Goal: Task Accomplishment & Management: Complete application form

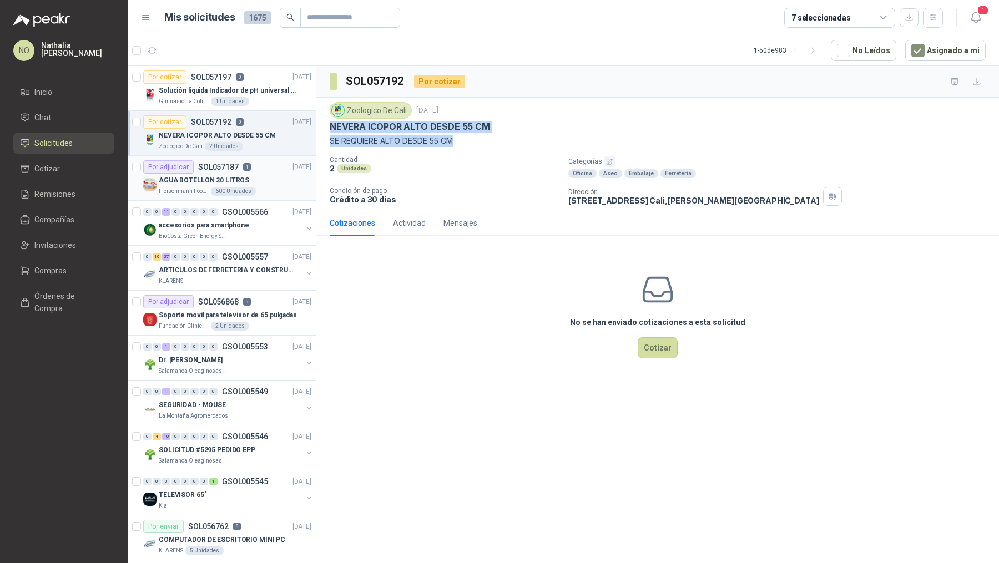
scroll to position [3, 0]
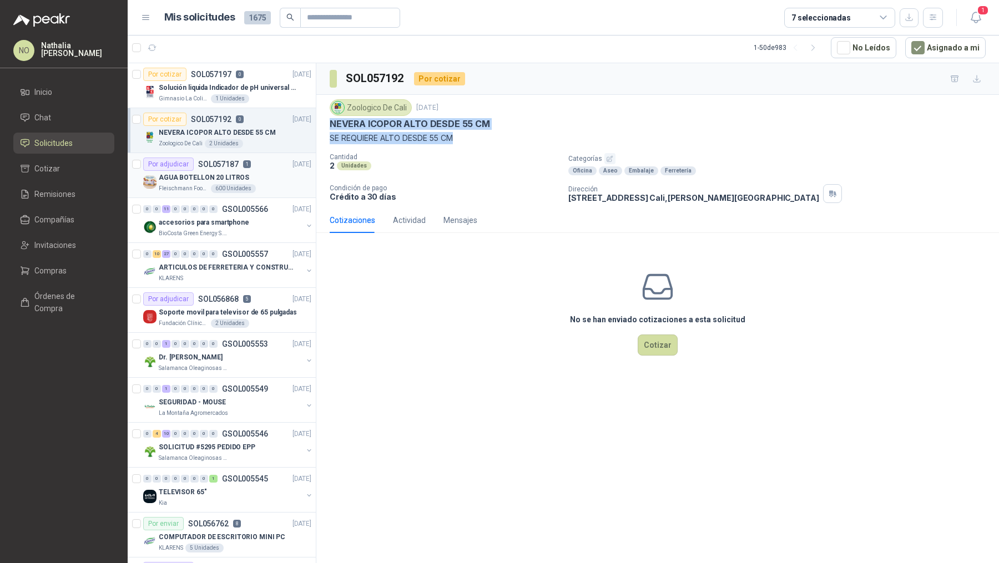
click at [235, 175] on p "AGUA BOTELLON 20 LITROS" at bounding box center [204, 178] width 90 height 11
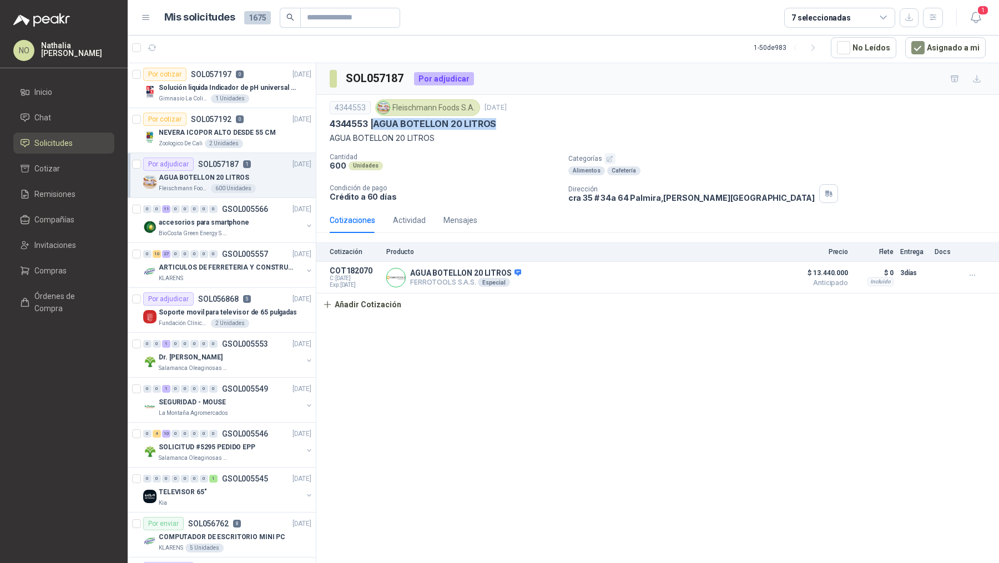
drag, startPoint x: 375, startPoint y: 120, endPoint x: 511, endPoint y: 123, distance: 136.0
click at [512, 123] on div "4344553 | AGUA BOTELLON 20 LITROS" at bounding box center [658, 124] width 656 height 12
copy p "AGUA BOTELLON 20 LITROS"
click at [264, 88] on p "Solución liquida Indicador de pH universal de 500ml o 20 de 25ml (no tiras de p…" at bounding box center [228, 88] width 138 height 11
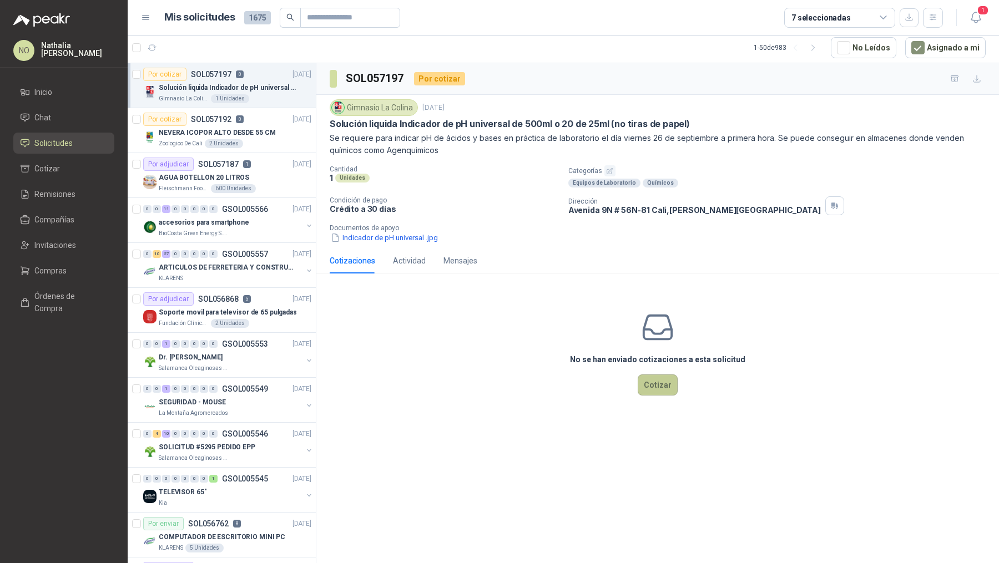
click at [652, 391] on button "Cotizar" at bounding box center [658, 385] width 40 height 21
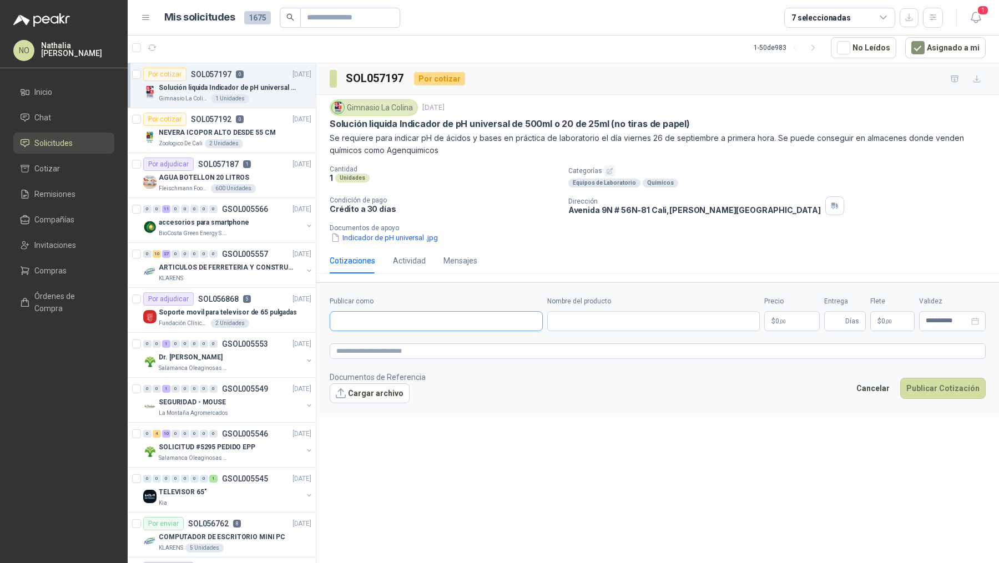
click at [423, 315] on input "Publicar como" at bounding box center [436, 321] width 212 height 19
type input "*********"
click at [879, 390] on button "Cancelar" at bounding box center [873, 388] width 46 height 21
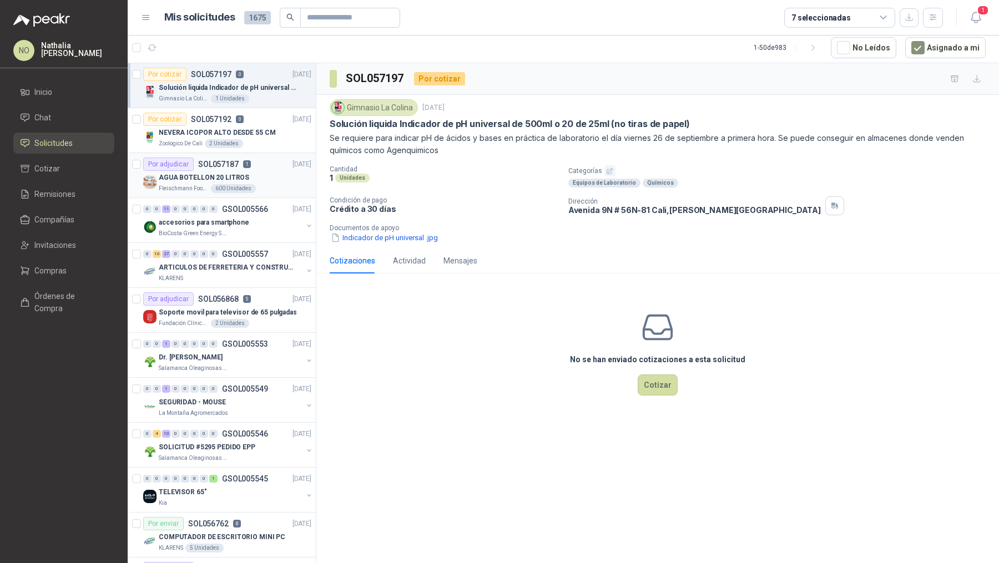
click at [274, 186] on div "Fleischmann Foods S.A. 600 Unidades" at bounding box center [235, 188] width 153 height 9
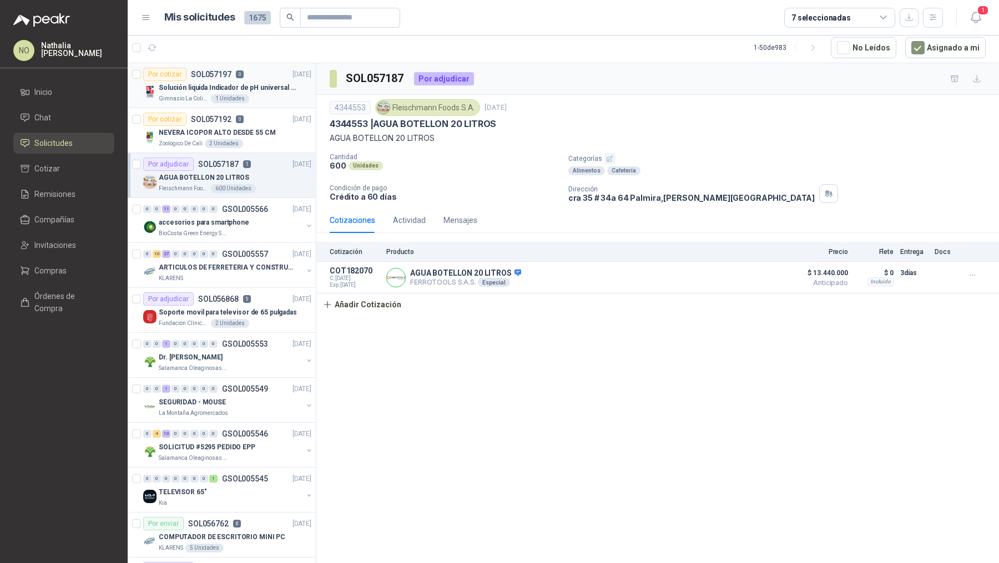
click at [256, 88] on p "Solución liquida Indicador de pH universal de 500ml o 20 de 25ml (no tiras de p…" at bounding box center [228, 88] width 138 height 11
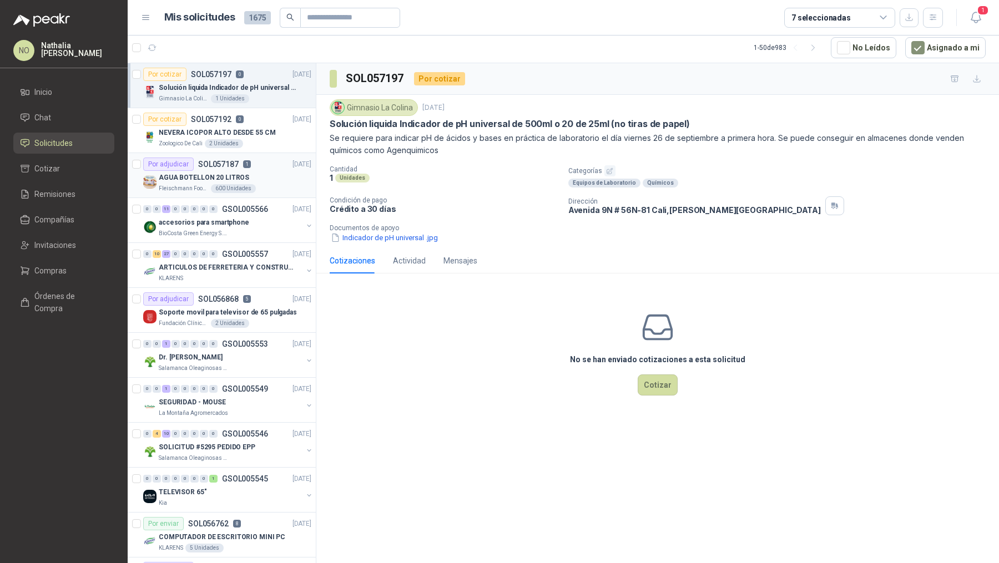
click at [252, 176] on div "AGUA BOTELLON 20 LITROS" at bounding box center [235, 177] width 153 height 13
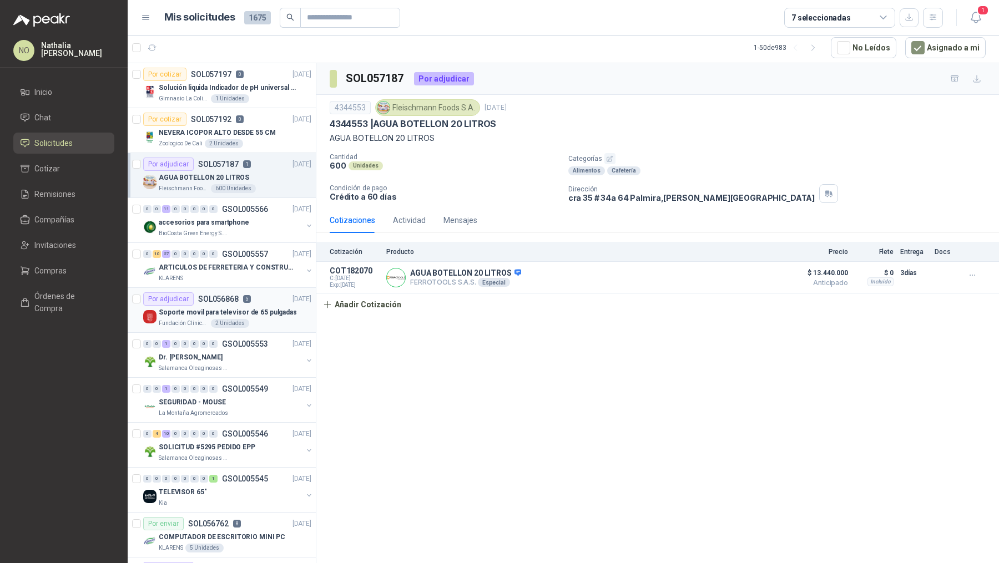
click at [253, 299] on div "Por adjudicar SOL056868 5 22/09/25" at bounding box center [227, 298] width 168 height 13
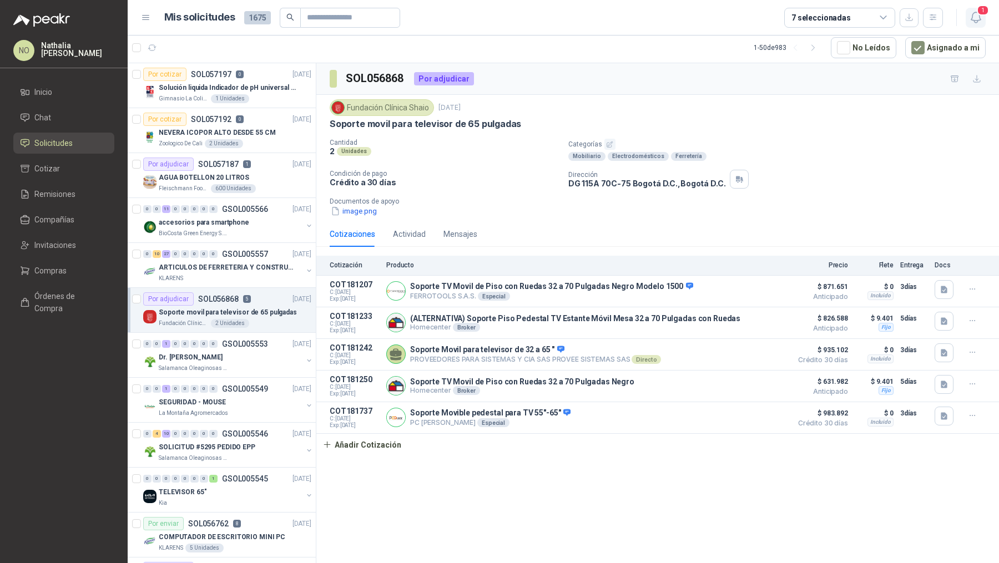
click at [984, 13] on span "1" at bounding box center [983, 10] width 12 height 11
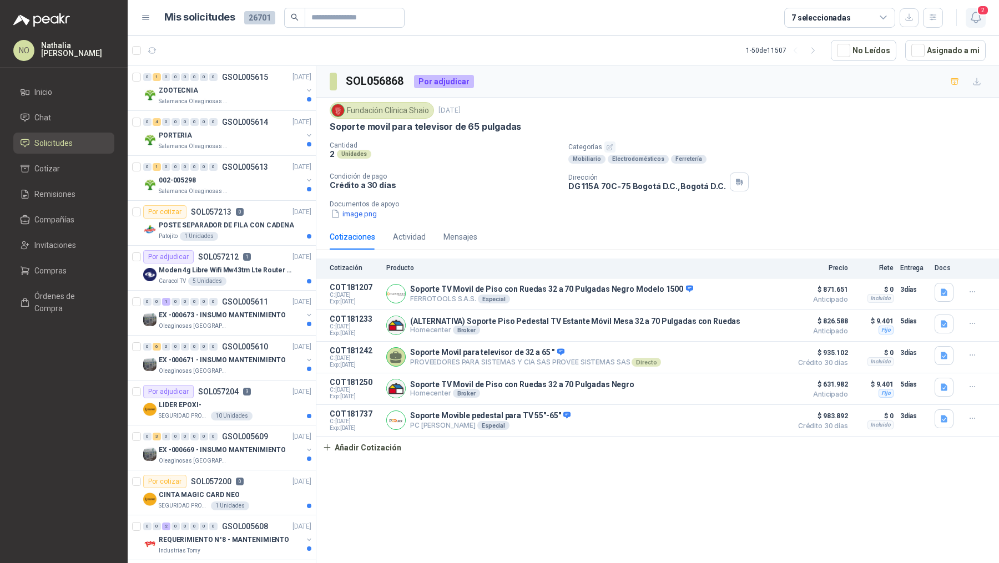
click at [975, 21] on icon "button" at bounding box center [976, 18] width 14 height 14
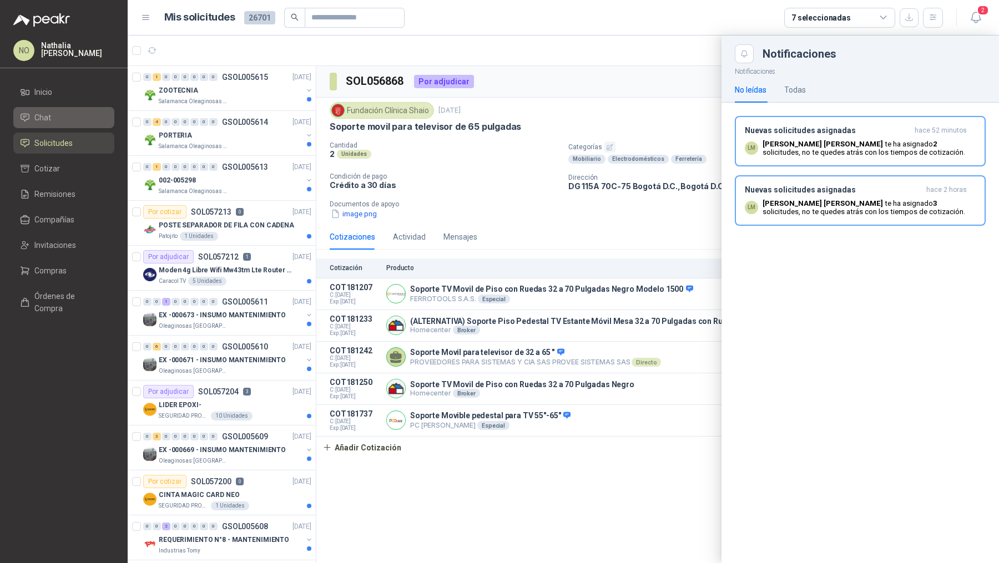
click at [62, 119] on li "Chat" at bounding box center [64, 118] width 88 height 12
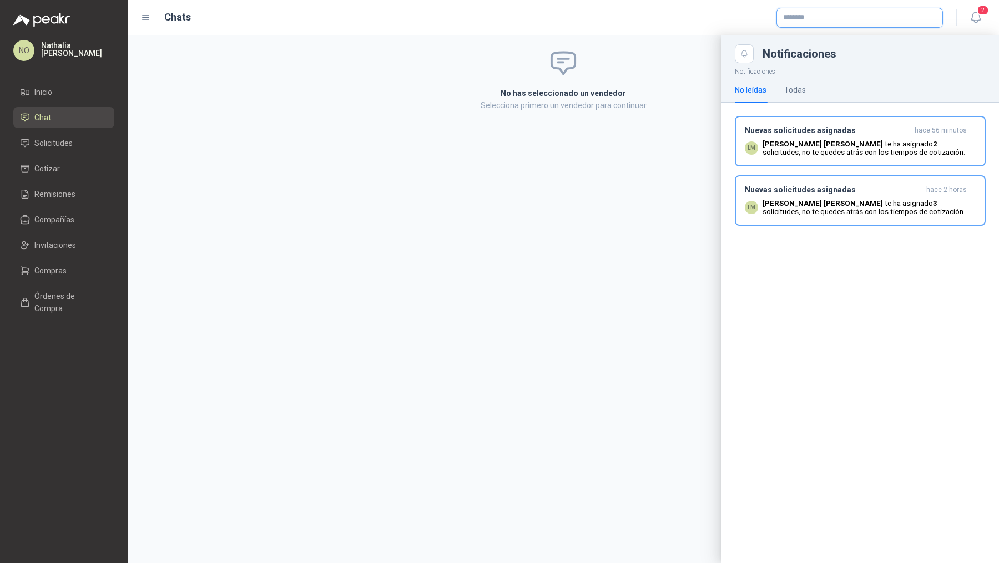
click at [834, 21] on input "text" at bounding box center [859, 17] width 165 height 19
type input "**********"
click at [856, 49] on p "NIT : 830501223" at bounding box center [837, 48] width 68 height 6
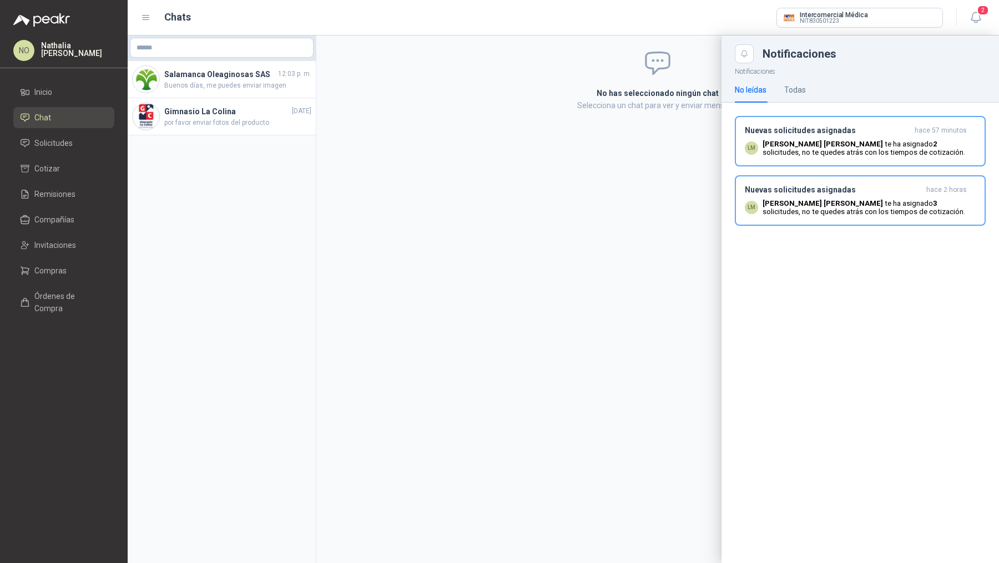
click at [612, 124] on div at bounding box center [563, 300] width 871 height 528
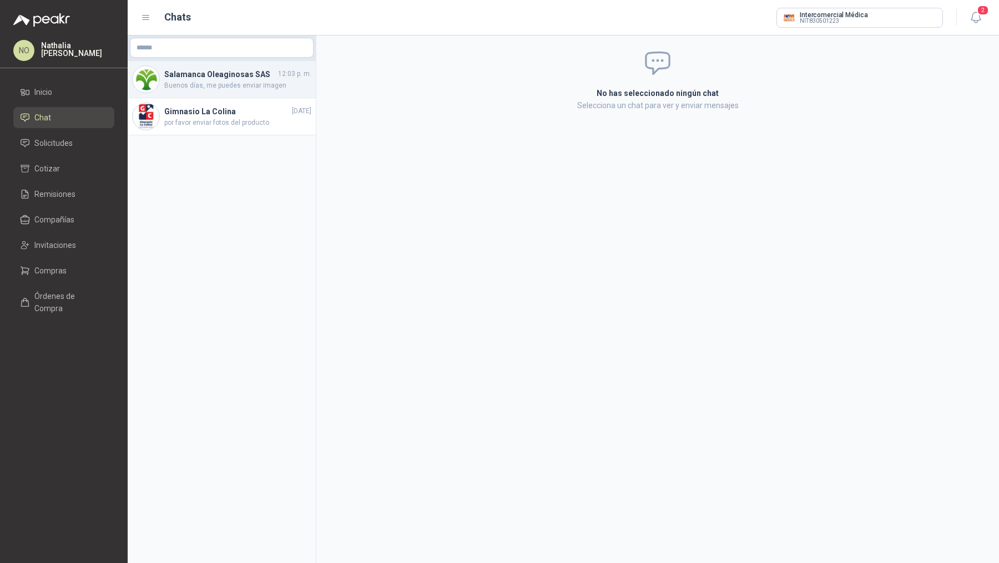
click at [258, 82] on span "Buenos días, me puedes enviar imagen" at bounding box center [237, 85] width 147 height 11
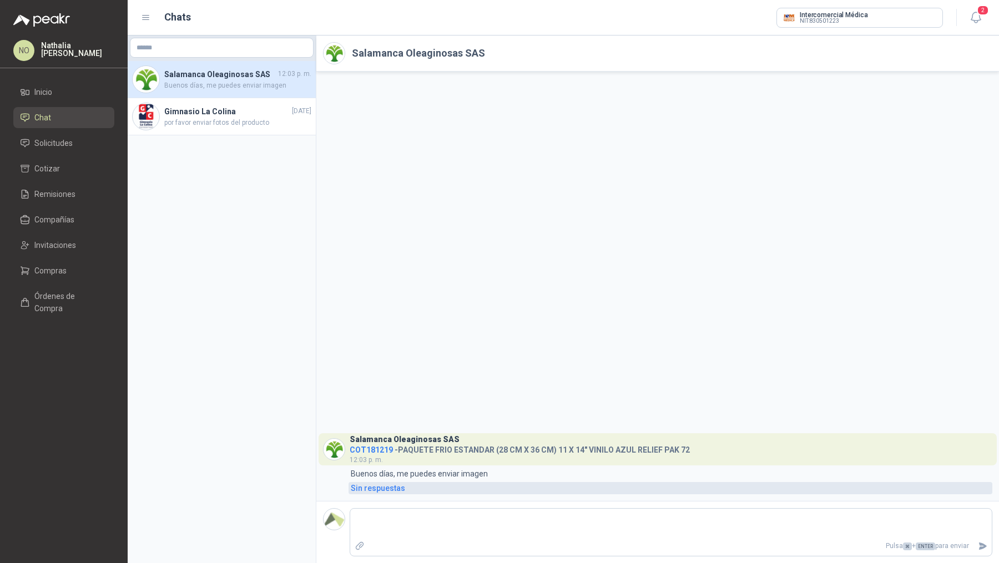
click at [383, 488] on div "Sin respuestas" at bounding box center [378, 488] width 54 height 12
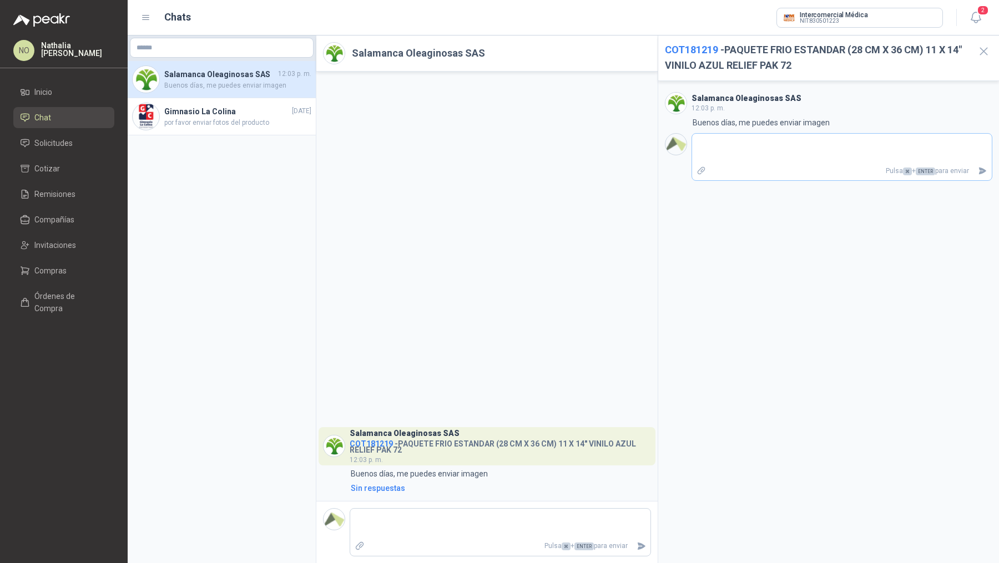
type textarea "*"
type textarea "**"
type textarea "****"
type textarea "*****"
type textarea "******"
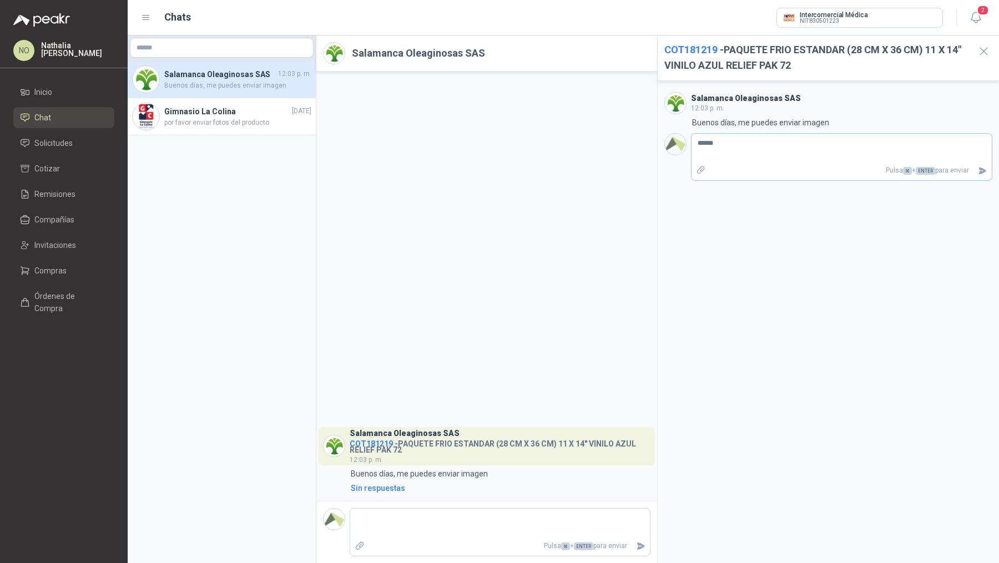
type textarea "******"
type textarea "********"
type textarea "*********"
type textarea "**********"
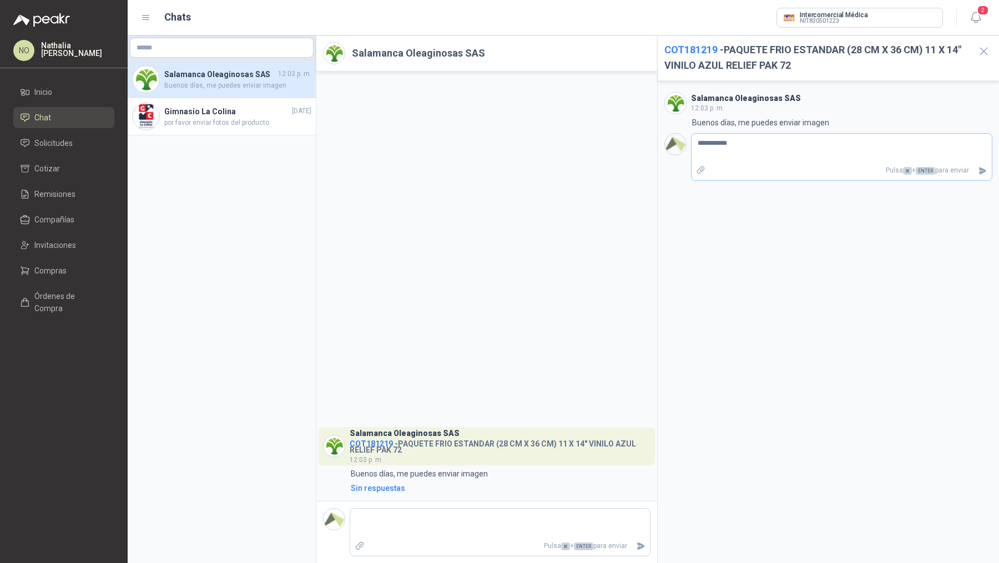
type textarea "**********"
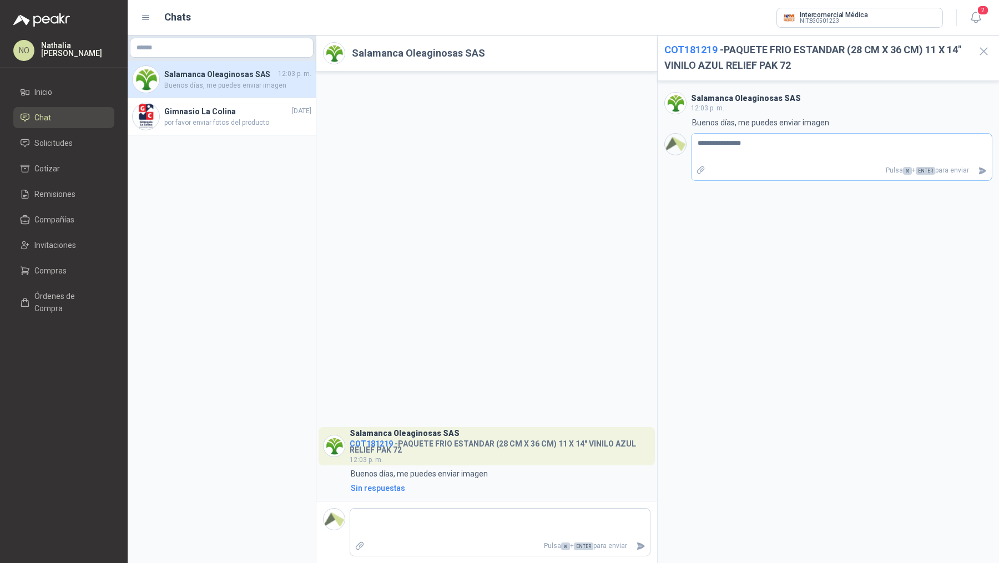
type textarea "**********"
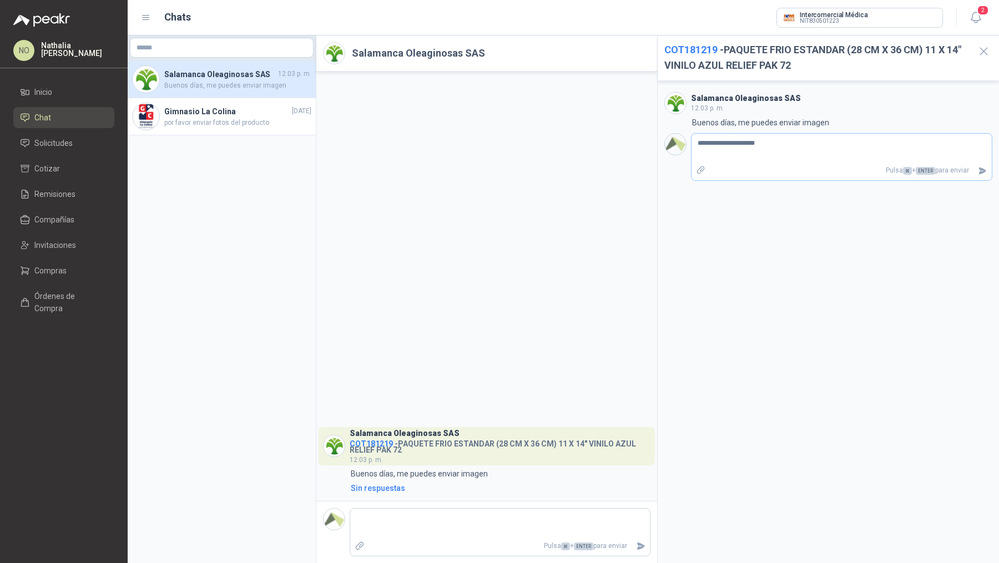
type textarea "**********"
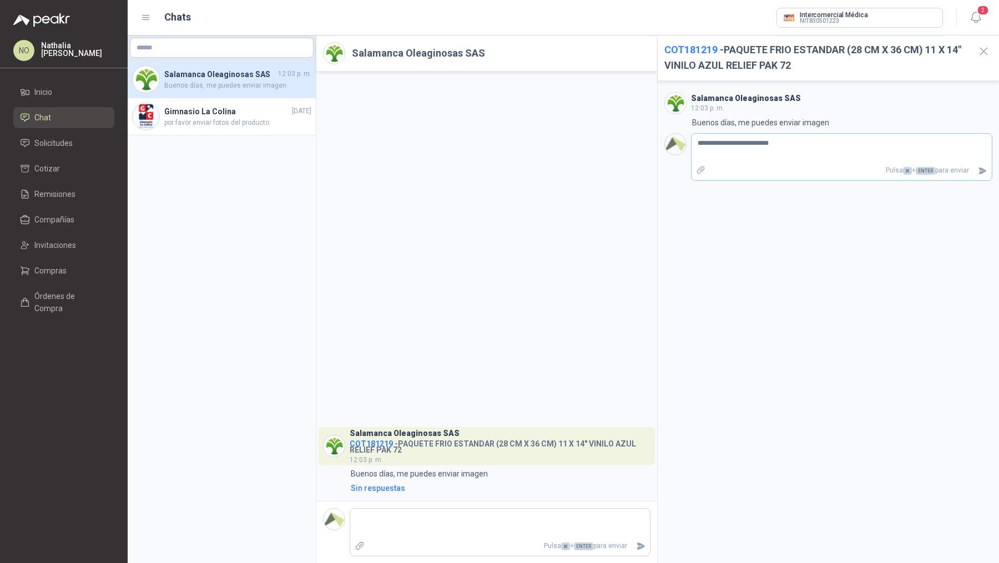
type textarea "**********"
click at [698, 168] on icon "Adjuntar archivos" at bounding box center [701, 170] width 10 height 10
click at [0, 0] on input "file" at bounding box center [0, 0] width 0 height 0
click at [754, 172] on link "WhatsApp Image [DATE] 12.09.23 PM.jpeg" at bounding box center [839, 169] width 269 height 11
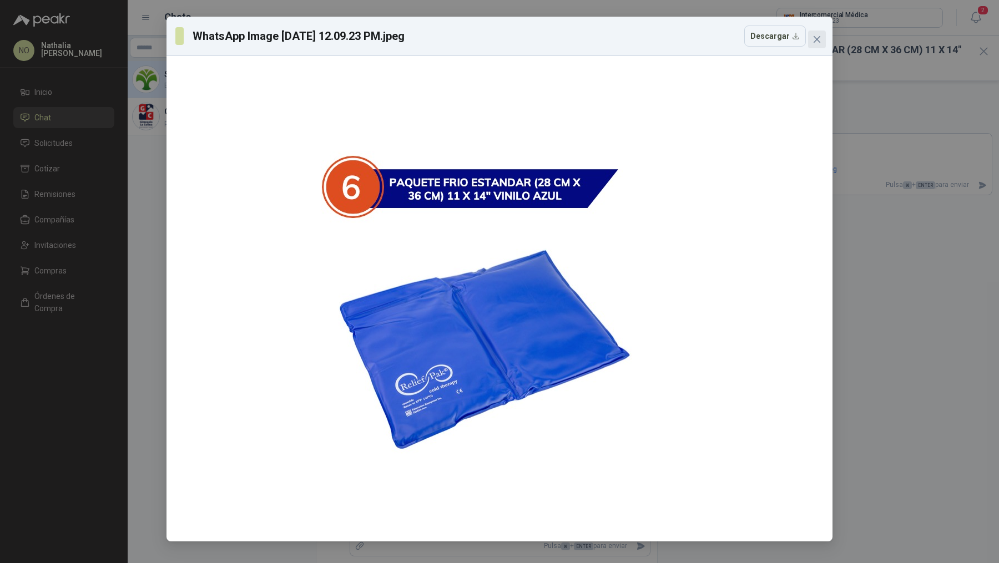
click at [819, 40] on icon "close" at bounding box center [817, 39] width 9 height 9
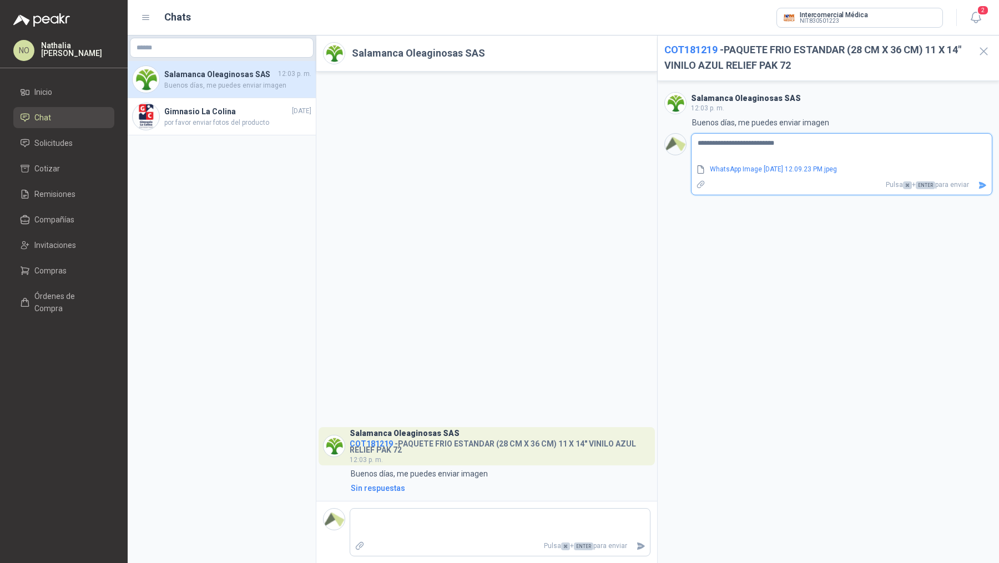
click at [982, 186] on icon "Enviar" at bounding box center [983, 184] width 8 height 7
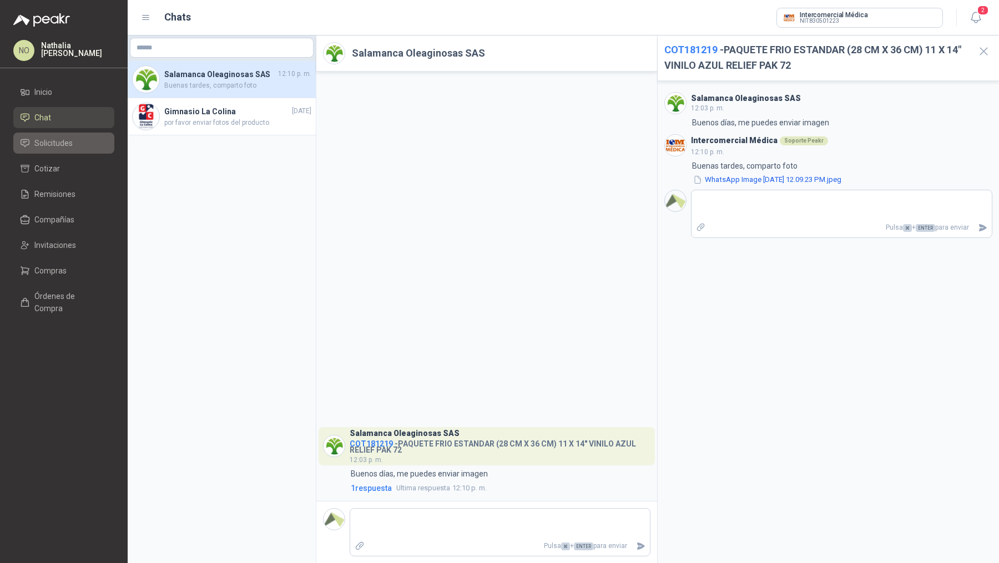
click at [81, 149] on li "Solicitudes" at bounding box center [64, 143] width 88 height 12
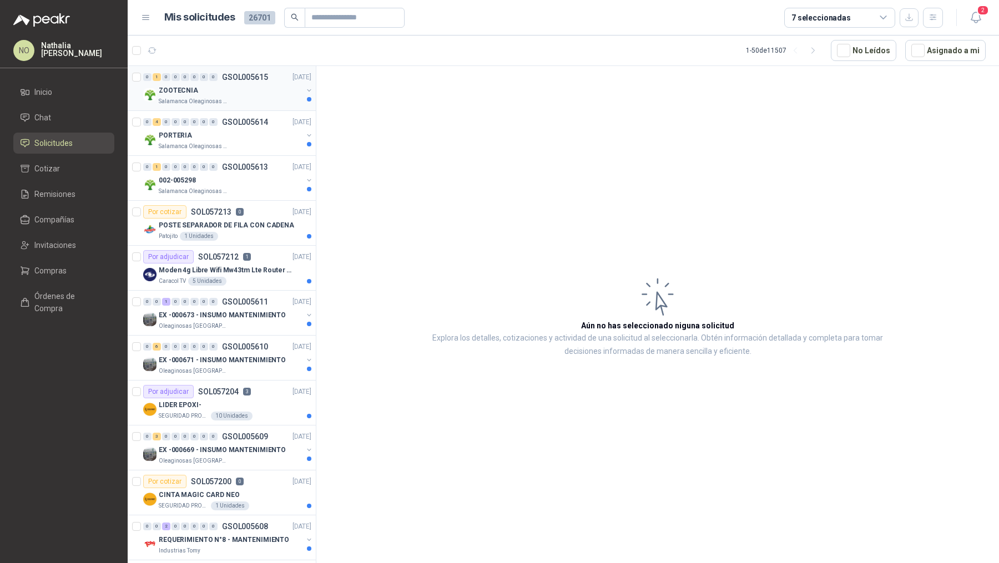
click at [253, 89] on div "ZOOTECNIA" at bounding box center [231, 90] width 144 height 13
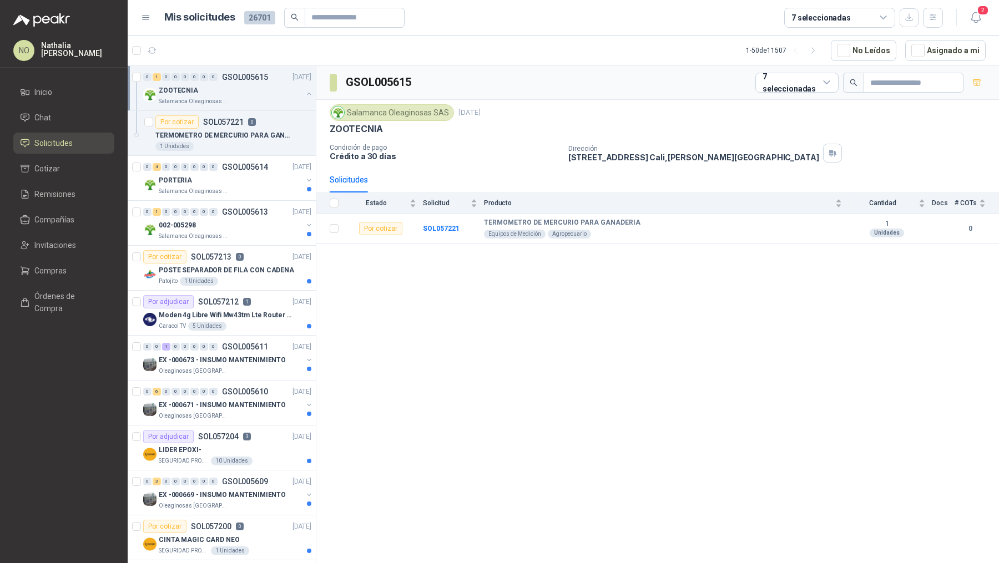
click at [253, 89] on div "ZOOTECNIA" at bounding box center [231, 90] width 144 height 13
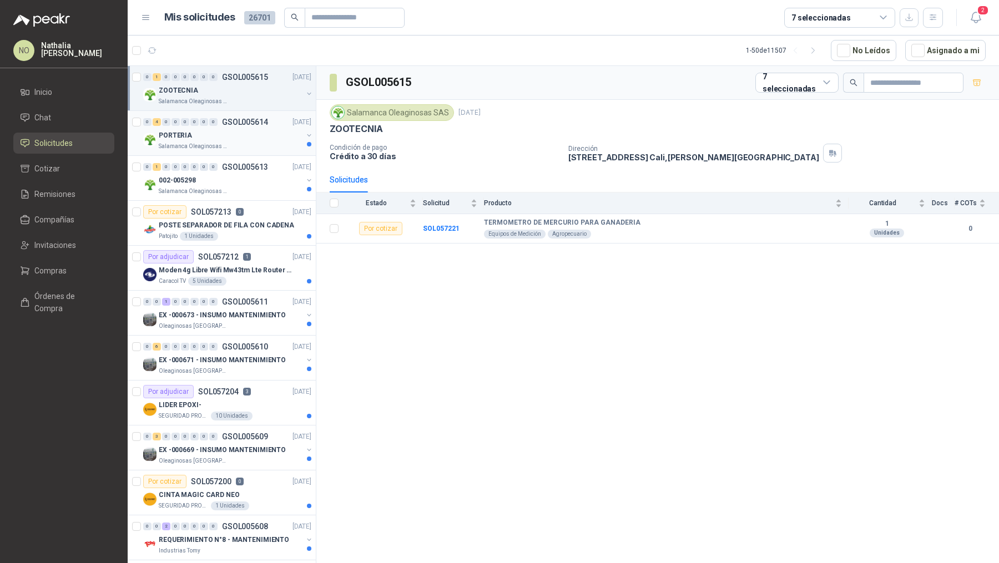
click at [249, 142] on div "Salamanca Oleaginosas SAS" at bounding box center [231, 146] width 144 height 9
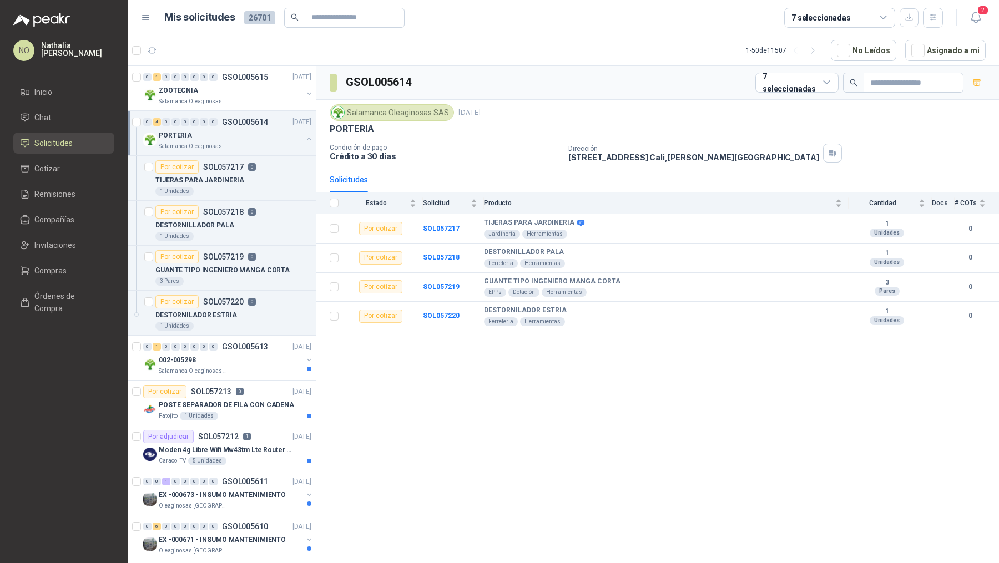
click at [249, 142] on div "Salamanca Oleaginosas SAS" at bounding box center [231, 146] width 144 height 9
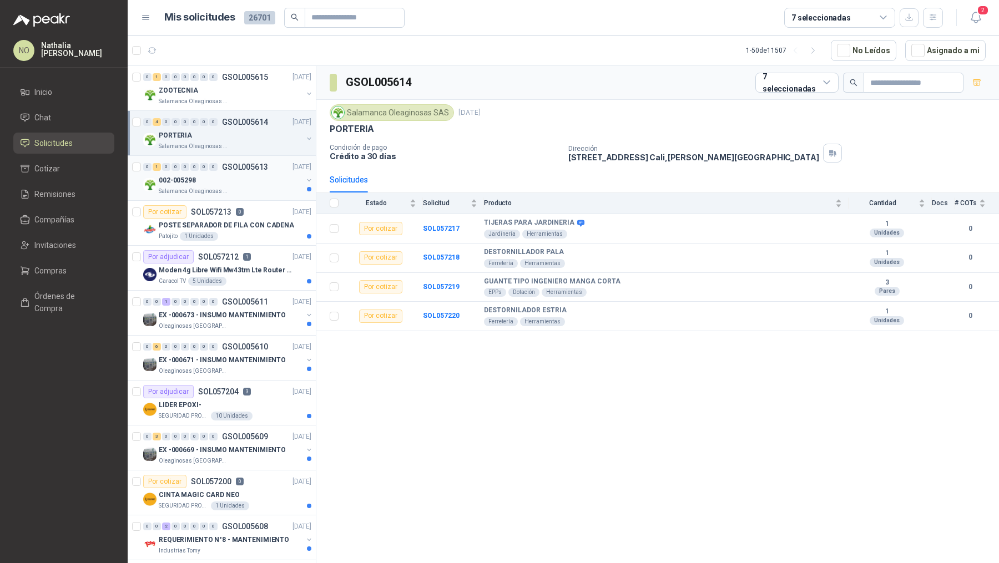
click at [248, 193] on div "Salamanca Oleaginosas SAS" at bounding box center [231, 191] width 144 height 9
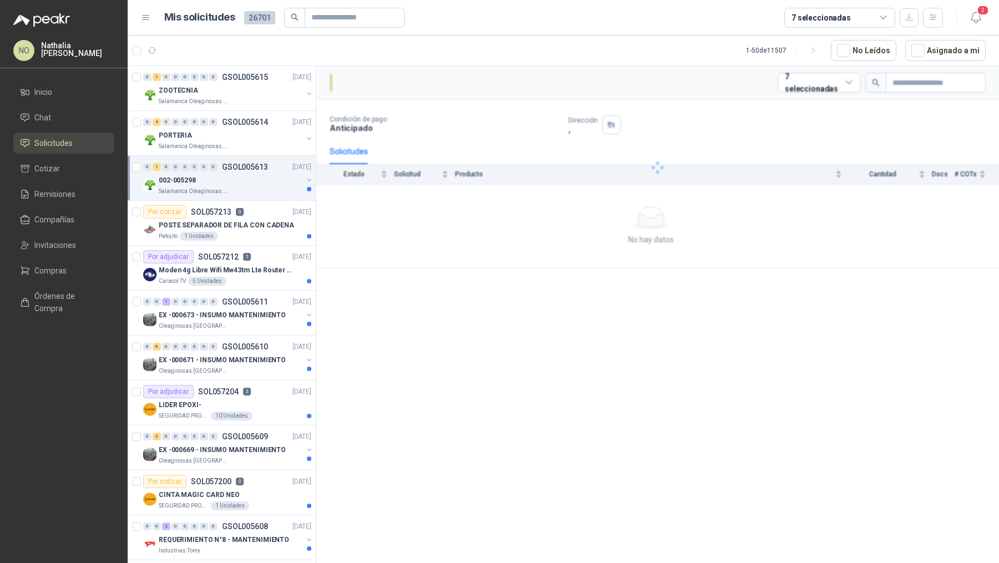
click at [249, 187] on div "Salamanca Oleaginosas SAS" at bounding box center [231, 191] width 144 height 9
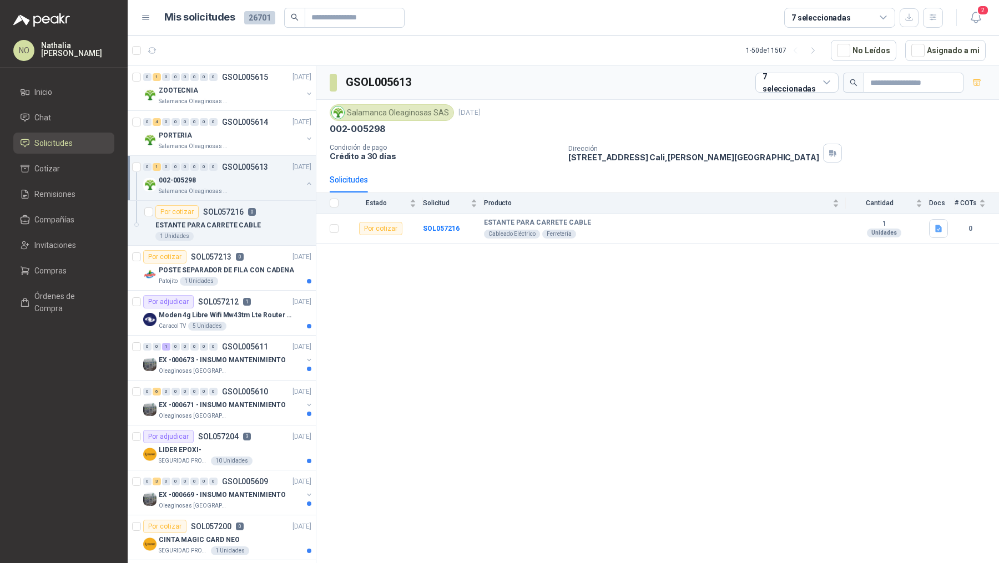
click at [249, 187] on div "Salamanca Oleaginosas SAS" at bounding box center [231, 191] width 144 height 9
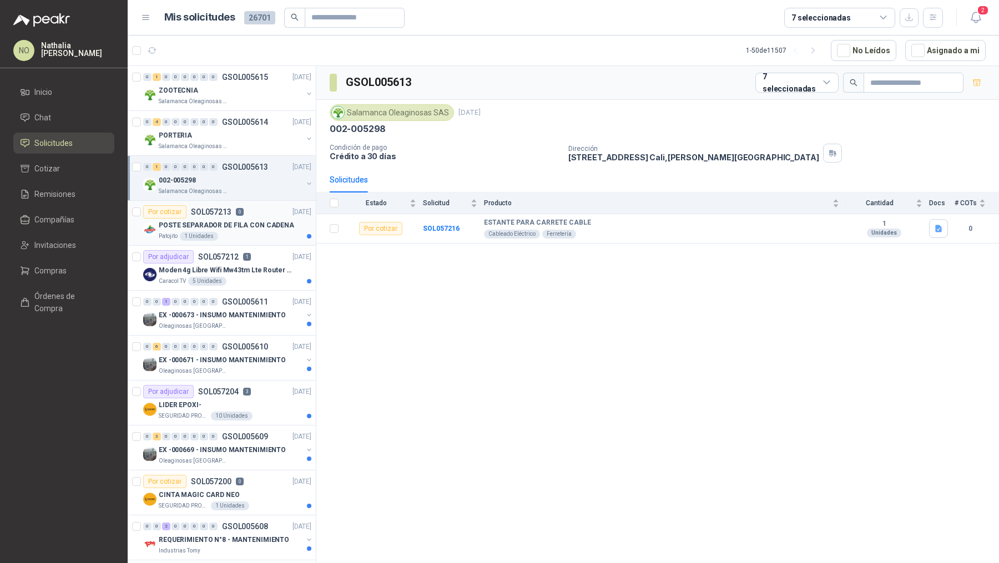
click at [248, 221] on p "POSTE SEPARADOR DE FILA CON CADENA" at bounding box center [226, 225] width 135 height 11
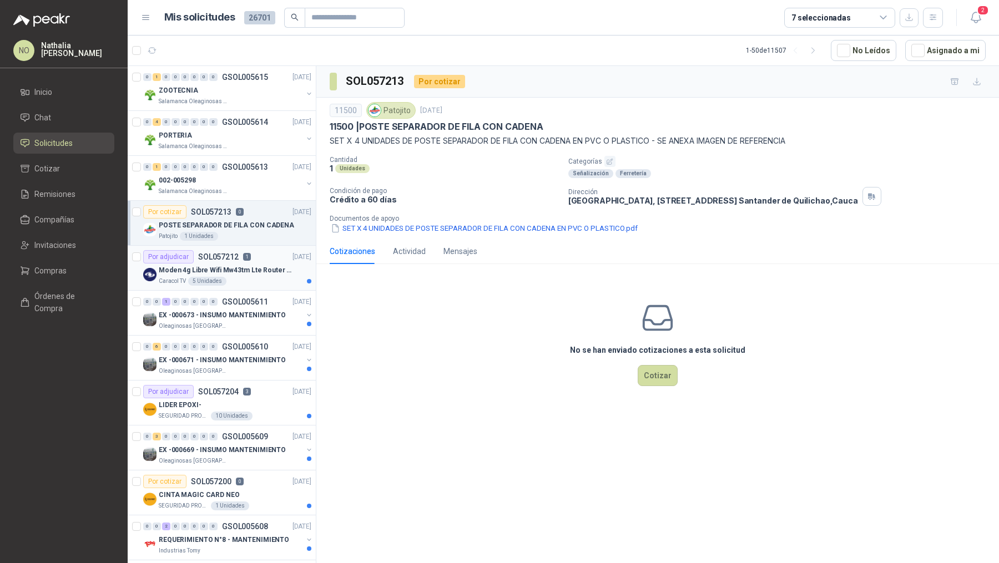
click at [251, 259] on div "Por adjudicar SOL057212 1 [DATE]" at bounding box center [227, 256] width 168 height 13
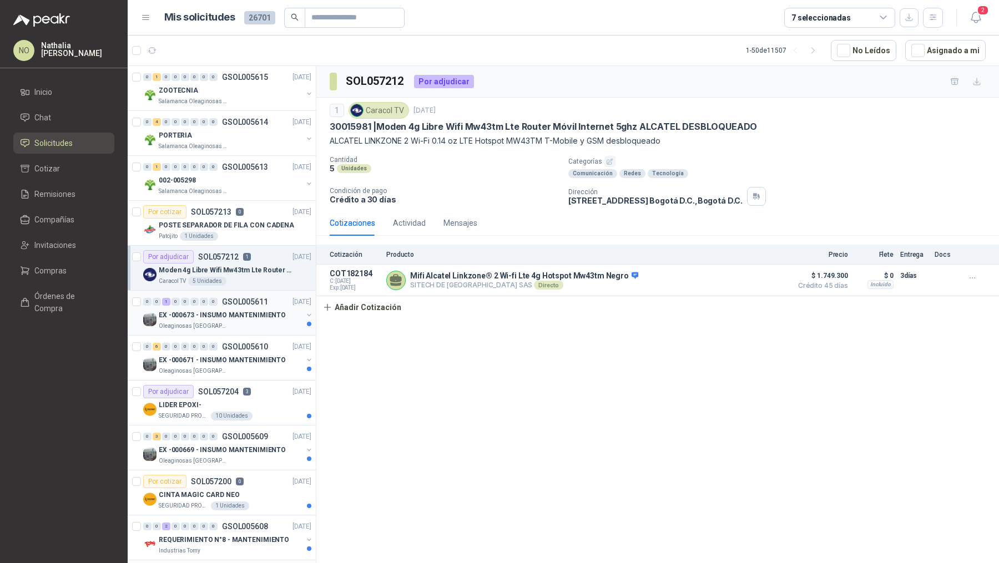
click at [256, 310] on p "EX -000673 - INSUMO MANTENIMIENTO" at bounding box center [222, 315] width 127 height 11
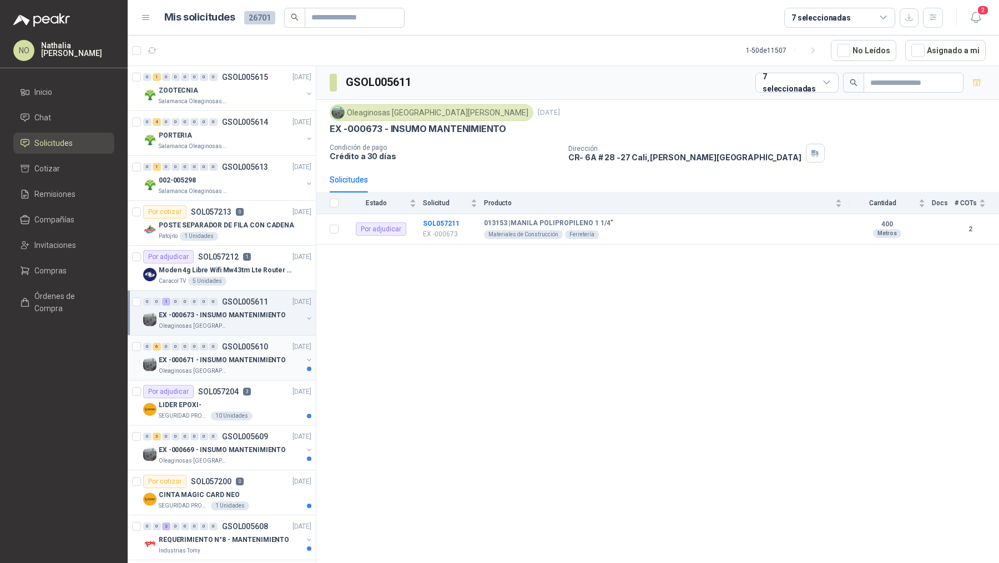
click at [243, 355] on p "EX -000671 - INSUMO MANTENIMIENTO" at bounding box center [222, 360] width 127 height 11
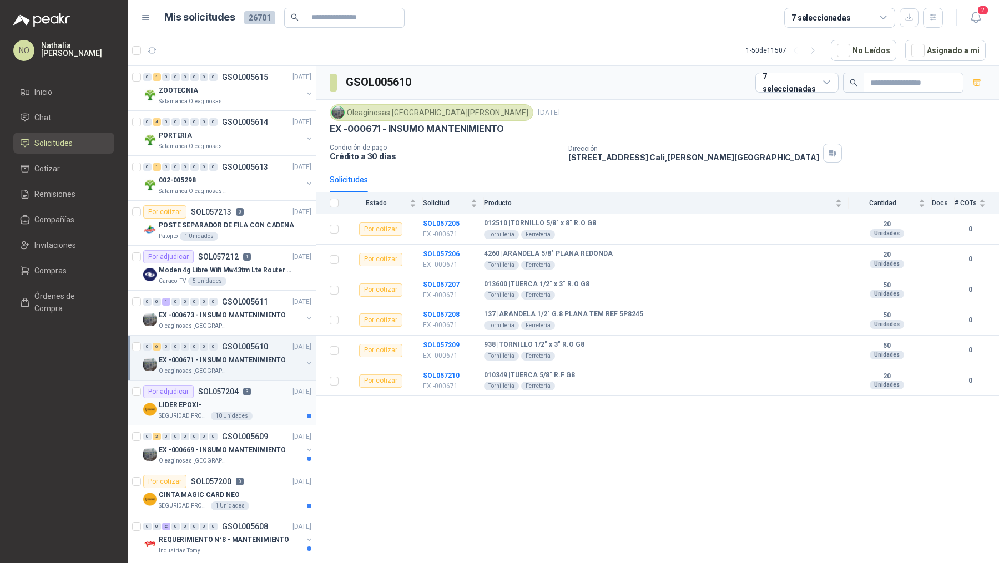
click at [235, 399] on div "LIDER EPOXI-" at bounding box center [235, 405] width 153 height 13
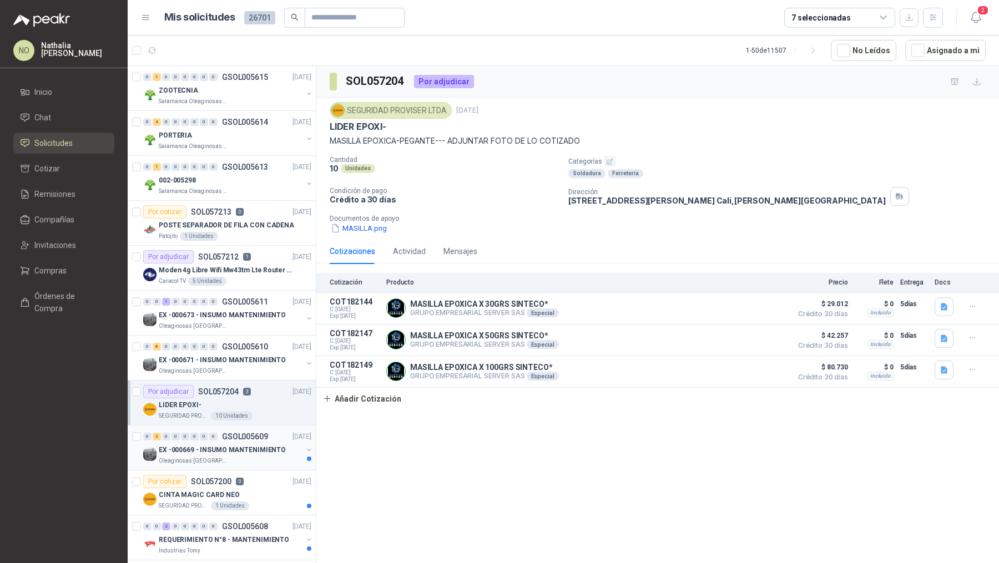
click at [226, 426] on div "0 3 0 0 0 0 0 0 GSOL005609 [DATE] EX -000669 - INSUMO MANTENIMIENTO Oleaginosas…" at bounding box center [222, 448] width 188 height 45
click at [251, 475] on div "Por cotizar SOL057200 0 [DATE]" at bounding box center [227, 481] width 168 height 13
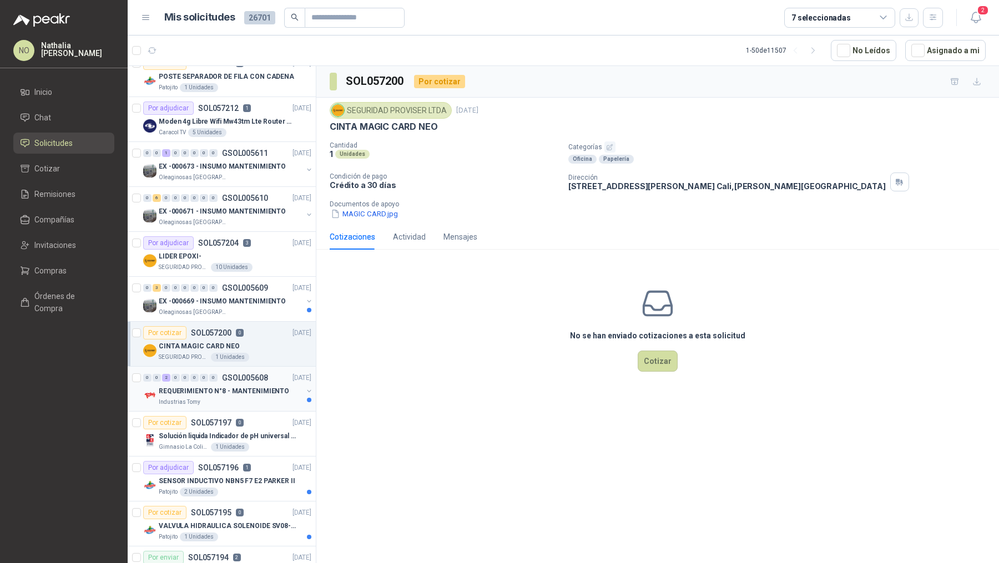
scroll to position [204, 0]
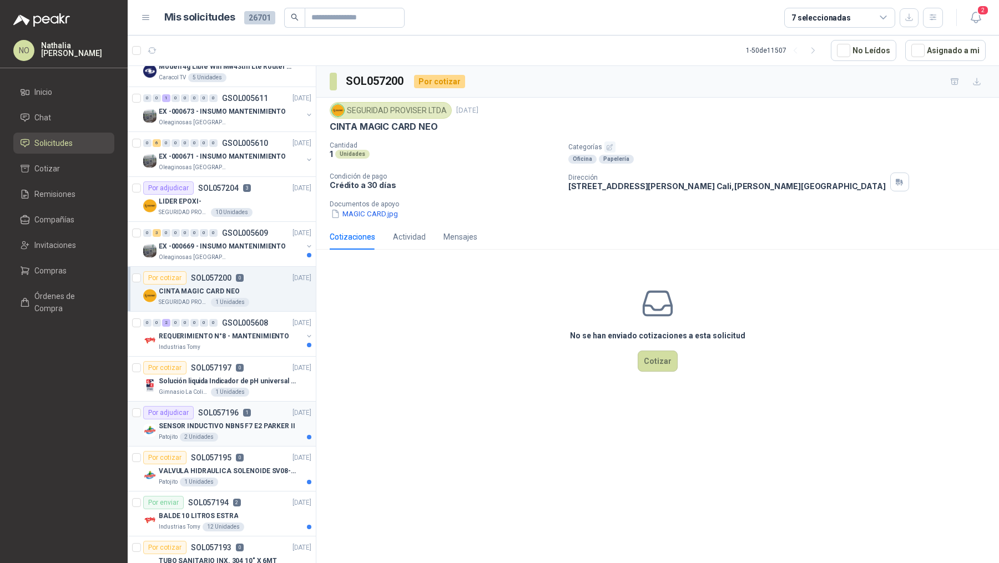
click at [265, 421] on p "SENSOR INDUCTIVO NBN5 F7 E2 PARKER II" at bounding box center [227, 426] width 137 height 11
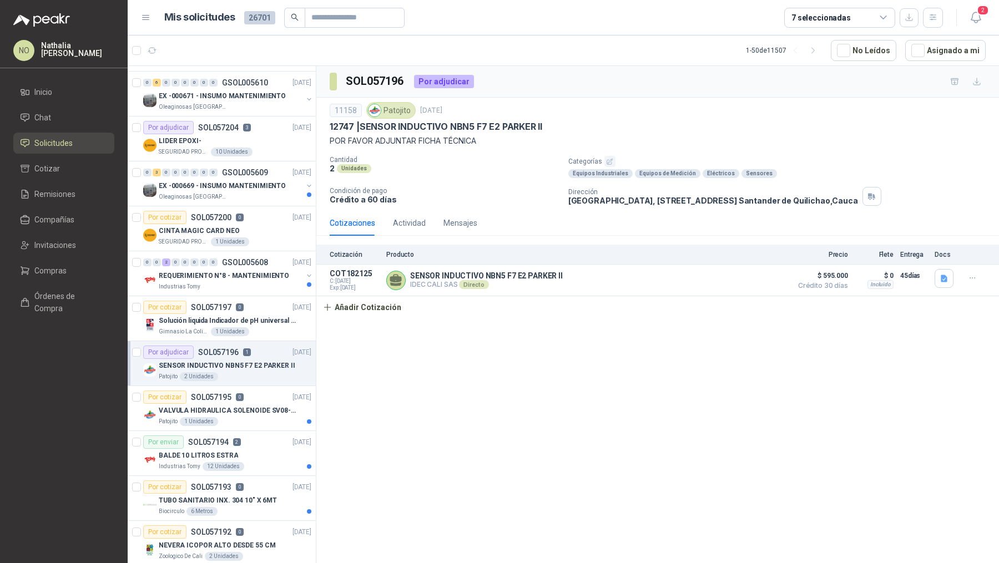
scroll to position [271, 0]
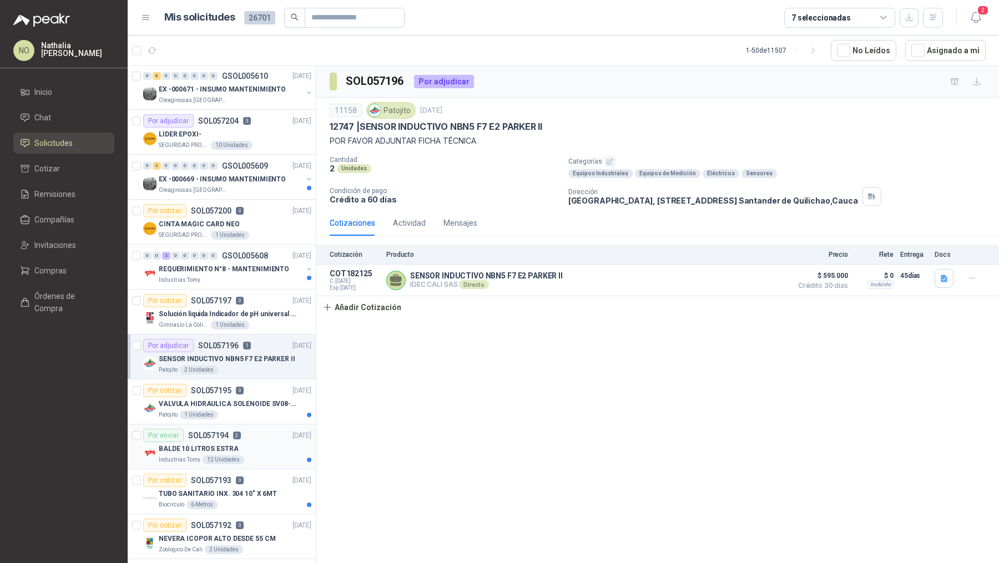
click at [265, 431] on div "Por enviar SOL057194 2 [DATE]" at bounding box center [227, 435] width 168 height 13
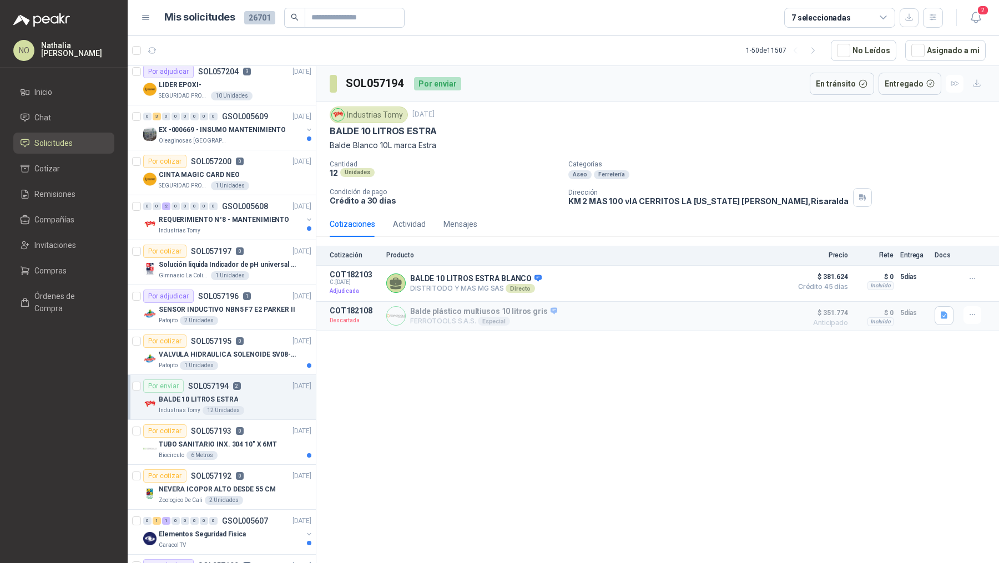
scroll to position [331, 0]
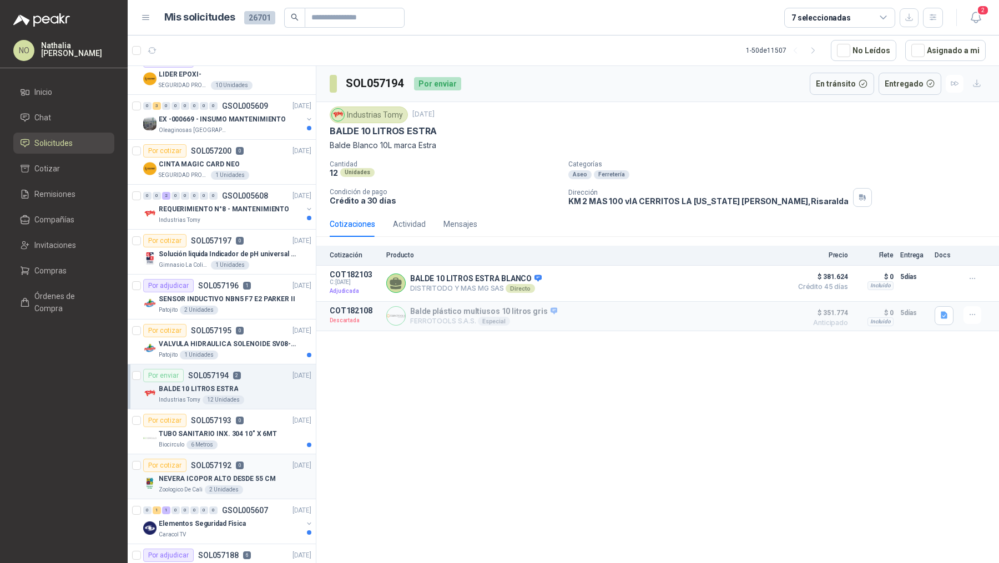
click at [255, 474] on p "NEVERA ICOPOR ALTO DESDE 55 CM" at bounding box center [217, 479] width 117 height 11
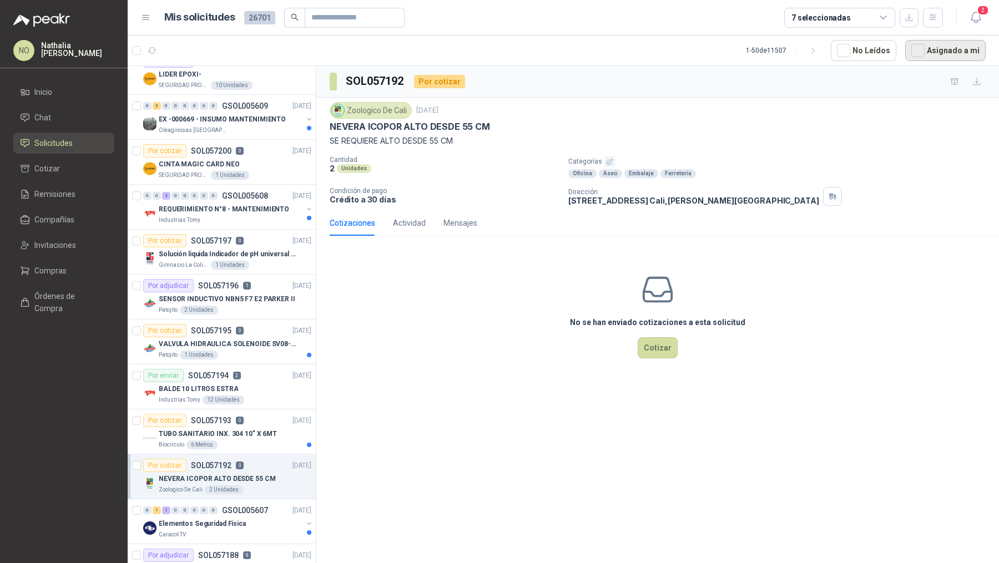
click at [939, 44] on button "Asignado a mi" at bounding box center [945, 50] width 80 height 21
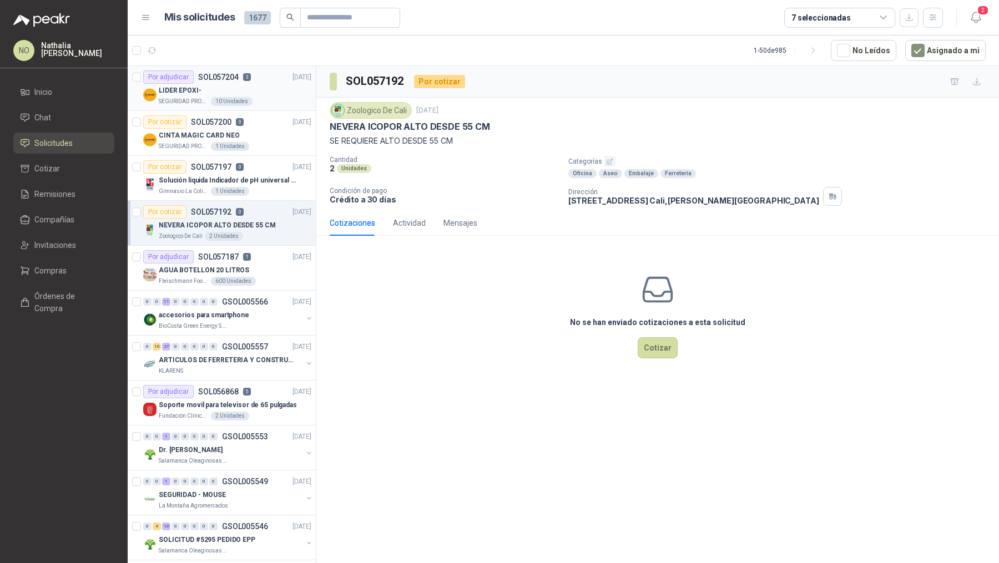
click at [256, 98] on div "SEGURIDAD PROVISER LTDA 10 Unidades" at bounding box center [235, 101] width 153 height 9
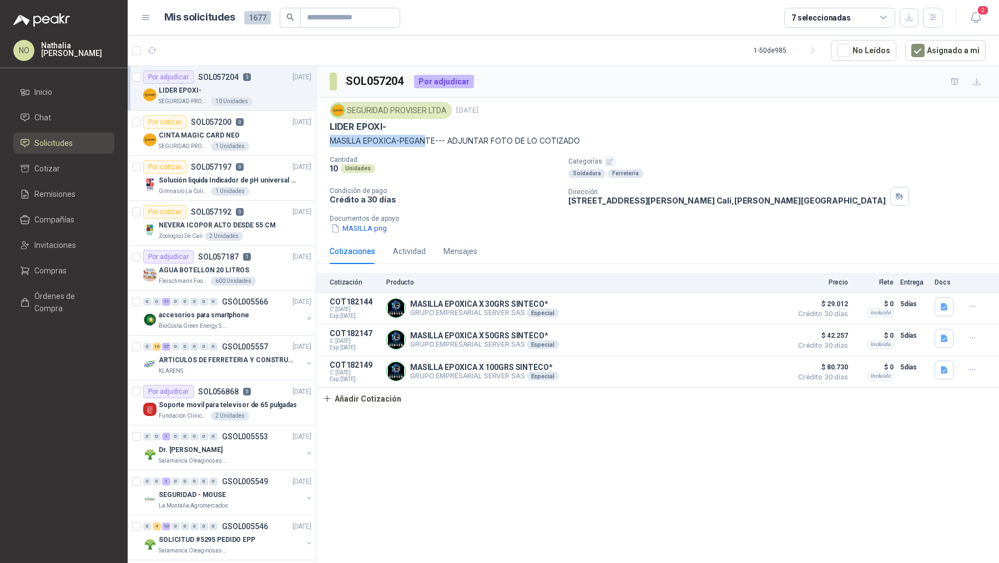
drag, startPoint x: 331, startPoint y: 140, endPoint x: 428, endPoint y: 140, distance: 97.7
click at [429, 140] on p "MASILLA EPOXICA-PEGANTE--- ADJUNTAR FOTO DE LO COTIZADO" at bounding box center [658, 141] width 656 height 12
click at [367, 228] on button "MASILLA.png" at bounding box center [359, 229] width 58 height 12
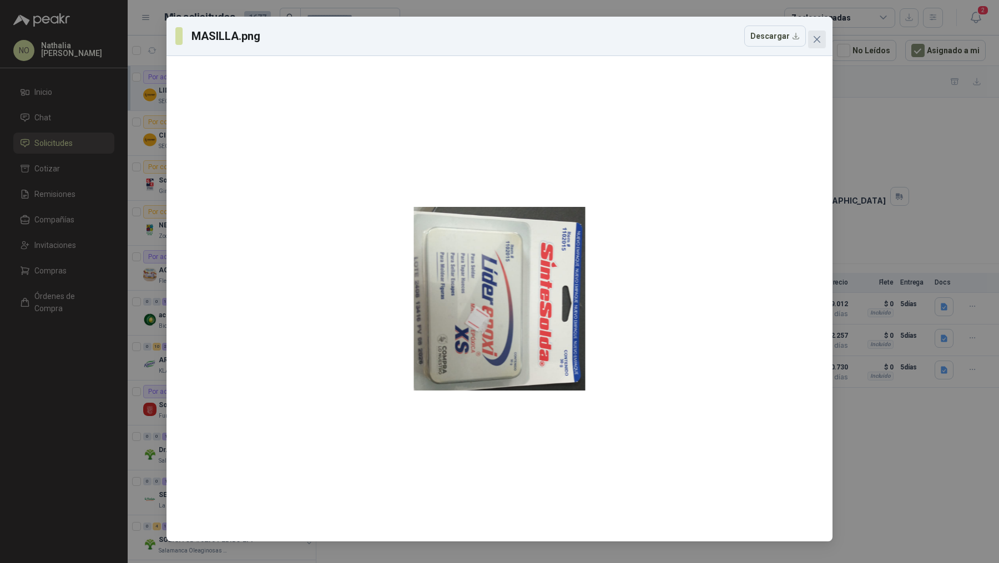
click at [822, 38] on span "Close" at bounding box center [817, 39] width 18 height 9
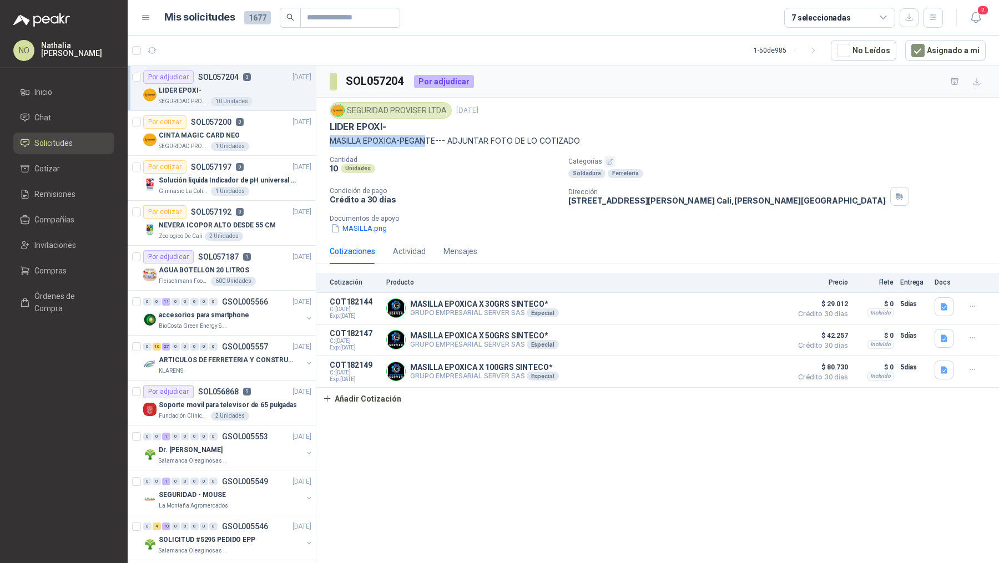
click at [341, 149] on div "SEGURIDAD PROVISER LTDA [DATE] LIDER EPOXI- MASILLA EPOXICA-PEGANTE--- ADJUNTAR…" at bounding box center [658, 168] width 656 height 132
click at [355, 223] on button "MASILLA.png" at bounding box center [359, 229] width 58 height 12
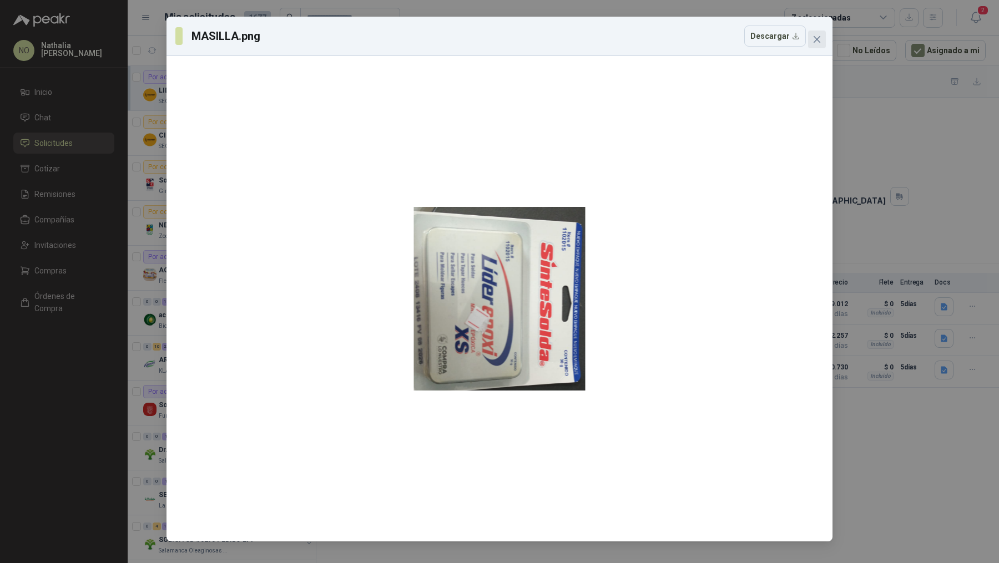
click at [820, 38] on icon "close" at bounding box center [817, 39] width 9 height 9
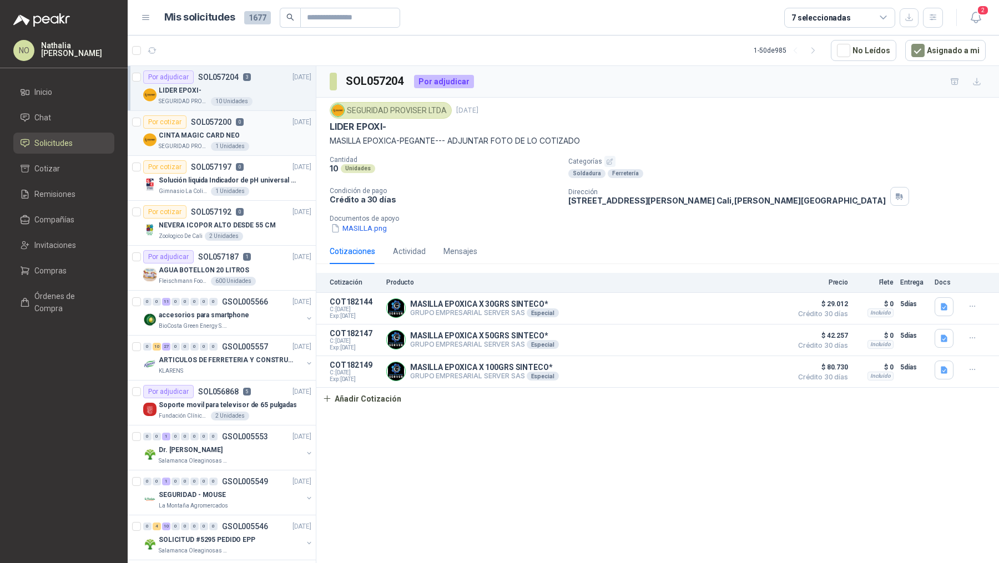
click at [248, 129] on div "CINTA MAGIC CARD NEO" at bounding box center [235, 135] width 153 height 13
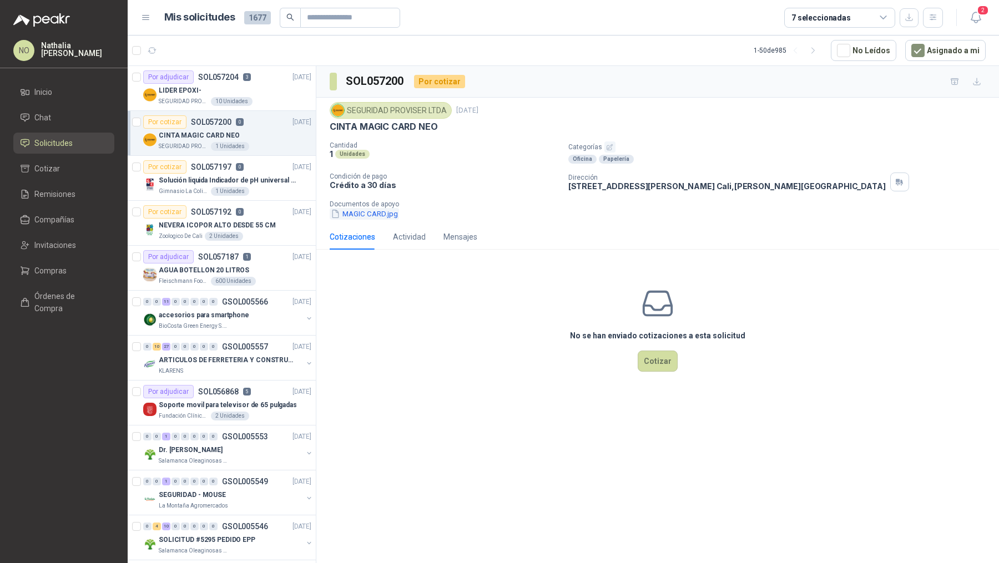
click at [356, 214] on button "MAGIC CARD.jpg" at bounding box center [364, 214] width 69 height 12
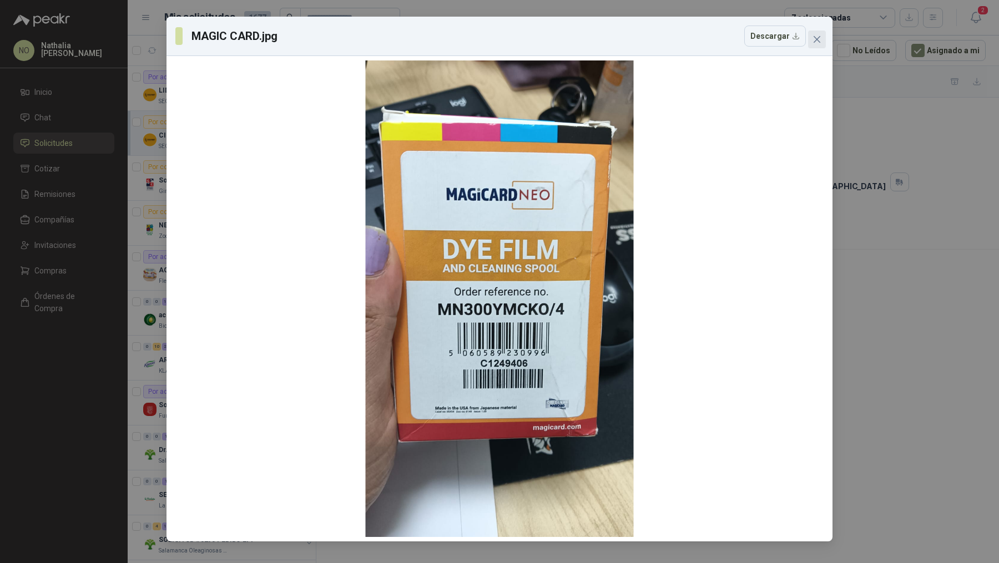
click at [817, 41] on icon "close" at bounding box center [817, 39] width 9 height 9
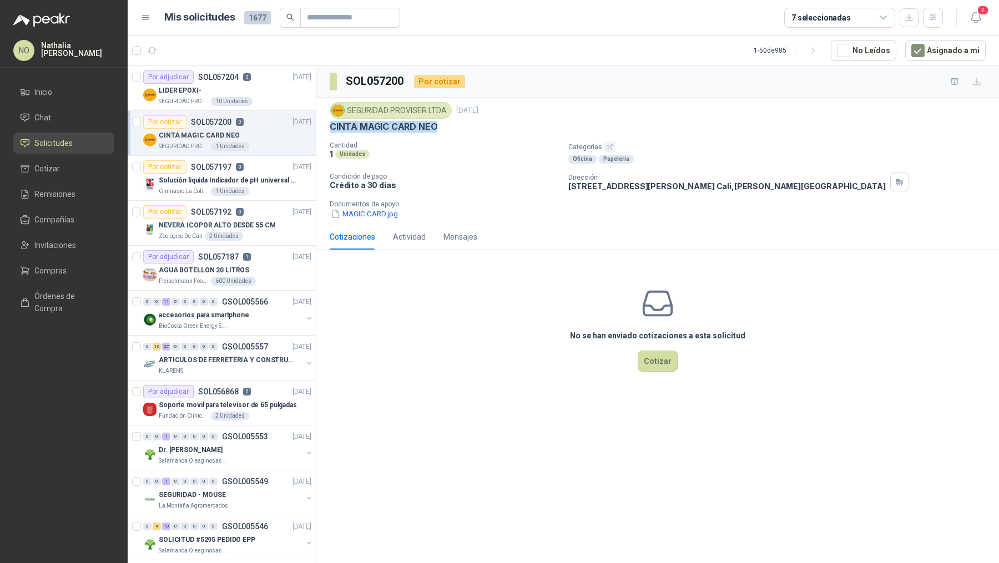
drag, startPoint x: 329, startPoint y: 124, endPoint x: 454, endPoint y: 124, distance: 124.9
click at [454, 124] on div "CINTA MAGIC CARD NEO" at bounding box center [658, 127] width 656 height 12
copy p "CINTA MAGIC CARD NEO"
click at [255, 264] on div "AGUA BOTELLON 20 LITROS" at bounding box center [235, 270] width 153 height 13
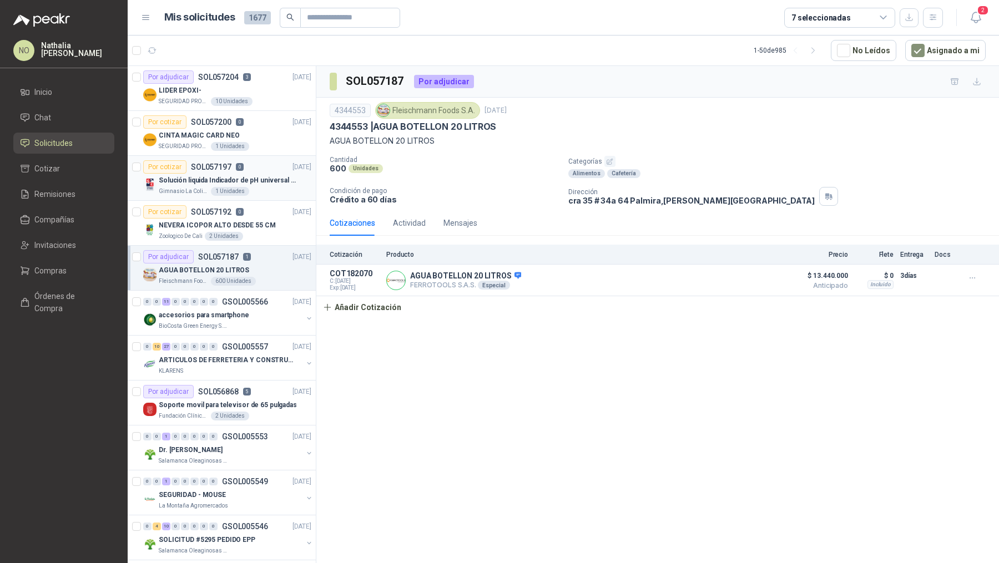
click at [260, 187] on div "Gimnasio La Colina 1 Unidades" at bounding box center [235, 191] width 153 height 9
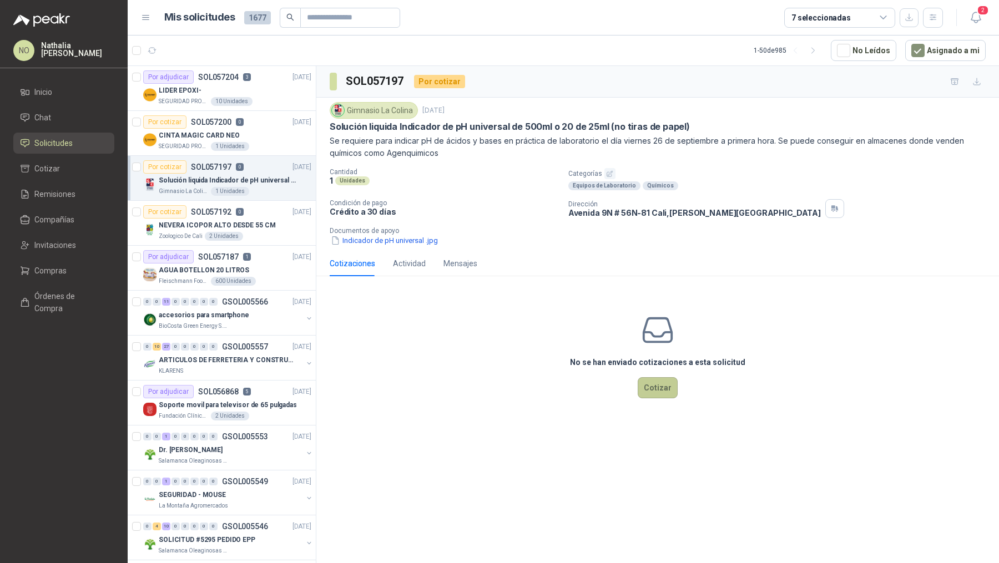
click at [654, 387] on button "Cotizar" at bounding box center [658, 387] width 40 height 21
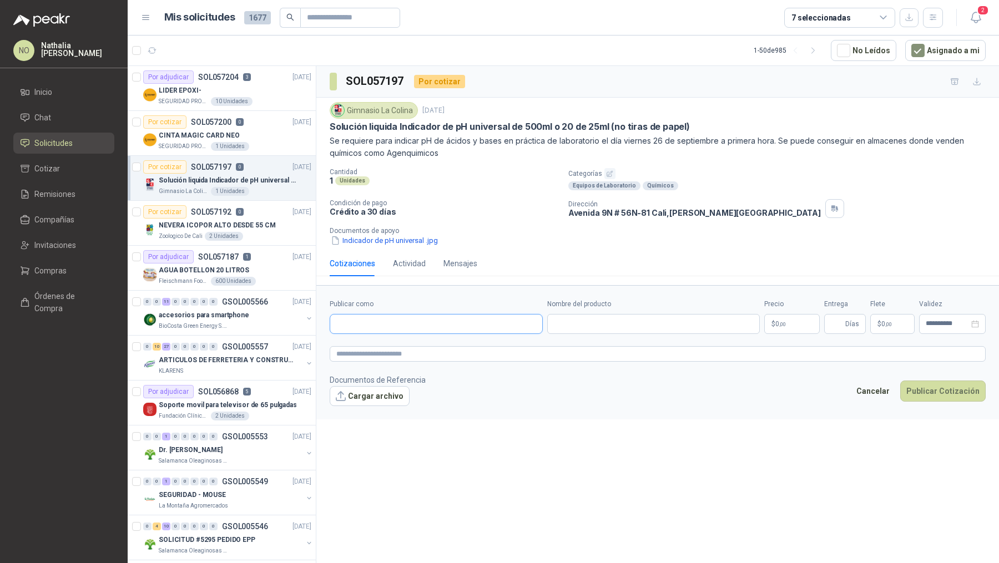
click at [418, 319] on input "Publicar como" at bounding box center [436, 324] width 212 height 19
type input "*"
click at [88, 218] on li "Compañías" at bounding box center [64, 220] width 88 height 12
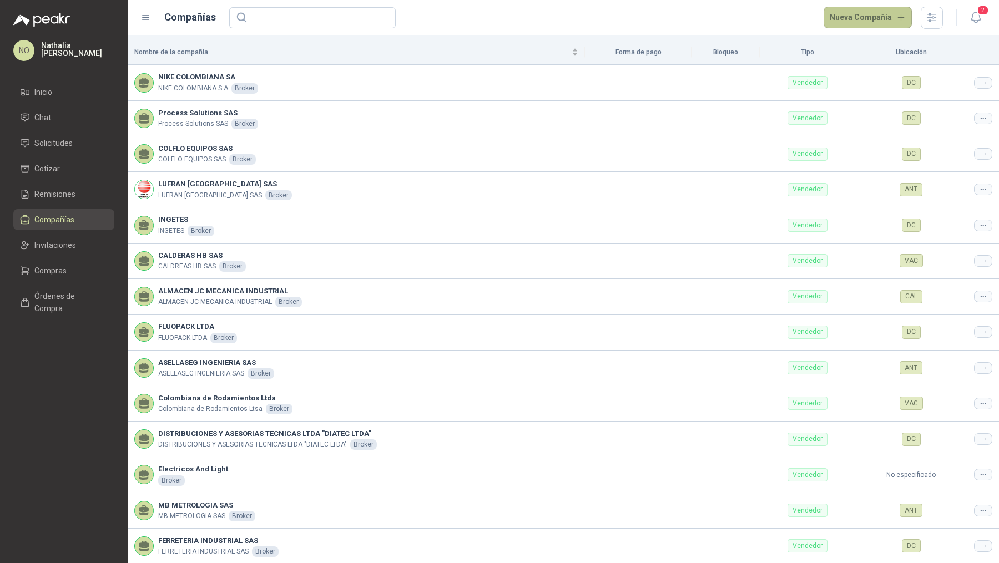
click at [854, 13] on button "Nueva Compañía" at bounding box center [868, 18] width 89 height 22
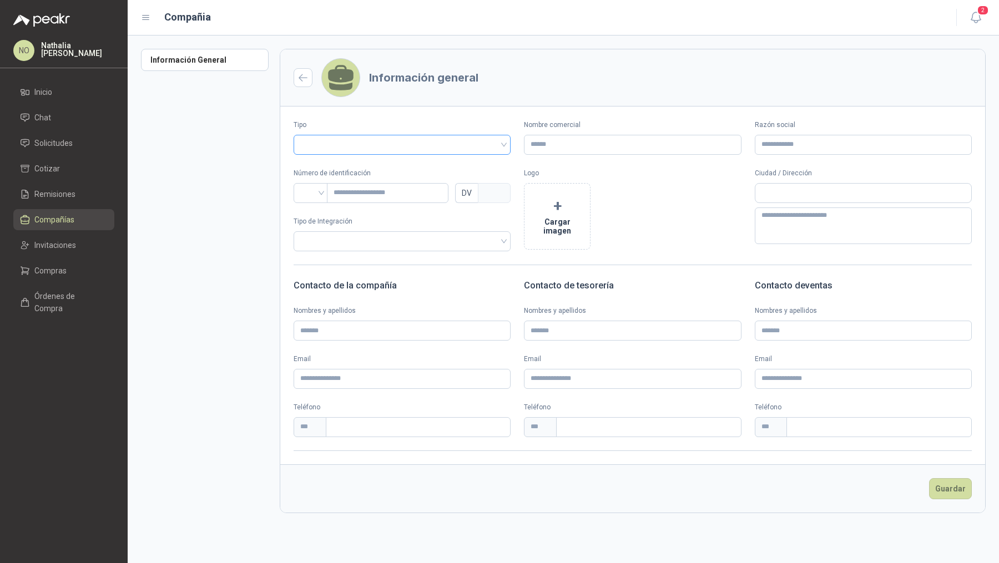
click at [404, 145] on input "search" at bounding box center [402, 143] width 204 height 17
click at [392, 193] on div "Vendedor" at bounding box center [402, 185] width 213 height 18
click at [791, 146] on input "Razón social" at bounding box center [863, 145] width 217 height 20
paste input "**********"
type input "**********"
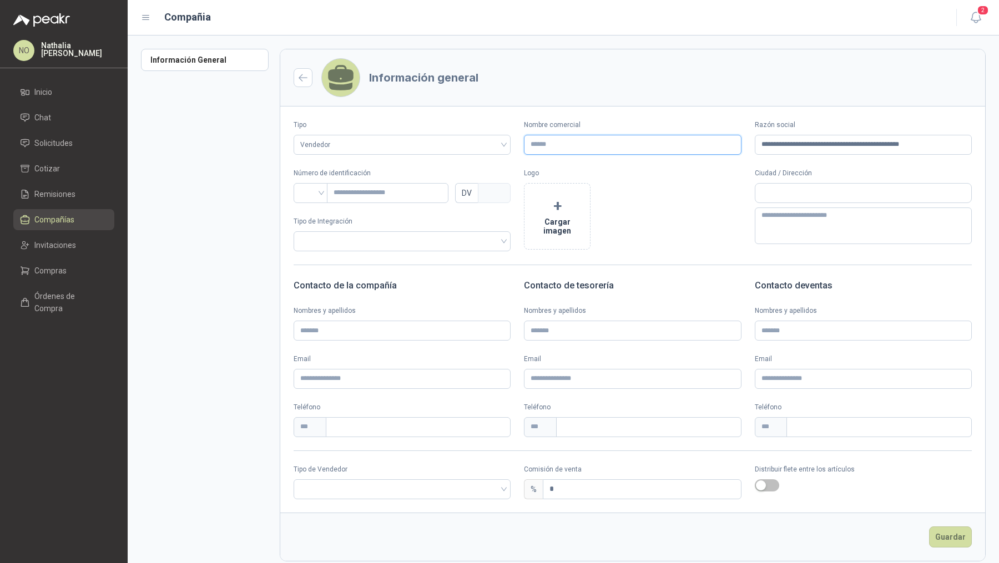
click at [544, 145] on input "Nombre comercial" at bounding box center [632, 145] width 217 height 20
type input "*********"
click at [563, 226] on button "+ Cargar imagen" at bounding box center [557, 216] width 67 height 67
click at [307, 191] on input "search" at bounding box center [310, 192] width 21 height 17
click at [311, 252] on div "NIT" at bounding box center [310, 251] width 17 height 12
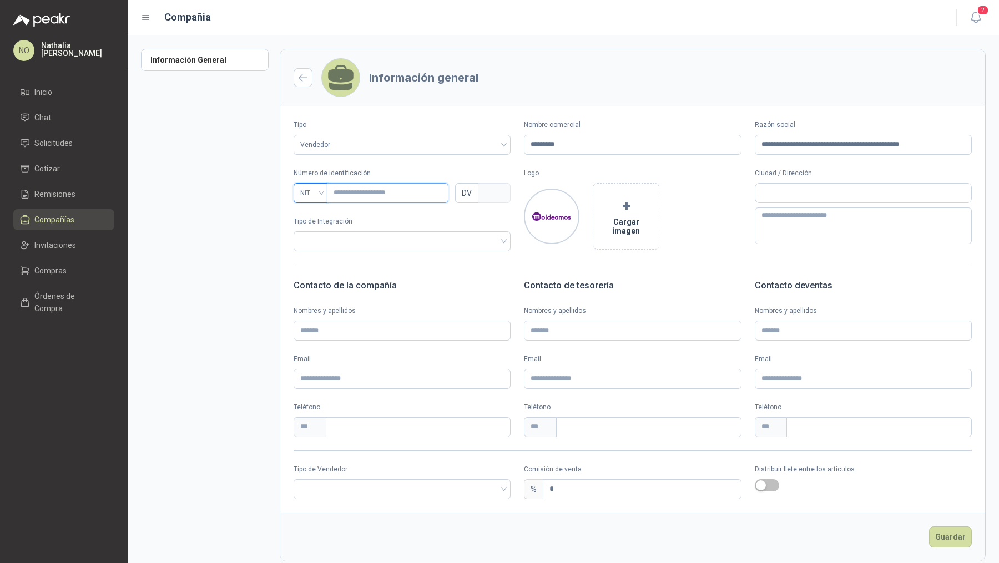
click at [370, 193] on input "text" at bounding box center [388, 193] width 122 height 20
paste input "**********"
type input "**********"
type input "***"
type input "**********"
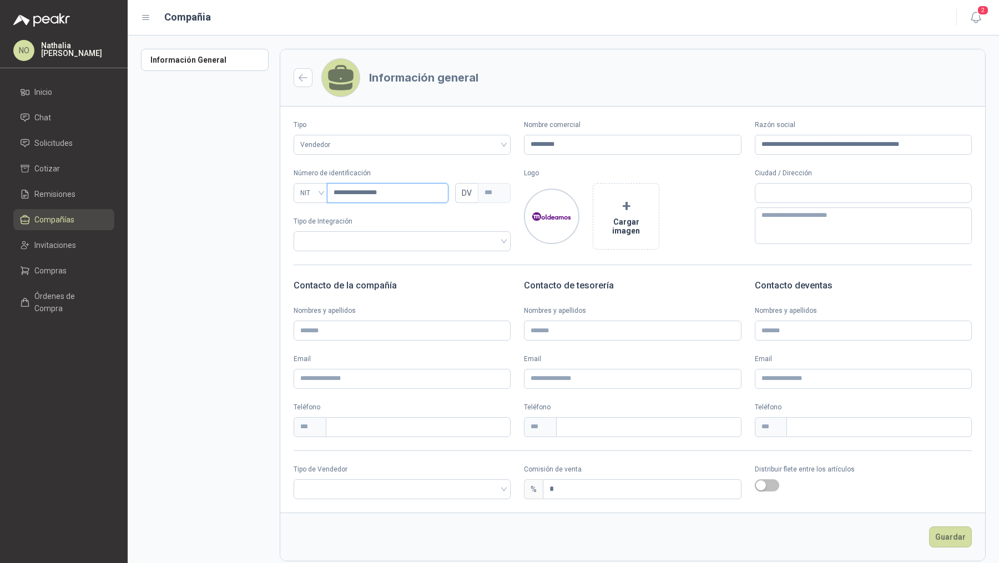
type input "*"
type input "**********"
type input "*"
type input "**********"
type input "*"
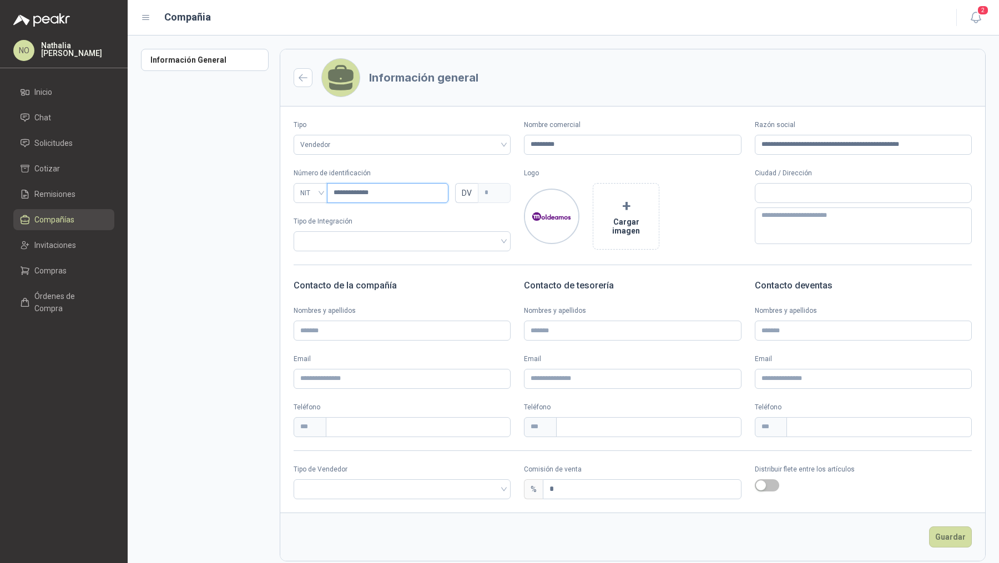
type input "**********"
type input "*"
type input "**********"
type input "*"
type input "**********"
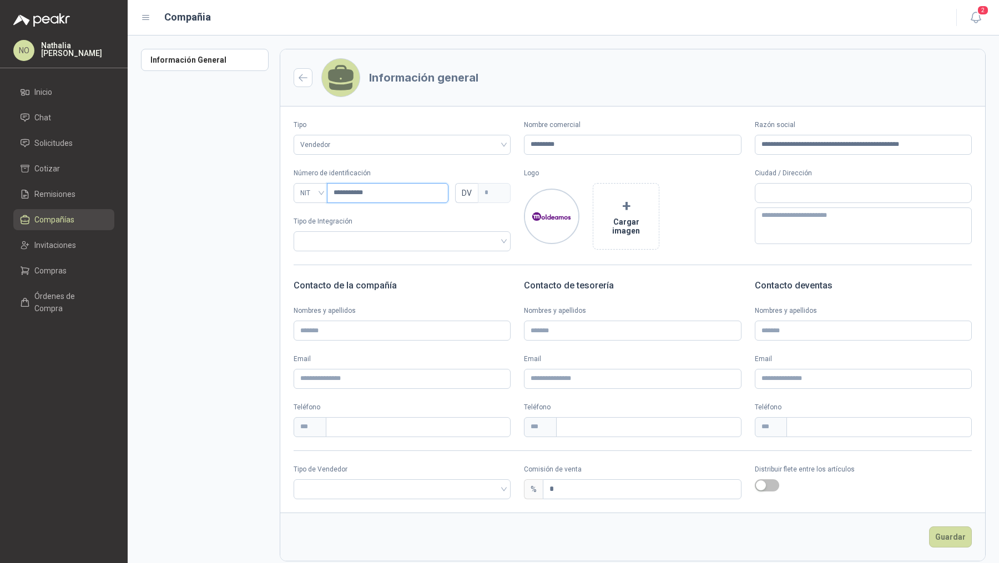
type input "*"
type input "*********"
type input "*"
type input "*********"
click at [586, 493] on input "*" at bounding box center [641, 489] width 197 height 19
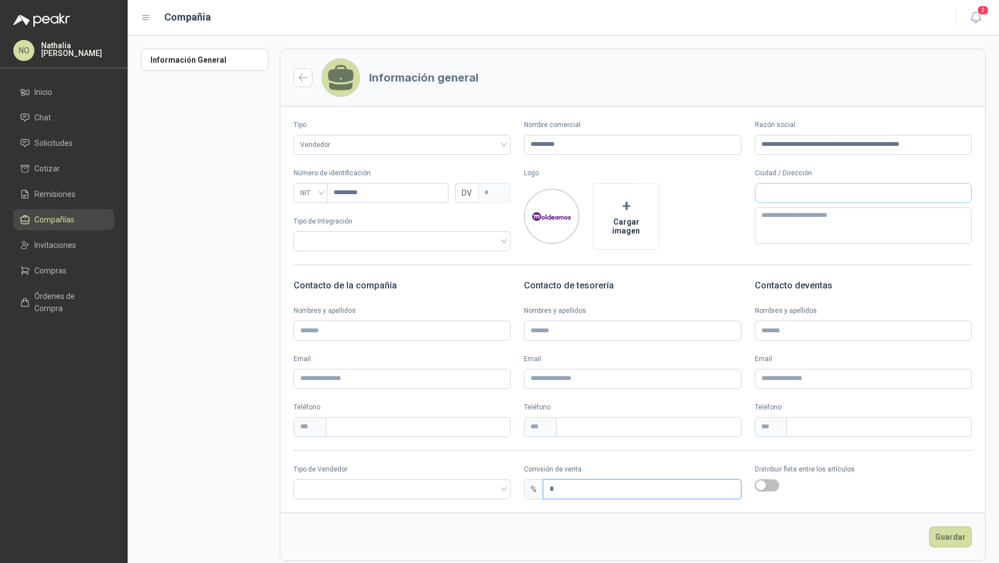
type input "*"
click at [784, 195] on input "text" at bounding box center [863, 193] width 216 height 19
type input "******"
click at [814, 219] on span "Bogotá D.C. / Bogotá D.C." at bounding box center [798, 217] width 81 height 8
click at [362, 491] on input "search" at bounding box center [402, 488] width 204 height 17
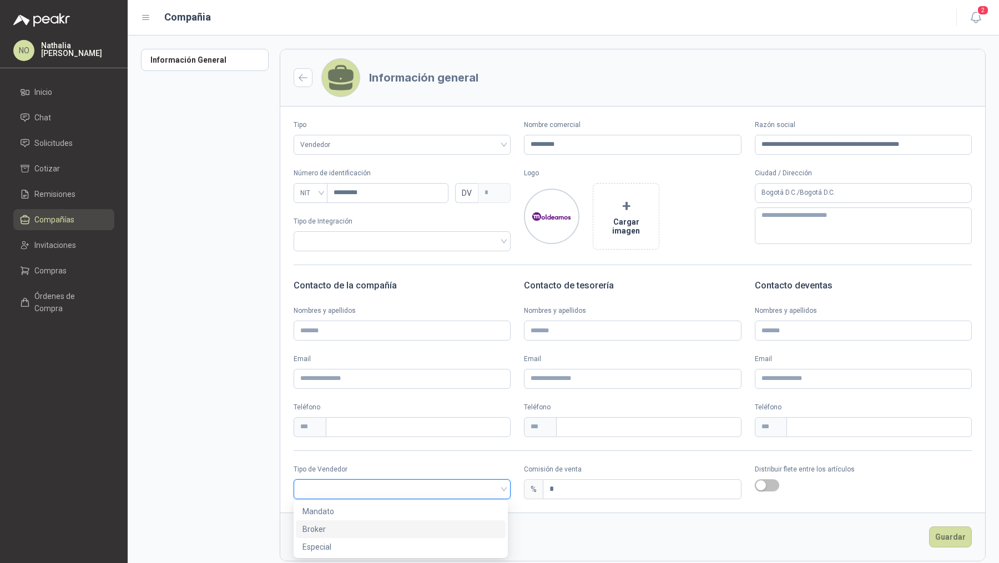
click at [342, 530] on div "Broker" at bounding box center [400, 529] width 196 height 12
click at [930, 531] on button "Guardar" at bounding box center [950, 537] width 43 height 21
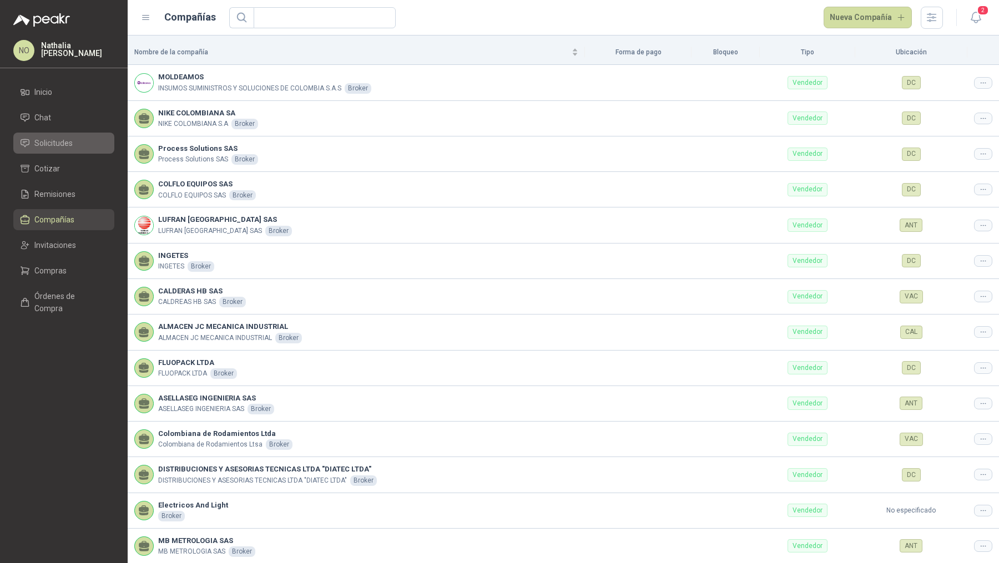
click at [73, 143] on li "Solicitudes" at bounding box center [64, 143] width 88 height 12
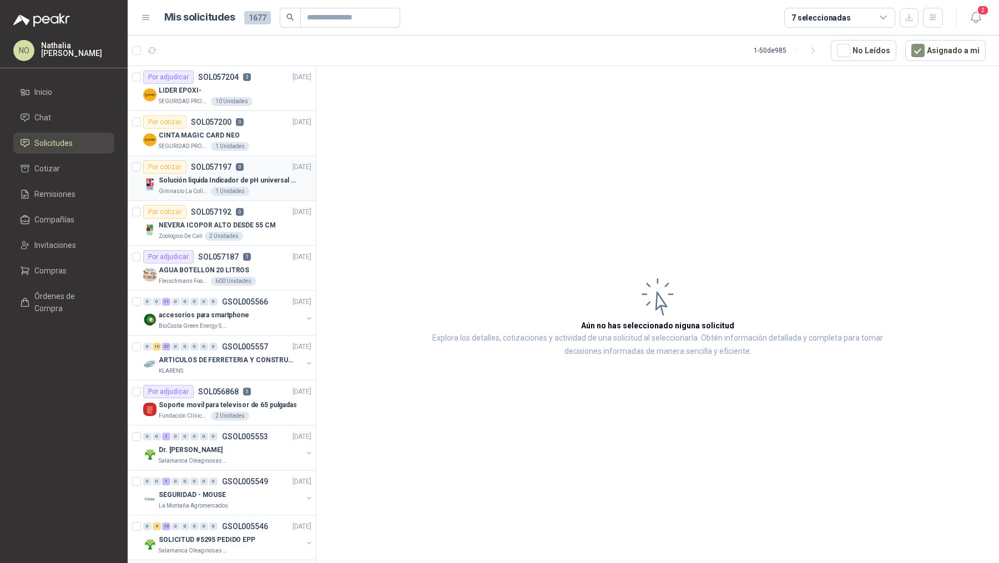
click at [252, 181] on p "Solución liquida Indicador de pH universal de 500ml o 20 de 25ml (no tiras de p…" at bounding box center [228, 180] width 138 height 11
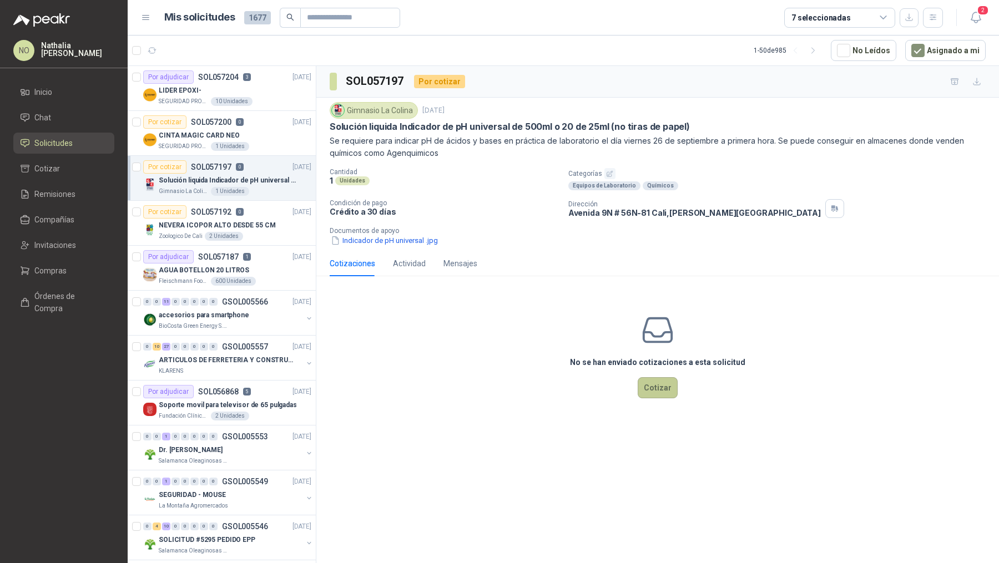
click at [654, 379] on button "Cotizar" at bounding box center [658, 387] width 40 height 21
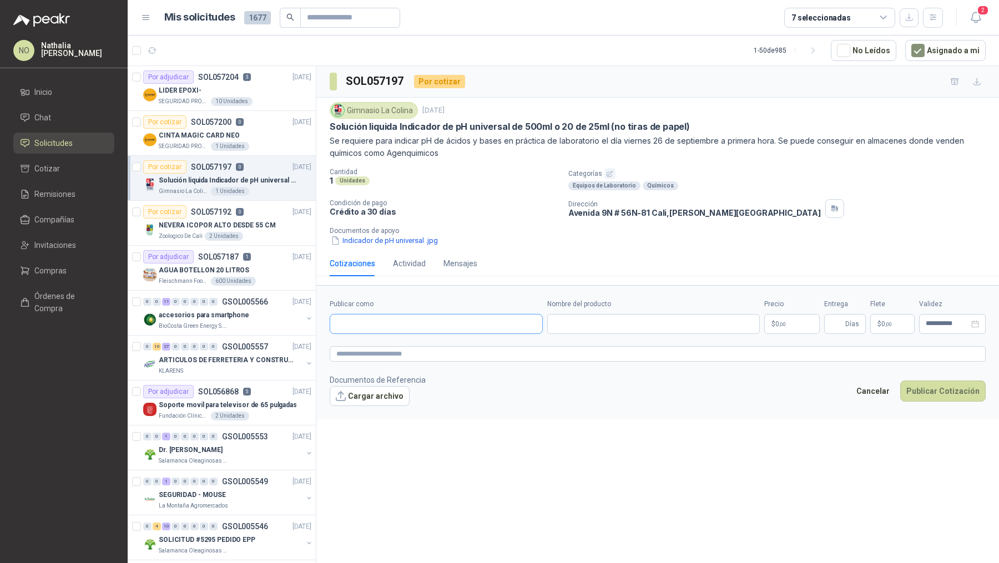
click at [422, 324] on input "Publicar como" at bounding box center [436, 324] width 212 height 19
type input "*********"
click at [461, 350] on span "INSUMOS SUMINISTROS Y SOLUCIONES DE COLOMBIA S.A.S -" at bounding box center [433, 353] width 154 height 6
type input "**********"
click at [595, 326] on input "Nombre del producto" at bounding box center [659, 324] width 200 height 20
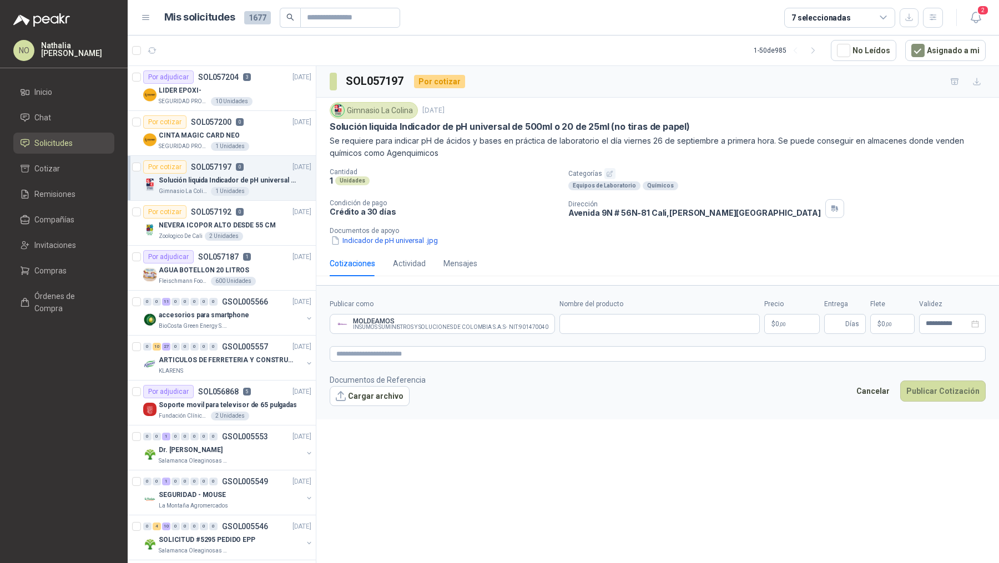
click at [795, 326] on body "NO [PERSON_NAME] Inicio Chat Solicitudes Cotizar Remisiones Compañías Invitacio…" at bounding box center [499, 281] width 999 height 563
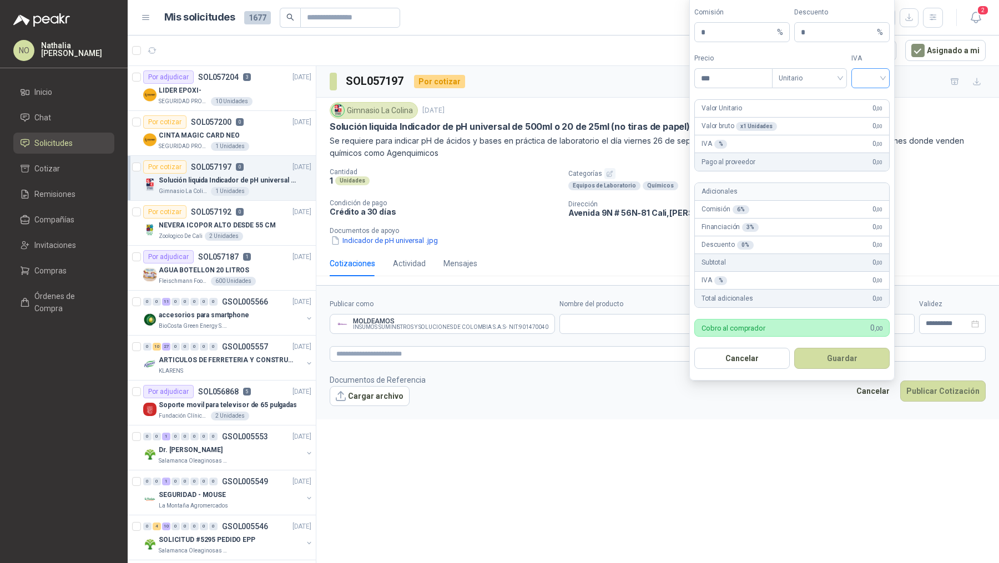
click at [870, 84] on input "search" at bounding box center [870, 77] width 25 height 17
click at [868, 103] on div "19%" at bounding box center [870, 103] width 21 height 12
click at [791, 73] on span "Unitario" at bounding box center [810, 78] width 62 height 17
click at [808, 121] on div "Unitario con IVA" at bounding box center [809, 121] width 57 height 12
click at [729, 81] on input "***" at bounding box center [733, 78] width 77 height 19
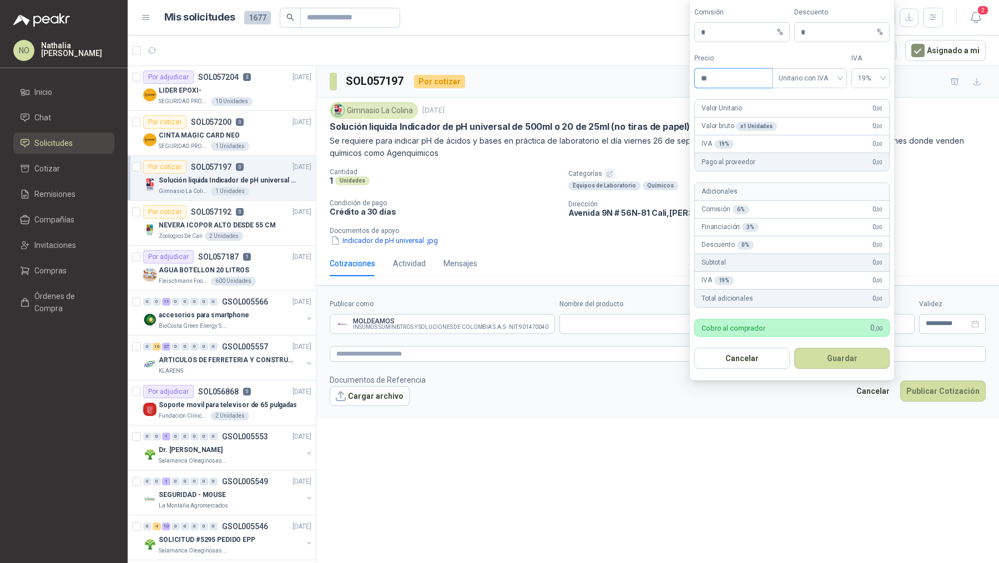
type input "*"
type input "********"
click at [850, 356] on button "Guardar" at bounding box center [841, 358] width 95 height 21
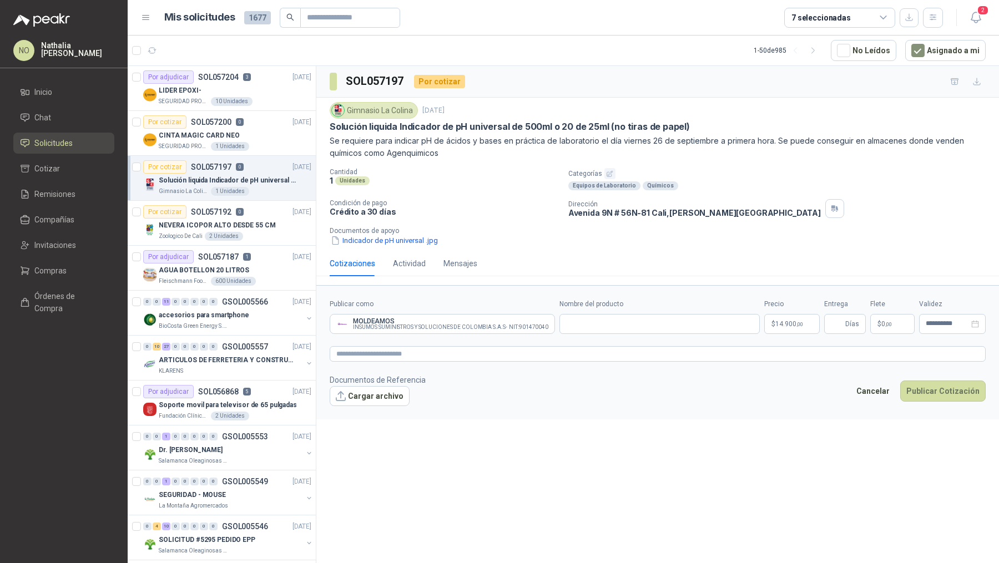
click at [890, 321] on span ",00" at bounding box center [888, 324] width 7 height 6
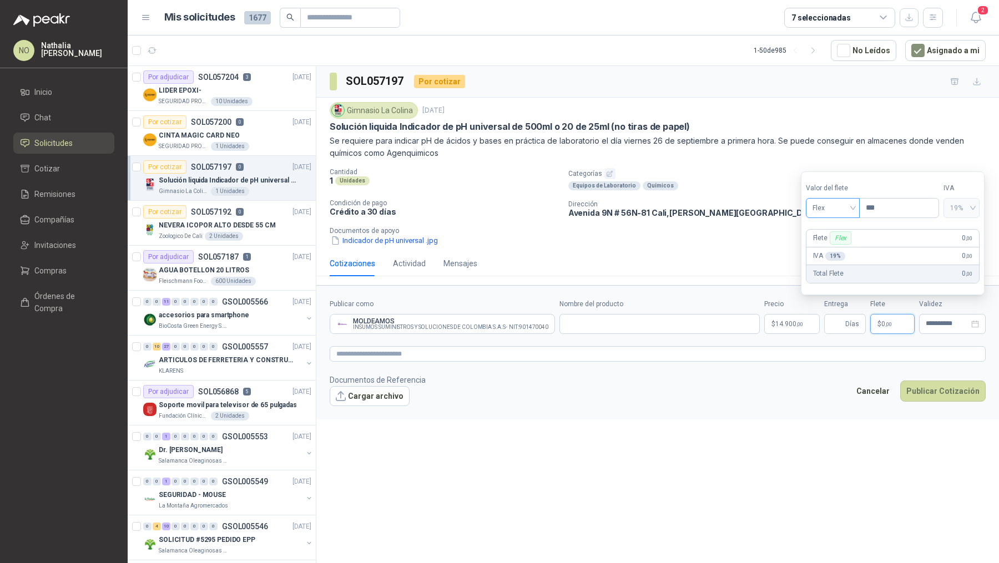
click at [825, 208] on span "Flex" at bounding box center [833, 208] width 41 height 17
click at [832, 268] on div "Fijo" at bounding box center [832, 267] width 37 height 12
click at [789, 325] on body "NO [PERSON_NAME] Inicio Chat Solicitudes Cotizar Remisiones Compañías Invitacio…" at bounding box center [499, 281] width 999 height 563
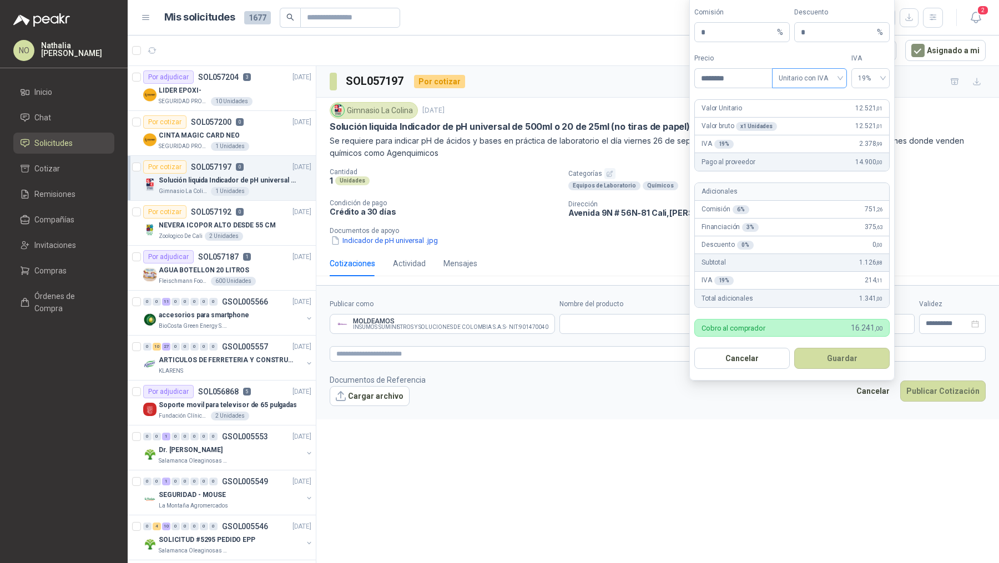
click at [830, 79] on span "Unitario con IVA" at bounding box center [810, 78] width 62 height 17
click at [818, 101] on div "Unitario" at bounding box center [809, 103] width 57 height 12
click at [851, 365] on button "Guardar" at bounding box center [841, 358] width 95 height 21
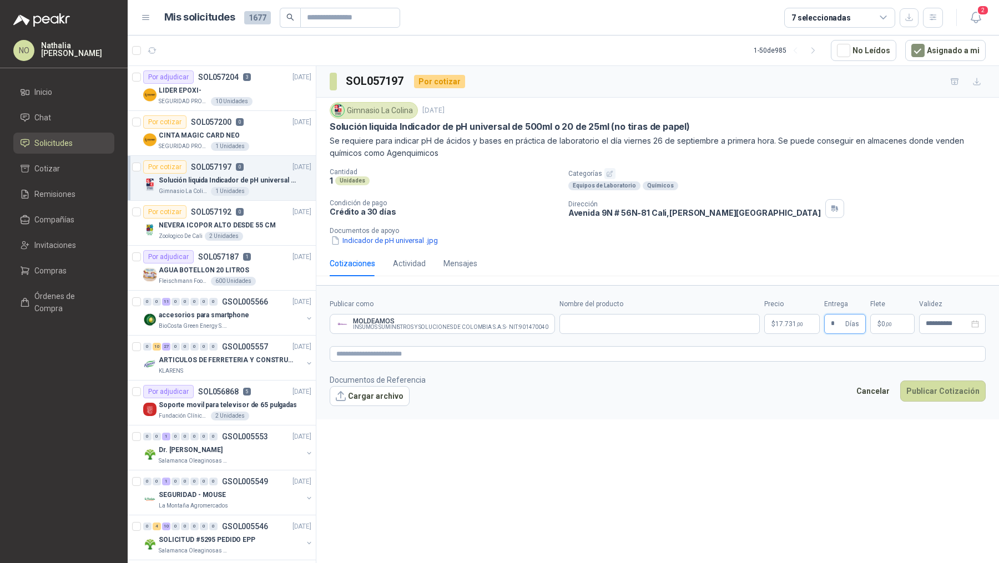
type input "*"
click at [764, 406] on form "**********" at bounding box center [657, 352] width 683 height 134
click at [882, 325] on span "0 ,00" at bounding box center [886, 324] width 11 height 7
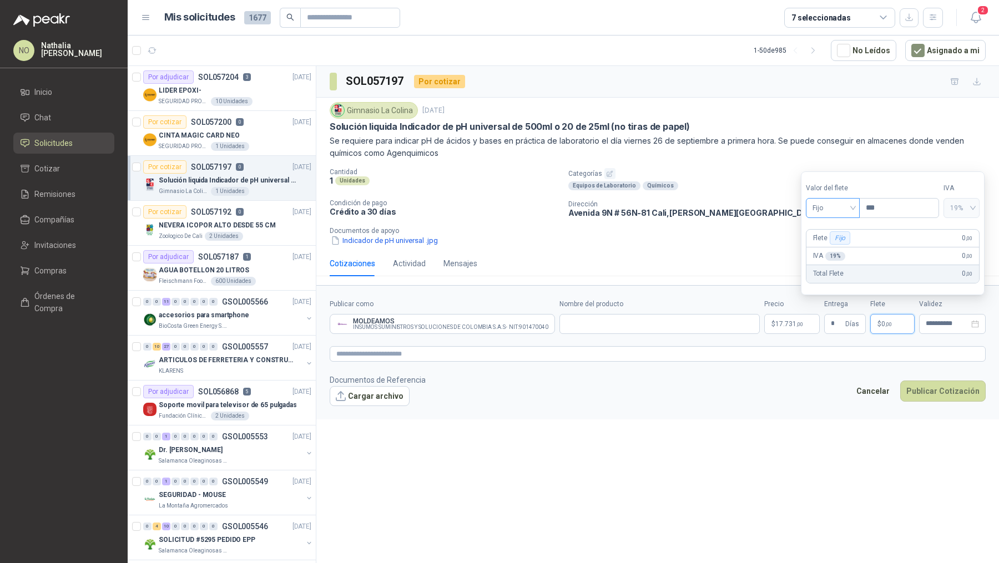
click at [851, 208] on span "Fijo" at bounding box center [833, 208] width 41 height 17
click at [844, 265] on div "Fijo" at bounding box center [832, 267] width 37 height 12
click at [894, 209] on input "***" at bounding box center [899, 208] width 79 height 19
type input "*"
type input "********"
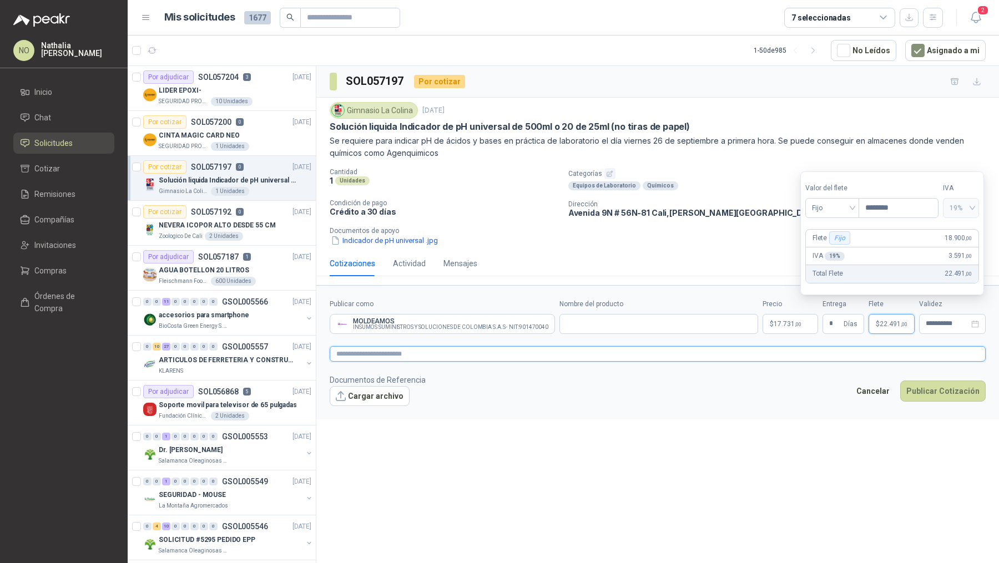
click at [773, 349] on textarea at bounding box center [658, 354] width 656 height 16
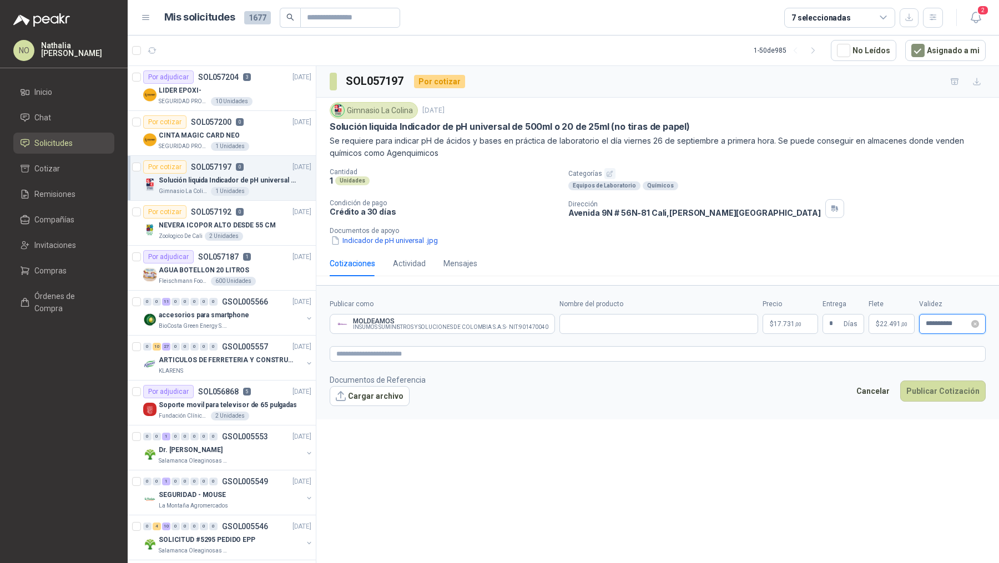
click at [942, 320] on input "**********" at bounding box center [947, 323] width 43 height 7
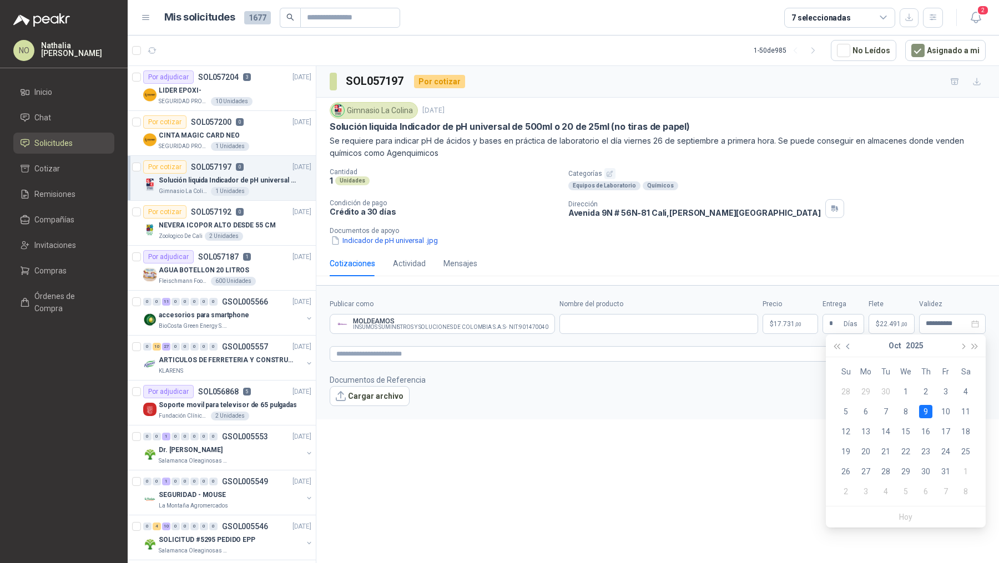
click at [847, 339] on button "button" at bounding box center [849, 346] width 12 height 22
type input "**********"
click at [951, 452] on div "26" at bounding box center [945, 451] width 13 height 13
click at [900, 321] on span "22.491 ,00" at bounding box center [894, 324] width 28 height 7
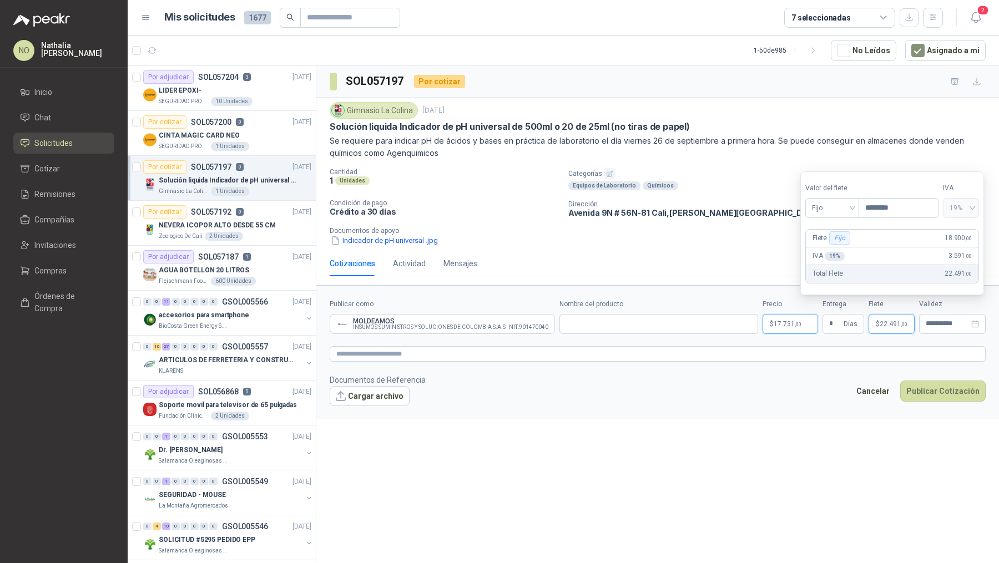
click at [790, 326] on body "NO [PERSON_NAME] Inicio Chat Solicitudes Cotizar Remisiones Compañías Invitacio…" at bounding box center [499, 281] width 999 height 563
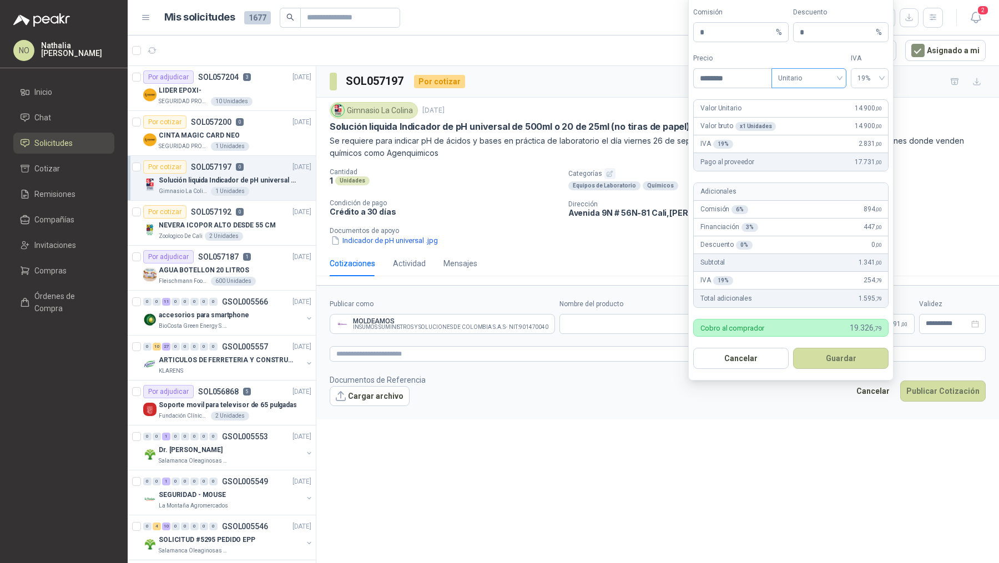
click at [815, 80] on span "Unitario" at bounding box center [809, 78] width 62 height 17
click at [820, 124] on div "Unitario con IVA" at bounding box center [808, 121] width 57 height 12
click at [861, 355] on button "Guardar" at bounding box center [840, 358] width 95 height 21
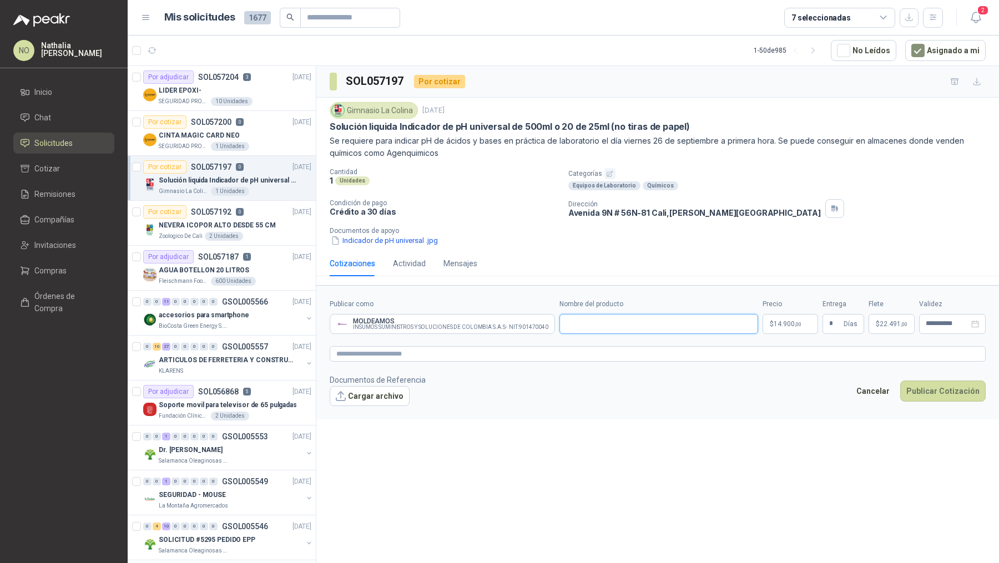
click at [584, 321] on input "Nombre del producto" at bounding box center [658, 324] width 199 height 20
paste input "**********"
type input "**********"
click at [379, 387] on button "Cargar archivo" at bounding box center [370, 396] width 80 height 20
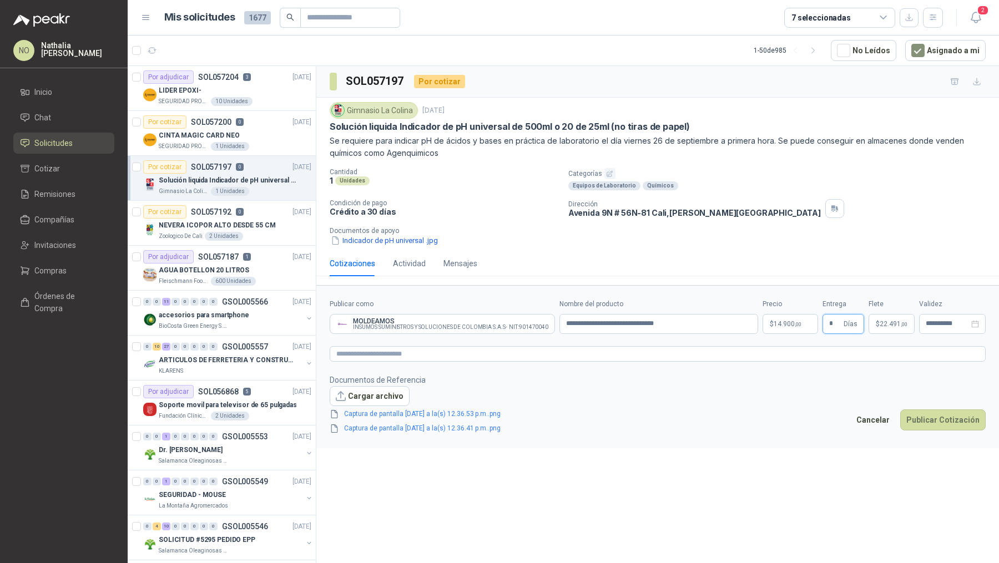
click at [835, 318] on input "*" at bounding box center [835, 324] width 12 height 19
type input "*"
click at [930, 423] on button "Publicar Cotización" at bounding box center [942, 420] width 85 height 21
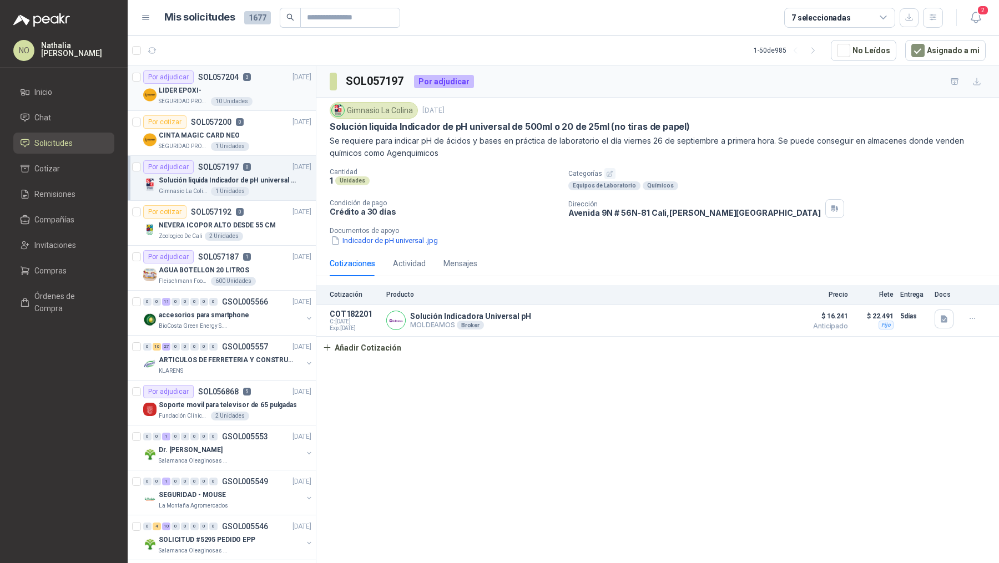
click at [228, 98] on div "10 Unidades" at bounding box center [232, 101] width 42 height 9
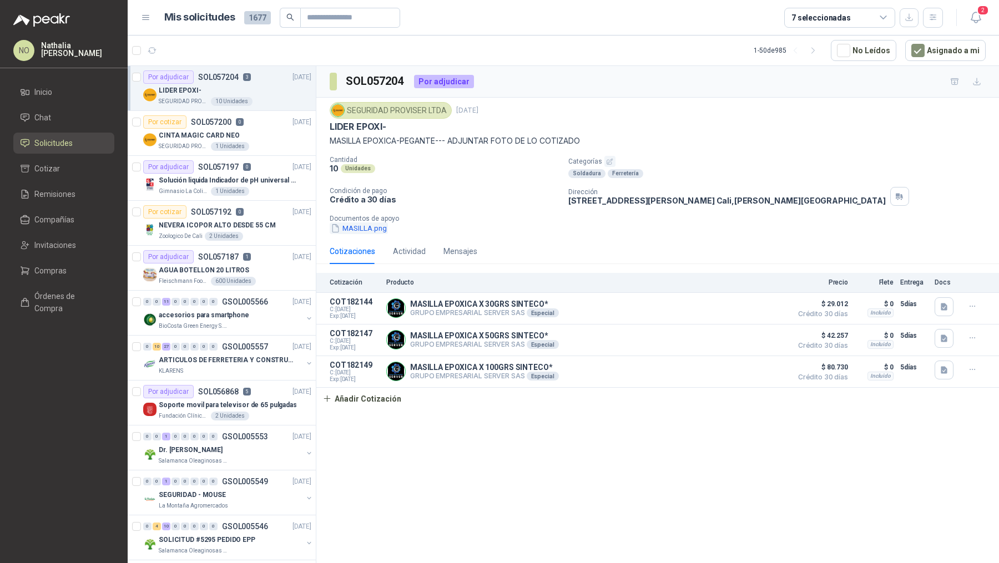
click at [373, 225] on button "MASILLA.png" at bounding box center [359, 229] width 58 height 12
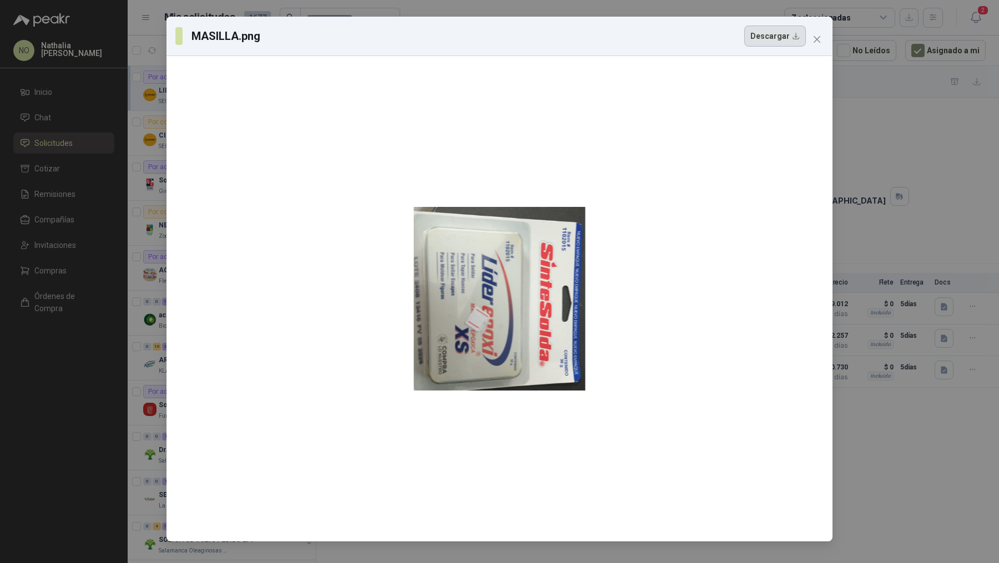
click at [785, 39] on button "Descargar" at bounding box center [775, 36] width 62 height 21
click at [819, 47] on button "Close" at bounding box center [817, 40] width 18 height 18
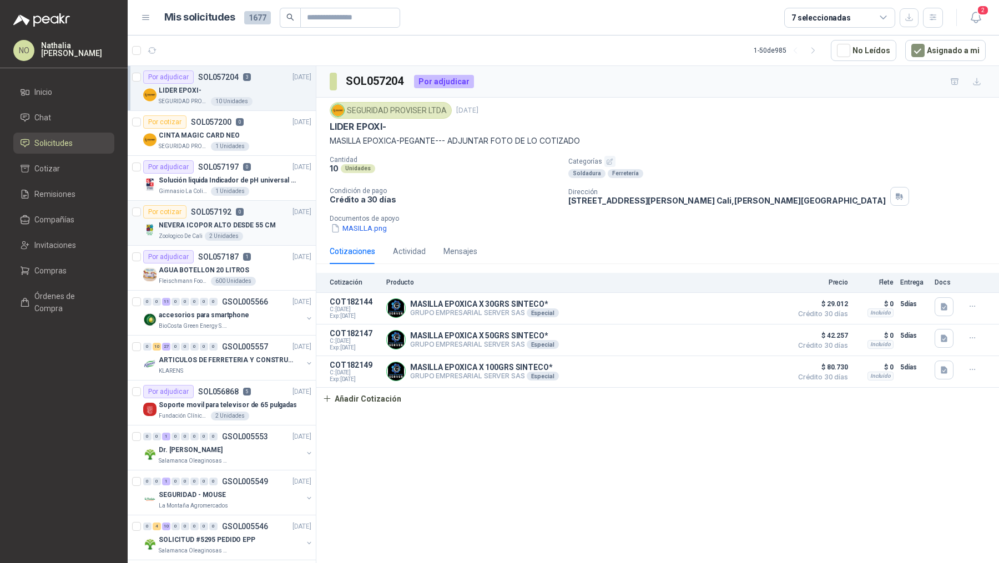
click at [248, 220] on p "NEVERA ICOPOR ALTO DESDE 55 CM" at bounding box center [217, 225] width 117 height 11
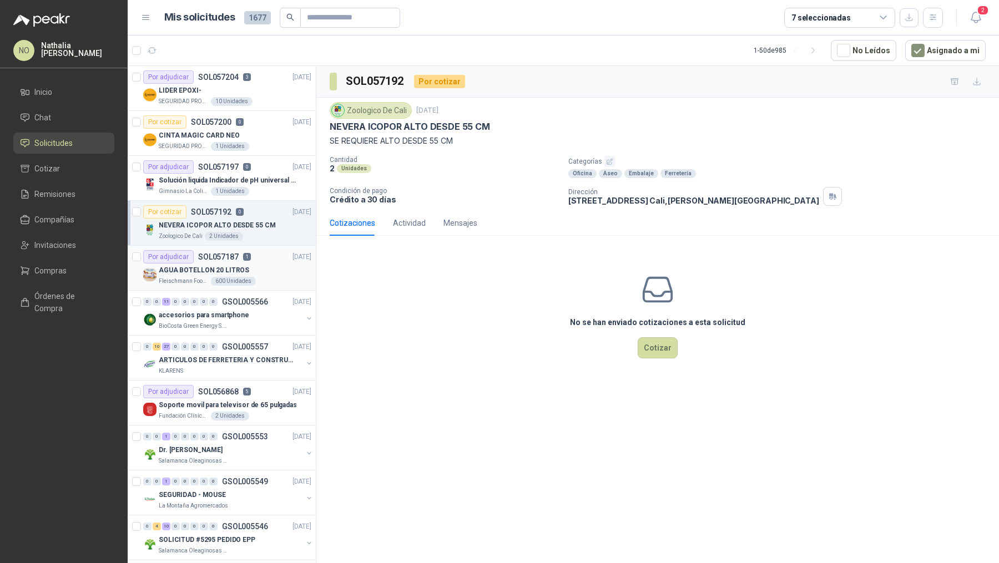
click at [181, 265] on p "AGUA BOTELLON 20 LITROS" at bounding box center [204, 270] width 90 height 11
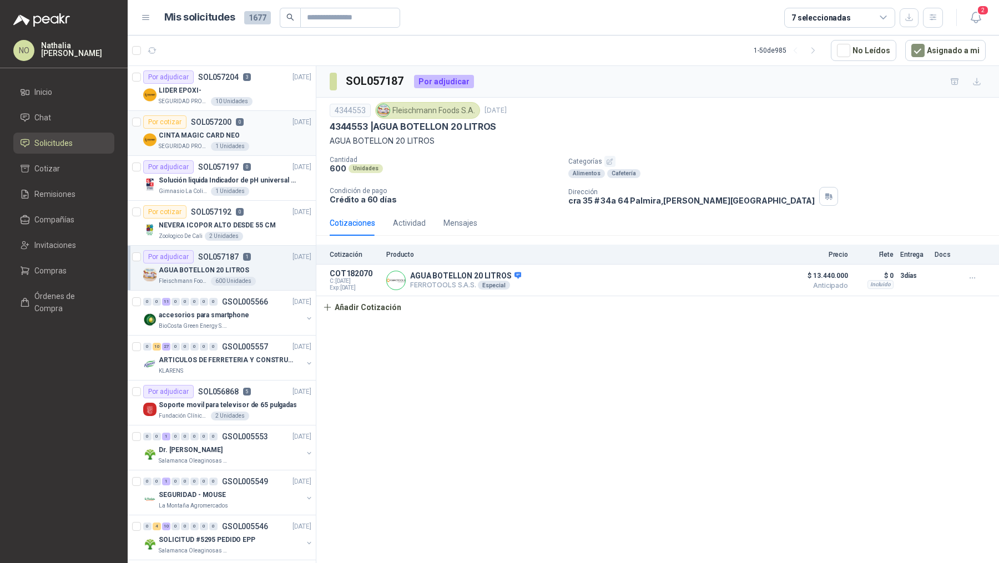
click at [207, 134] on p "CINTA MAGIC CARD NEO" at bounding box center [199, 135] width 81 height 11
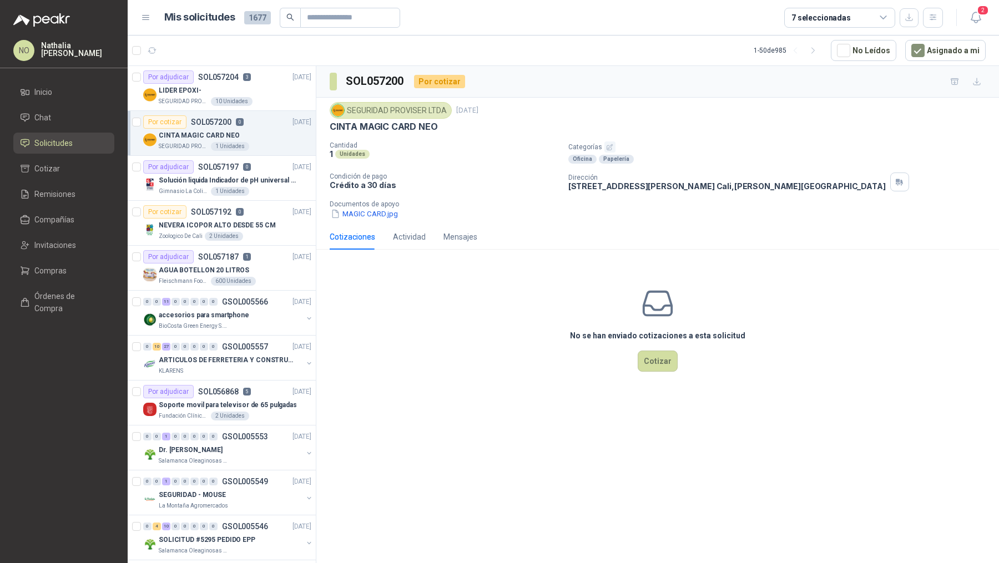
click at [371, 206] on p "Documentos de apoyo" at bounding box center [662, 204] width 665 height 8
click at [372, 212] on button "MAGIC CARD.jpg" at bounding box center [364, 214] width 69 height 12
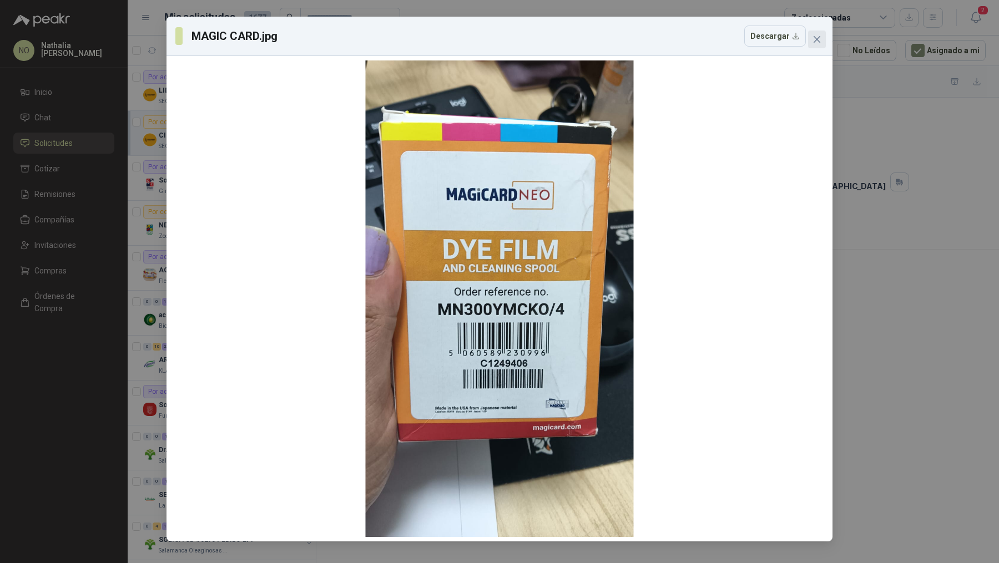
click at [816, 35] on icon "close" at bounding box center [817, 39] width 9 height 9
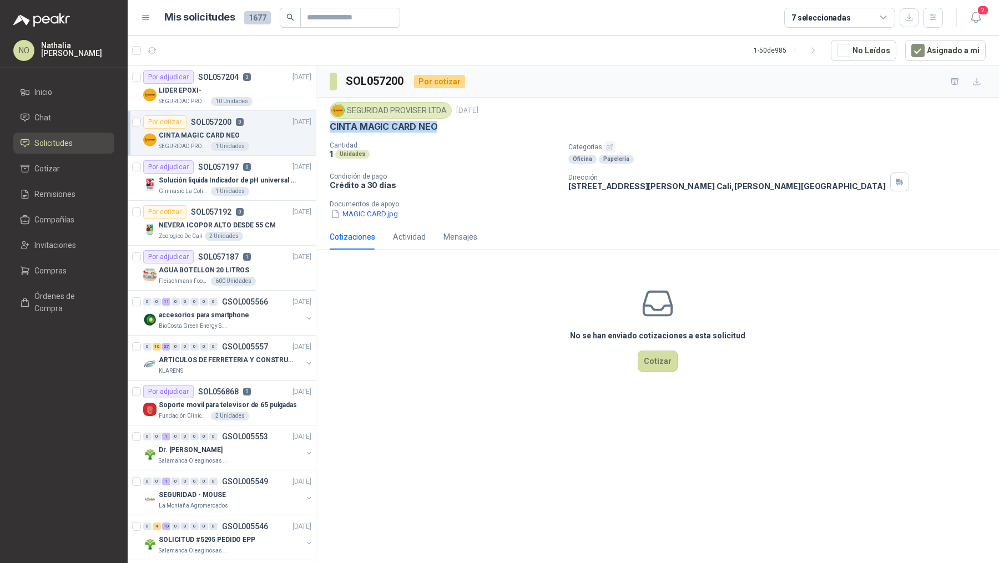
drag, startPoint x: 327, startPoint y: 125, endPoint x: 481, endPoint y: 125, distance: 154.3
click at [482, 125] on div "SEGURIDAD PROVISER LTDA [DATE] CINTA MAGIC CARD NEO Cantidad 1 Unidades Categor…" at bounding box center [657, 161] width 683 height 127
copy p "CINTA MAGIC CARD NEO"
click at [347, 208] on button "MAGIC CARD.jpg" at bounding box center [364, 214] width 69 height 12
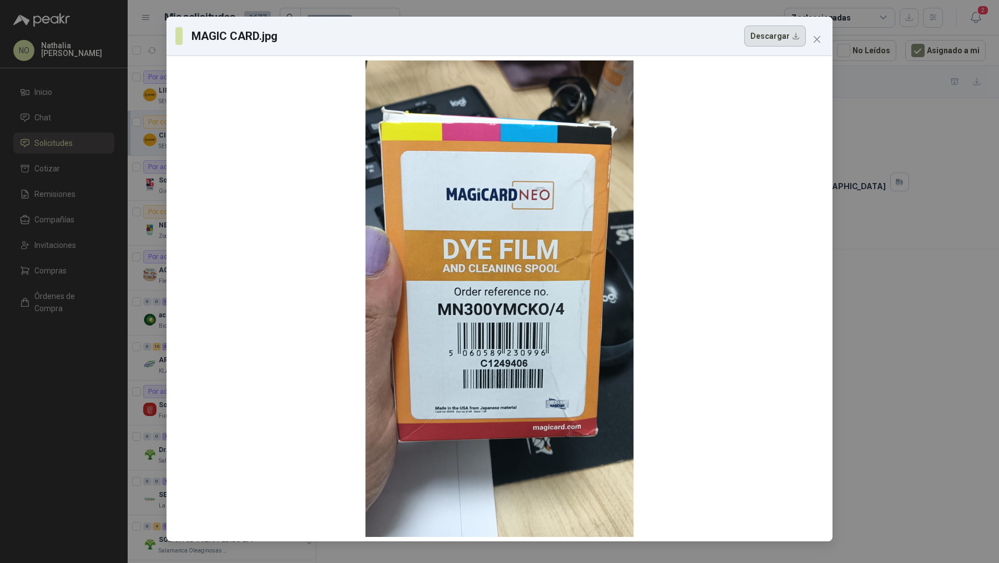
click at [765, 40] on button "Descargar" at bounding box center [775, 36] width 62 height 21
click at [816, 39] on icon "close" at bounding box center [817, 39] width 9 height 9
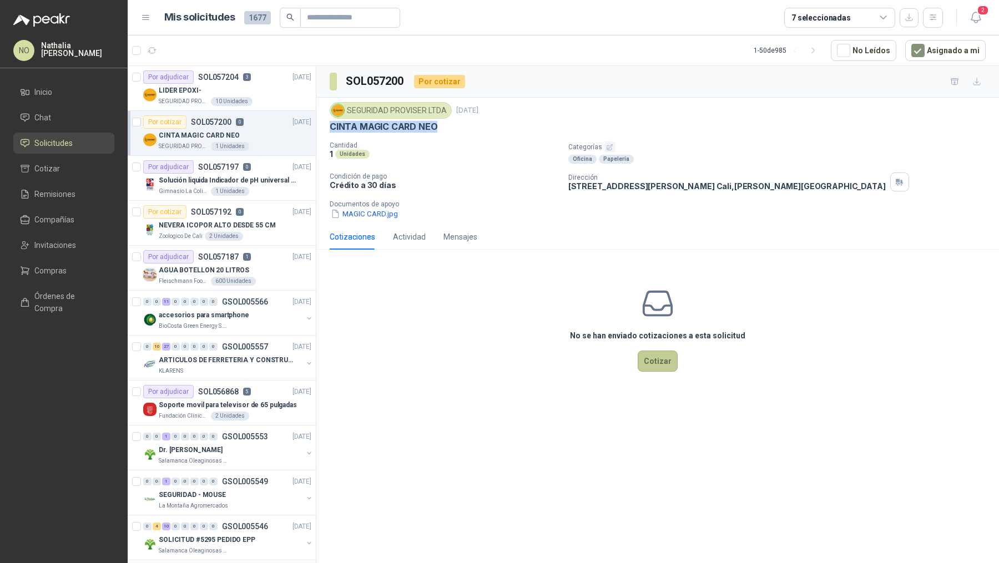
click at [651, 362] on button "Cotizar" at bounding box center [658, 361] width 40 height 21
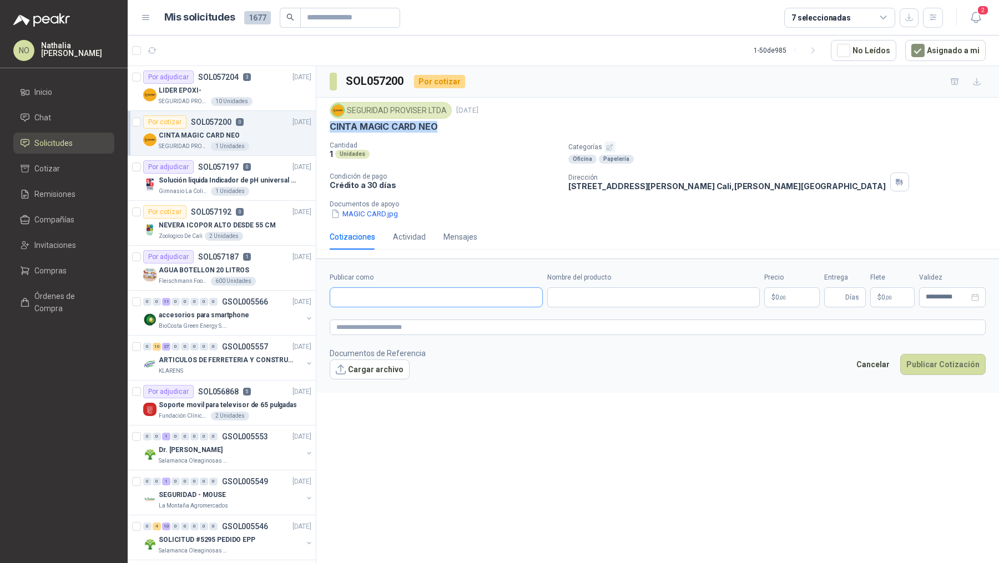
click at [447, 302] on input "Publicar como" at bounding box center [436, 297] width 212 height 19
type input "*******"
click at [234, 93] on div "LIDER EPOXI-" at bounding box center [235, 90] width 153 height 13
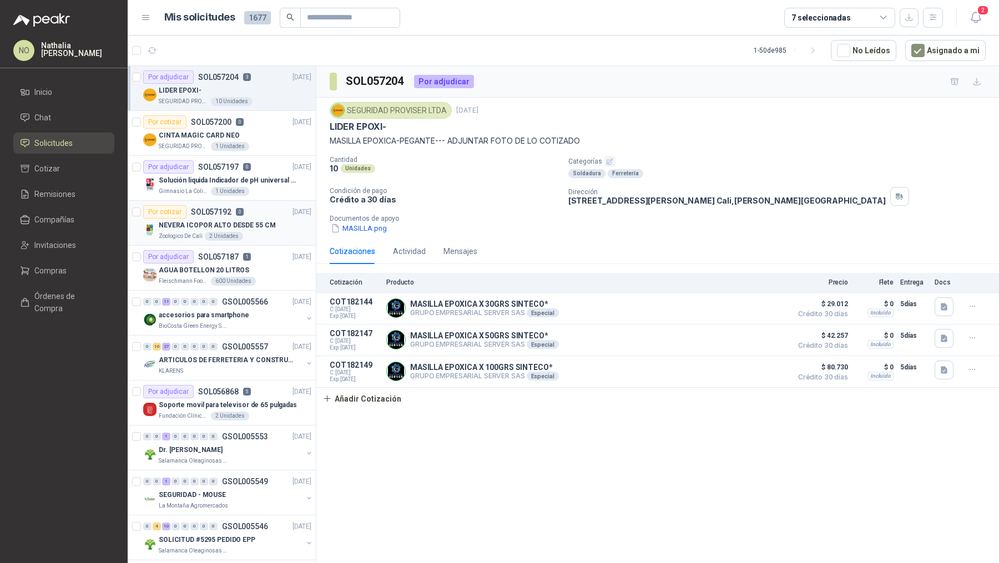
click at [236, 205] on div "Por cotizar SOL057192 0" at bounding box center [193, 211] width 100 height 13
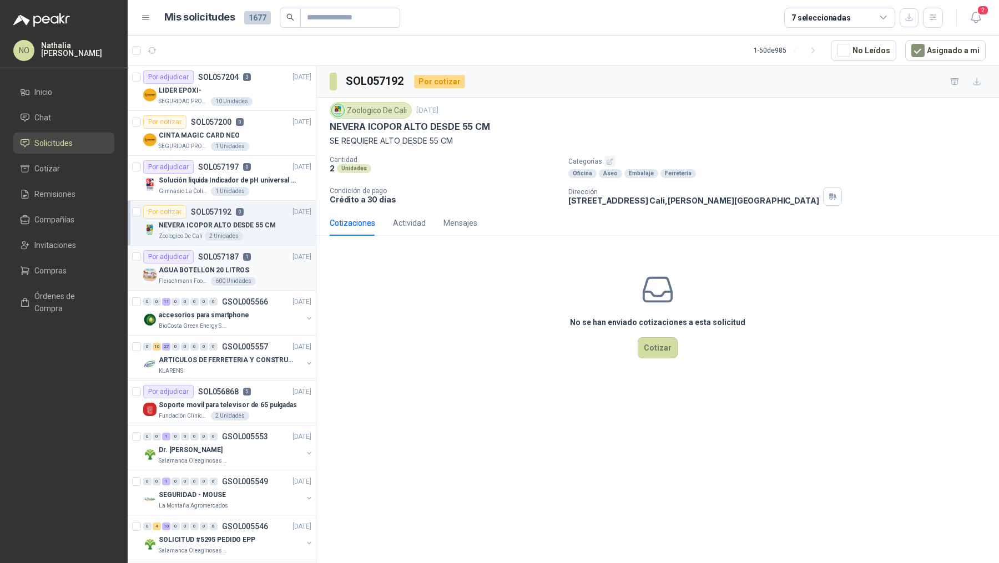
click at [237, 264] on div "AGUA BOTELLON 20 LITROS" at bounding box center [235, 270] width 153 height 13
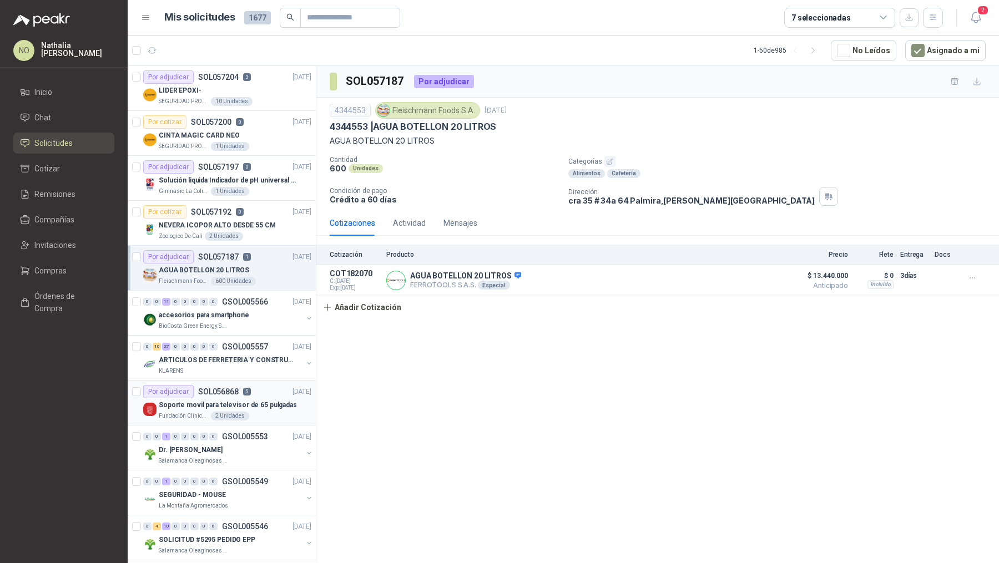
click at [254, 399] on div "Soporte movil para televisor de 65 pulgadas" at bounding box center [235, 405] width 153 height 13
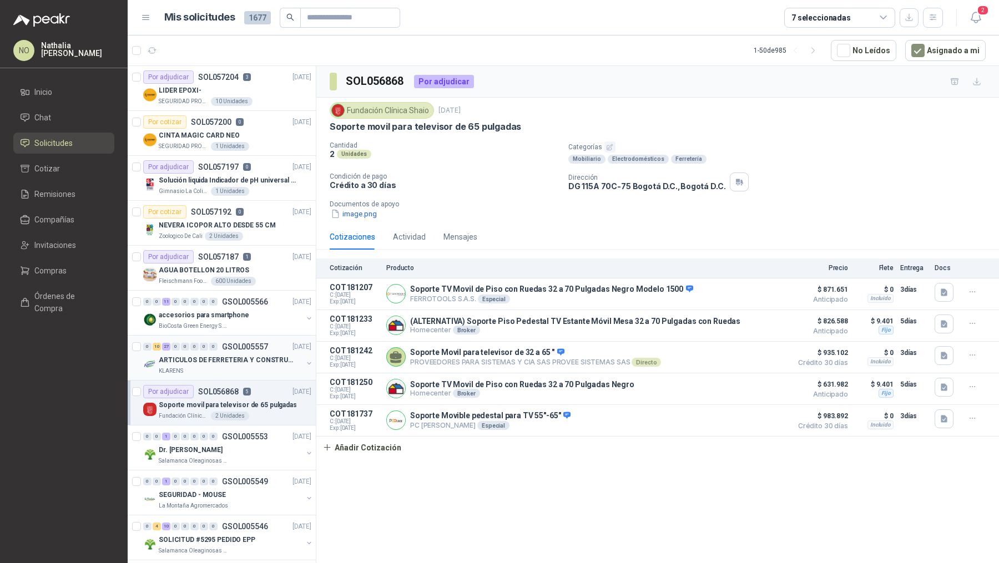
click at [258, 359] on p "ARTICULOS DE FERRETERIA Y CONSTRUCCION EN GENERAL" at bounding box center [228, 360] width 138 height 11
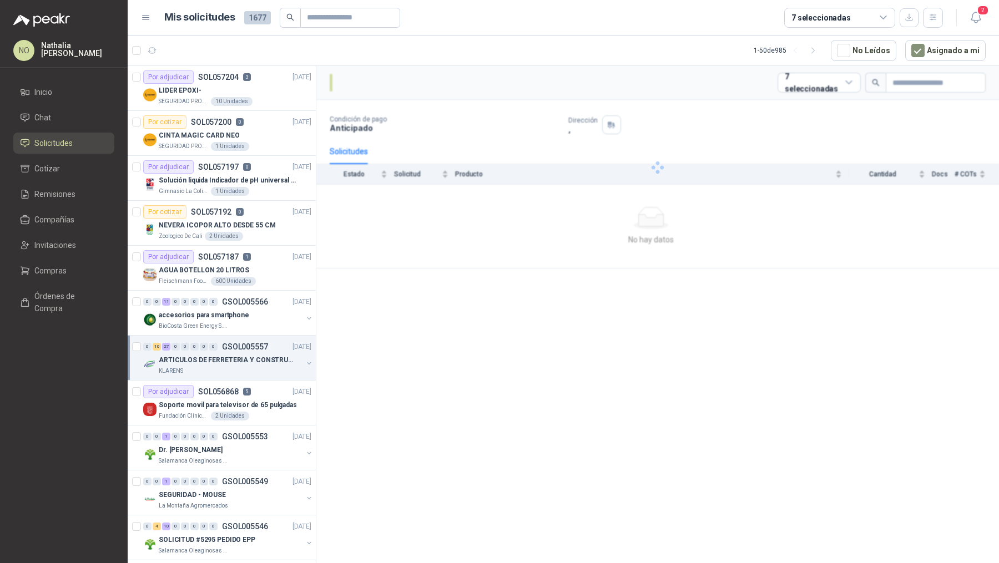
click at [258, 359] on p "ARTICULOS DE FERRETERIA Y CONSTRUCCION EN GENERAL" at bounding box center [228, 360] width 138 height 11
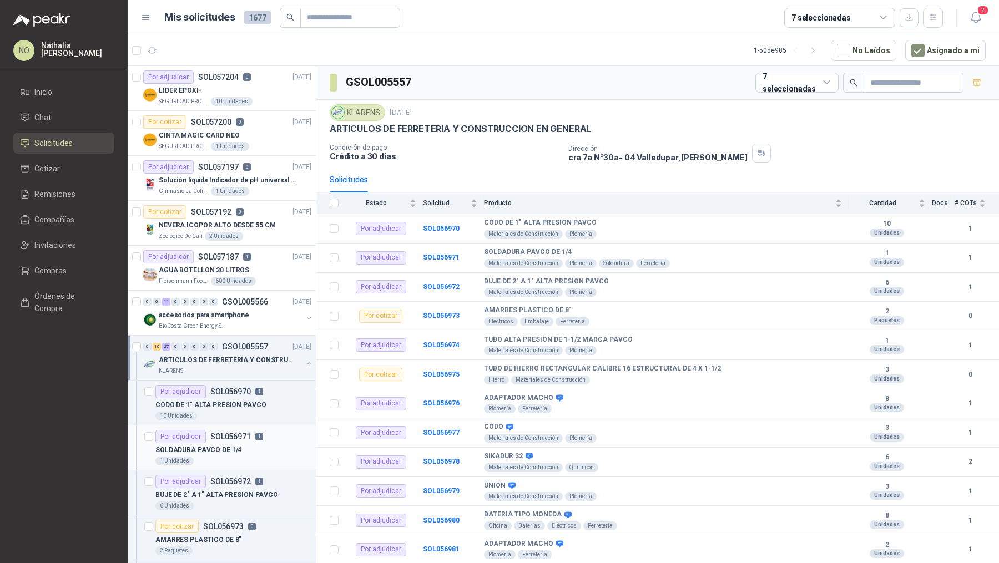
click at [227, 447] on p "SOLDADURA PAVCO DE 1/4" at bounding box center [198, 450] width 86 height 11
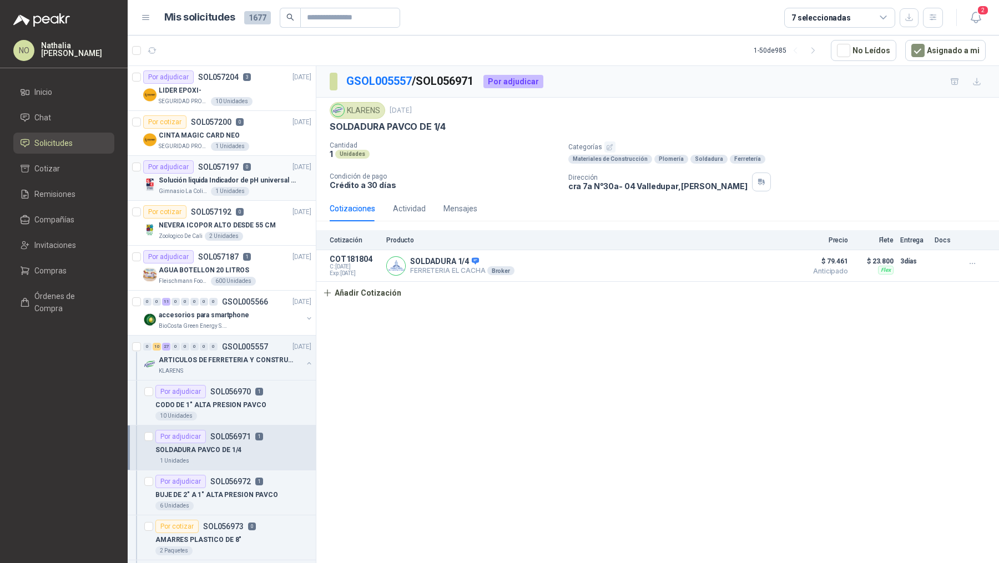
click at [175, 174] on div "Solución liquida Indicador de pH universal de 500ml o 20 de 25ml (no tiras de p…" at bounding box center [235, 180] width 153 height 13
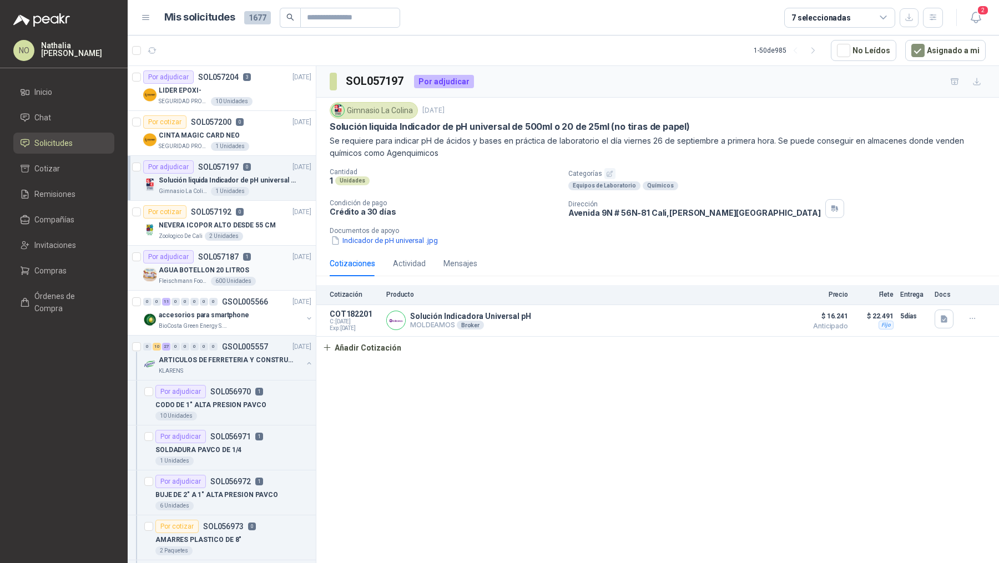
click at [231, 270] on p "AGUA BOTELLON 20 LITROS" at bounding box center [204, 270] width 90 height 11
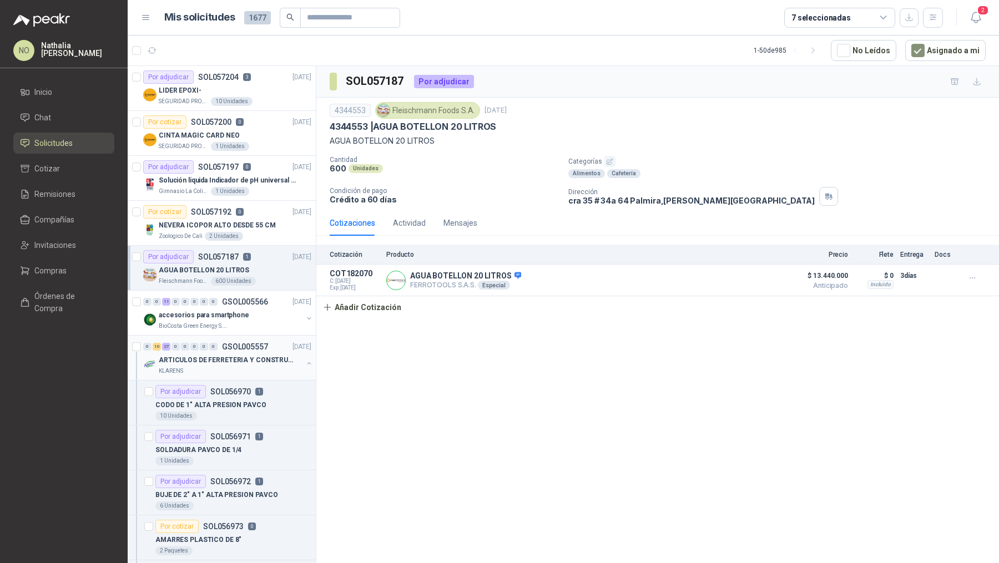
click at [248, 357] on p "ARTICULOS DE FERRETERIA Y CONSTRUCCION EN GENERAL" at bounding box center [228, 360] width 138 height 11
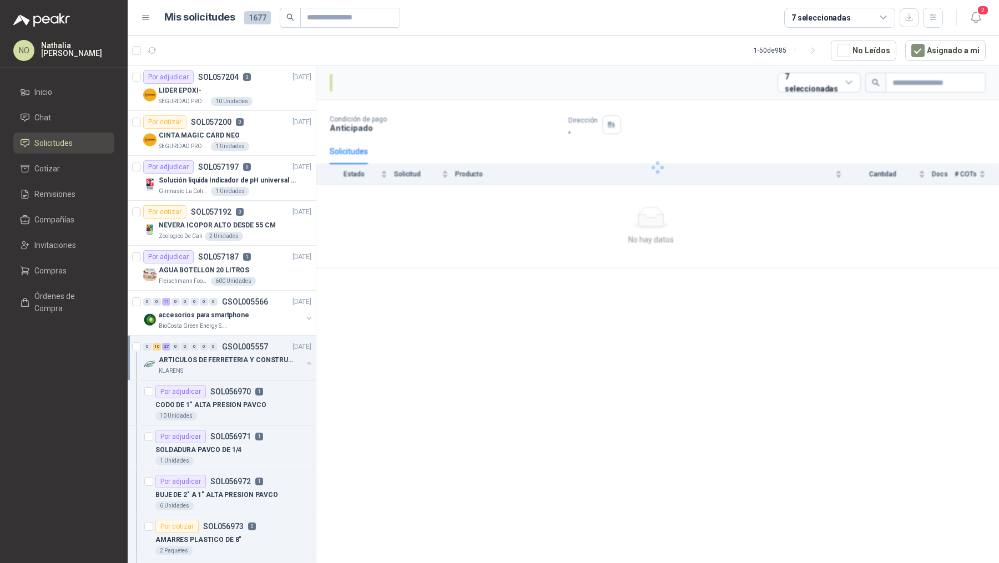
click at [248, 357] on p "ARTICULOS DE FERRETERIA Y CONSTRUCCION EN GENERAL" at bounding box center [228, 360] width 138 height 11
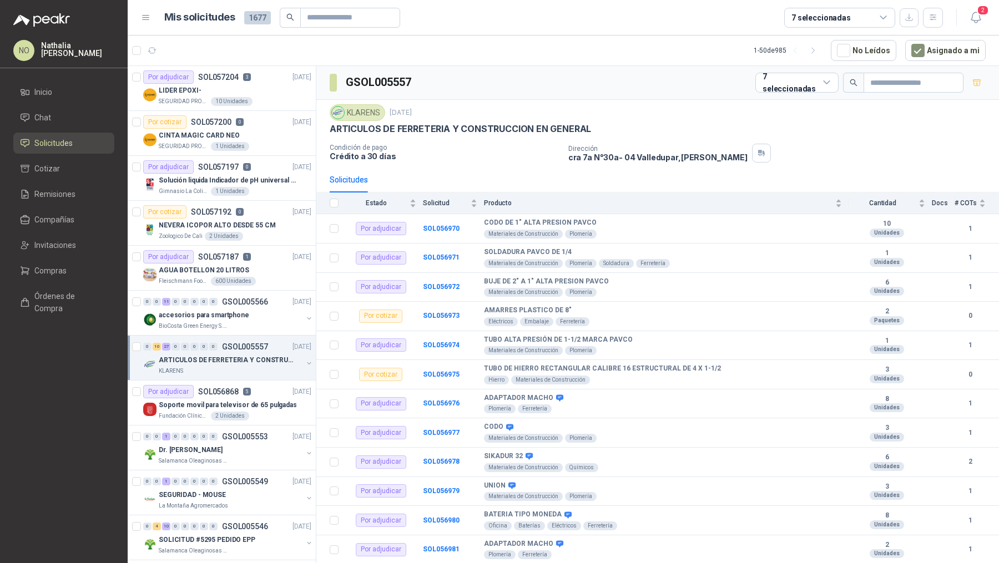
scroll to position [3, 0]
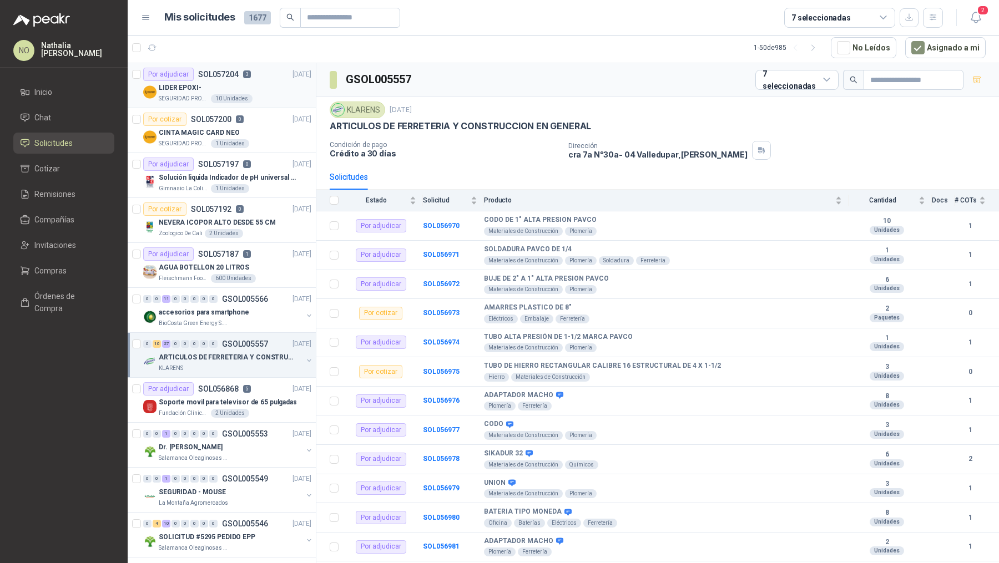
click at [249, 88] on div "LIDER EPOXI-" at bounding box center [235, 87] width 153 height 13
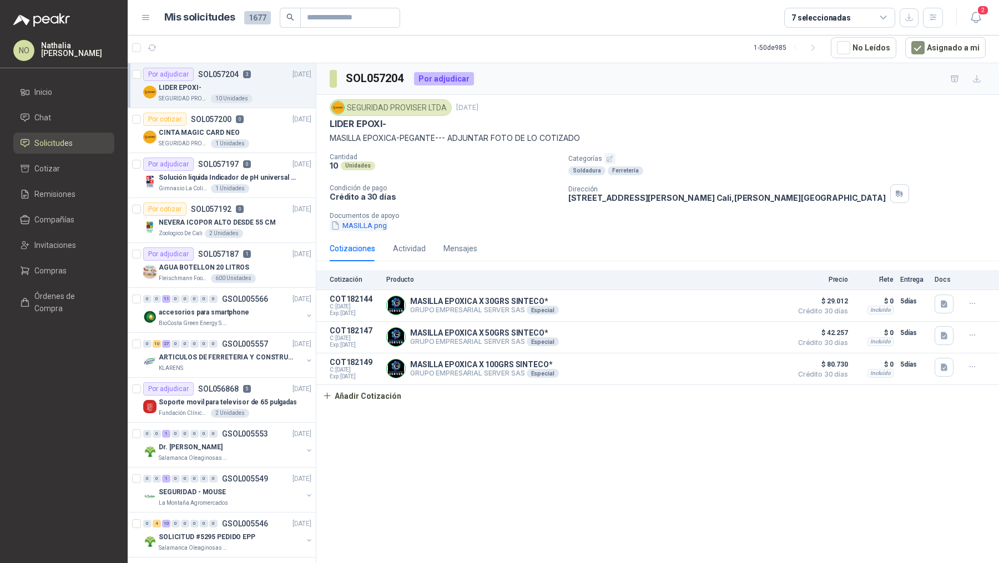
click at [369, 225] on button "MASILLA.png" at bounding box center [359, 226] width 58 height 12
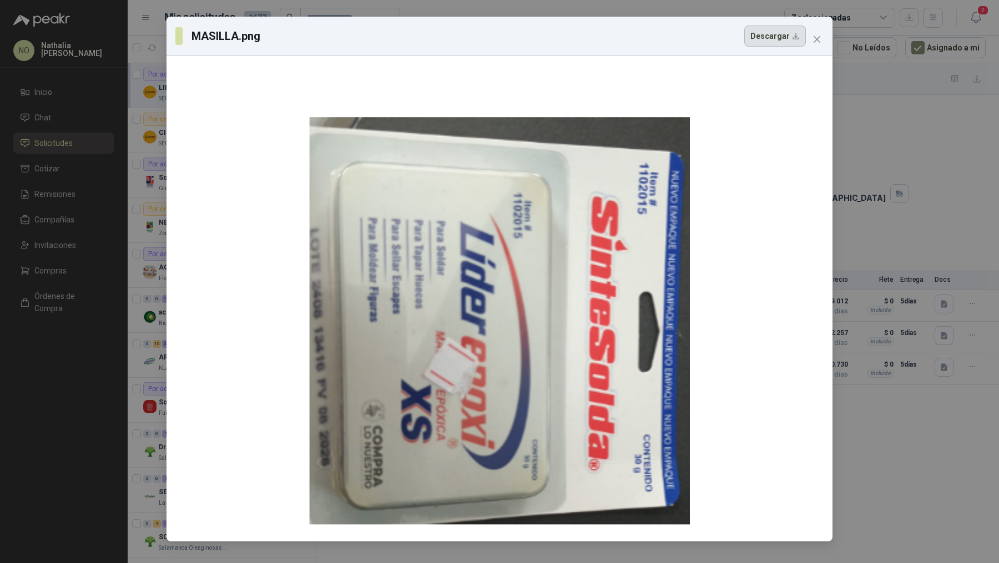
click at [765, 26] on button "Descargar" at bounding box center [775, 36] width 62 height 21
click at [814, 44] on button "Close" at bounding box center [817, 40] width 18 height 18
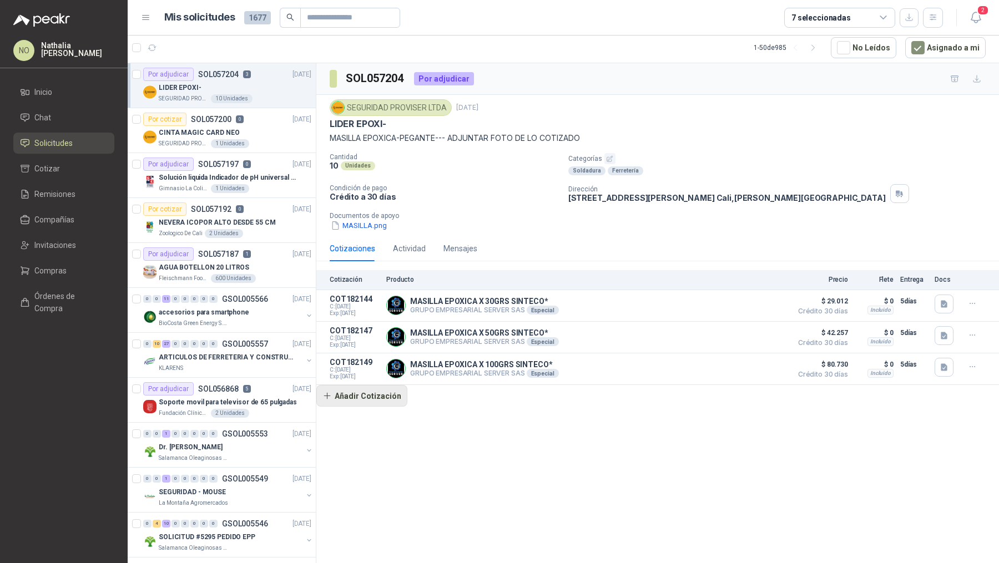
click at [376, 394] on button "Añadir Cotización" at bounding box center [361, 396] width 91 height 22
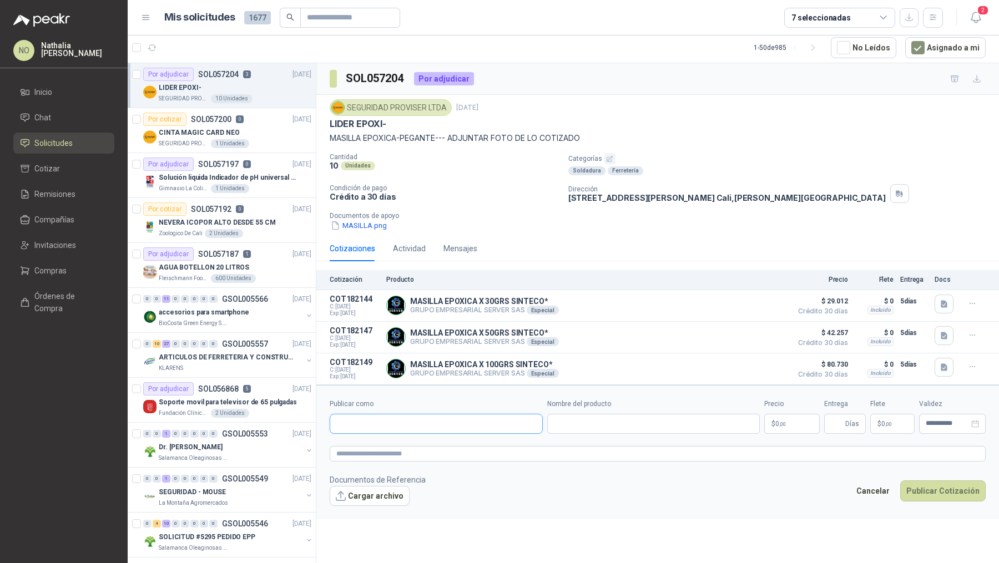
click at [381, 416] on input "Publicar como" at bounding box center [436, 424] width 212 height 19
type input "**********"
click at [418, 448] on div "Casa Ferretera NIT : 000000001" at bounding box center [436, 448] width 194 height 12
type input "**********"
click at [880, 421] on span "$" at bounding box center [879, 424] width 4 height 7
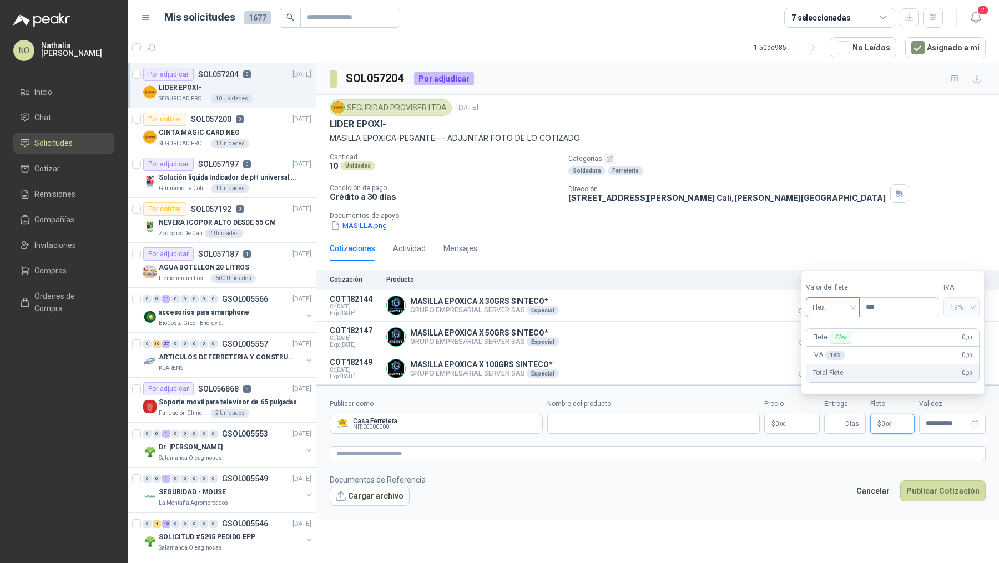
click at [841, 311] on span "Flex" at bounding box center [833, 307] width 41 height 17
click at [830, 369] on div "Fijo" at bounding box center [832, 367] width 37 height 12
click at [884, 309] on input "***" at bounding box center [899, 307] width 79 height 19
type input "*"
type input "********"
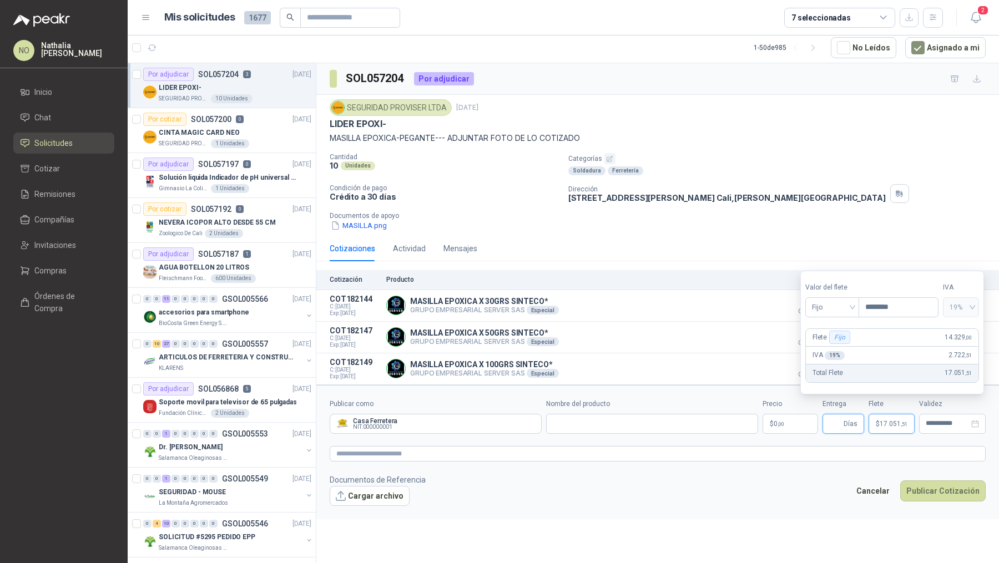
click at [833, 424] on input "Entrega" at bounding box center [835, 424] width 12 height 19
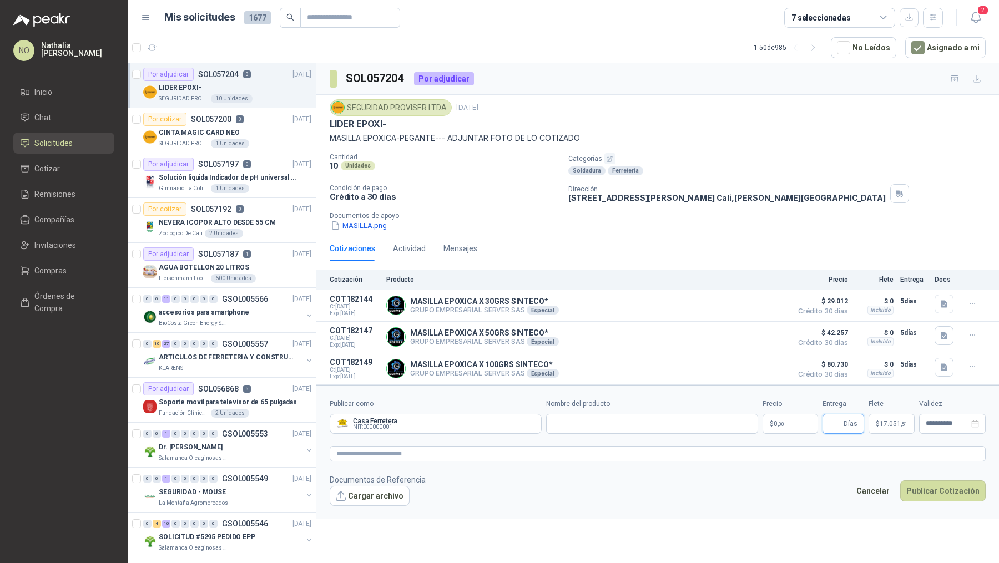
type input "*"
click at [940, 423] on input "**********" at bounding box center [947, 423] width 43 height 7
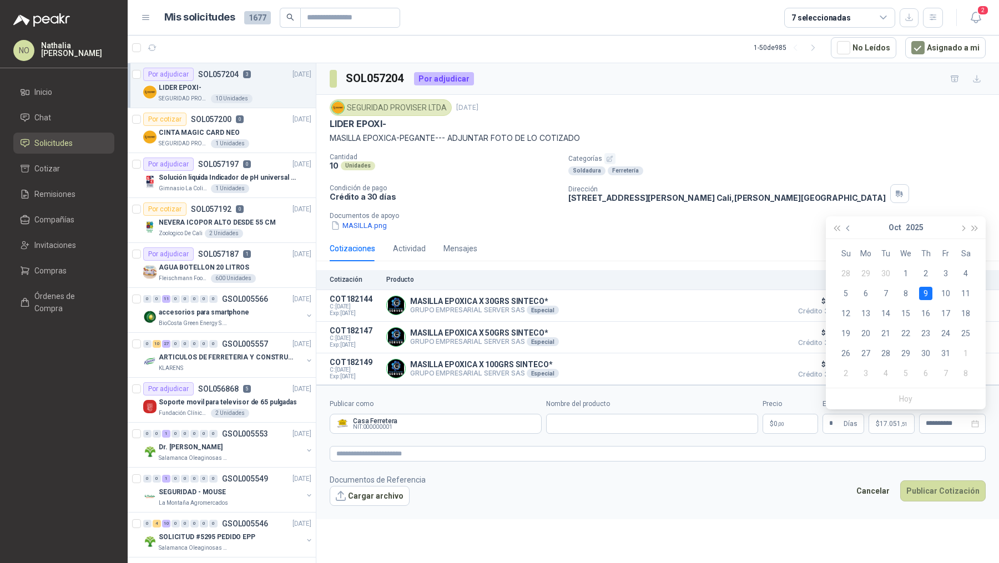
click at [853, 226] on button "button" at bounding box center [849, 227] width 12 height 22
type input "**********"
click at [889, 359] on div "30" at bounding box center [885, 353] width 13 height 13
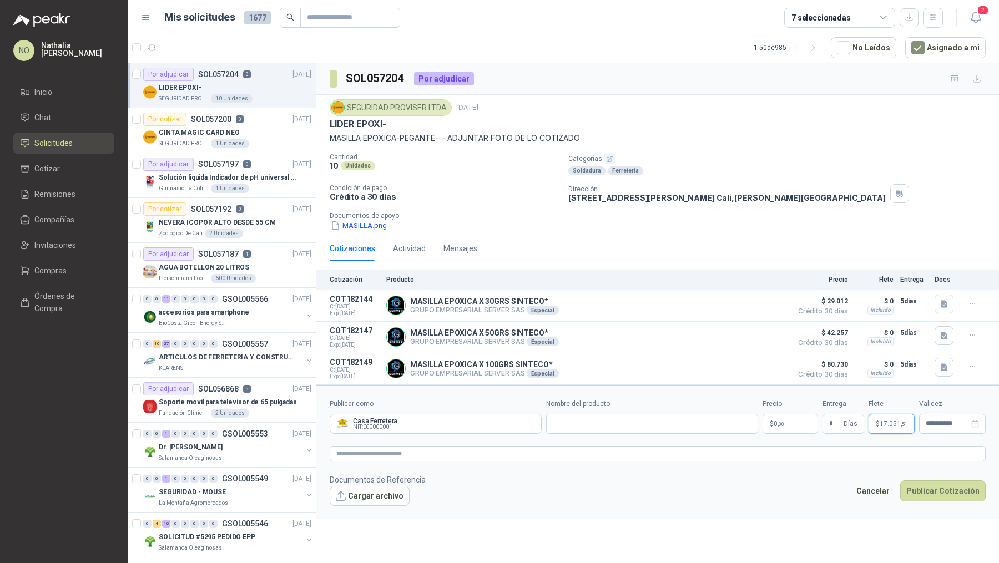
click at [889, 421] on span "17.051 ,51" at bounding box center [894, 424] width 28 height 7
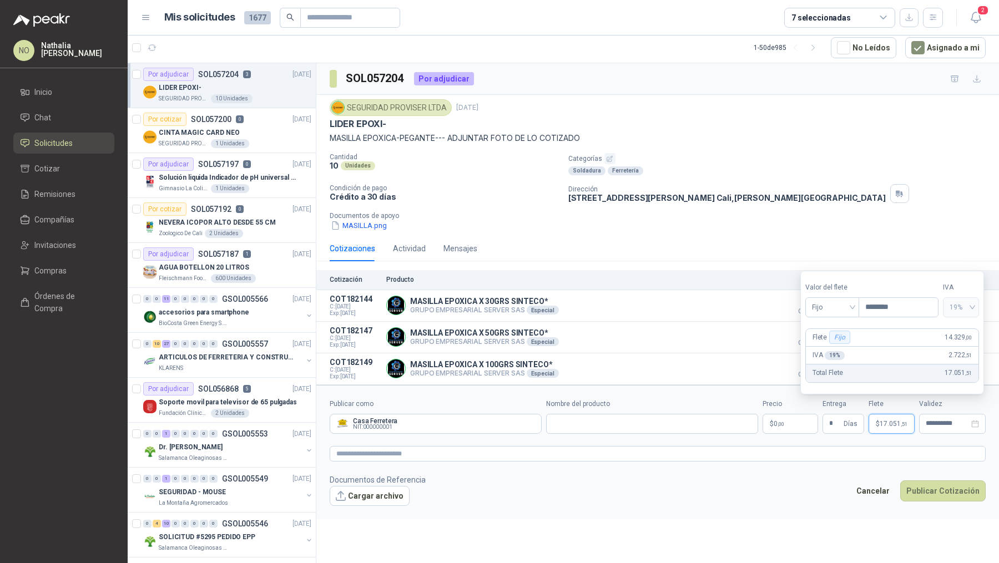
click at [781, 501] on footer "Documentos de Referencia Cargar archivo Cancelar Publicar Cotización" at bounding box center [658, 490] width 656 height 32
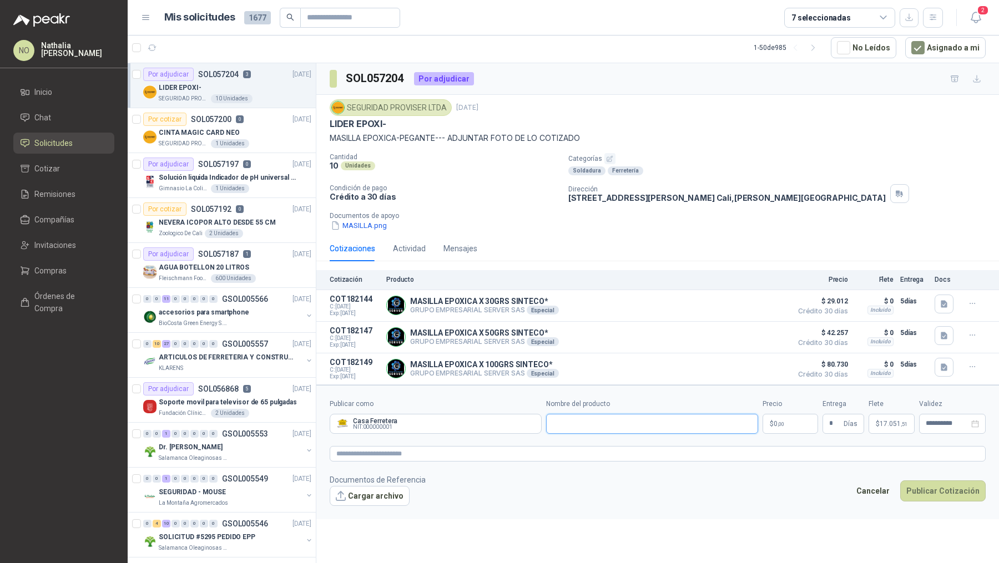
click at [581, 422] on input "Nombre del producto" at bounding box center [652, 424] width 212 height 20
paste input "**********"
type input "**********"
click at [773, 421] on p "$ 0 ,00" at bounding box center [791, 424] width 56 height 20
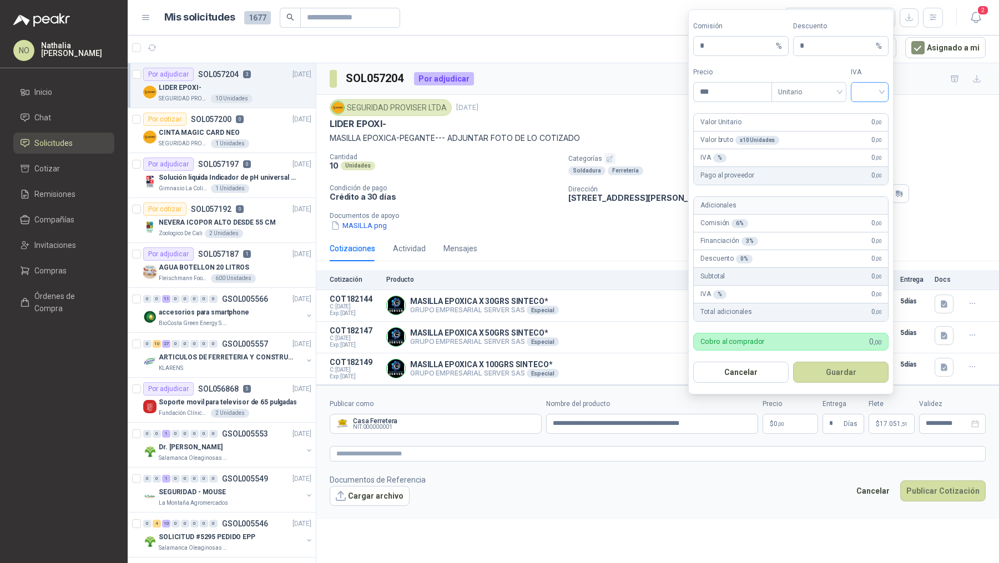
click at [868, 89] on input "search" at bounding box center [870, 91] width 25 height 17
click at [868, 108] on div "19%" at bounding box center [870, 117] width 34 height 18
click at [829, 94] on span "Unitario" at bounding box center [809, 92] width 62 height 17
click at [828, 134] on div "Unitario con IVA" at bounding box center [808, 134] width 57 height 12
click at [729, 93] on input "***" at bounding box center [732, 92] width 77 height 19
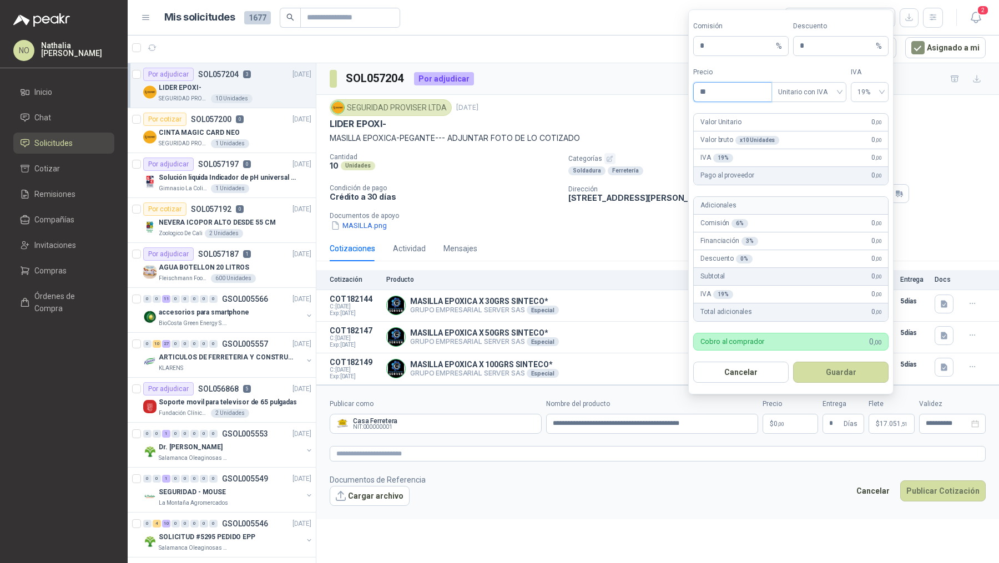
type input "*"
type input "*******"
click at [844, 371] on button "Guardar" at bounding box center [840, 372] width 95 height 21
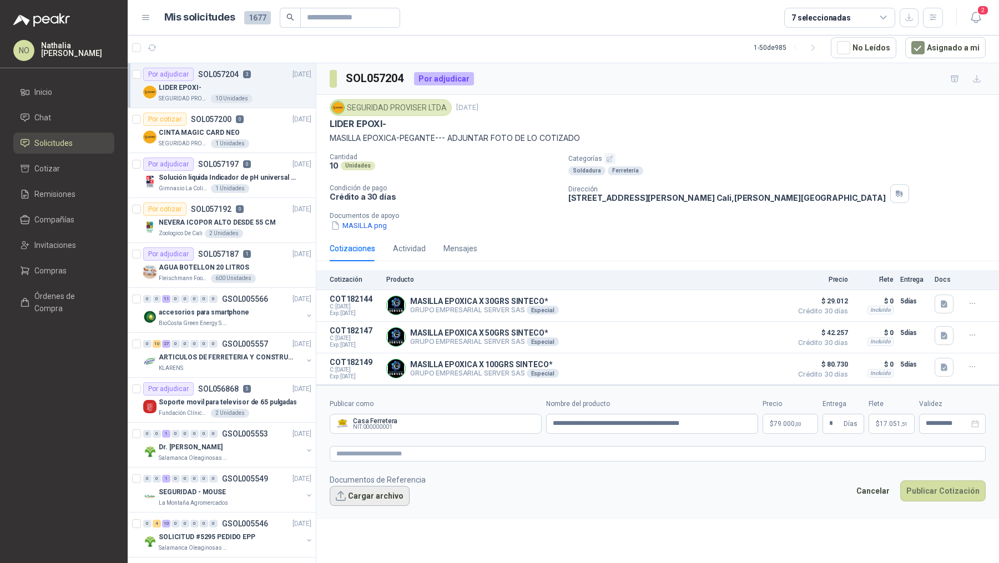
click at [363, 496] on button "Cargar archivo" at bounding box center [370, 496] width 80 height 20
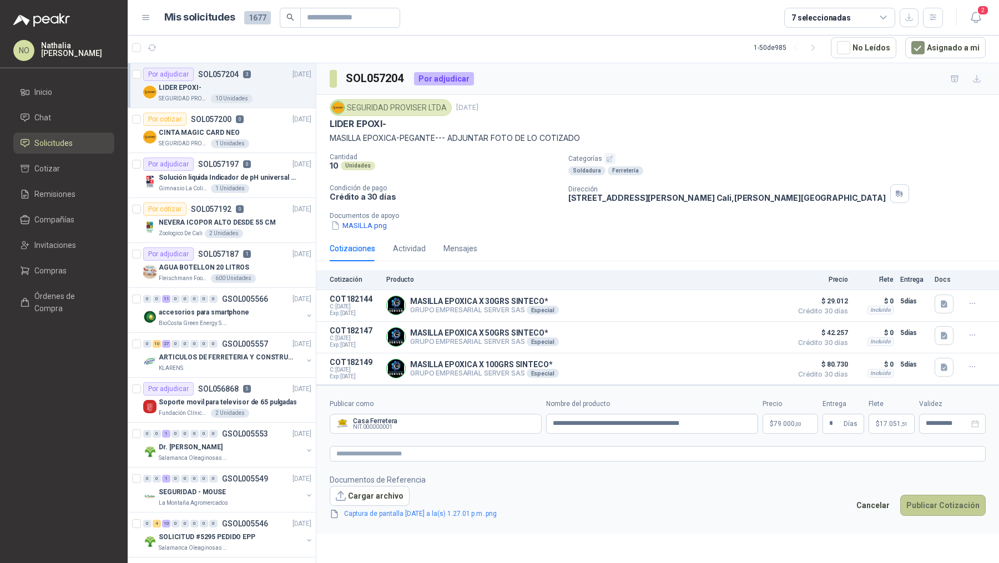
click at [939, 500] on button "Publicar Cotización" at bounding box center [942, 505] width 85 height 21
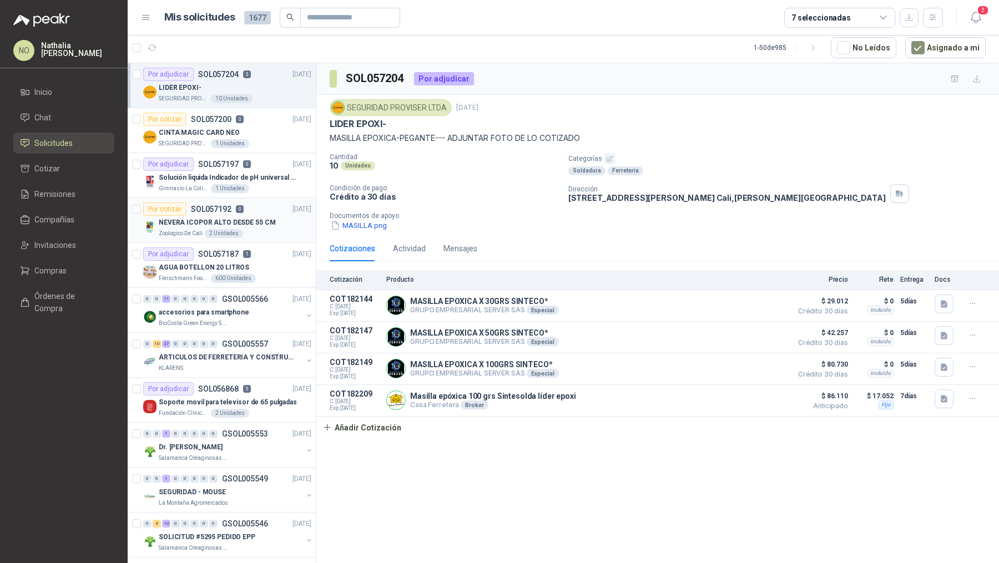
click at [260, 221] on p "NEVERA ICOPOR ALTO DESDE 55 CM" at bounding box center [217, 223] width 117 height 11
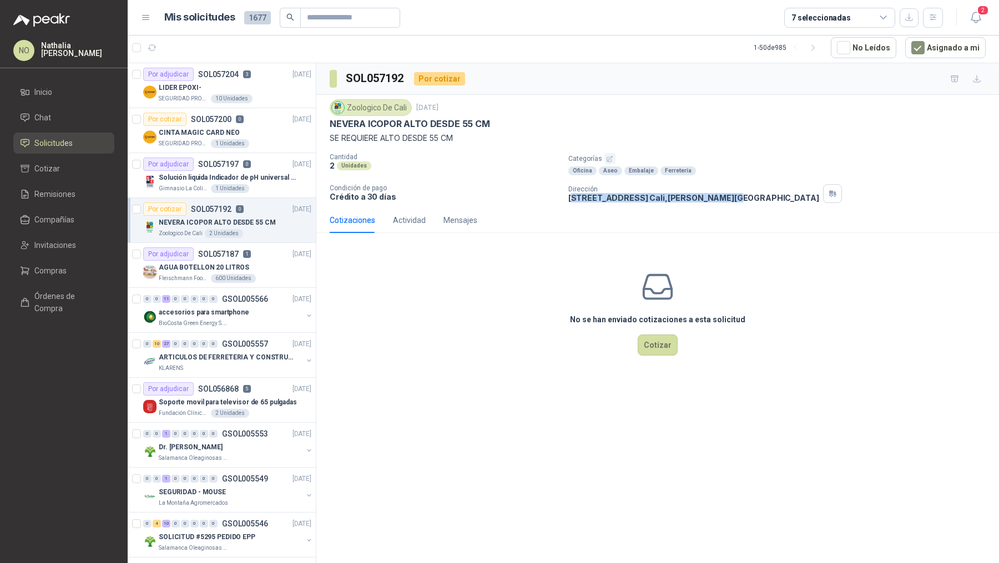
drag, startPoint x: 572, startPoint y: 195, endPoint x: 632, endPoint y: 204, distance: 60.6
click at [632, 204] on div "Zoologico De Cali [DATE] NEVERA ICOPOR ALTO DESDE 55 CM SE REQUIERE ALTO DESDE …" at bounding box center [657, 151] width 683 height 113
click at [592, 198] on p "[STREET_ADDRESS][PERSON_NAME]" at bounding box center [693, 197] width 251 height 9
drag, startPoint x: 567, startPoint y: 196, endPoint x: 671, endPoint y: 196, distance: 103.8
click at [671, 196] on div "Cantidad 2 Unidades Categorías Oficina Aseo Embalaje Ferretería Condición de pa…" at bounding box center [658, 178] width 656 height 50
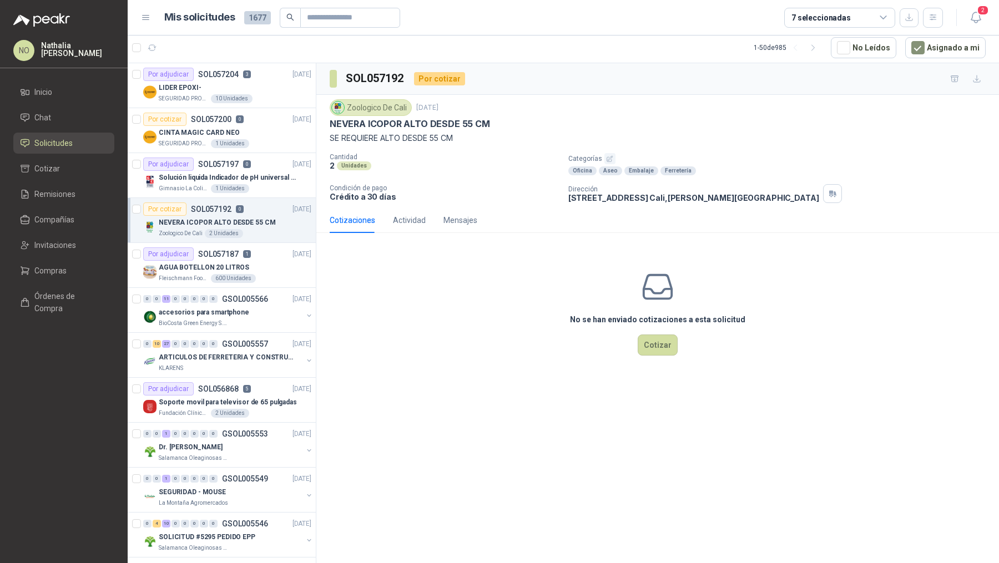
copy p "[STREET_ADDRESS]"
click at [649, 344] on button "Cotizar" at bounding box center [658, 345] width 40 height 21
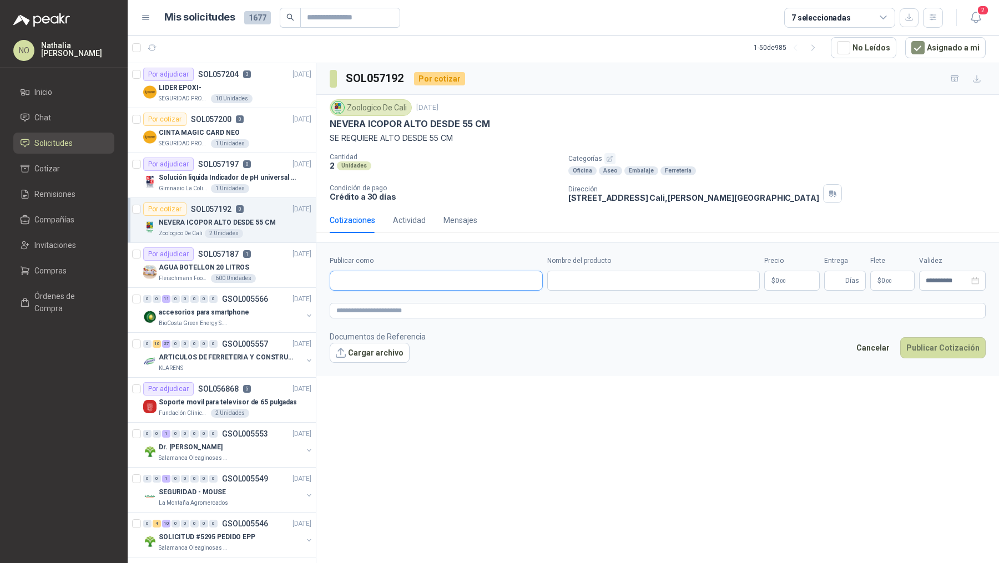
click at [475, 278] on input "Publicar como" at bounding box center [436, 280] width 212 height 19
type input "******"
click at [461, 300] on div "Homecenter NIT : 800242106" at bounding box center [436, 305] width 194 height 12
type input "**********"
click at [596, 276] on input "Nombre del producto" at bounding box center [653, 281] width 213 height 20
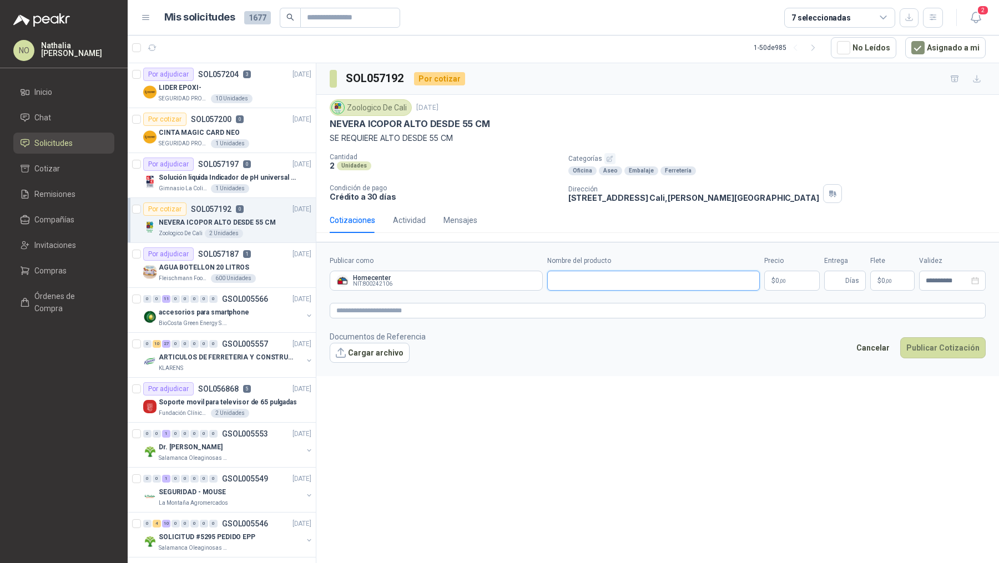
paste input "**********"
type input "**********"
click at [788, 279] on body "NO [PERSON_NAME] Inicio Chat Solicitudes Cotizar Remisiones Compañías Invitacio…" at bounding box center [499, 281] width 999 height 563
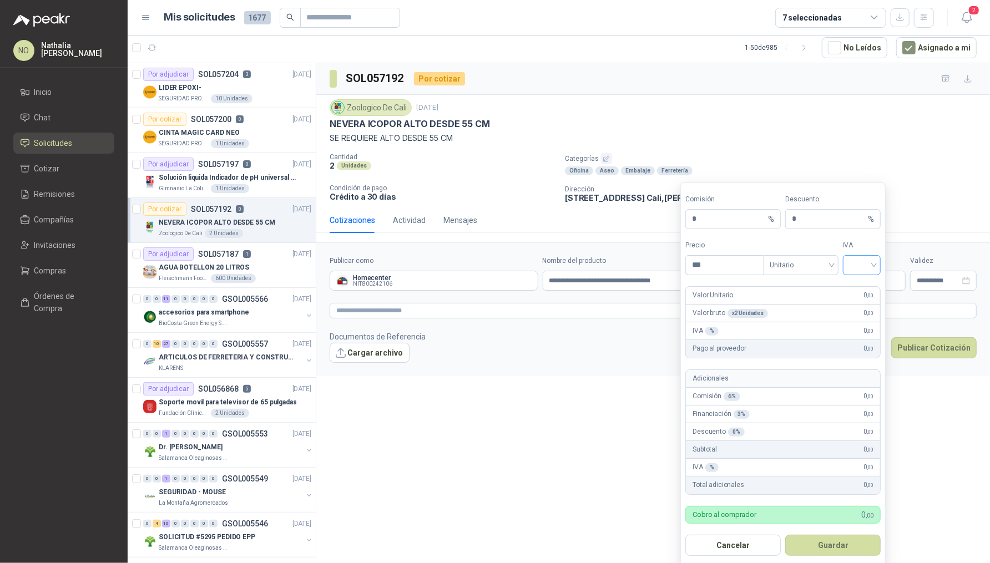
click at [860, 266] on input "search" at bounding box center [862, 264] width 25 height 17
click at [860, 289] on div "19%" at bounding box center [862, 287] width 21 height 12
click at [811, 267] on span "Unitario" at bounding box center [801, 265] width 62 height 17
click at [813, 301] on div "Unitario con IVA" at bounding box center [801, 305] width 57 height 12
click at [730, 265] on input "***" at bounding box center [724, 265] width 77 height 19
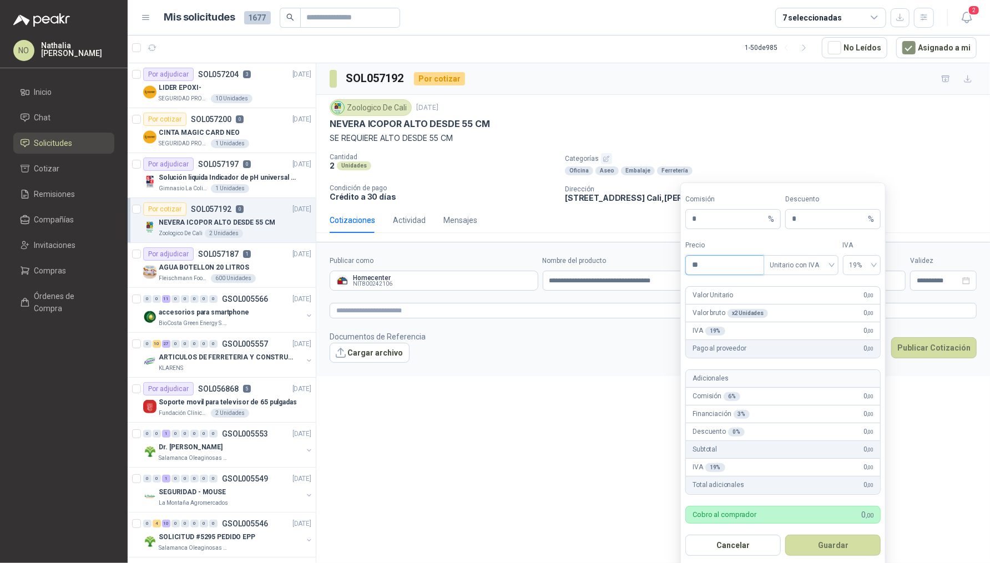
type input "*"
type input "*********"
click at [809, 224] on input "*" at bounding box center [829, 219] width 74 height 19
type input "*"
click at [840, 541] on button "Guardar" at bounding box center [832, 545] width 95 height 21
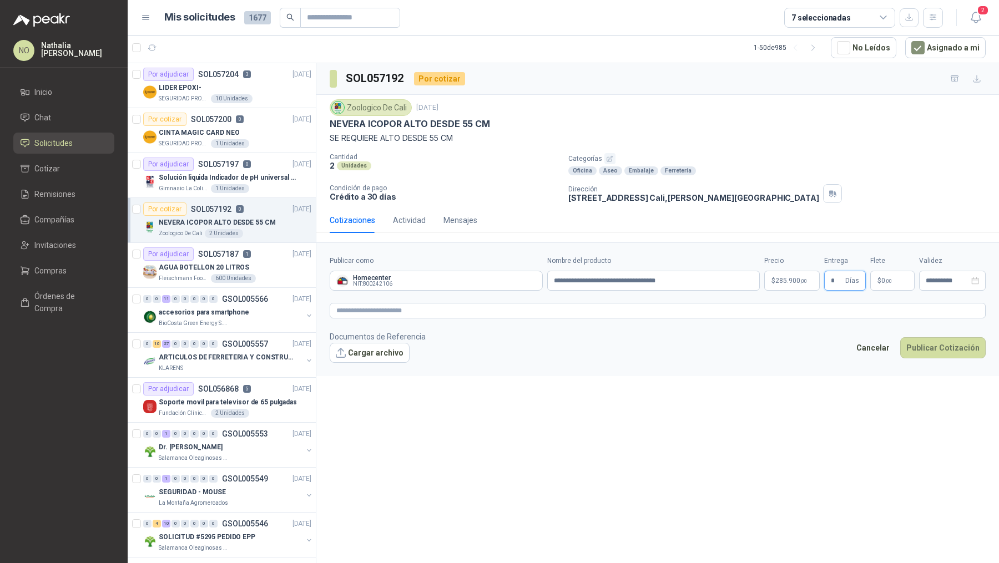
type input "*"
click at [776, 352] on footer "Documentos de Referencia Cargar archivo Cancelar Publicar Cotización" at bounding box center [658, 347] width 656 height 32
click at [900, 274] on p "$ 0 ,00" at bounding box center [892, 281] width 44 height 20
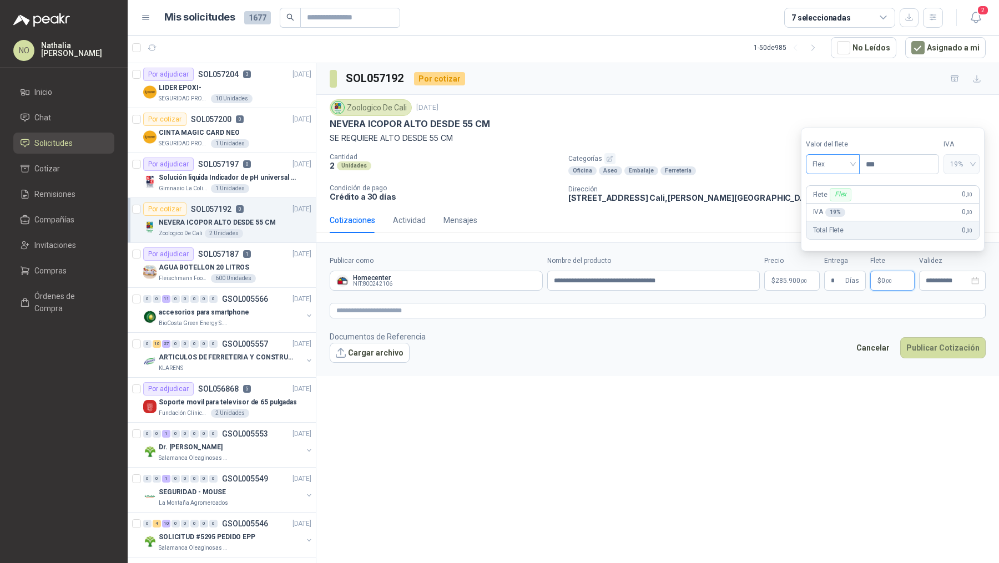
click at [838, 170] on span "Flex" at bounding box center [833, 164] width 41 height 17
click at [833, 205] on div "Incluido" at bounding box center [832, 206] width 37 height 12
click at [932, 272] on div "**********" at bounding box center [952, 281] width 67 height 20
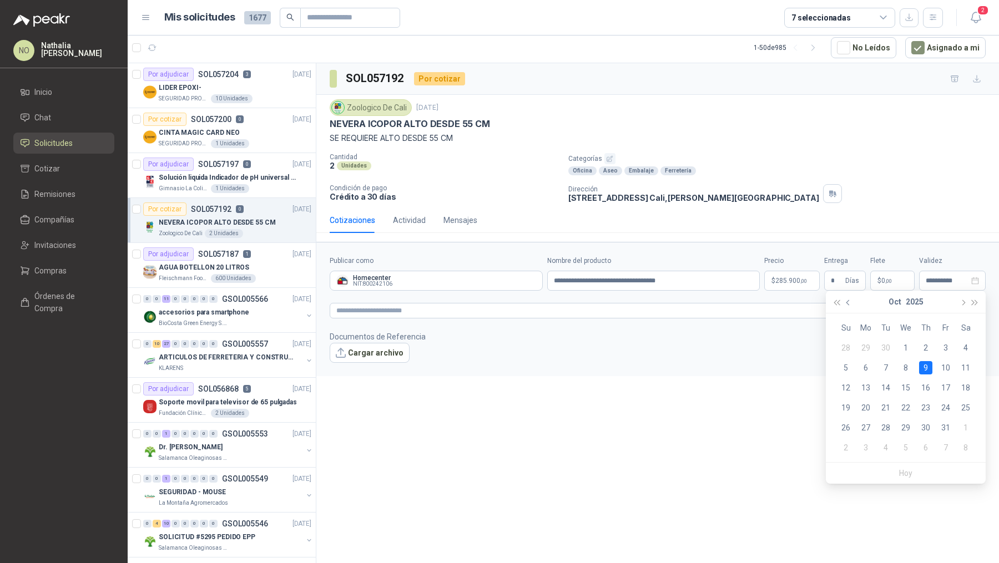
click at [846, 307] on button "button" at bounding box center [849, 302] width 12 height 22
click at [948, 410] on div "26" at bounding box center [945, 407] width 13 height 13
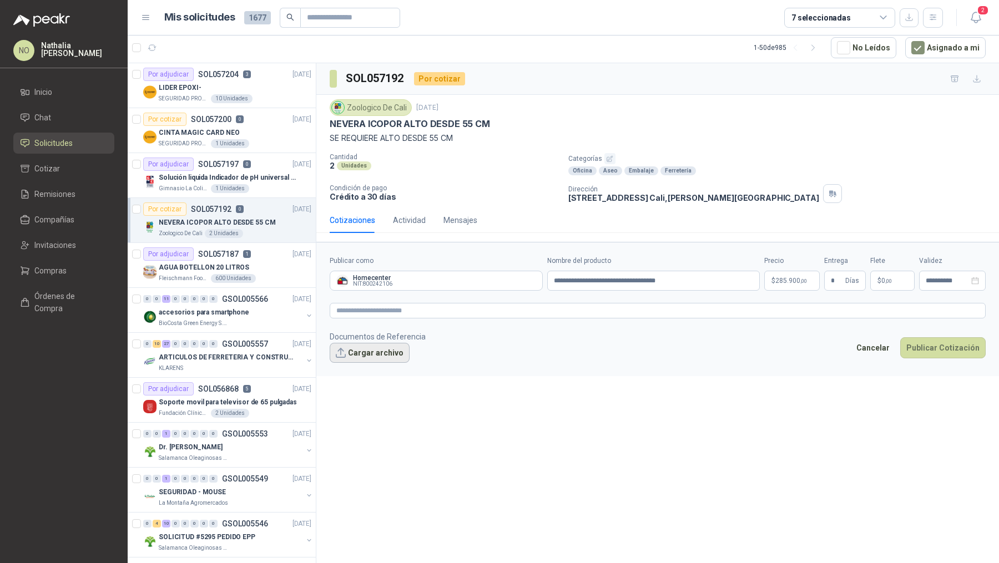
click at [369, 354] on button "Cargar archivo" at bounding box center [370, 353] width 80 height 20
click at [384, 353] on button "Cargar archivo" at bounding box center [370, 353] width 80 height 20
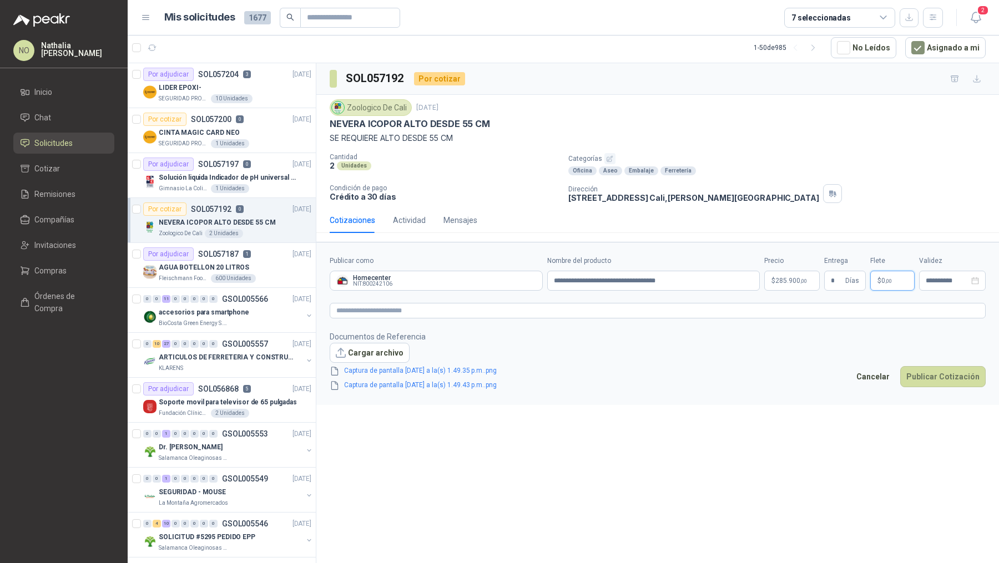
click at [887, 280] on span ",00" at bounding box center [888, 281] width 7 height 6
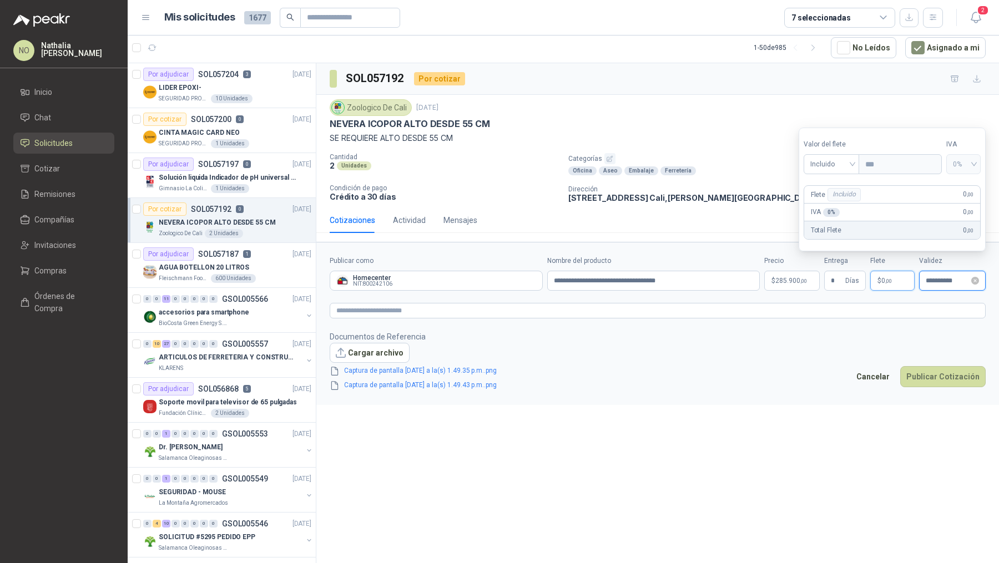
click at [944, 282] on input "**********" at bounding box center [947, 281] width 43 height 7
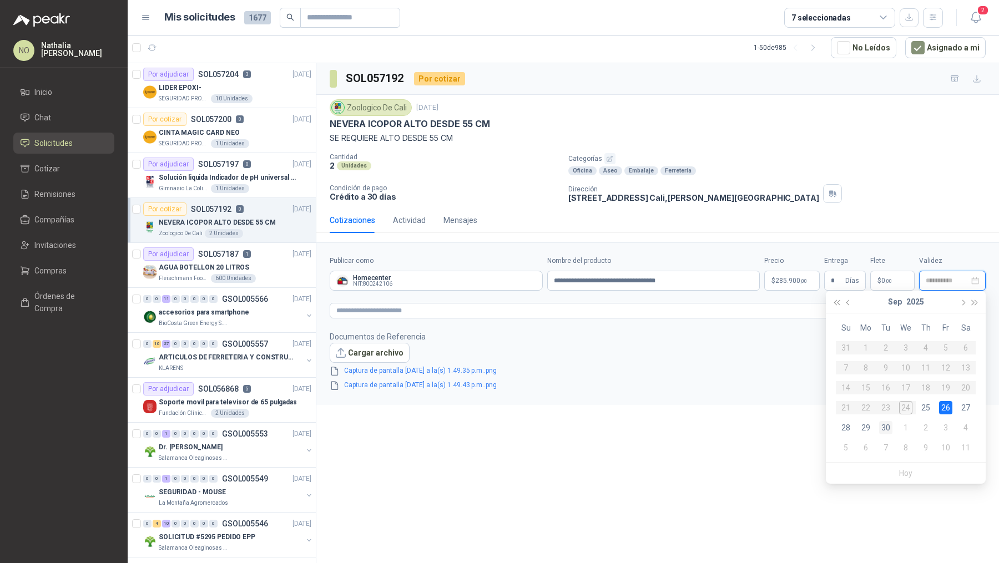
type input "**********"
click at [889, 427] on div "30" at bounding box center [885, 427] width 13 height 13
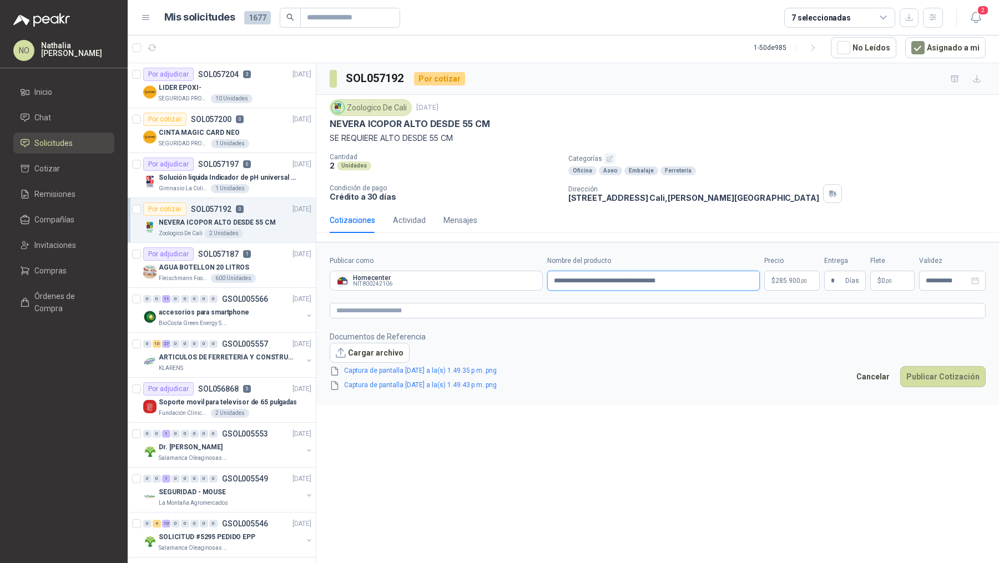
click at [552, 279] on input "**********" at bounding box center [653, 281] width 213 height 20
type input "**********"
click at [543, 311] on textarea at bounding box center [658, 311] width 656 height 16
type textarea "*"
type textarea "**"
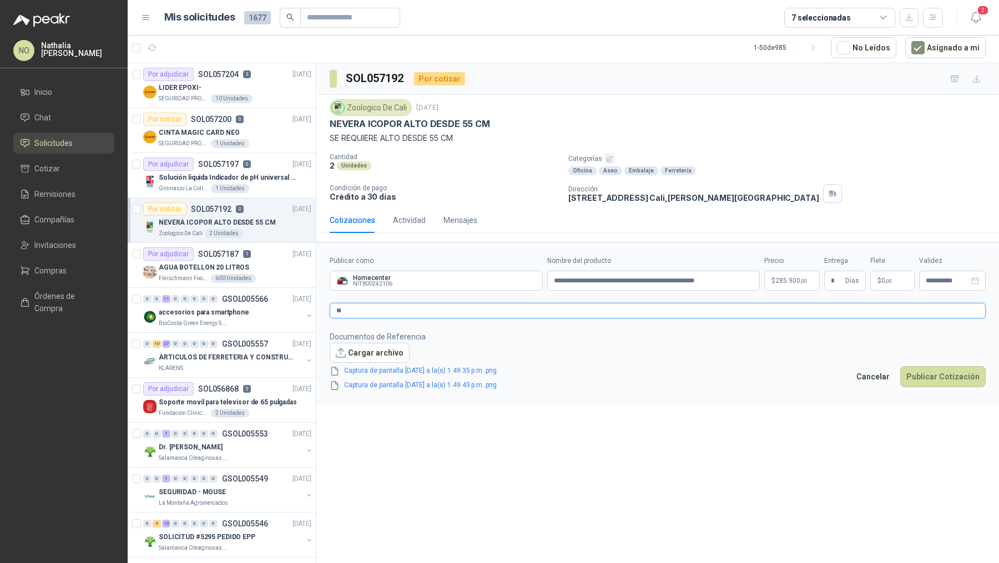
type textarea "***"
type textarea "****"
type textarea "*****"
type textarea "******"
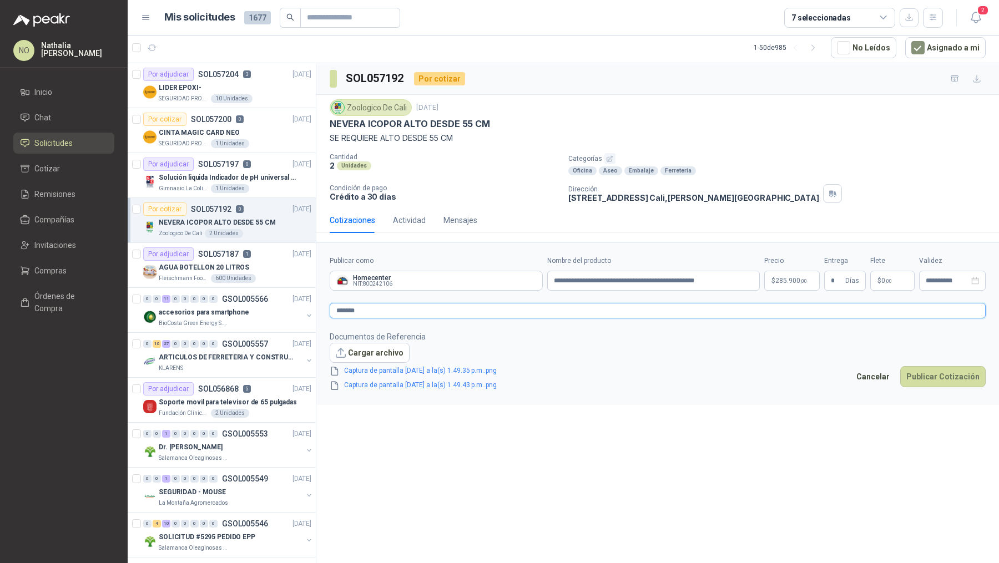
type textarea "********"
type textarea "**********"
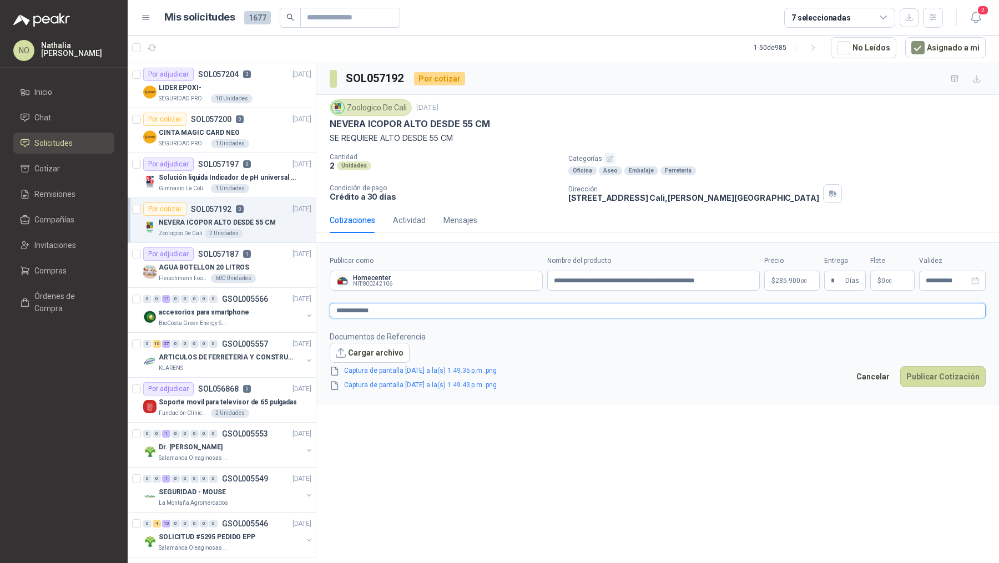
type textarea "**********"
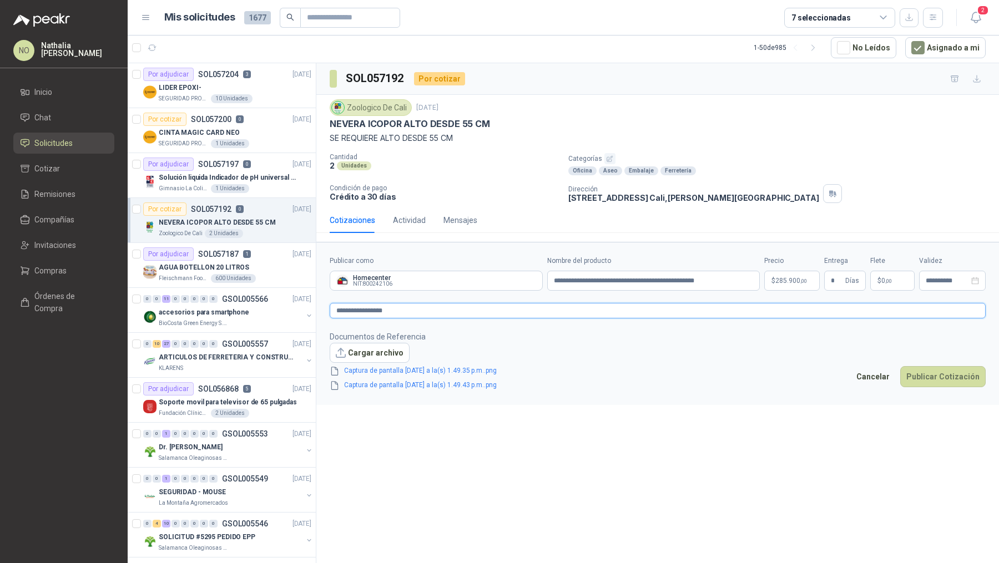
type textarea "**********"
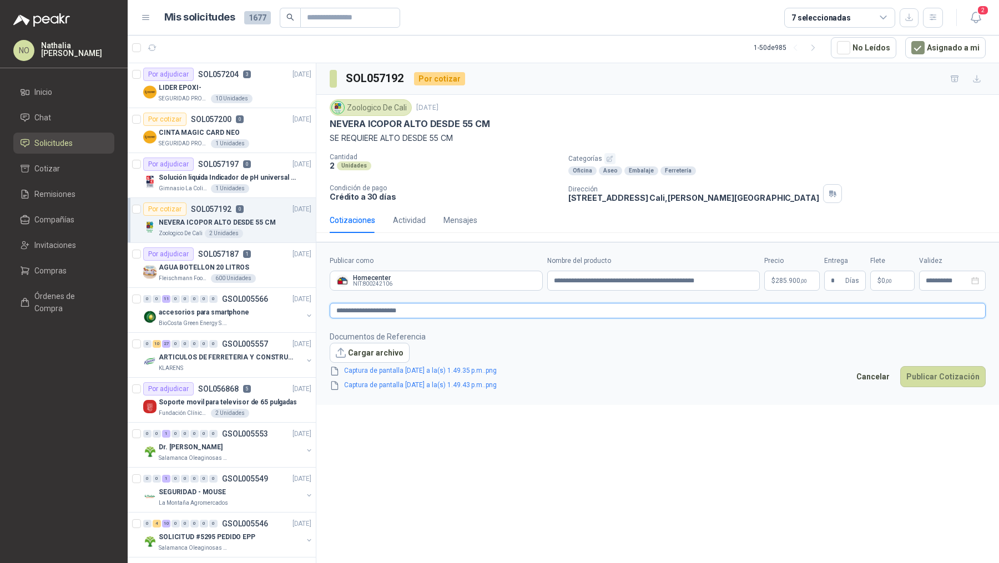
type textarea "**********"
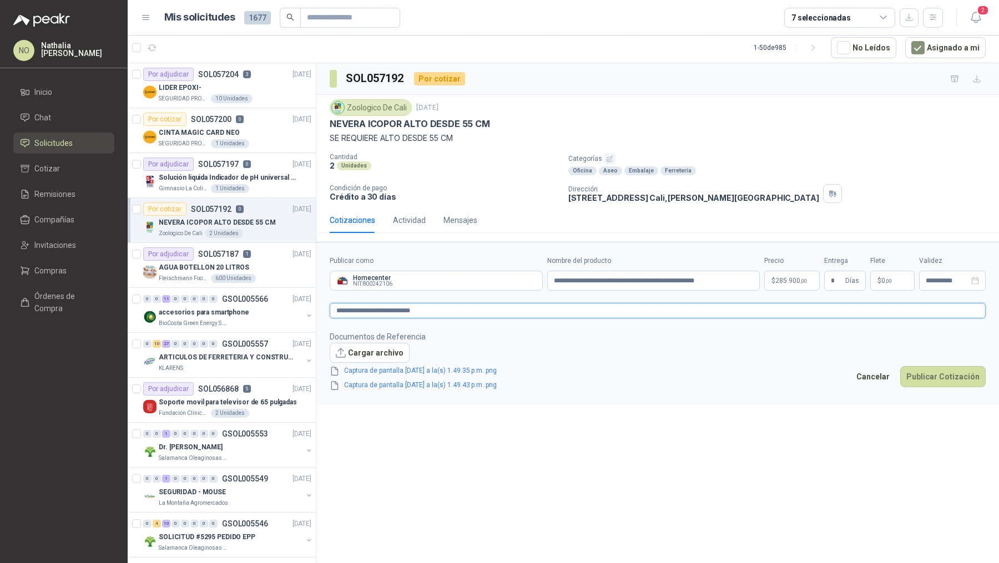
type textarea "**********"
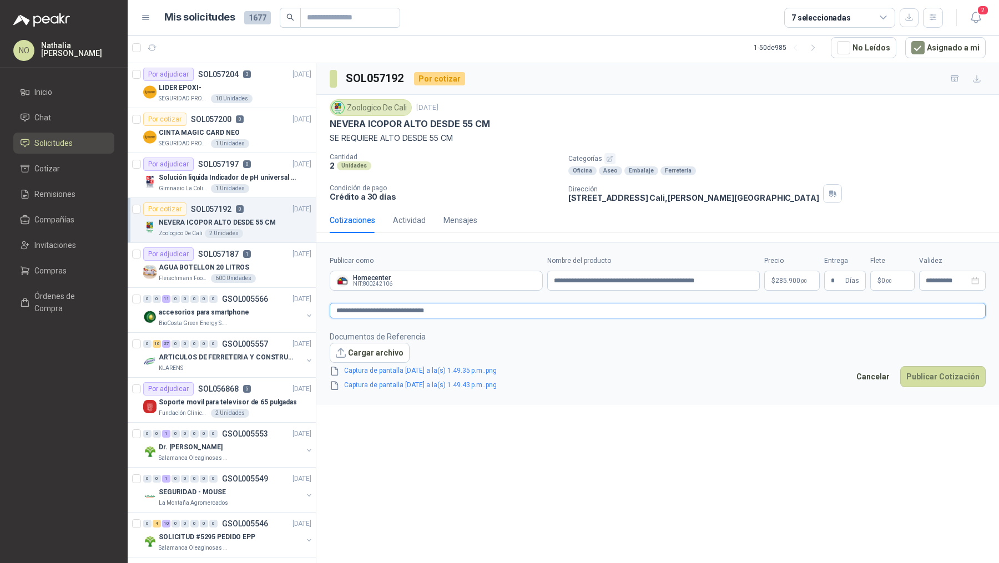
type textarea "**********"
click at [680, 279] on input "**********" at bounding box center [653, 281] width 213 height 20
click at [719, 280] on input "**********" at bounding box center [653, 281] width 213 height 20
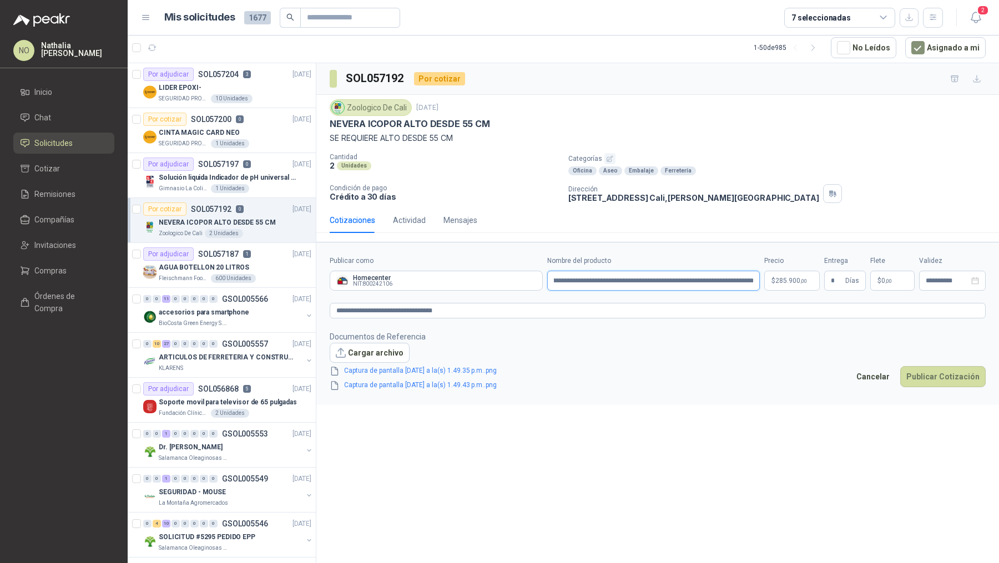
scroll to position [0, 46]
type input "**********"
click at [836, 281] on input "*" at bounding box center [837, 280] width 12 height 19
type input "**"
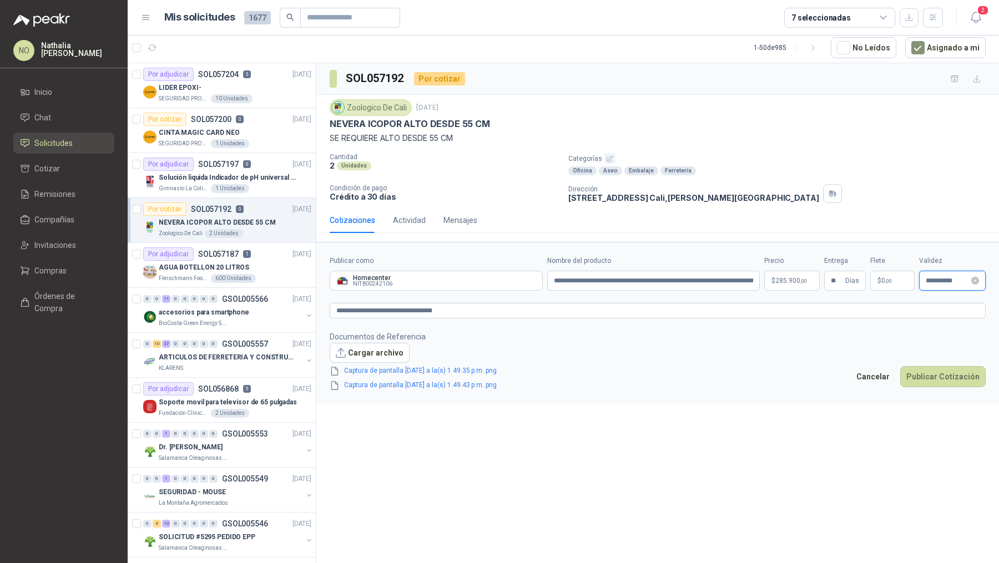
click at [942, 278] on input "**********" at bounding box center [947, 281] width 43 height 7
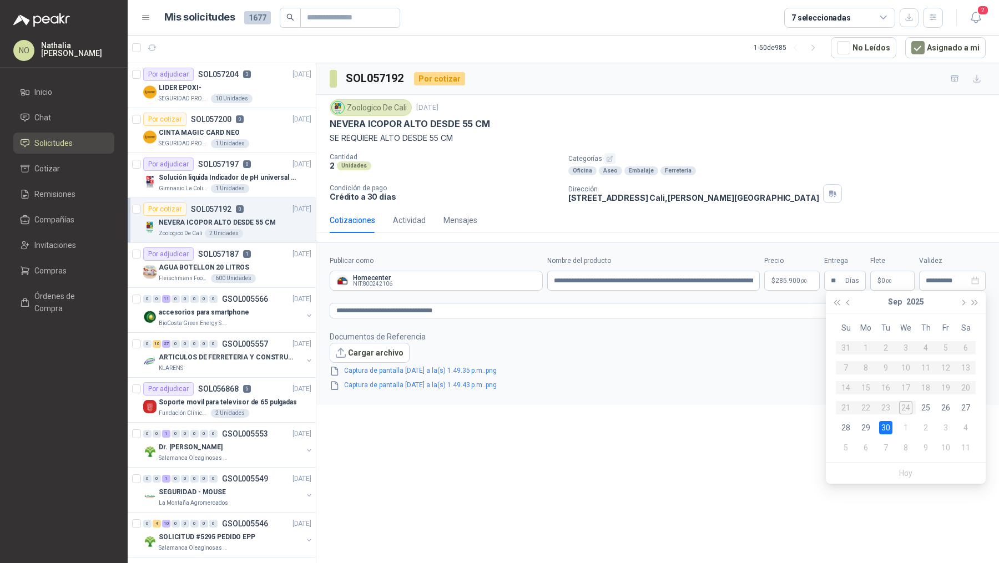
click at [736, 425] on div "**********" at bounding box center [657, 313] width 683 height 501
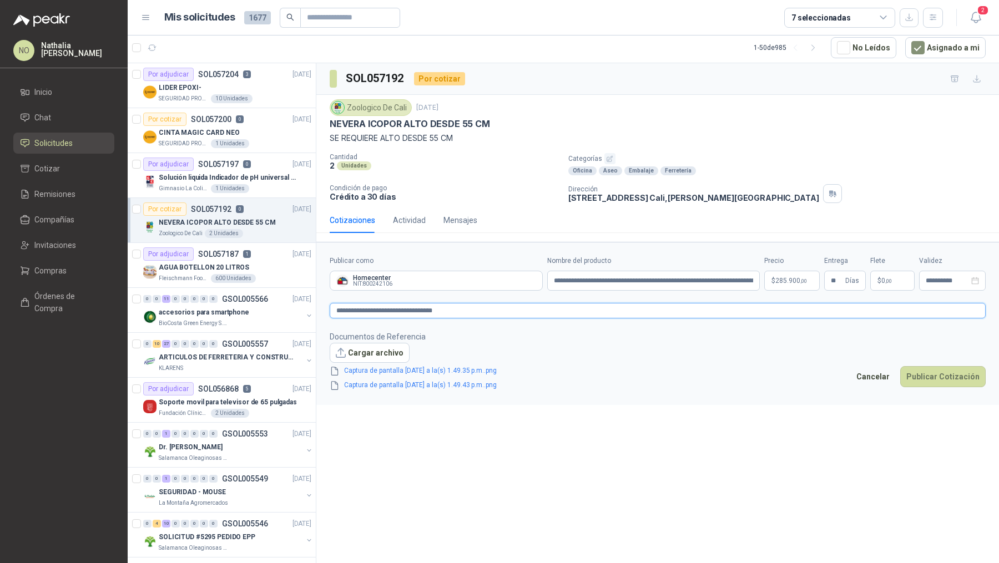
click at [520, 314] on textarea "**********" at bounding box center [658, 311] width 656 height 16
type textarea "**********"
click at [787, 280] on body "NO [PERSON_NAME] Inicio Chat Solicitudes Cotizar Remisiones Compañías Invitacio…" at bounding box center [499, 281] width 999 height 563
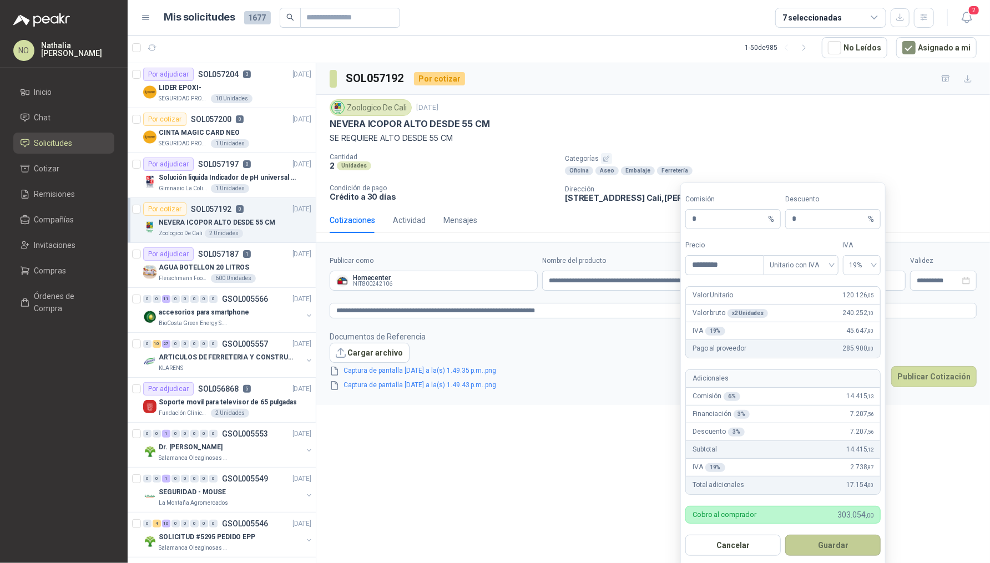
click at [848, 544] on button "Guardar" at bounding box center [832, 545] width 95 height 21
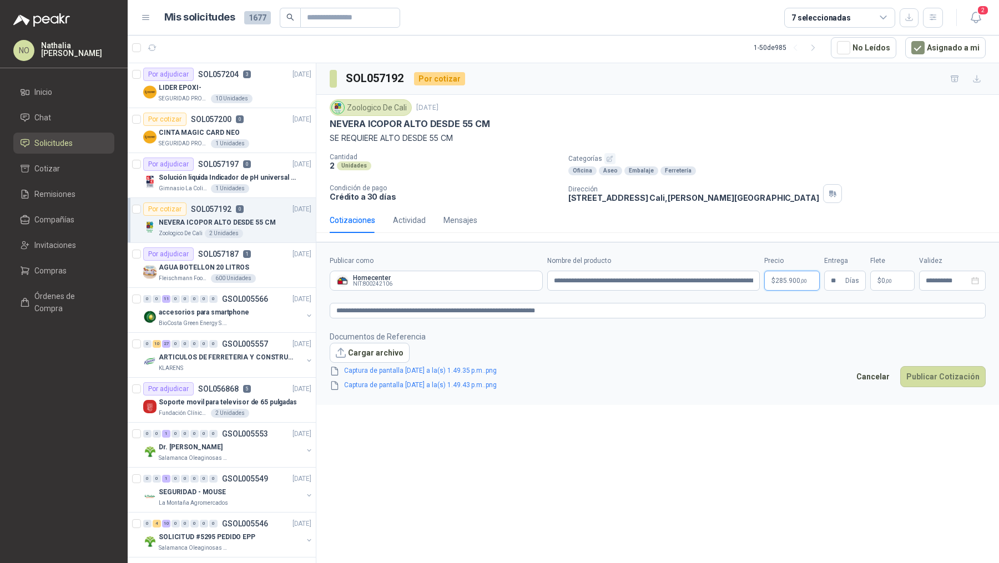
click at [795, 269] on body "NO [PERSON_NAME] Inicio Chat Solicitudes Cotizar Remisiones Compañías Invitacio…" at bounding box center [499, 281] width 999 height 563
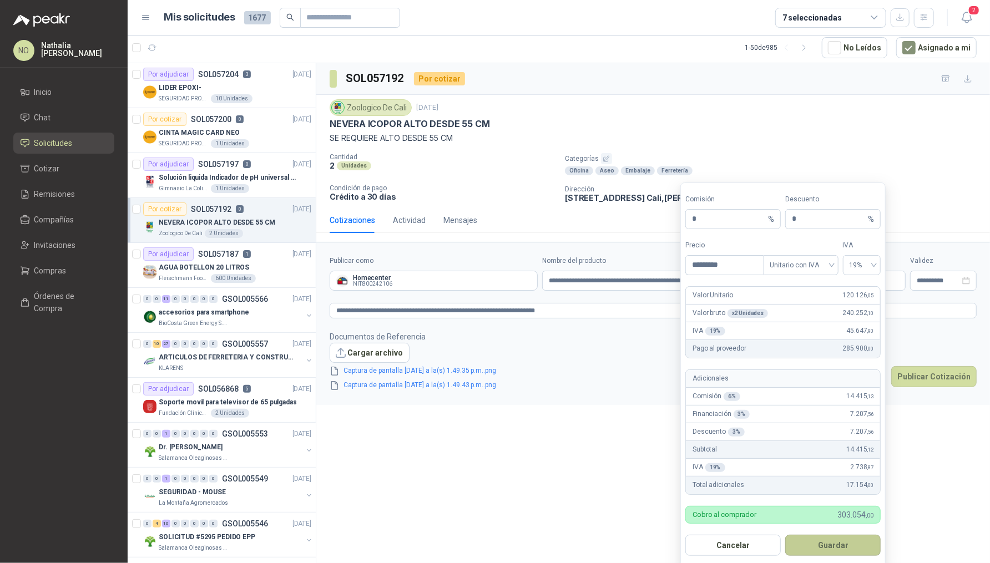
click at [854, 540] on button "Guardar" at bounding box center [832, 545] width 95 height 21
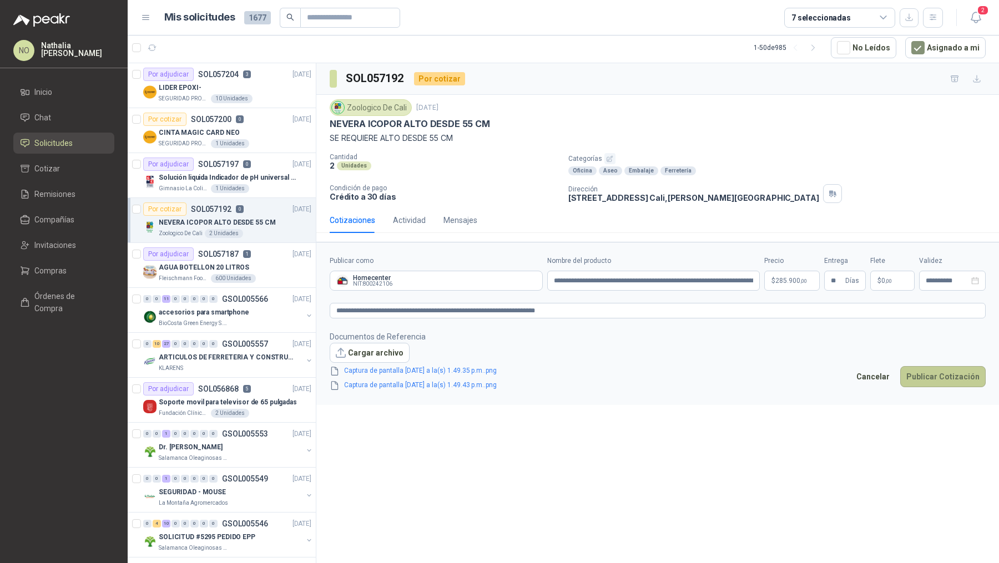
click at [934, 371] on button "Publicar Cotización" at bounding box center [942, 376] width 85 height 21
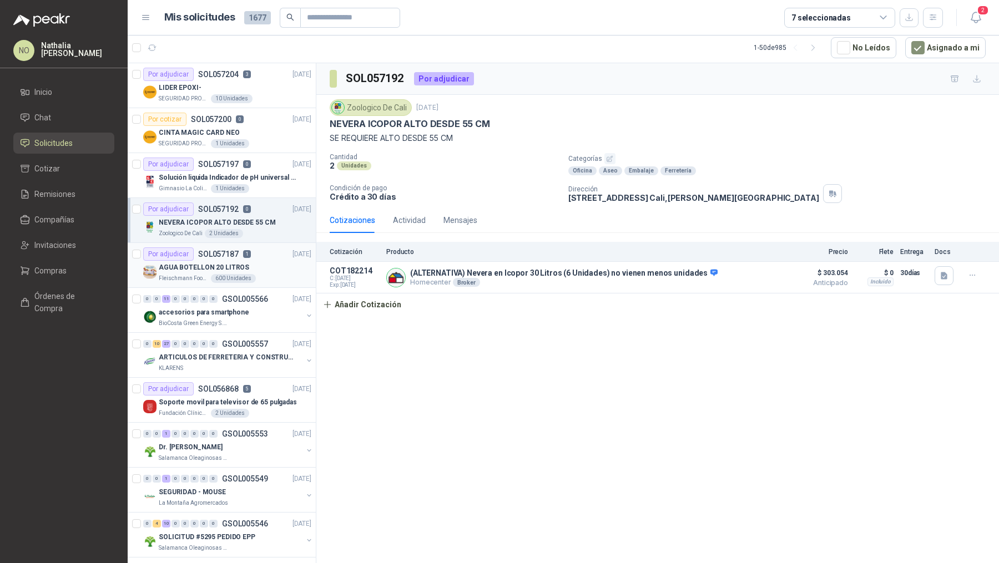
click at [258, 258] on div "Por adjudicar SOL057187 1 [DATE]" at bounding box center [227, 254] width 168 height 13
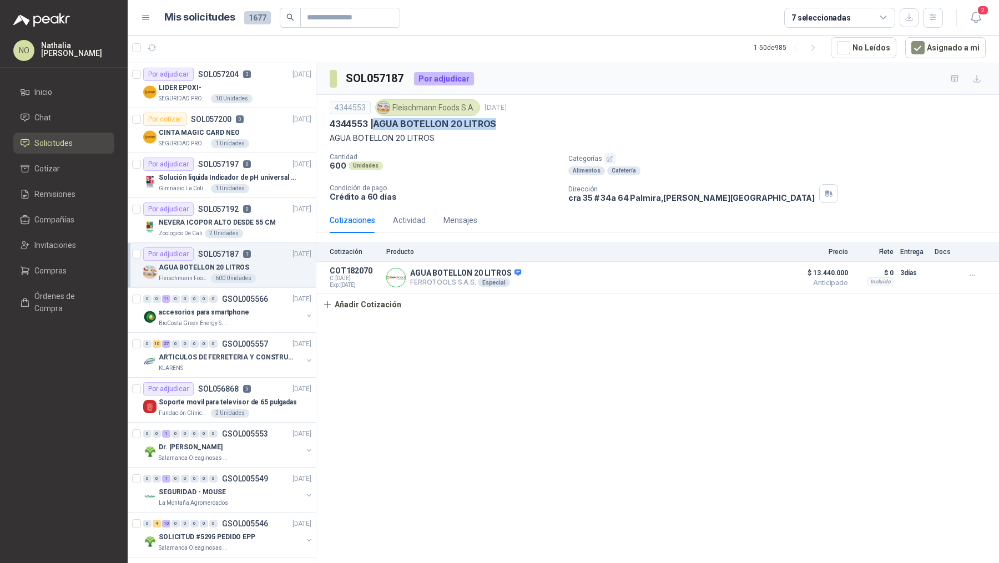
drag, startPoint x: 377, startPoint y: 123, endPoint x: 511, endPoint y: 124, distance: 133.2
click at [511, 124] on div "4344553 | AGUA BOTELLON 20 LITROS" at bounding box center [658, 124] width 656 height 12
copy p "AGUA BOTELLON 20 LITROS"
click at [376, 125] on p "4344553 | AGUA BOTELLON 20 LITROS" at bounding box center [413, 124] width 167 height 12
drag, startPoint x: 376, startPoint y: 125, endPoint x: 511, endPoint y: 124, distance: 134.9
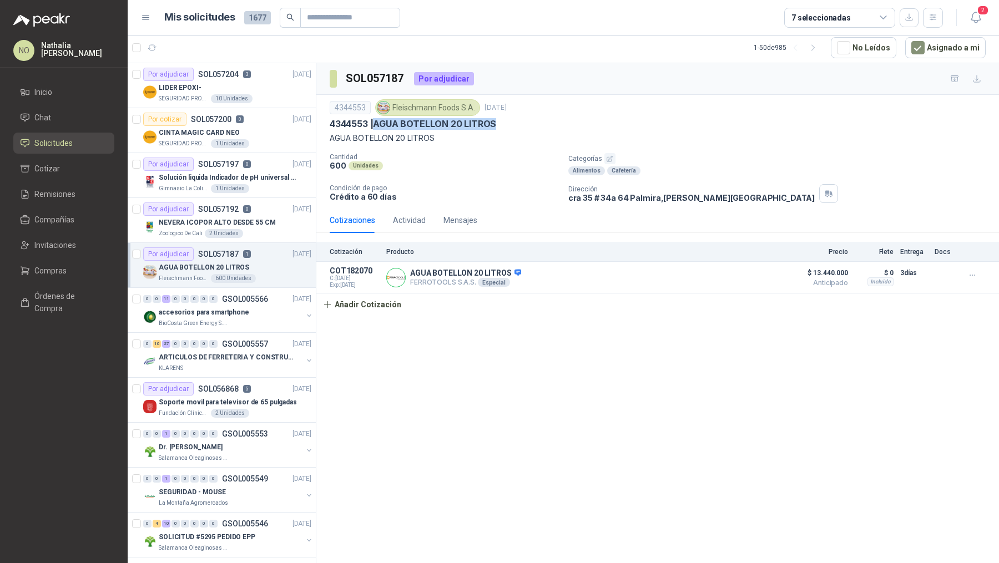
click at [511, 124] on div "4344553 | AGUA BOTELLON 20 LITROS" at bounding box center [658, 124] width 656 height 12
copy p "AGUA BOTELLON 20 LITROS"
click at [382, 123] on p "4344553 | AGUA BOTELLON 20 LITROS" at bounding box center [413, 124] width 167 height 12
click at [256, 127] on div "CINTA MAGIC CARD NEO" at bounding box center [235, 132] width 153 height 13
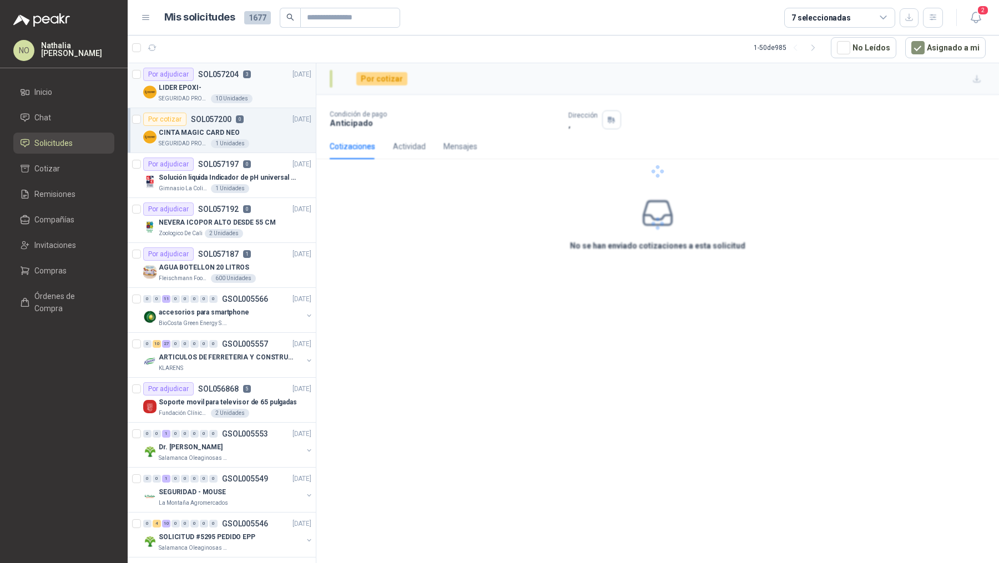
click at [246, 89] on div "LIDER EPOXI-" at bounding box center [235, 87] width 153 height 13
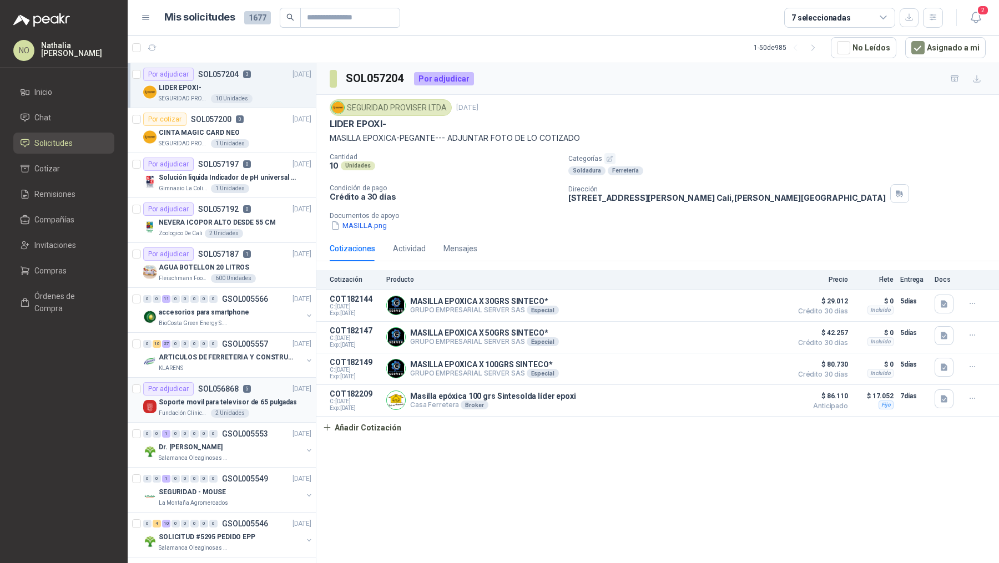
click at [237, 404] on p "Soporte movil para televisor de 65 pulgadas" at bounding box center [228, 402] width 138 height 11
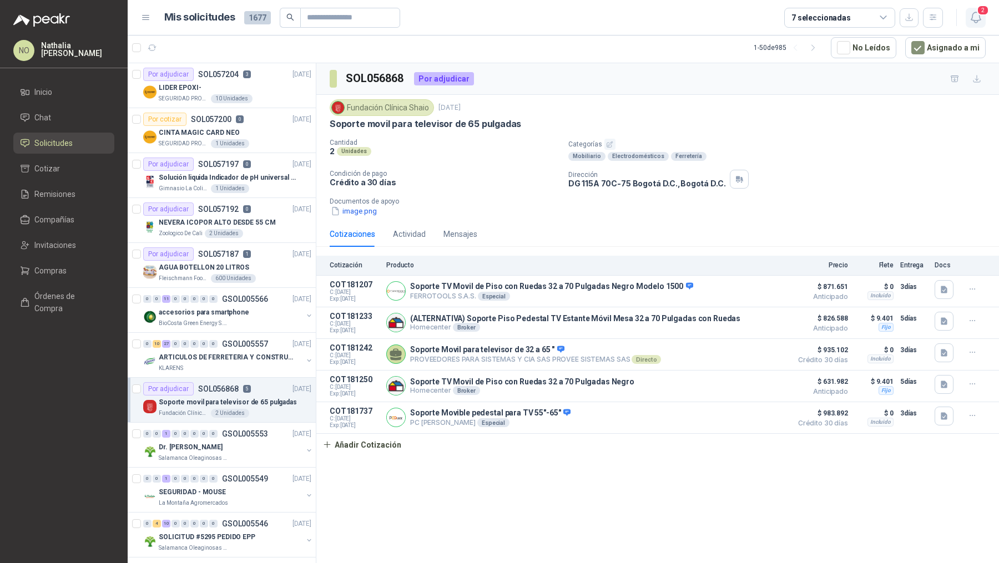
click at [981, 8] on span "2" at bounding box center [983, 10] width 12 height 11
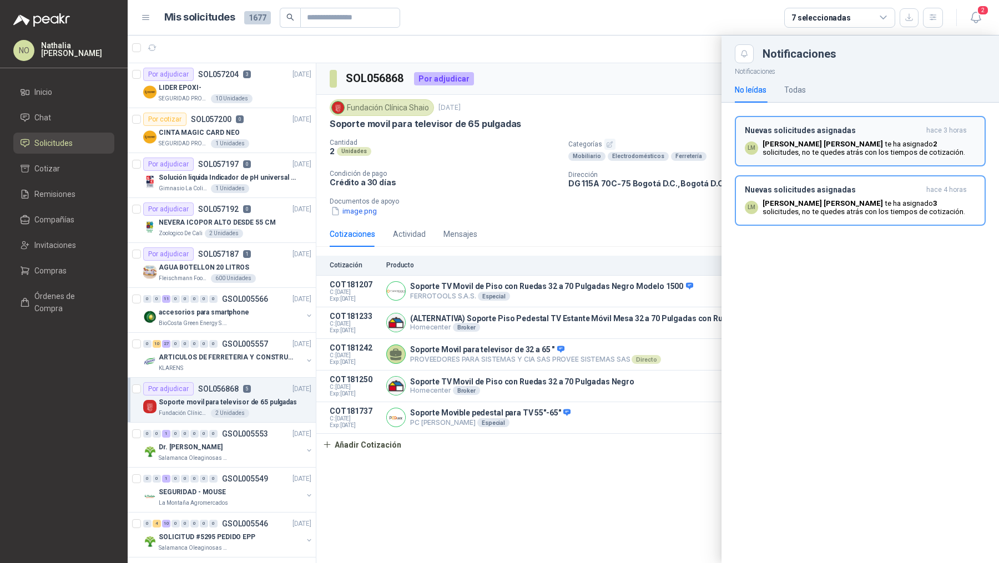
click at [851, 130] on h3 "Nuevas solicitudes asignadas" at bounding box center [833, 130] width 177 height 9
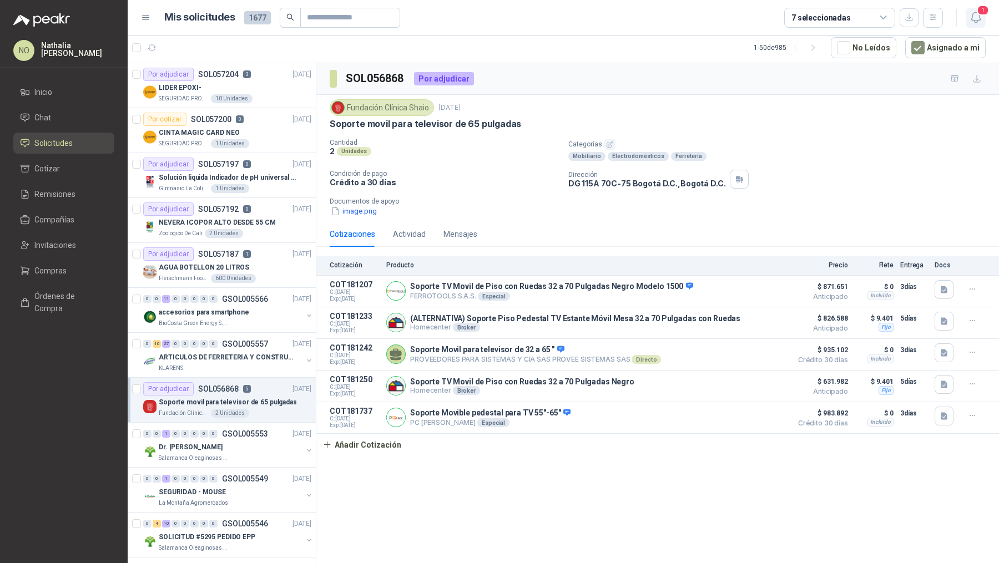
click at [970, 19] on icon "button" at bounding box center [976, 18] width 14 height 14
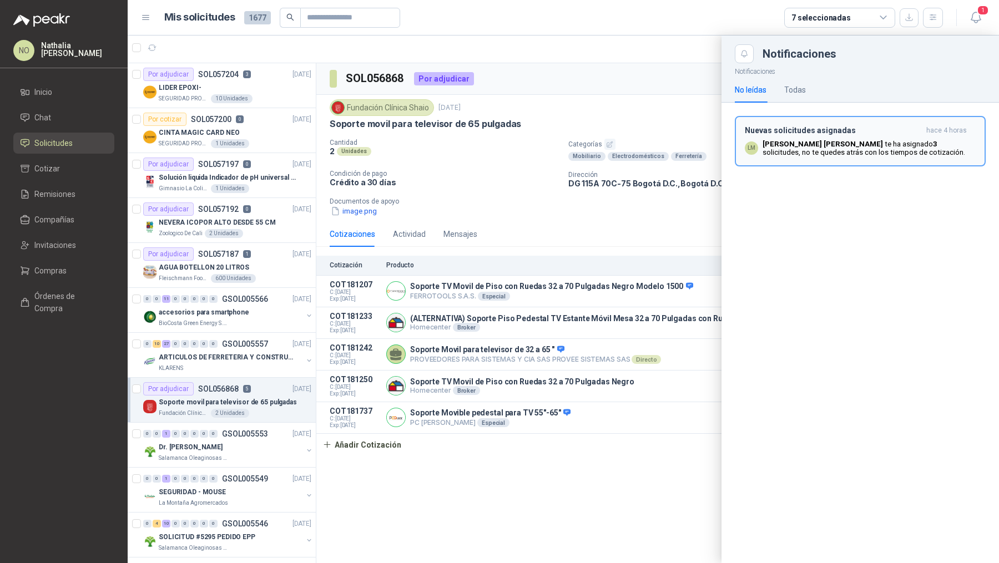
click at [925, 122] on button "Nuevas solicitudes asignadas hace 4 horas LM [PERSON_NAME] te ha asignado 3 sol…" at bounding box center [860, 141] width 251 height 51
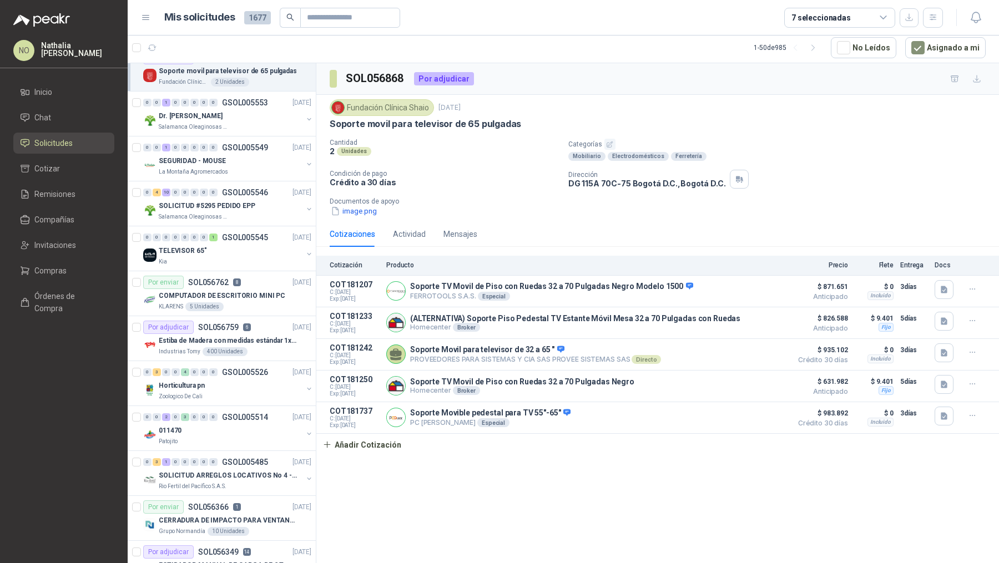
scroll to position [354, 0]
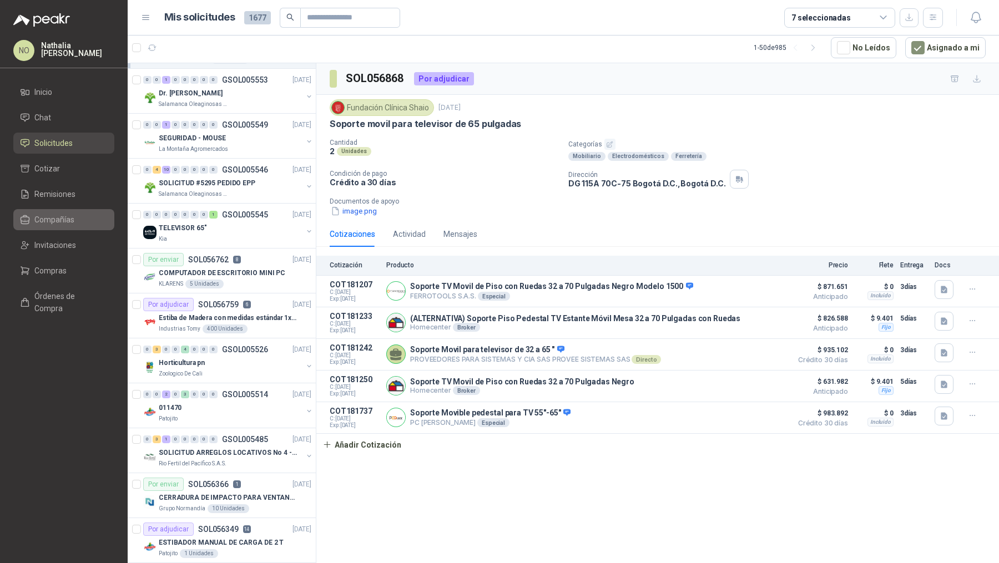
click at [61, 217] on span "Compañías" at bounding box center [54, 220] width 40 height 12
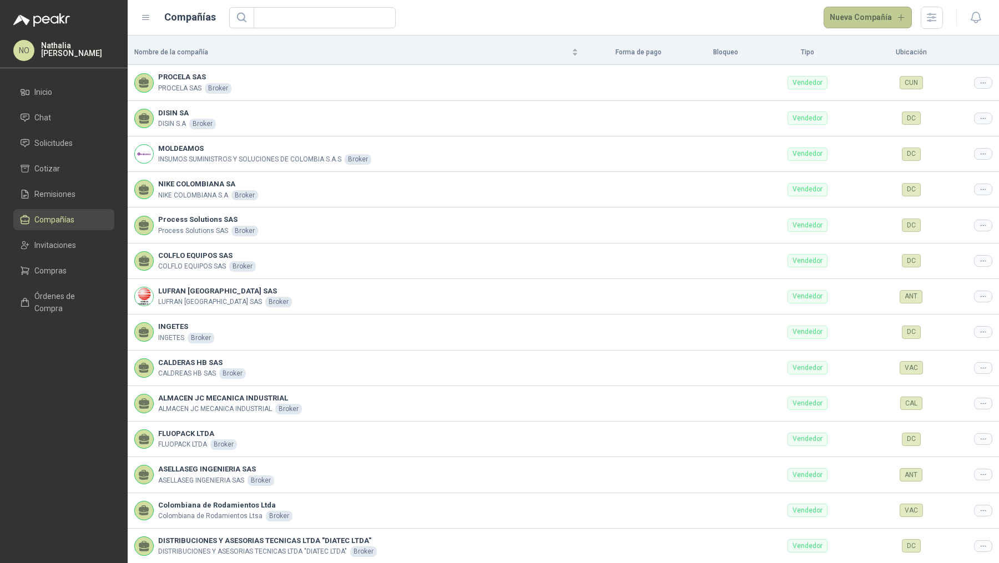
click at [865, 21] on button "Nueva Compañía" at bounding box center [868, 18] width 89 height 22
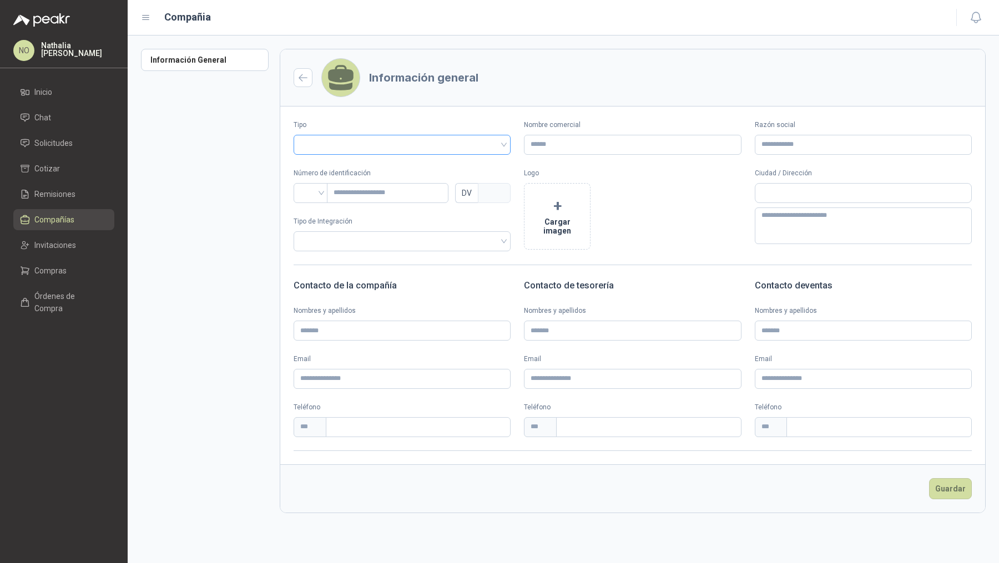
click at [414, 144] on input "search" at bounding box center [402, 143] width 204 height 17
click at [395, 183] on div "Vendedor" at bounding box center [402, 185] width 200 height 12
click at [792, 144] on input "Razón social" at bounding box center [863, 145] width 217 height 20
paste input "**********"
click at [674, 139] on input "Nombre comercial" at bounding box center [632, 145] width 217 height 20
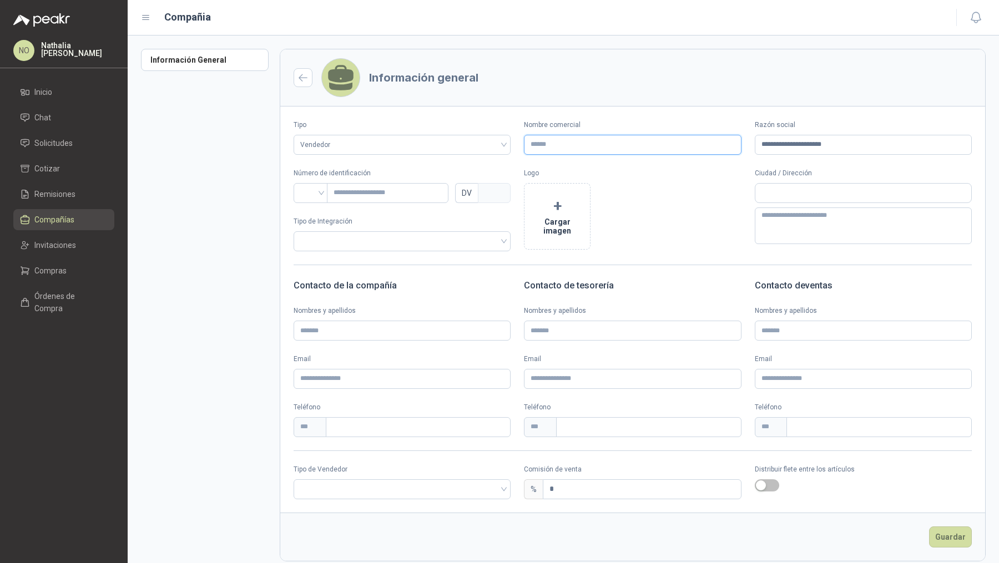
paste input "**********"
drag, startPoint x: 619, startPoint y: 146, endPoint x: 584, endPoint y: 144, distance: 35.0
click at [584, 144] on input "**********" at bounding box center [632, 145] width 217 height 20
click at [310, 195] on input "search" at bounding box center [310, 192] width 21 height 17
click at [309, 250] on div "NIT" at bounding box center [310, 251] width 17 height 12
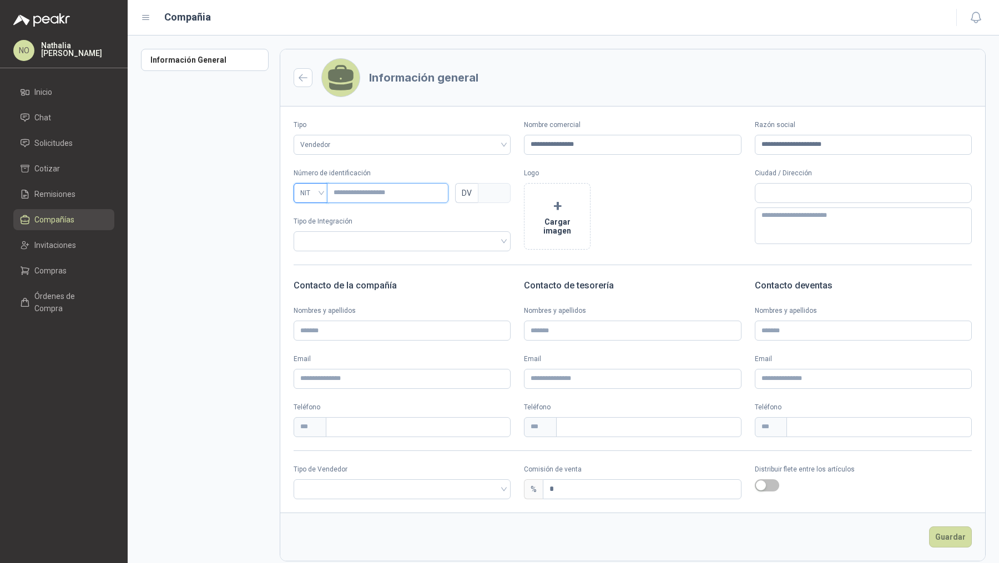
click at [370, 195] on input "text" at bounding box center [388, 193] width 122 height 20
paste input "**********"
click at [809, 198] on input "text" at bounding box center [863, 193] width 216 height 19
click at [821, 213] on span "Bogotá D.C. / Bogotá D.C." at bounding box center [798, 217] width 81 height 8
click at [594, 493] on input "*" at bounding box center [641, 489] width 197 height 19
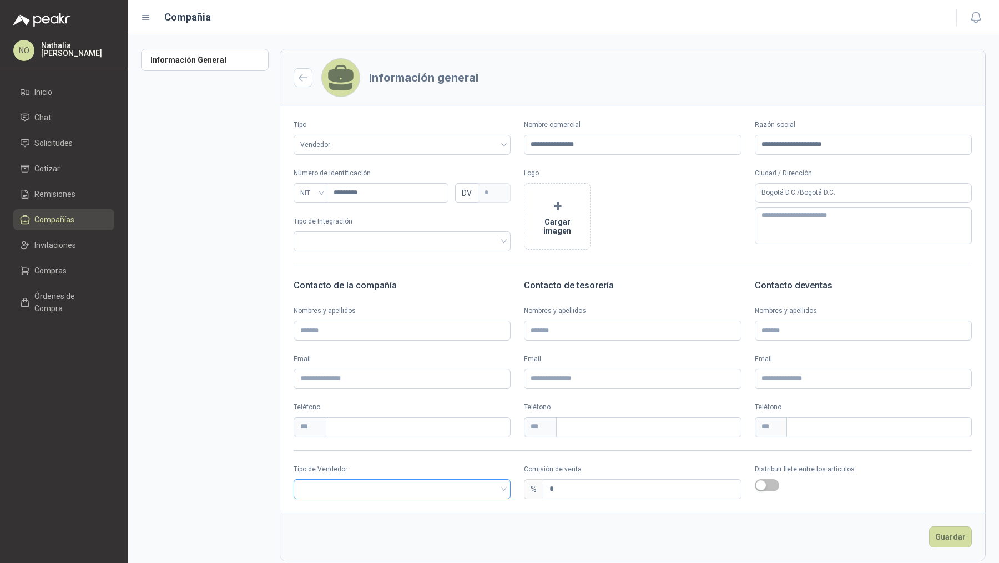
click at [482, 492] on input "search" at bounding box center [402, 488] width 204 height 17
click at [357, 523] on div "Broker" at bounding box center [400, 529] width 196 height 12
click at [545, 204] on button "+ Cargar imagen" at bounding box center [557, 216] width 67 height 67
click at [938, 538] on button "Guardar" at bounding box center [950, 537] width 43 height 21
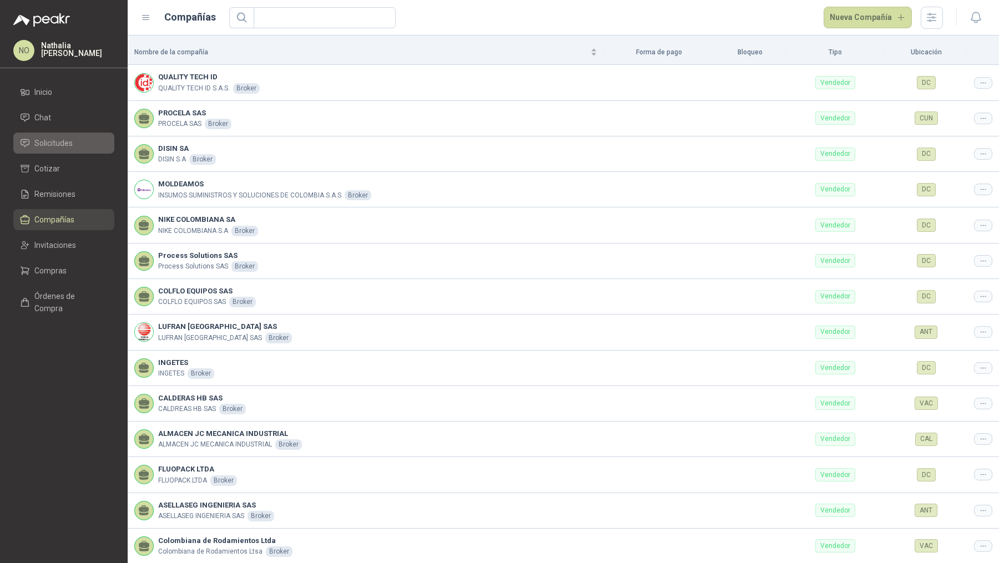
click at [37, 148] on span "Solicitudes" at bounding box center [53, 143] width 38 height 12
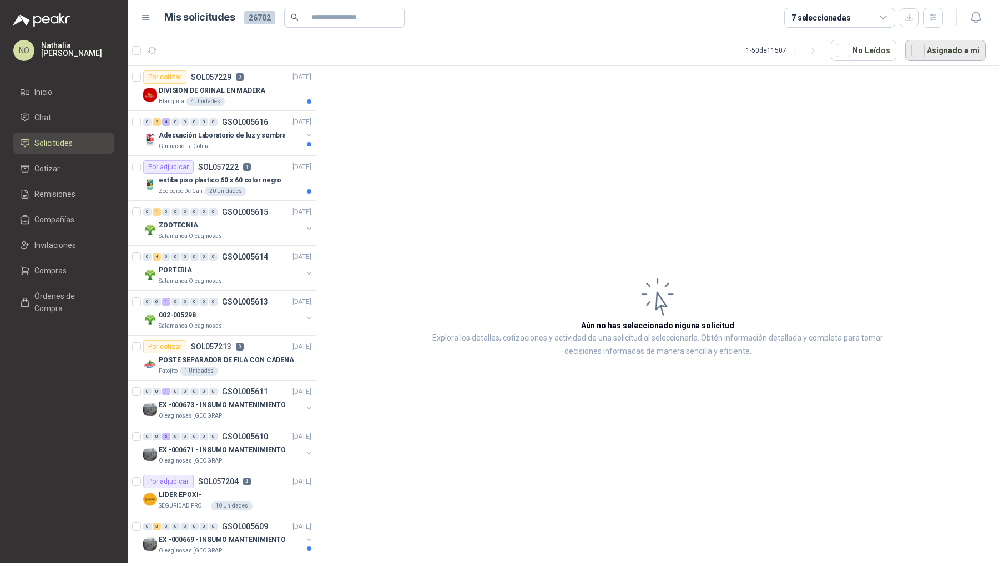
click at [931, 55] on button "Asignado a mi" at bounding box center [945, 50] width 80 height 21
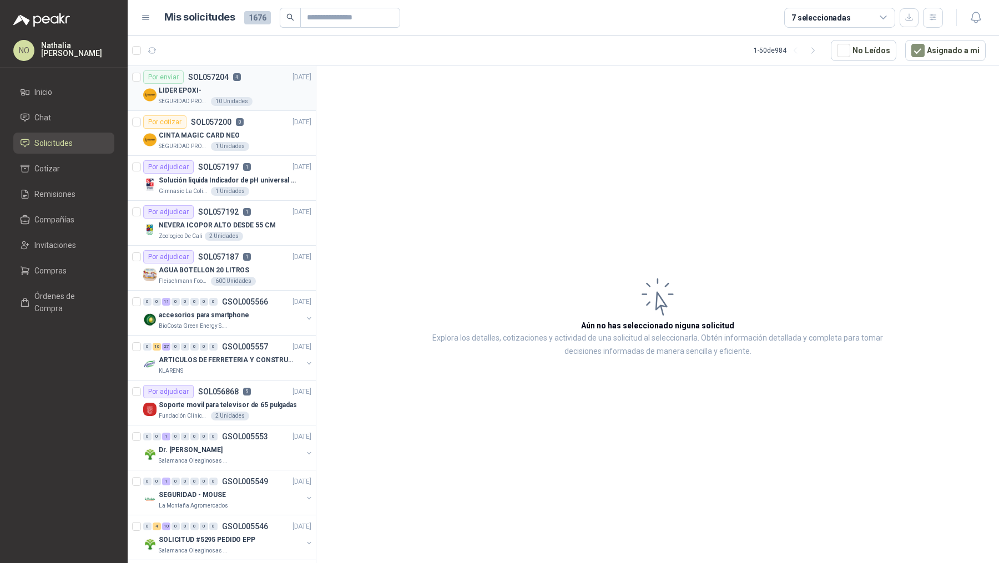
click at [246, 85] on div "LIDER EPOXI-" at bounding box center [235, 90] width 153 height 13
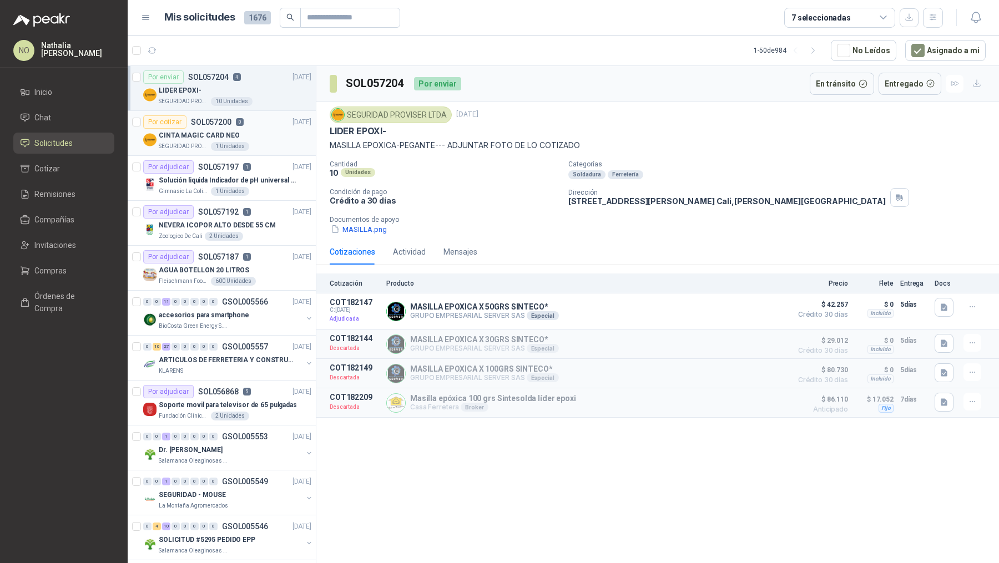
click at [252, 134] on div "CINTA MAGIC CARD NEO" at bounding box center [235, 135] width 153 height 13
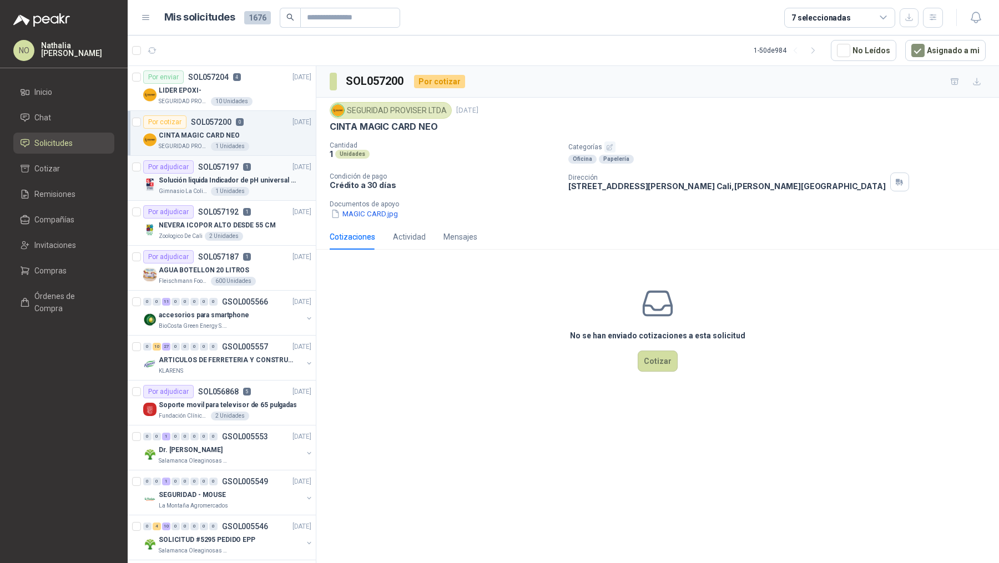
click at [259, 188] on div "Gimnasio La Colina 1 Unidades" at bounding box center [235, 191] width 153 height 9
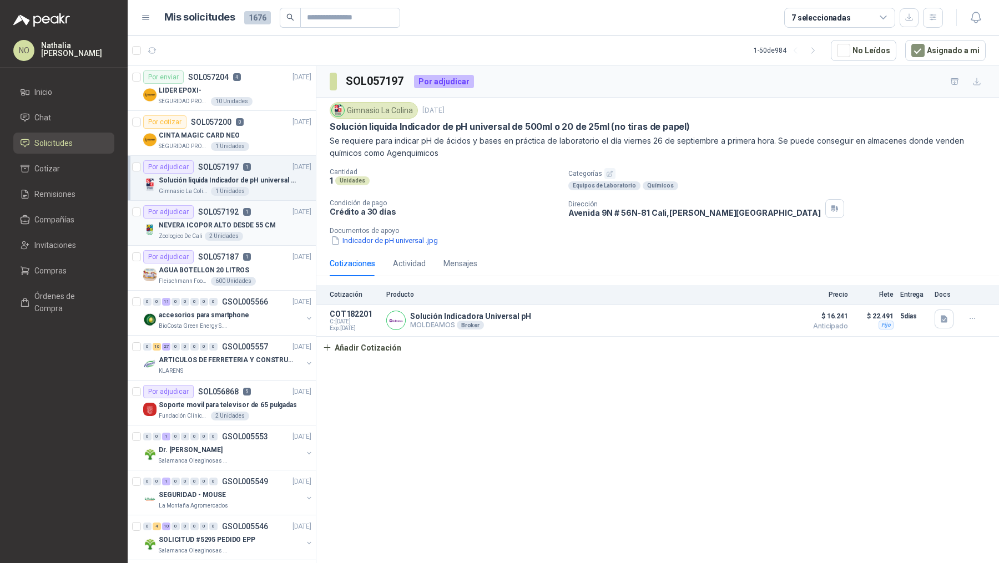
click at [258, 221] on p "NEVERA ICOPOR ALTO DESDE 55 CM" at bounding box center [217, 225] width 117 height 11
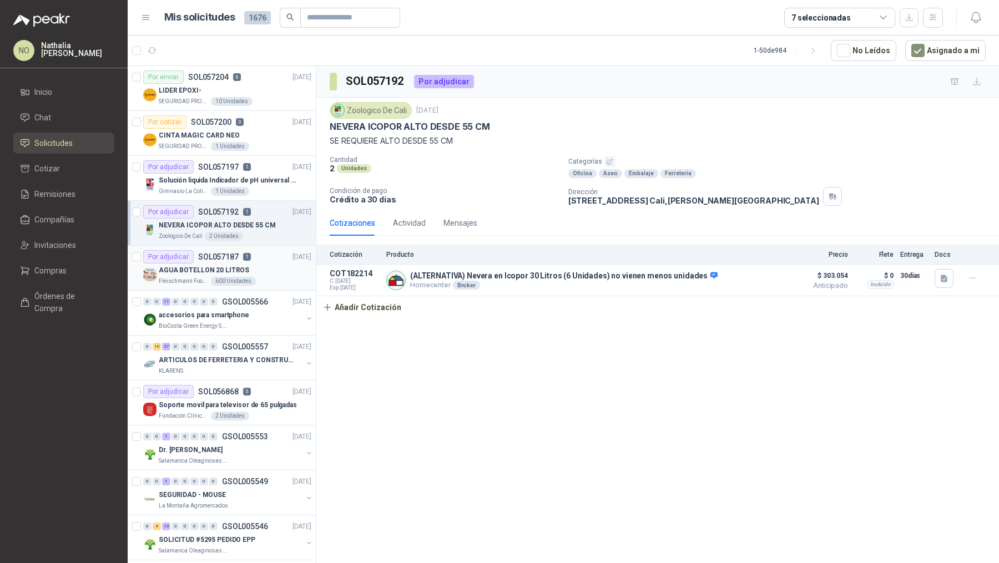
click at [256, 264] on div "AGUA BOTELLON 20 LITROS" at bounding box center [235, 270] width 153 height 13
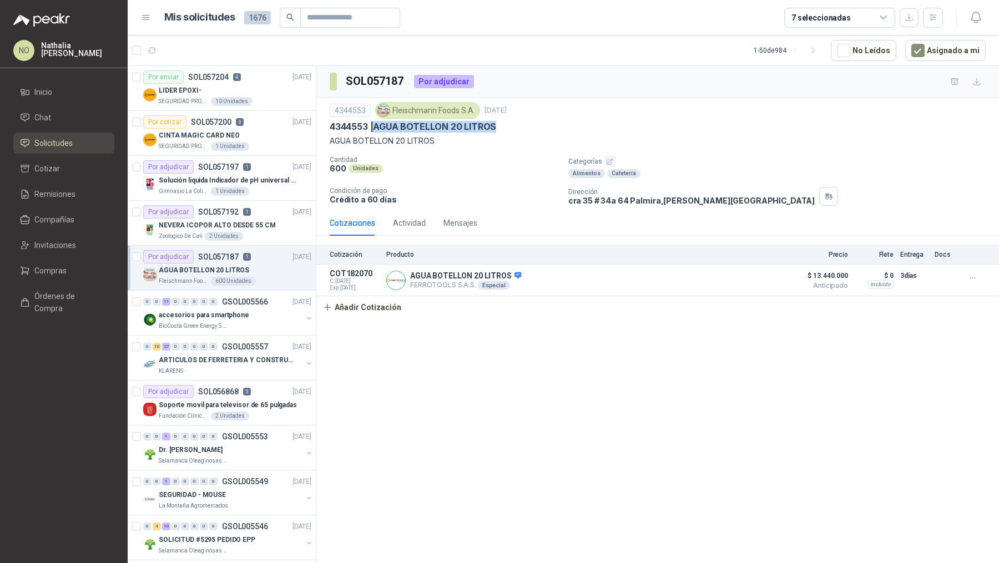
drag, startPoint x: 377, startPoint y: 127, endPoint x: 510, endPoint y: 126, distance: 132.7
click at [511, 127] on div "4344553 | AGUA BOTELLON 20 LITROS" at bounding box center [658, 127] width 656 height 12
copy p "AGUA BOTELLON 20 LITROS"
click at [270, 146] on div "SEGURIDAD PROVISER LTDA 1 Unidades" at bounding box center [235, 146] width 153 height 9
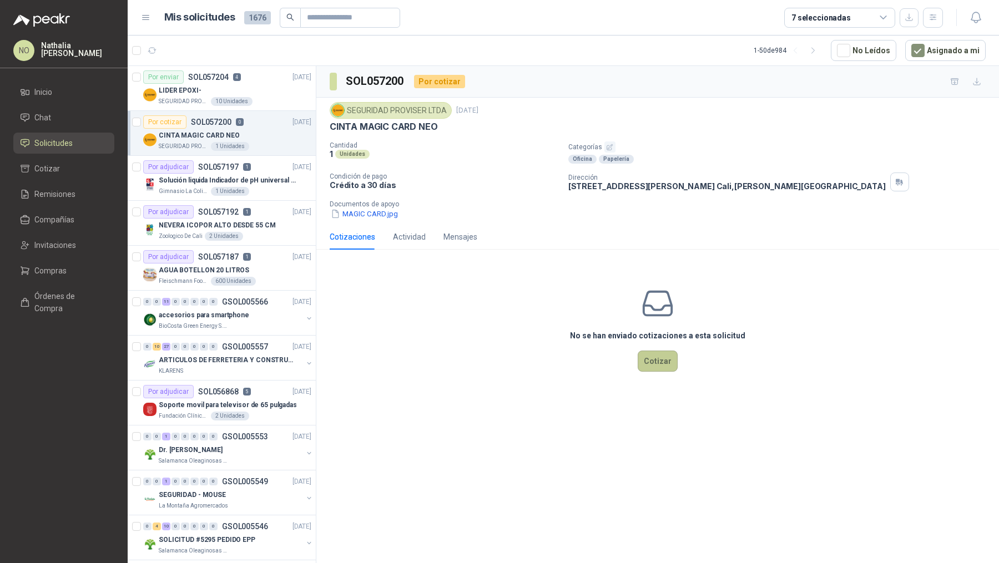
click at [653, 360] on button "Cotizar" at bounding box center [658, 361] width 40 height 21
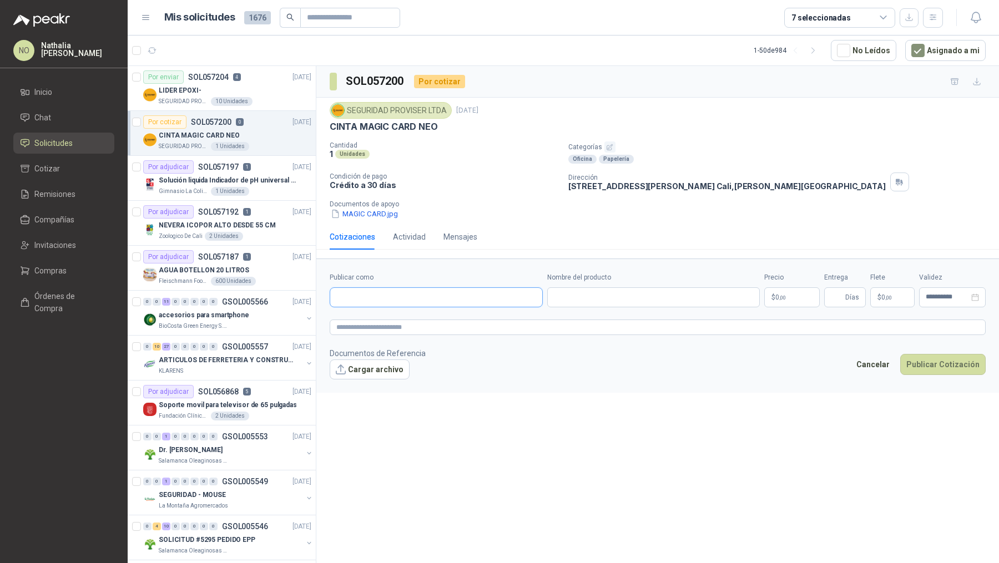
click at [381, 290] on input "Publicar como" at bounding box center [436, 297] width 212 height 19
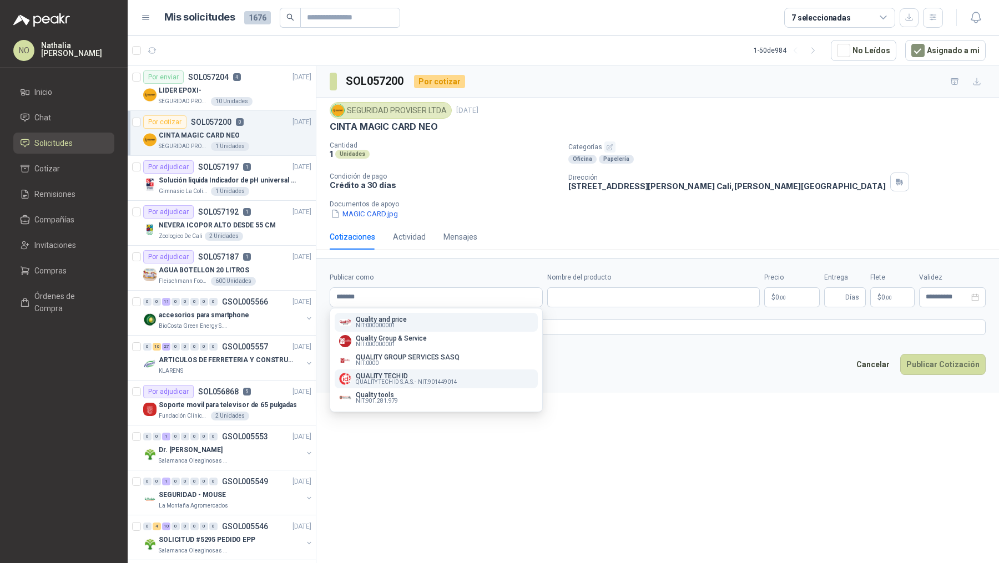
click at [438, 384] on span "NIT : 901449014" at bounding box center [437, 383] width 39 height 6
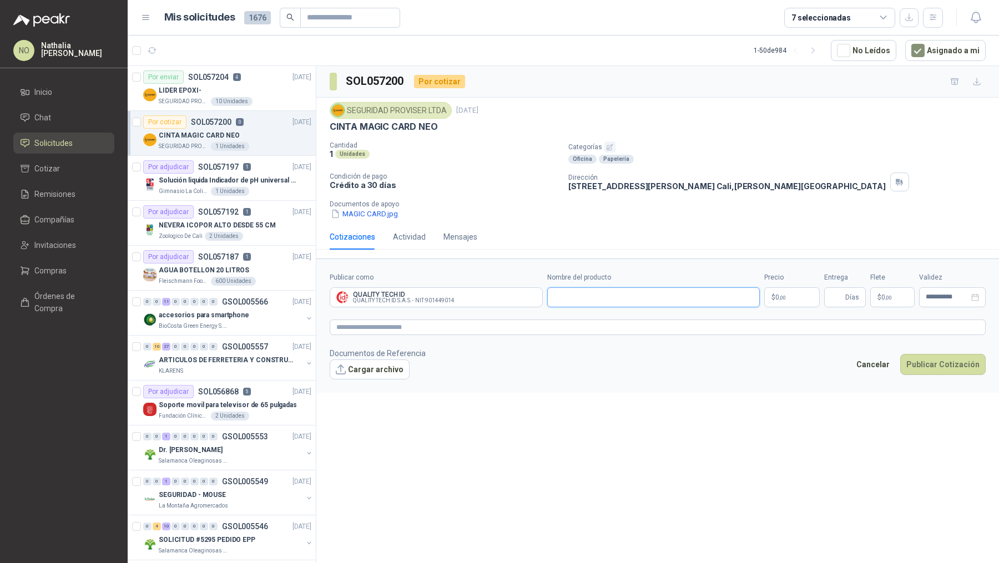
click at [568, 296] on input "Nombre del producto" at bounding box center [653, 298] width 213 height 20
paste input "**********"
click at [794, 292] on body "NO [PERSON_NAME] Inicio Chat Solicitudes Cotizar Remisiones Compañías Invitacio…" at bounding box center [499, 281] width 999 height 563
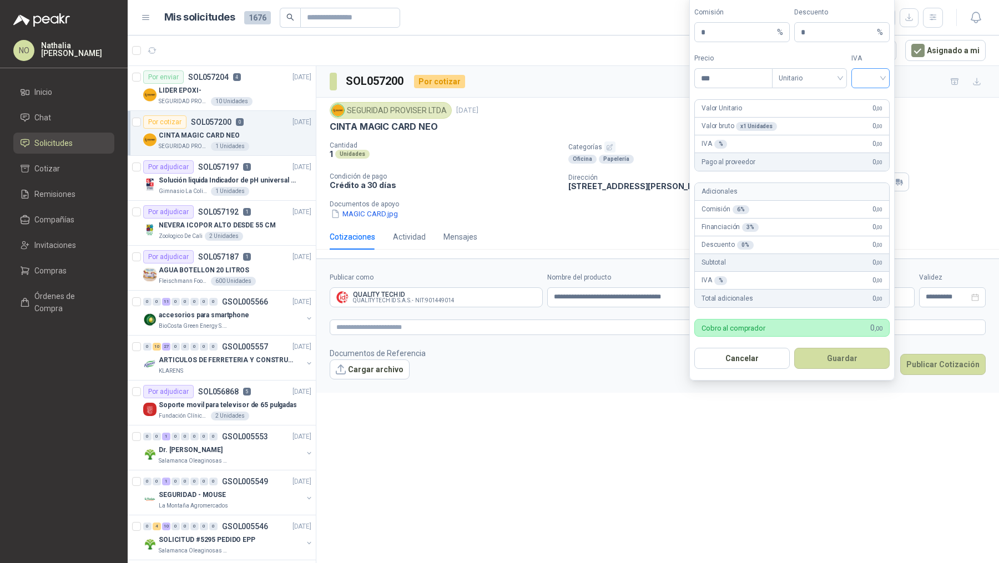
click at [876, 82] on input "search" at bounding box center [870, 77] width 25 height 17
click at [875, 99] on div "19%" at bounding box center [870, 103] width 21 height 12
click at [821, 74] on span "Unitario" at bounding box center [810, 78] width 62 height 17
click at [818, 121] on div "Unitario con IVA" at bounding box center [809, 121] width 57 height 12
click at [748, 80] on input "***" at bounding box center [733, 78] width 77 height 19
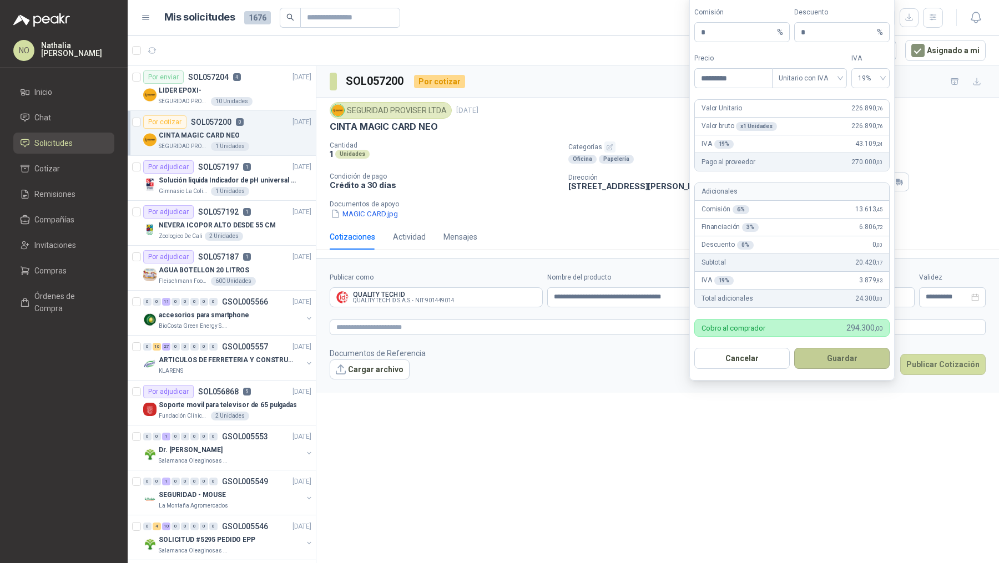
click at [854, 360] on button "Guardar" at bounding box center [841, 358] width 95 height 21
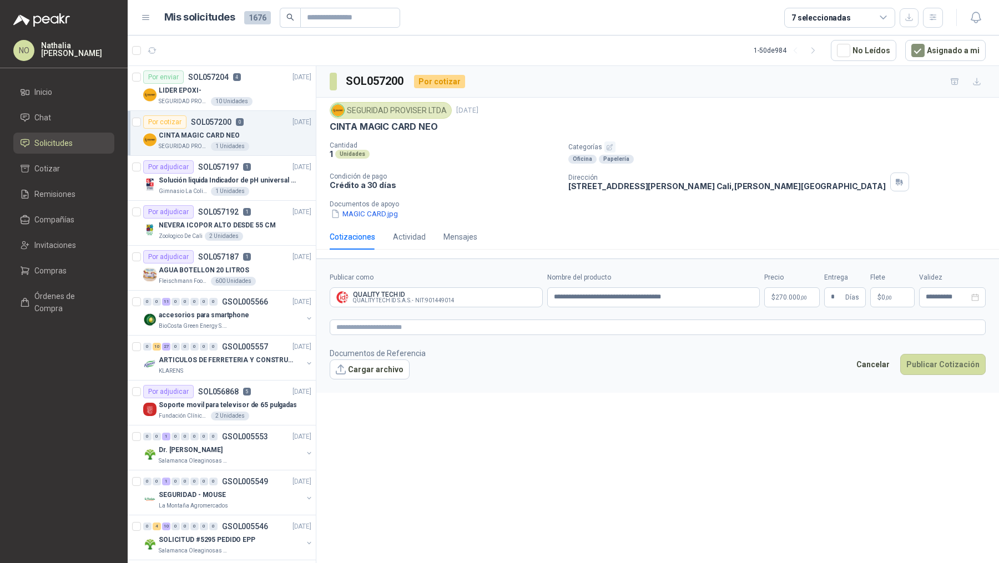
click at [759, 407] on div "**********" at bounding box center [657, 316] width 683 height 501
click at [900, 294] on p "$ 0 ,00" at bounding box center [892, 298] width 44 height 20
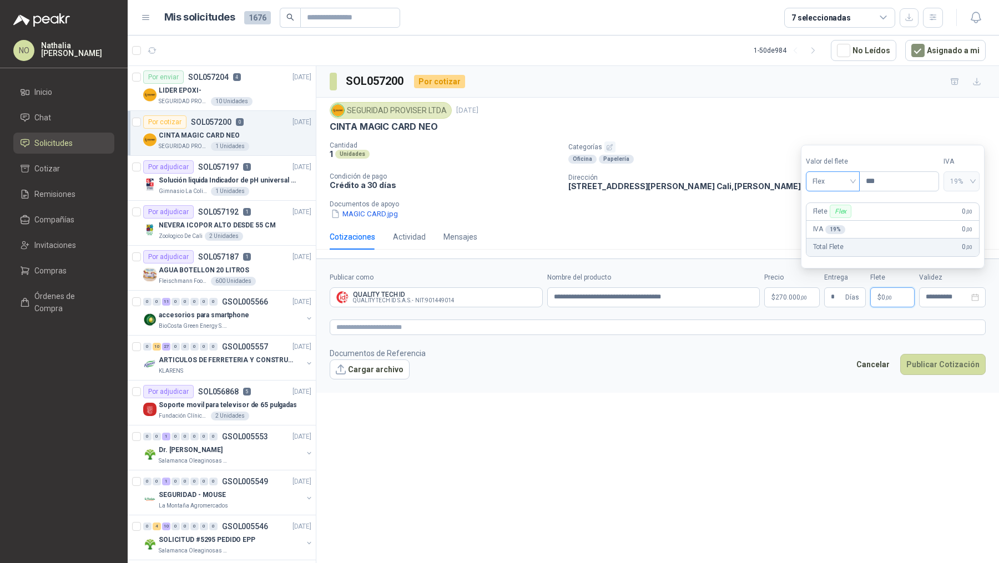
click at [831, 180] on span "Flex" at bounding box center [833, 181] width 41 height 17
click at [827, 243] on div "Fijo" at bounding box center [832, 241] width 37 height 12
click at [890, 191] on div "***" at bounding box center [899, 181] width 79 height 19
click at [884, 185] on input "***" at bounding box center [899, 181] width 79 height 19
click at [930, 301] on div "**********" at bounding box center [952, 298] width 67 height 20
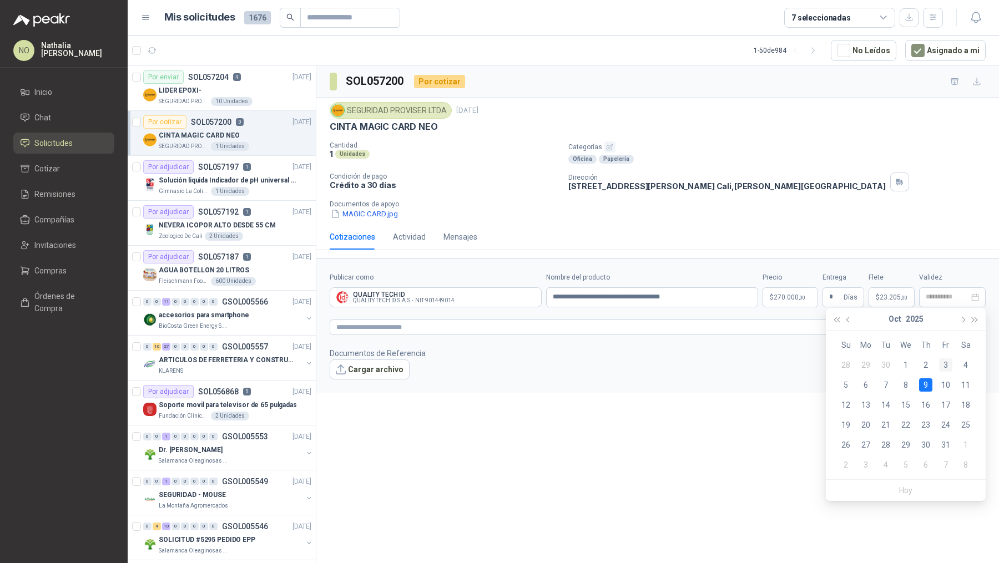
click at [949, 360] on div "3" at bounding box center [945, 365] width 13 height 13
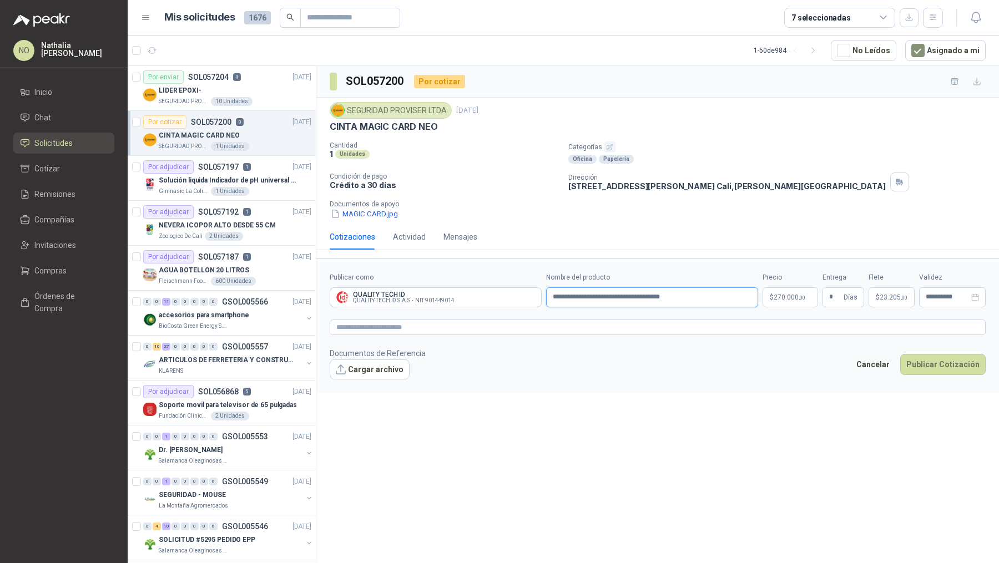
drag, startPoint x: 554, startPoint y: 297, endPoint x: 694, endPoint y: 297, distance: 139.9
click at [694, 297] on input "**********" at bounding box center [652, 298] width 212 height 20
click at [369, 361] on button "Cargar archivo" at bounding box center [370, 370] width 80 height 20
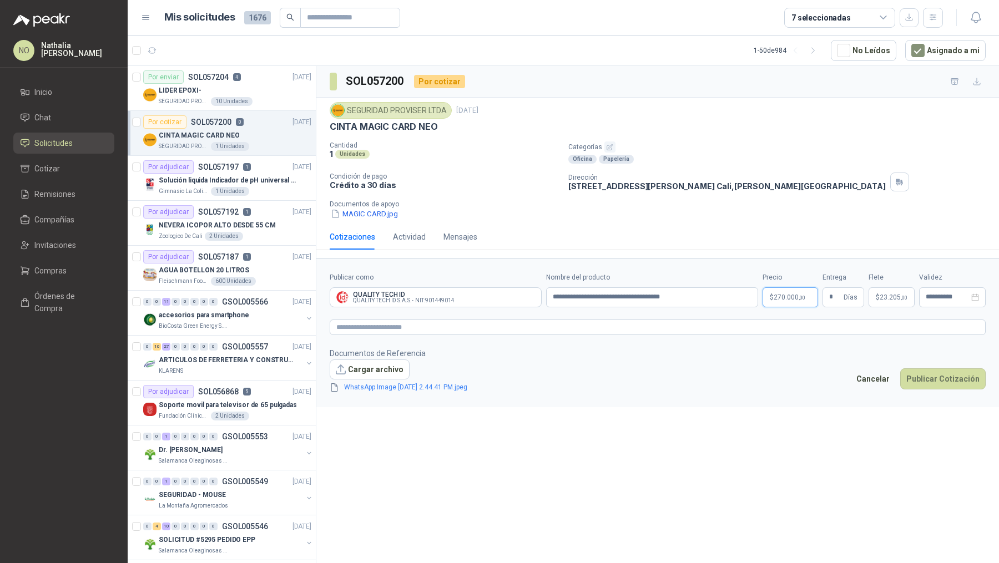
click at [798, 294] on body "NO [PERSON_NAME] Inicio Chat Solicitudes Cotizar Remisiones Compañías Invitacio…" at bounding box center [499, 281] width 999 height 563
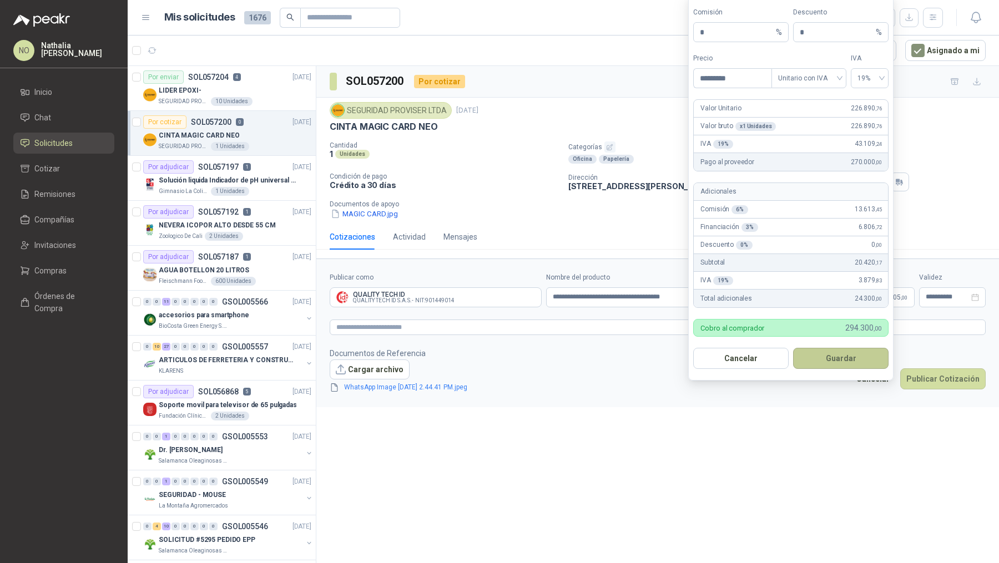
click at [848, 362] on button "Guardar" at bounding box center [840, 358] width 95 height 21
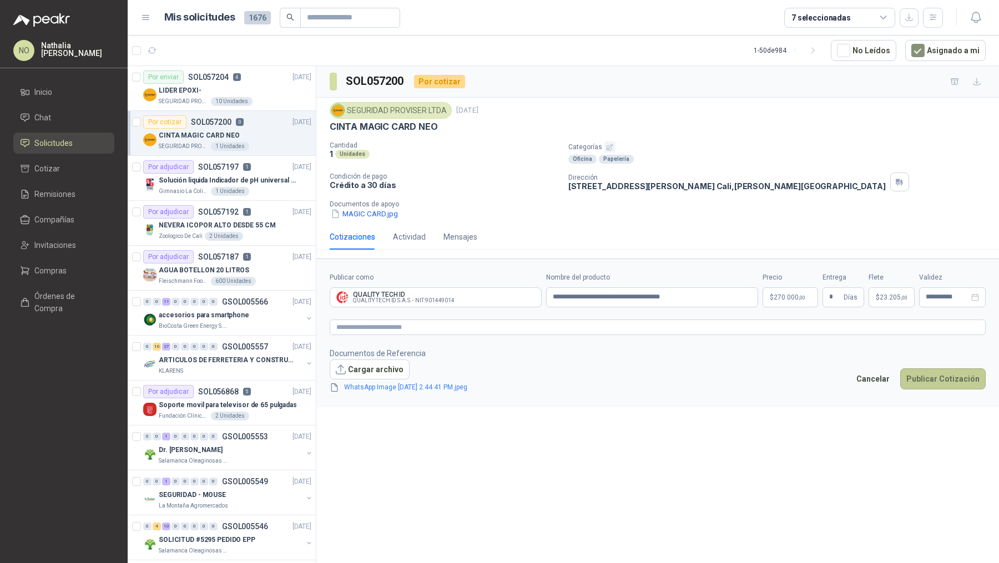
click at [933, 382] on button "Publicar Cotización" at bounding box center [942, 379] width 85 height 21
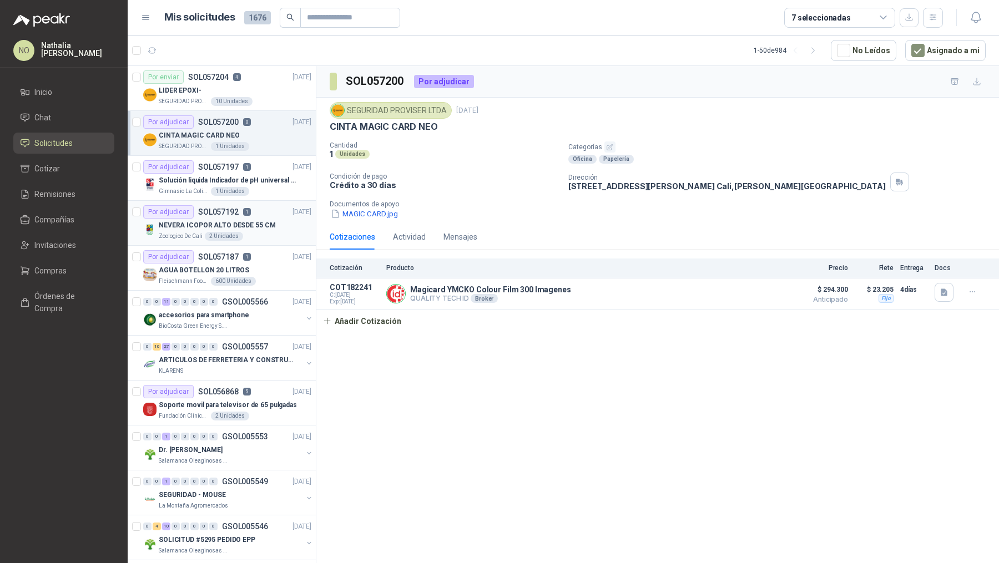
click at [259, 226] on p "NEVERA ICOPOR ALTO DESDE 55 CM" at bounding box center [217, 225] width 117 height 11
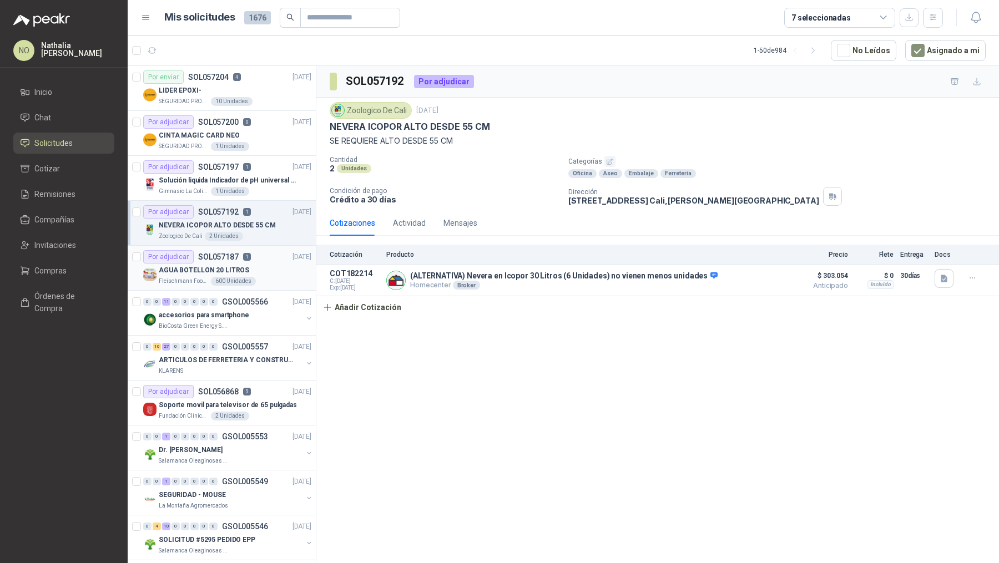
click at [255, 260] on div "Por adjudicar SOL057187 1 [DATE]" at bounding box center [227, 256] width 168 height 13
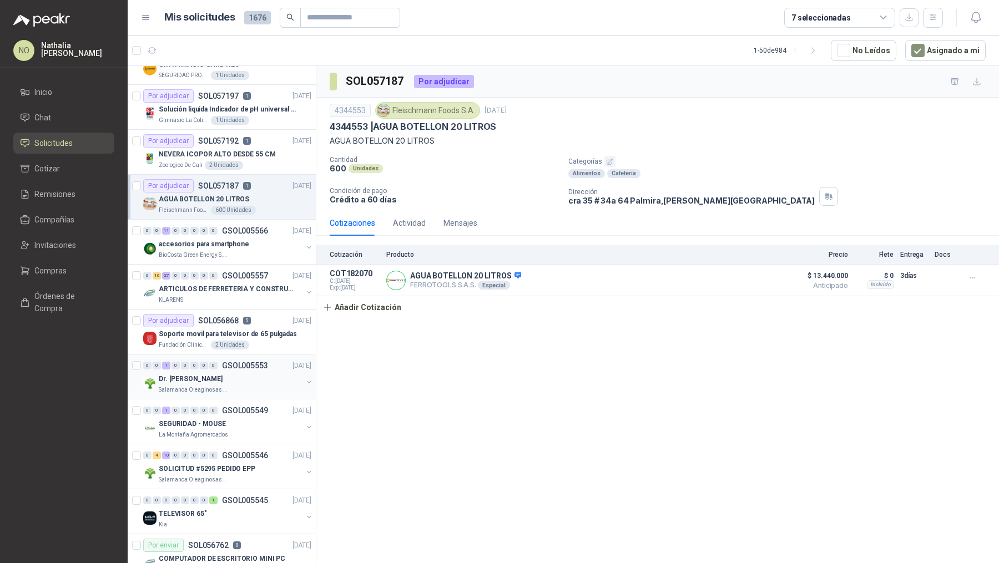
scroll to position [82, 0]
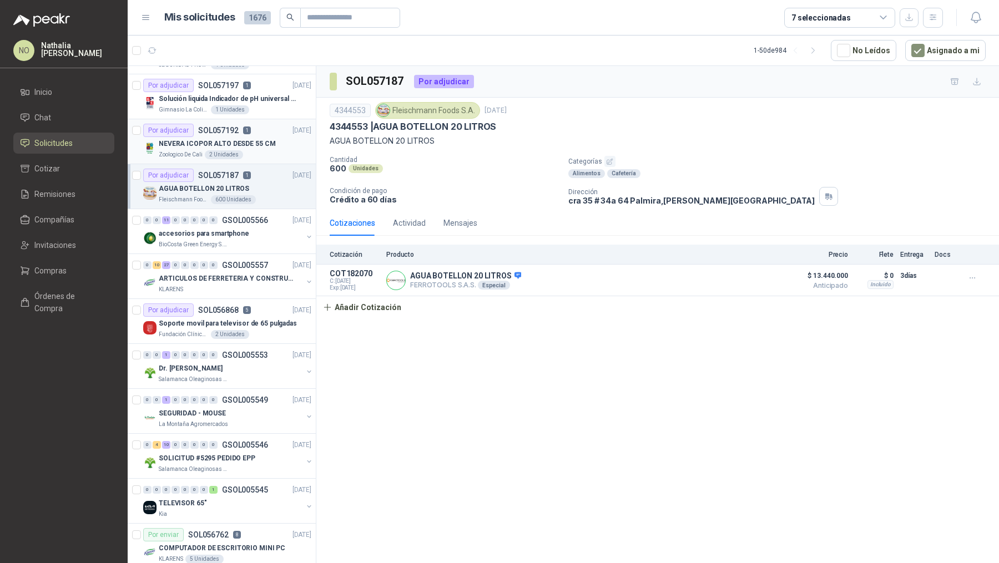
click at [281, 144] on div "NEVERA ICOPOR ALTO DESDE 55 CM" at bounding box center [235, 143] width 153 height 13
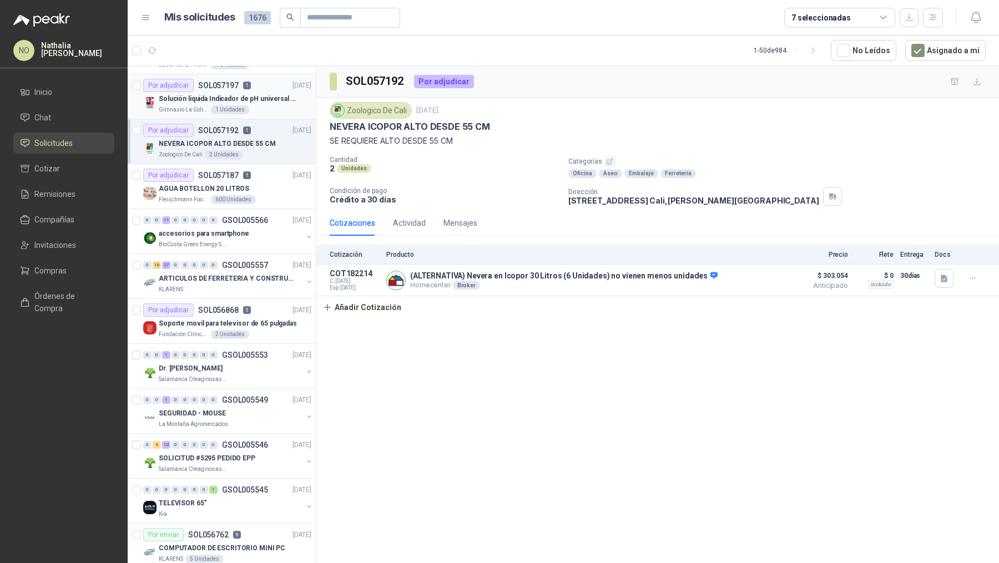
click at [246, 98] on p "Solución liquida Indicador de pH universal de 500ml o 20 de 25ml (no tiras de p…" at bounding box center [228, 99] width 138 height 11
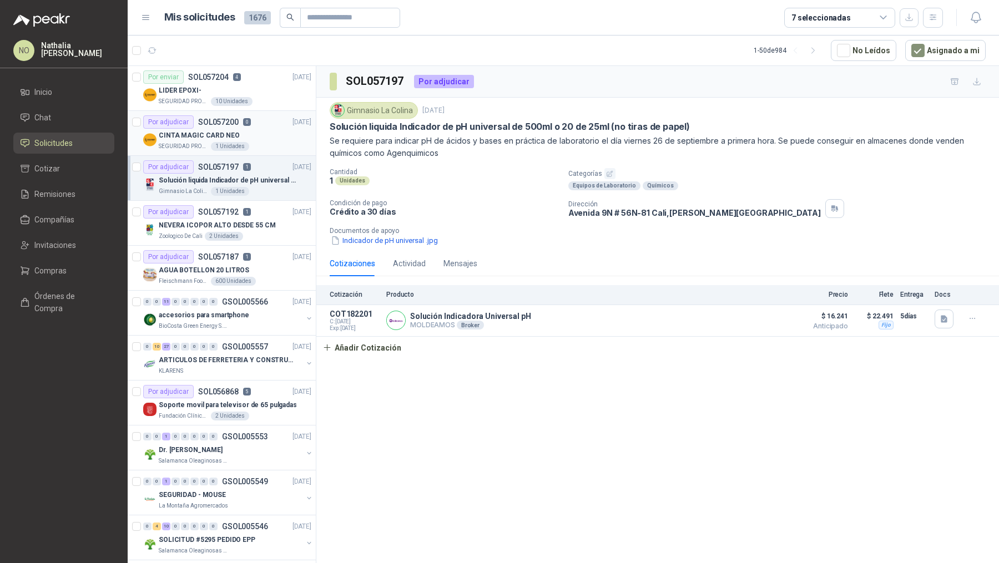
click at [239, 138] on div "CINTA MAGIC CARD NEO" at bounding box center [235, 135] width 153 height 13
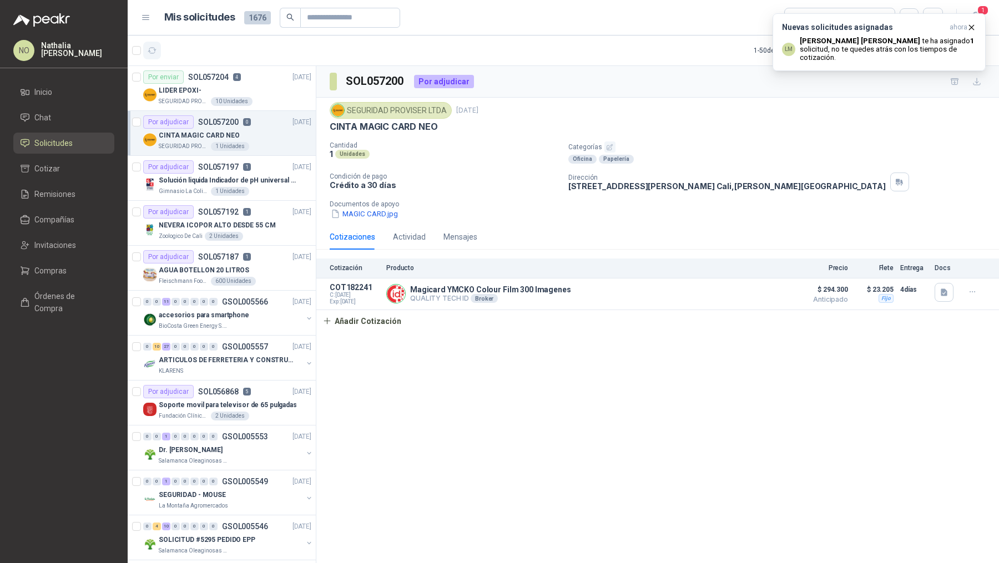
click at [154, 51] on icon "button" at bounding box center [152, 50] width 9 height 9
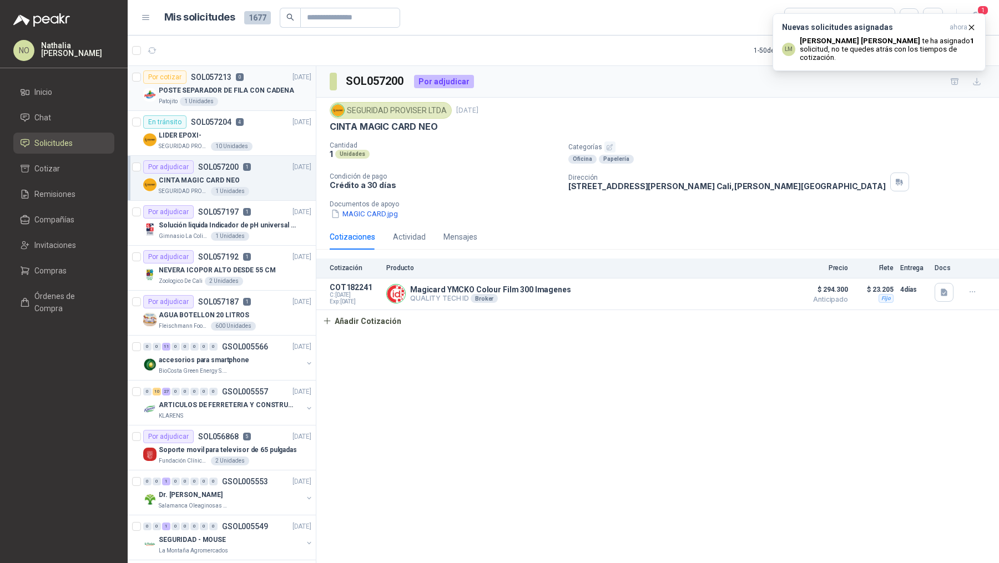
click at [221, 105] on article "Por cotizar SOL057213 0 [DATE] POSTE SEPARADOR DE FILA CON CADENA Patojito 1 Un…" at bounding box center [222, 88] width 188 height 45
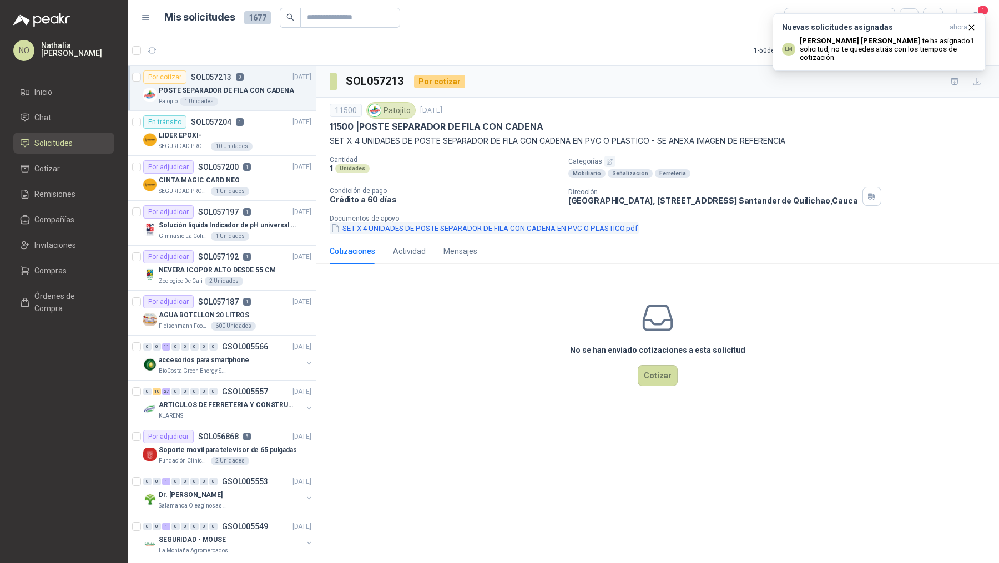
click at [400, 229] on button "SET X 4 UNIDADES DE POSTE SEPARADOR DE FILA CON CADENA EN PVC O PLASTICO.pdf" at bounding box center [484, 229] width 309 height 12
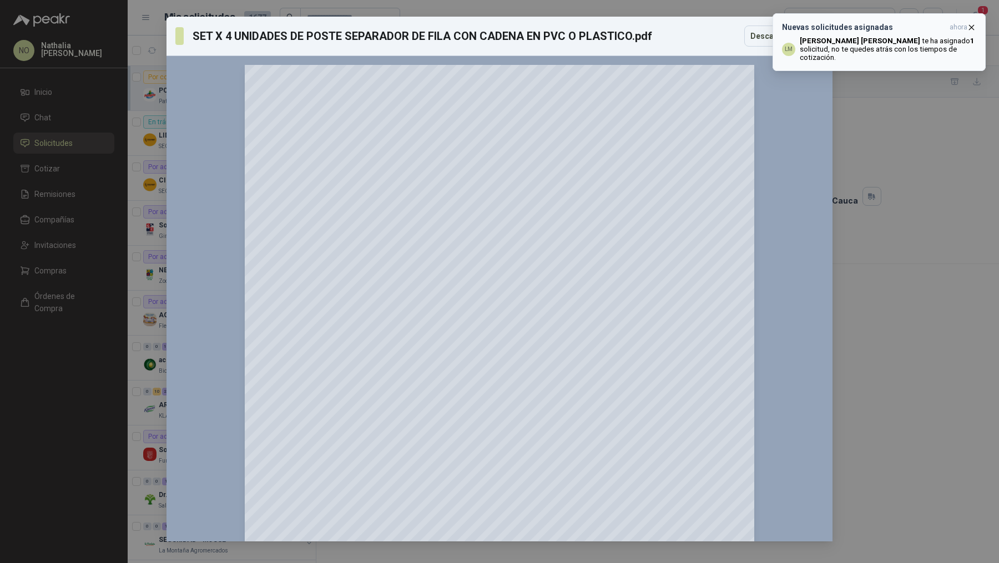
click at [970, 28] on icon "button" at bounding box center [971, 27] width 9 height 9
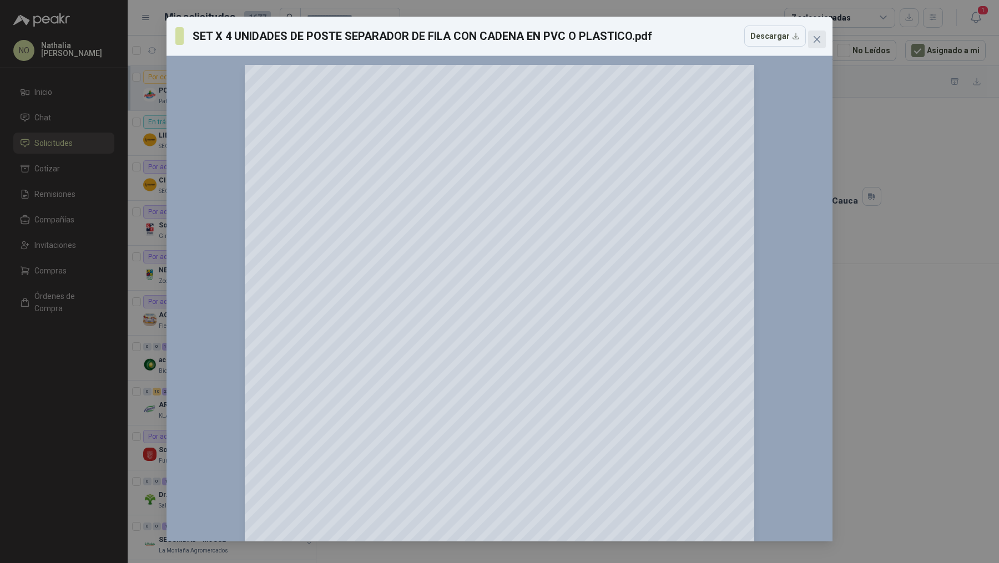
click at [819, 41] on icon "close" at bounding box center [817, 39] width 7 height 7
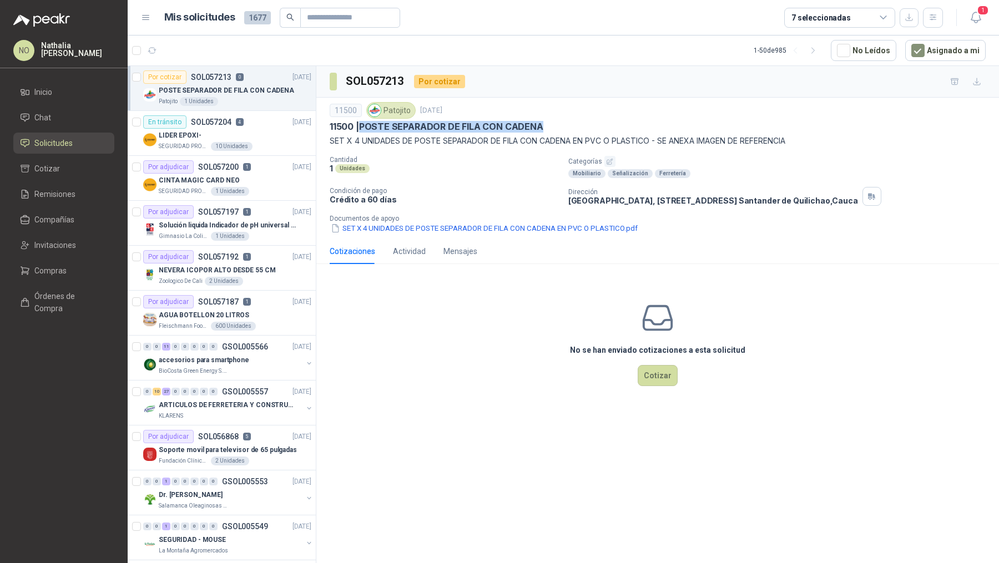
drag, startPoint x: 362, startPoint y: 124, endPoint x: 541, endPoint y: 122, distance: 178.7
click at [542, 123] on div "11500 | POSTE SEPARADOR DE FILA CON CADENA" at bounding box center [658, 127] width 656 height 12
copy p "POSTE SEPARADOR DE FILA CON CADENA"
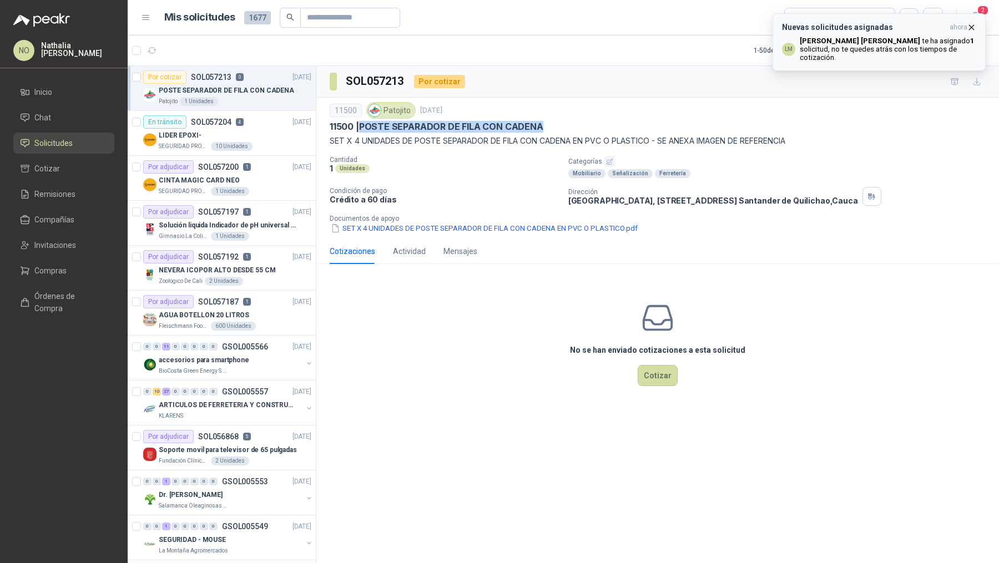
click at [971, 26] on icon "button" at bounding box center [971, 27] width 9 height 9
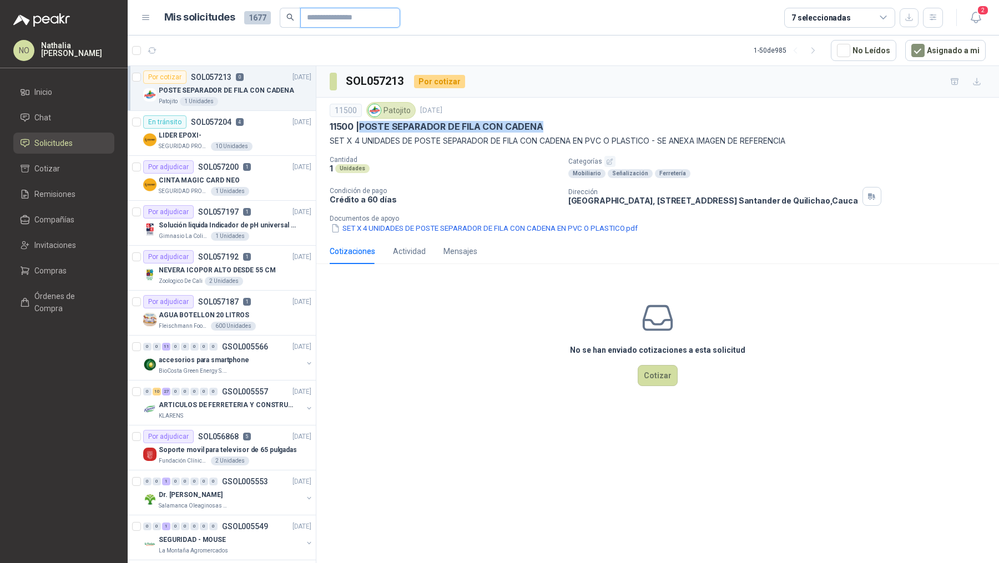
click at [376, 14] on input "text" at bounding box center [346, 17] width 78 height 19
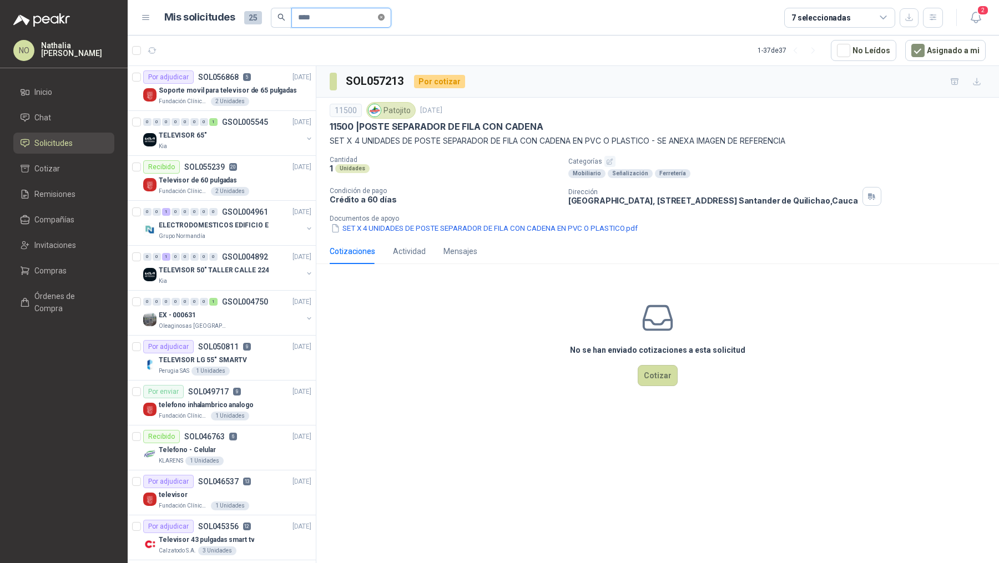
click at [384, 18] on icon "close-circle" at bounding box center [381, 17] width 7 height 7
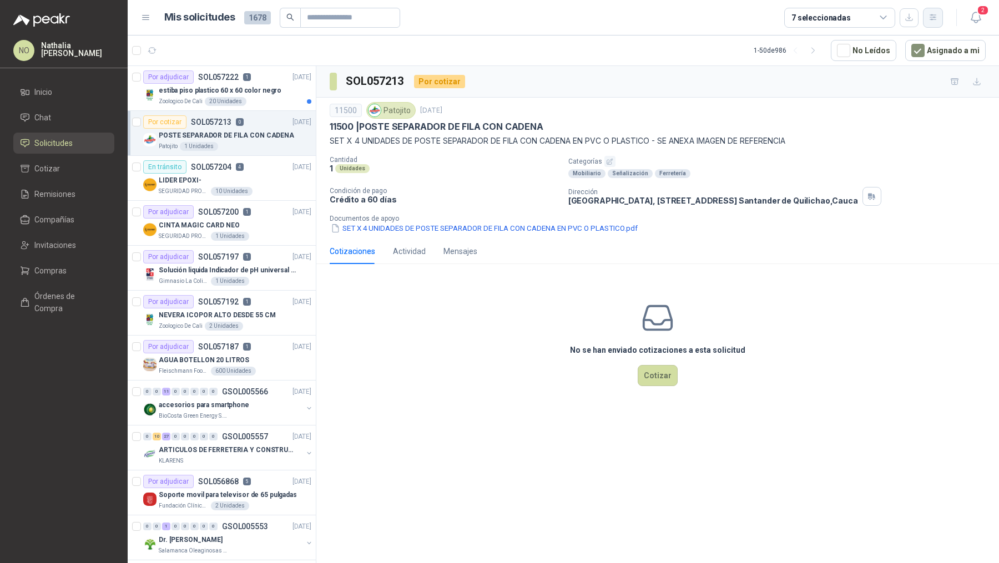
click at [930, 22] on button "button" at bounding box center [933, 18] width 20 height 20
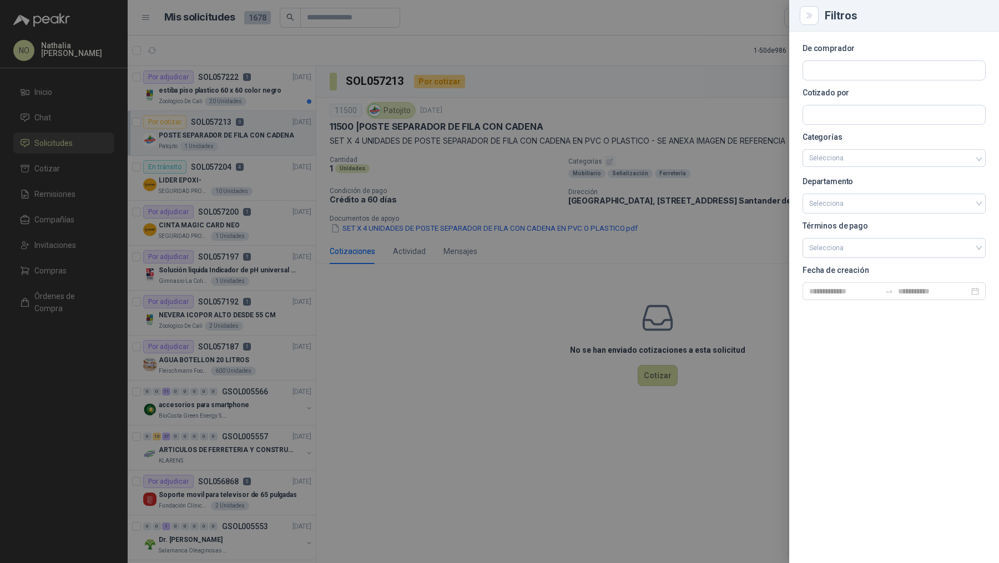
click at [205, 387] on div at bounding box center [499, 281] width 999 height 563
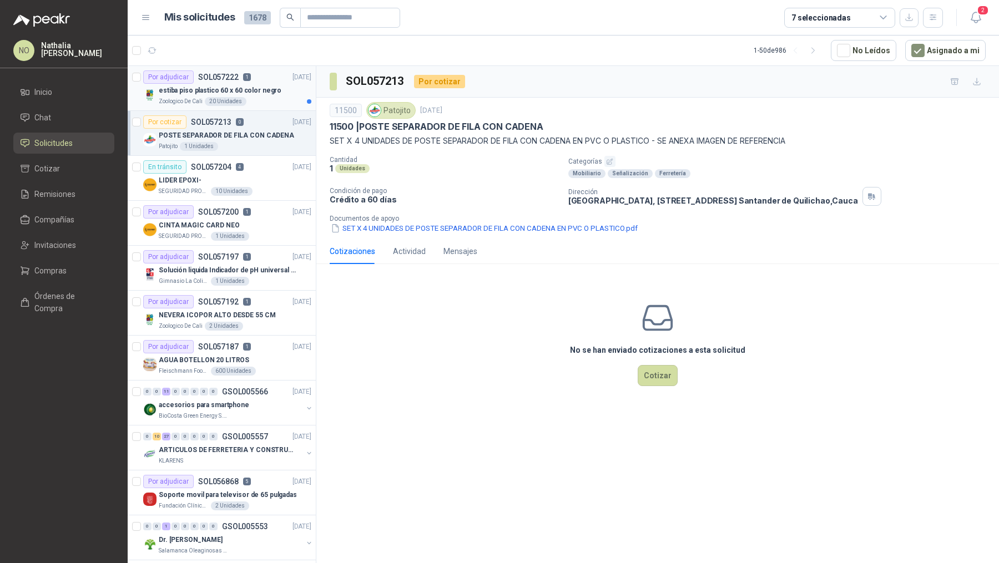
click at [261, 104] on div "Zoologico De Cali 20 Unidades" at bounding box center [235, 101] width 153 height 9
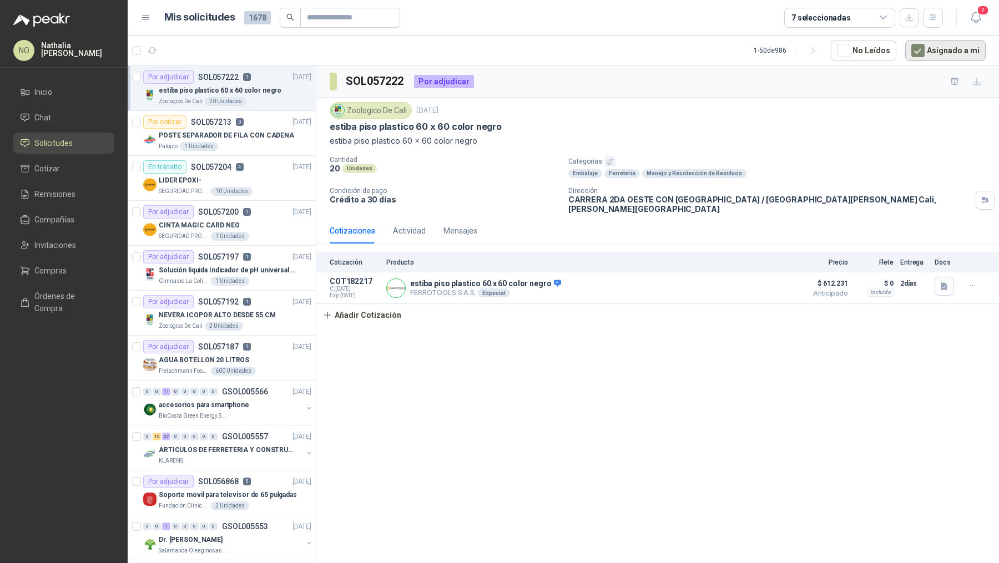
click at [945, 55] on button "Asignado a mi" at bounding box center [945, 50] width 80 height 21
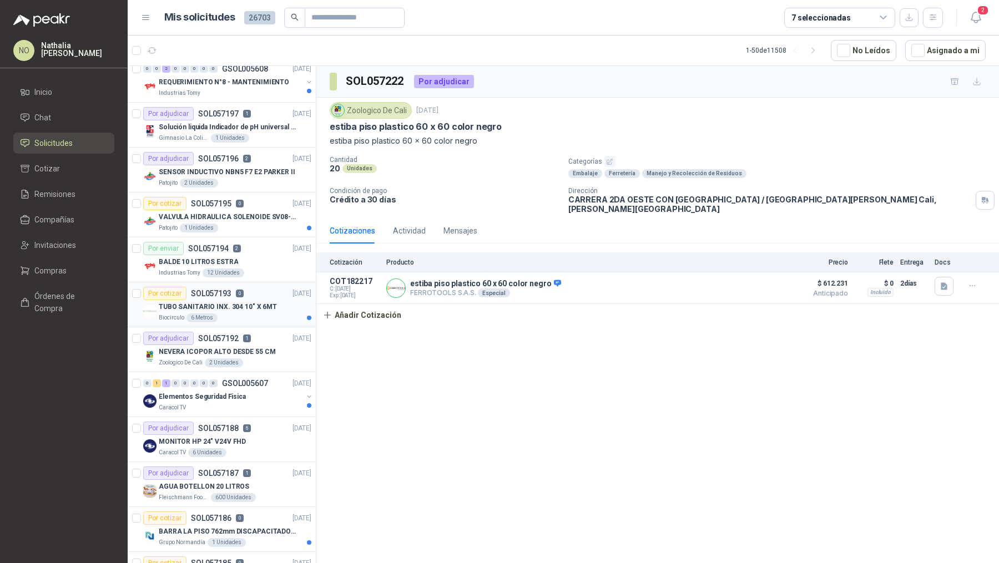
scroll to position [594, 0]
click at [249, 434] on div "MONITOR HP 24" V24V FHD" at bounding box center [235, 440] width 153 height 13
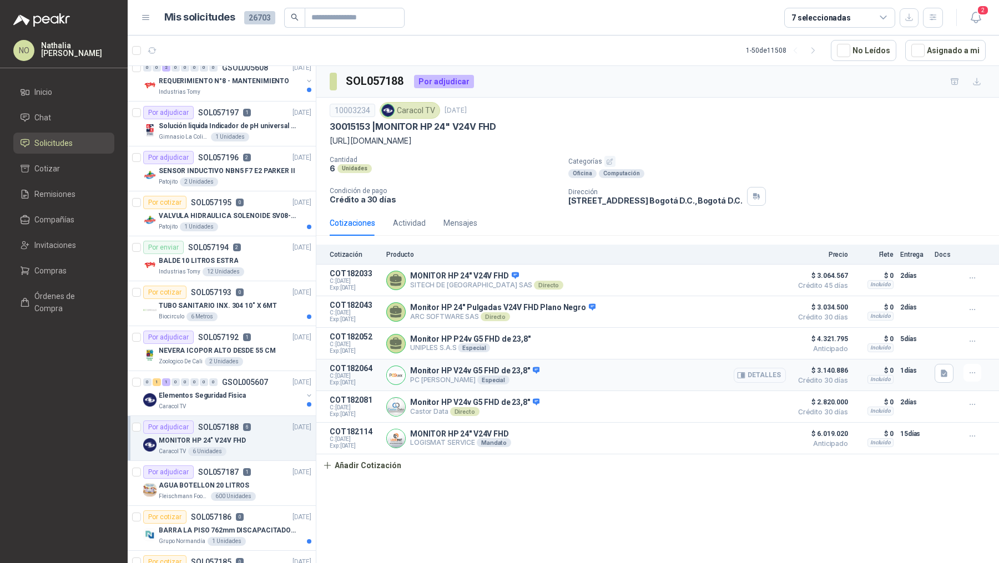
click at [745, 377] on icon "button" at bounding box center [741, 375] width 8 height 8
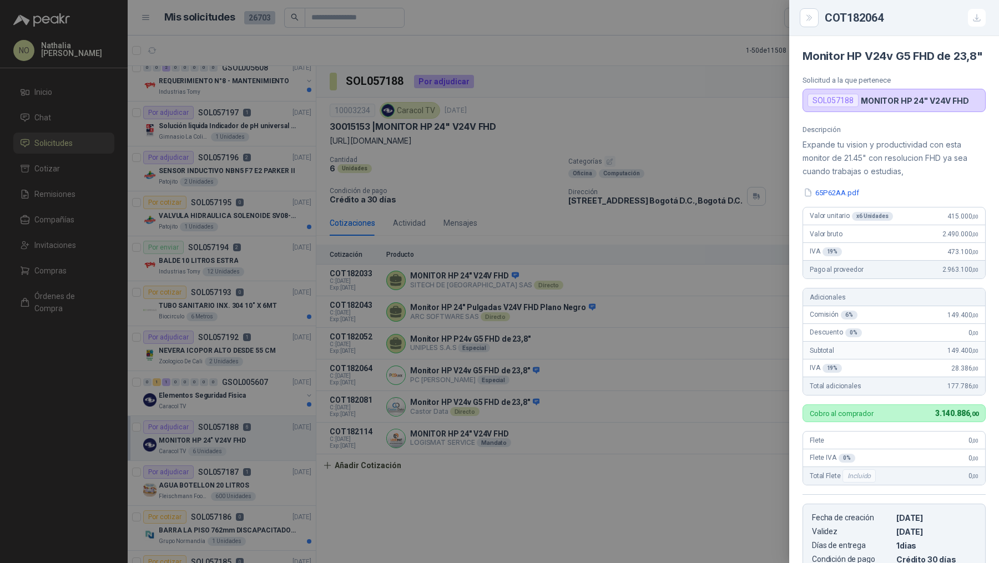
click at [743, 377] on div at bounding box center [499, 281] width 999 height 563
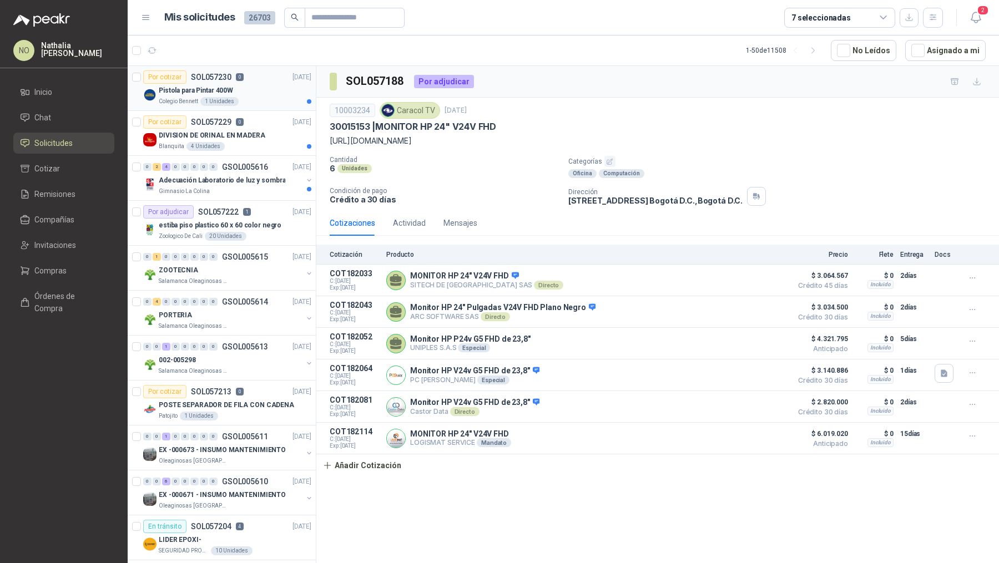
click at [278, 93] on div "Pistola para Pintar 400W" at bounding box center [235, 90] width 153 height 13
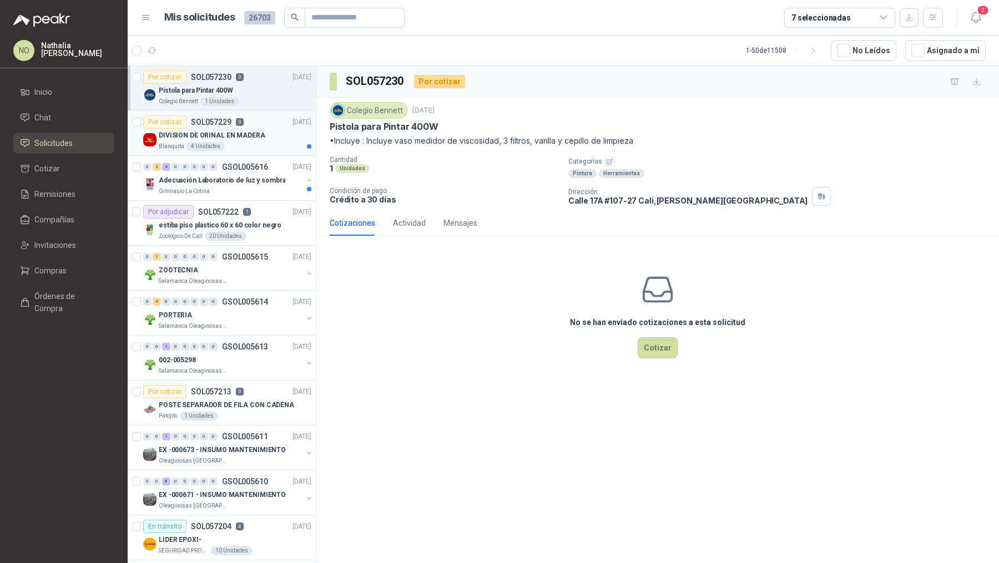
click at [272, 135] on div "DIVISION DE ORINAL EN MADERA" at bounding box center [235, 135] width 153 height 13
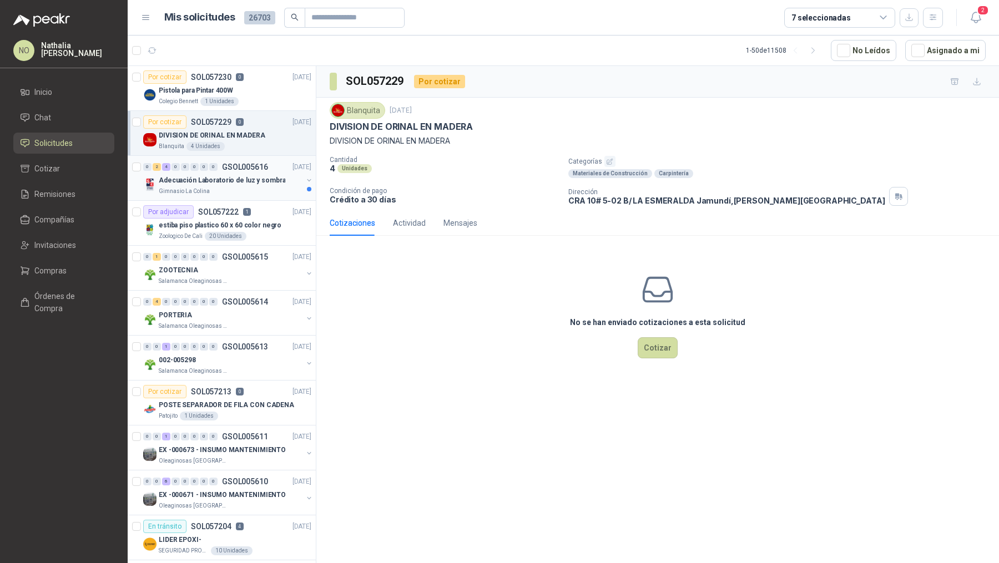
click at [274, 185] on div "Adecuación Laboratorio de luz y sombra" at bounding box center [231, 180] width 144 height 13
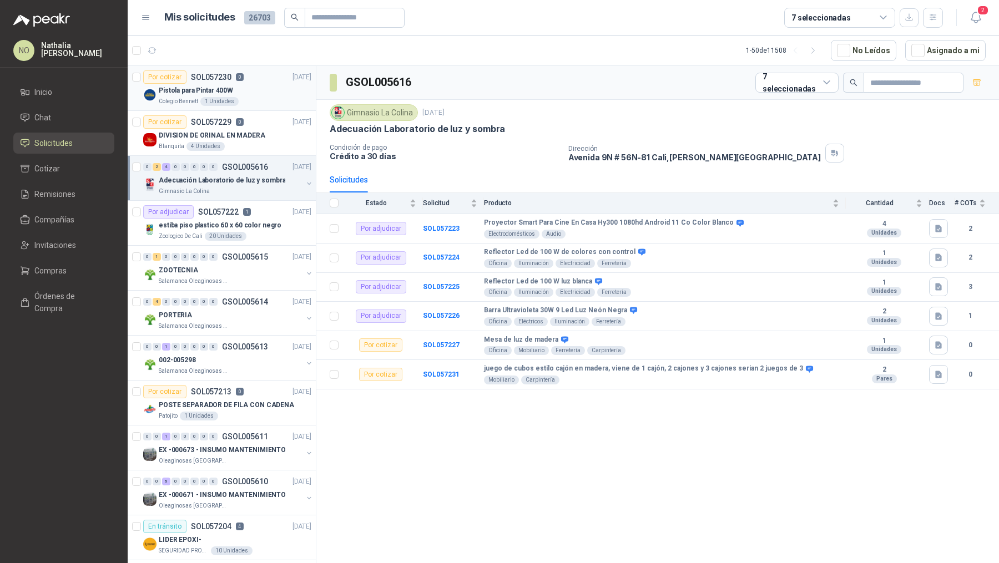
click at [253, 97] on div "Colegio [PERSON_NAME] 1 Unidades" at bounding box center [235, 101] width 153 height 9
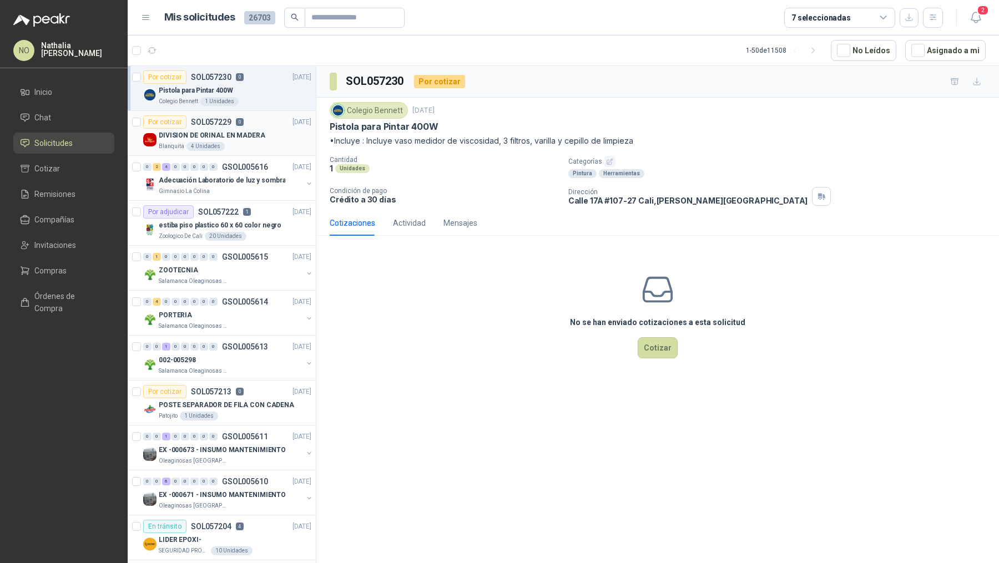
click at [281, 153] on article "Por cotizar SOL057229 0 [DATE] DIVISION DE ORINAL EN MADERA Blanquita 4 Unidades" at bounding box center [222, 133] width 188 height 45
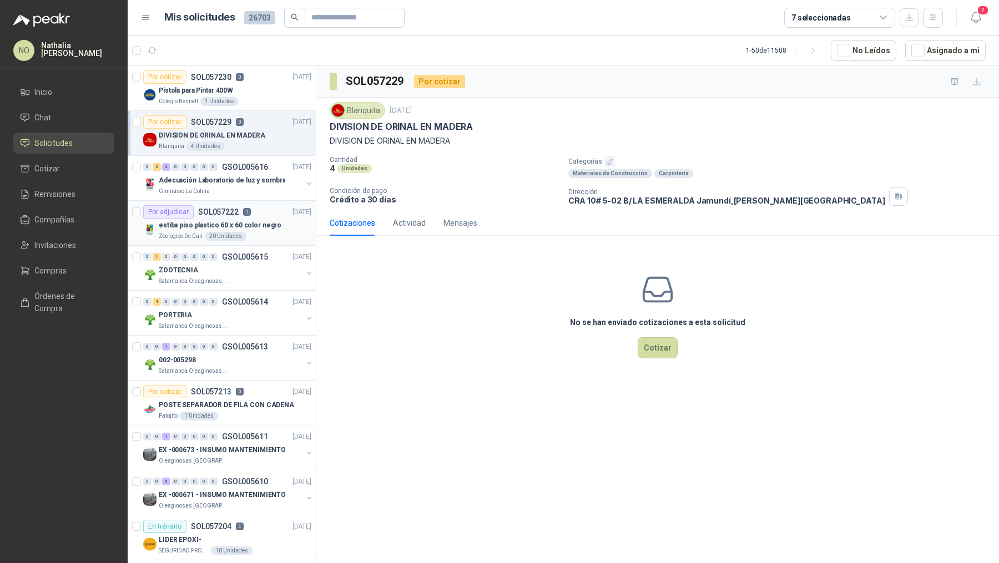
click at [268, 216] on div "Por adjudicar SOL057222 1 [DATE]" at bounding box center [227, 211] width 168 height 13
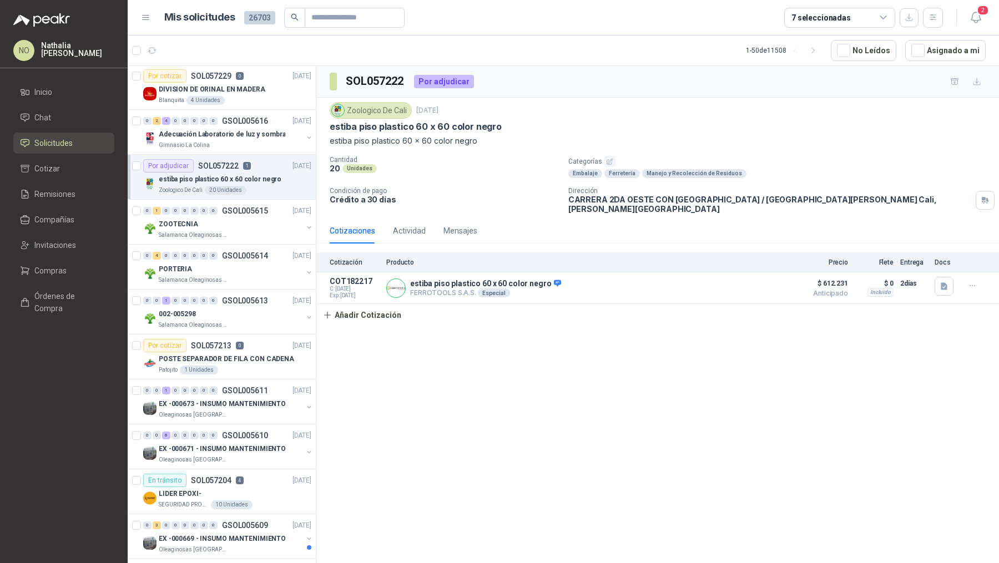
scroll to position [53, 0]
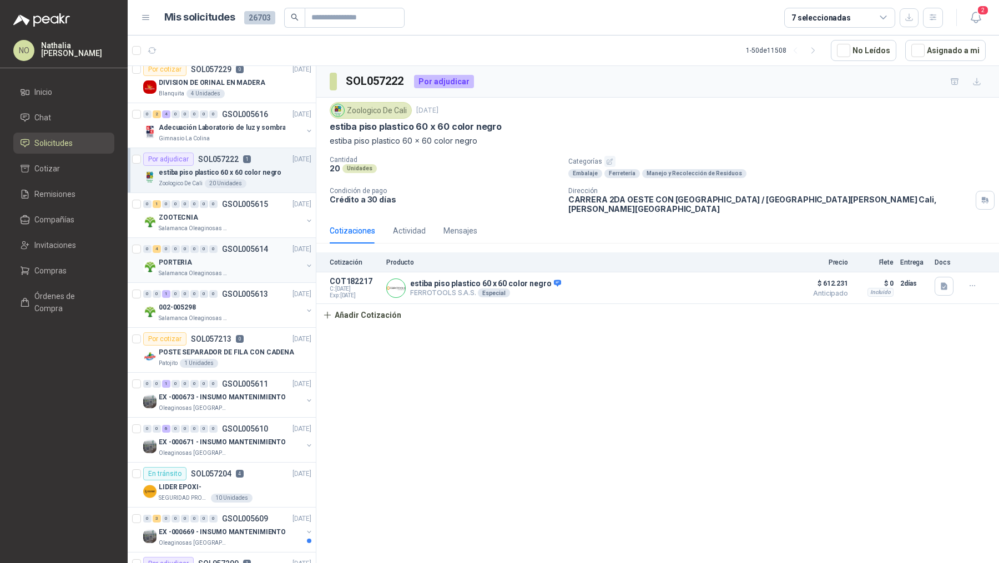
click at [264, 256] on div "PORTERIA" at bounding box center [231, 262] width 144 height 13
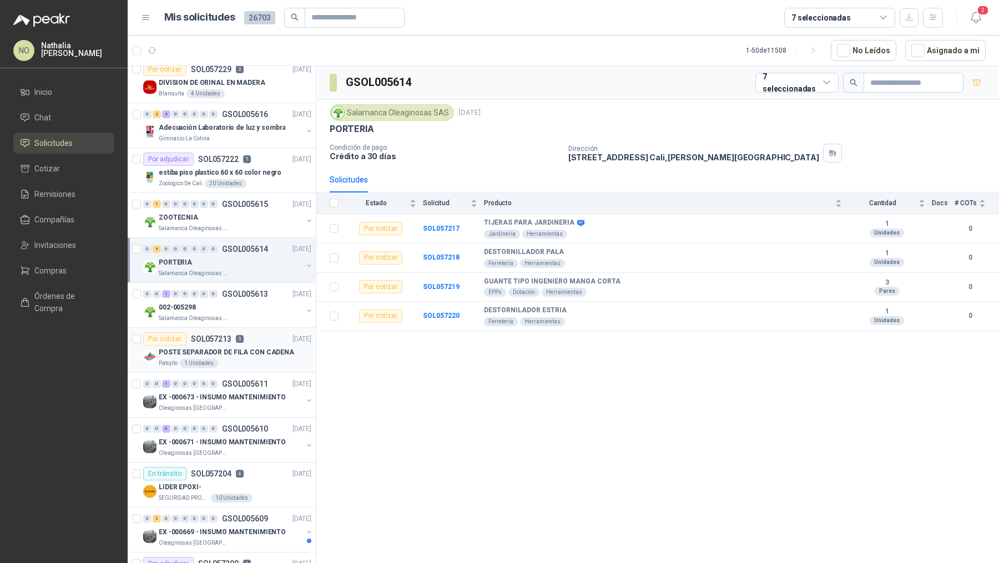
click at [258, 351] on p "POSTE SEPARADOR DE FILA CON CADENA" at bounding box center [226, 352] width 135 height 11
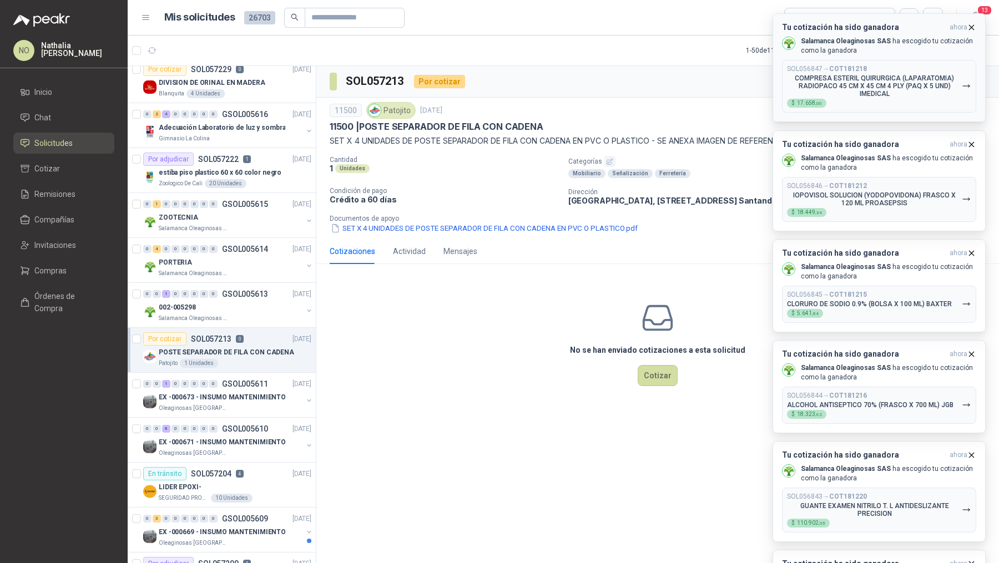
click at [973, 26] on icon "button" at bounding box center [971, 27] width 9 height 9
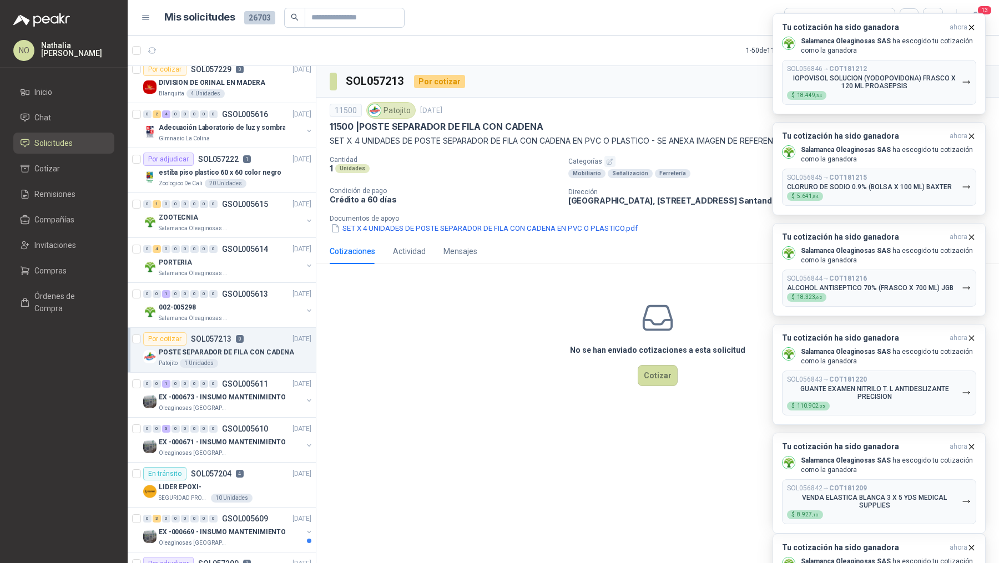
click at [973, 26] on icon "button" at bounding box center [971, 27] width 9 height 9
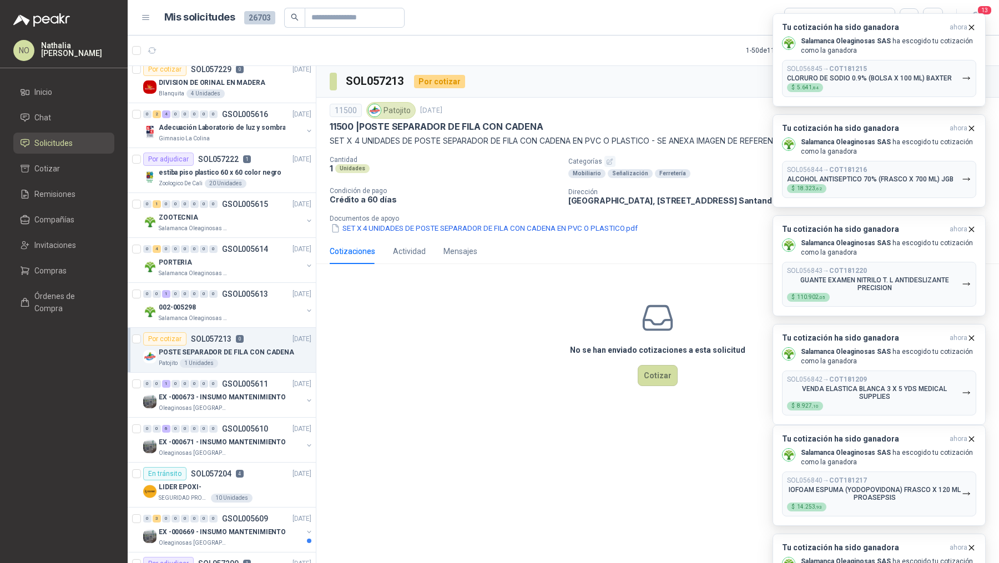
click at [973, 26] on icon "button" at bounding box center [971, 27] width 9 height 9
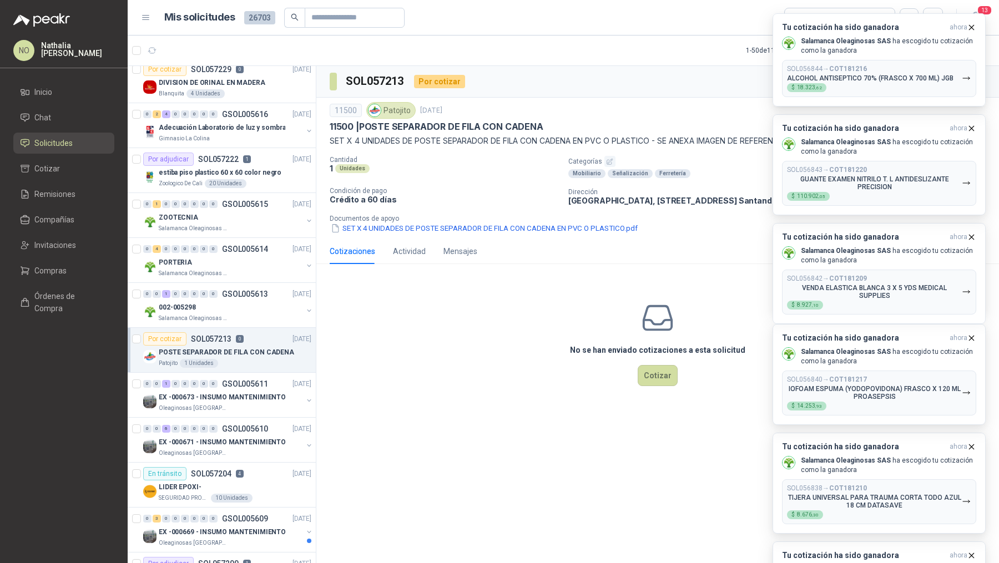
click at [973, 26] on icon "button" at bounding box center [971, 27] width 9 height 9
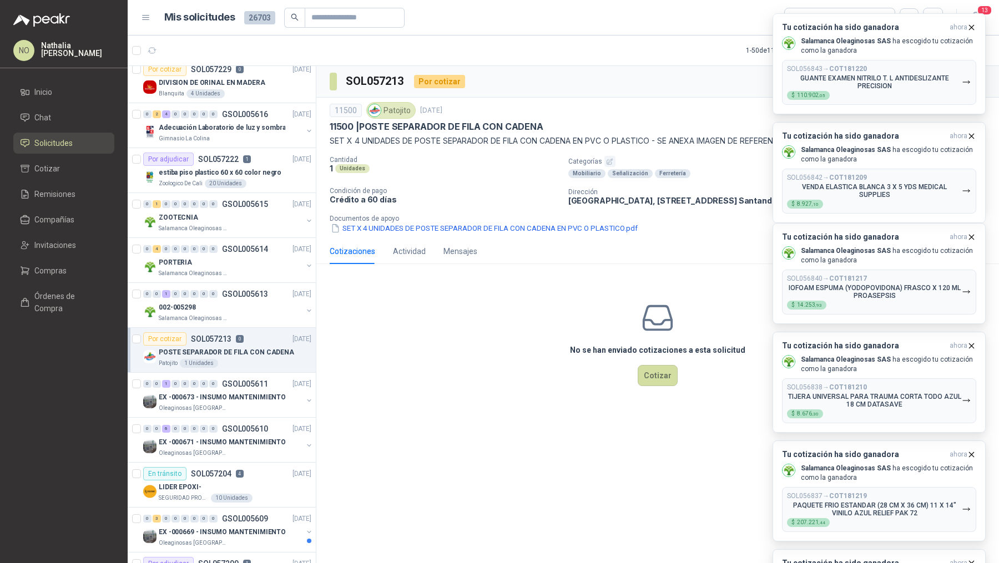
click at [973, 26] on icon "button" at bounding box center [971, 27] width 9 height 9
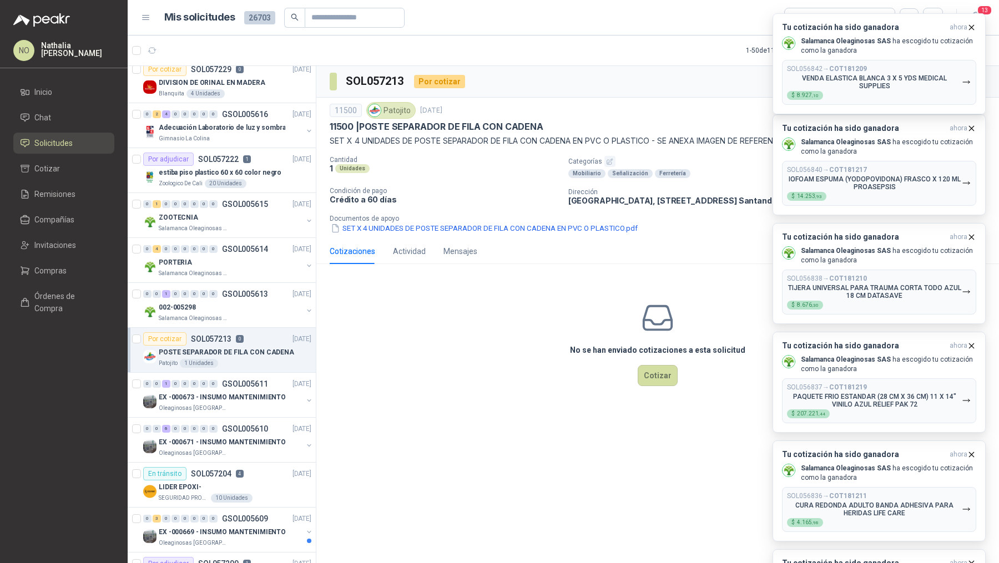
click at [973, 26] on icon "button" at bounding box center [971, 27] width 9 height 9
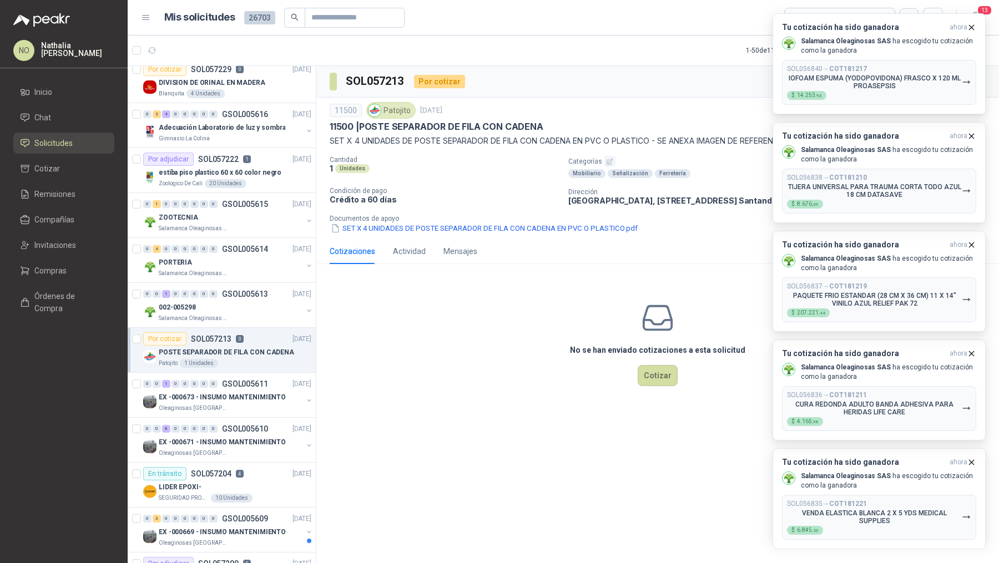
click at [973, 26] on icon "button" at bounding box center [971, 27] width 9 height 9
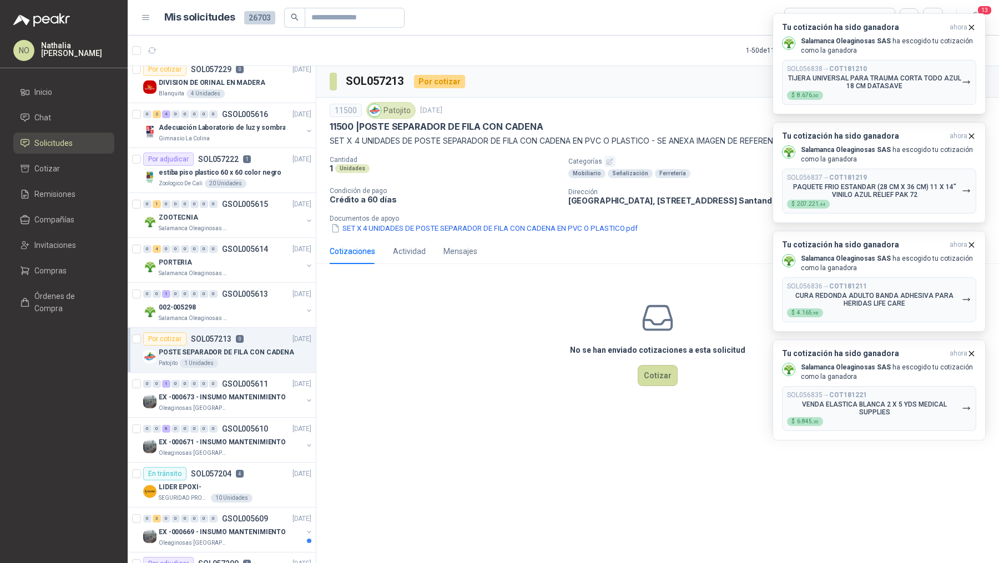
click at [973, 26] on icon "button" at bounding box center [971, 27] width 9 height 9
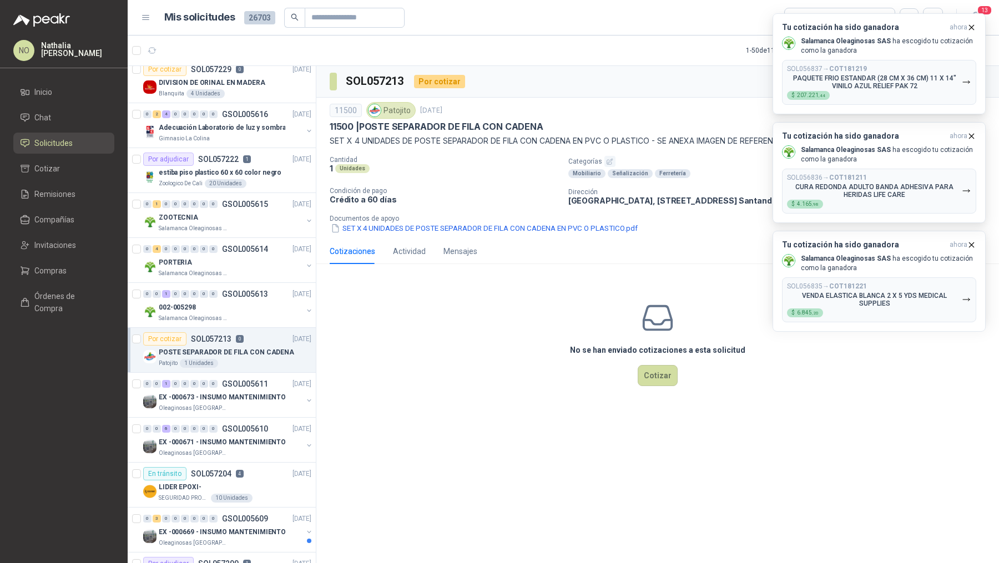
click at [973, 26] on icon "button" at bounding box center [971, 27] width 9 height 9
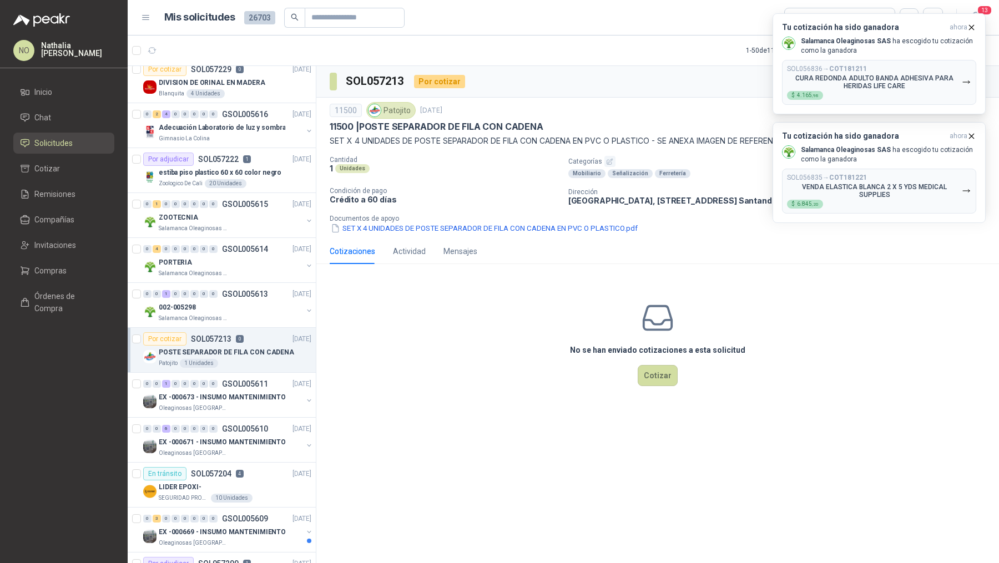
click at [973, 26] on icon "button" at bounding box center [971, 27] width 9 height 9
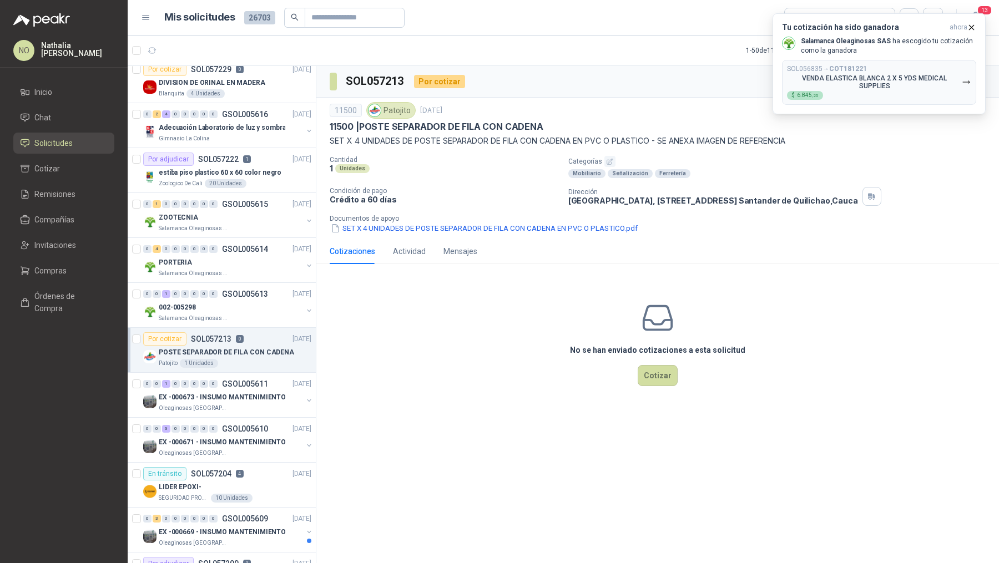
click at [973, 26] on icon "button" at bounding box center [971, 27] width 9 height 9
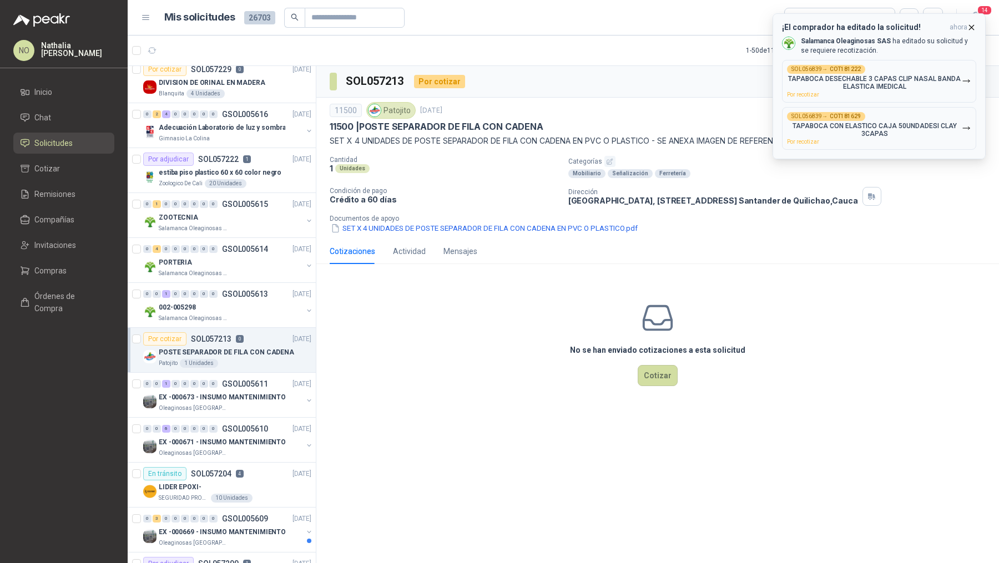
click at [974, 27] on icon "button" at bounding box center [971, 27] width 9 height 9
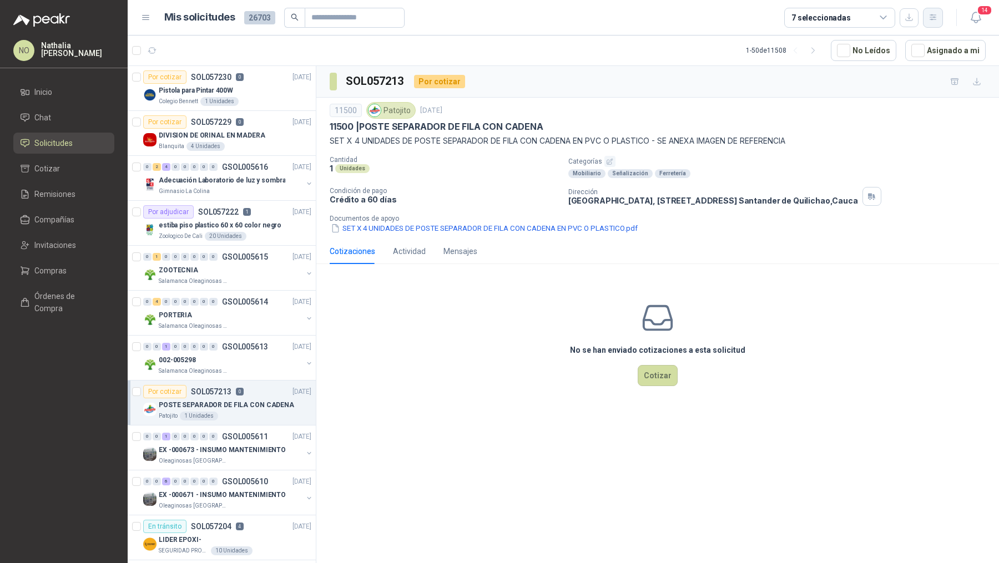
click at [936, 18] on icon "button" at bounding box center [933, 17] width 9 height 9
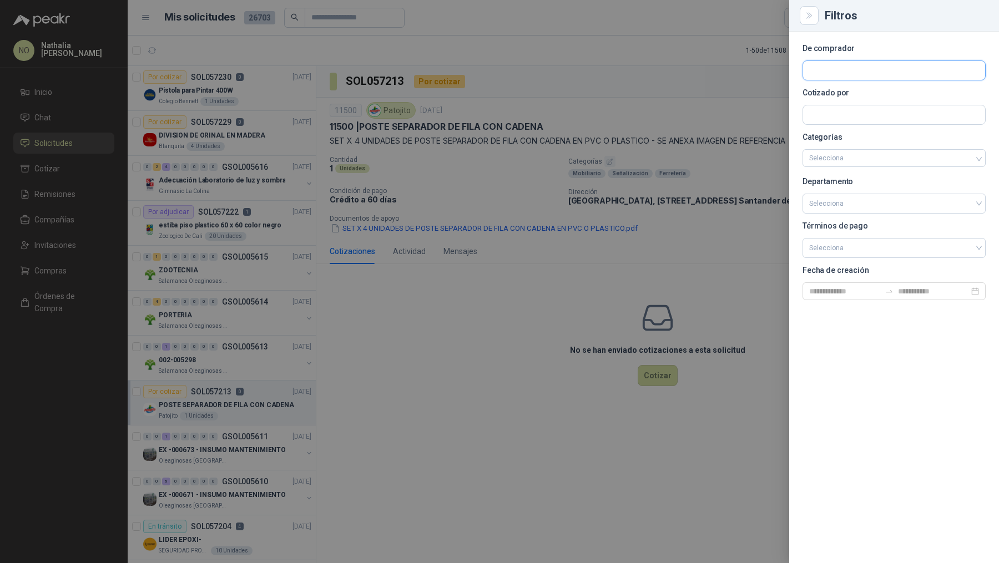
click at [868, 73] on input "text" at bounding box center [894, 70] width 182 height 19
click at [873, 95] on p "[GEOGRAPHIC_DATA][PERSON_NAME]" at bounding box center [887, 94] width 117 height 7
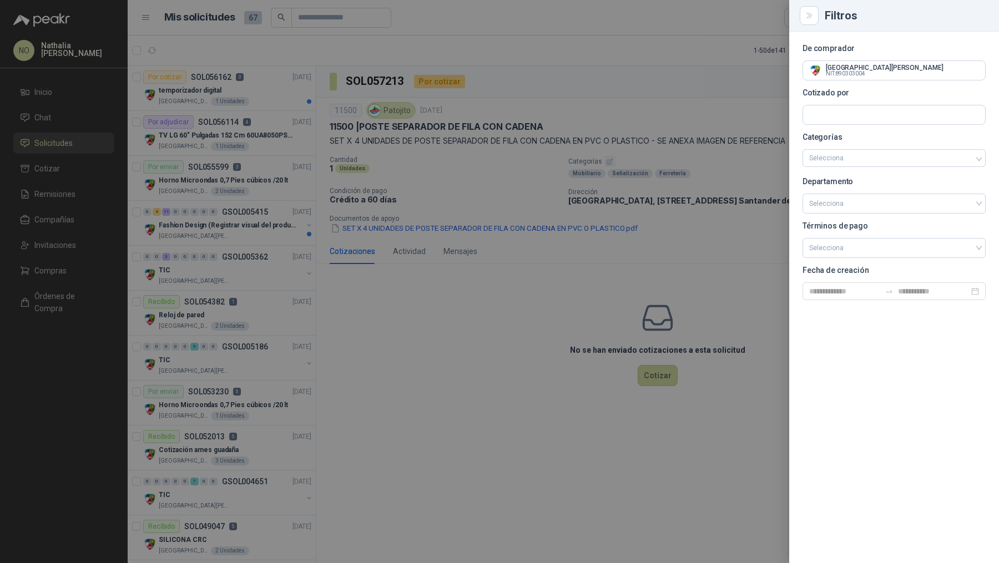
click at [414, 141] on div at bounding box center [499, 281] width 999 height 563
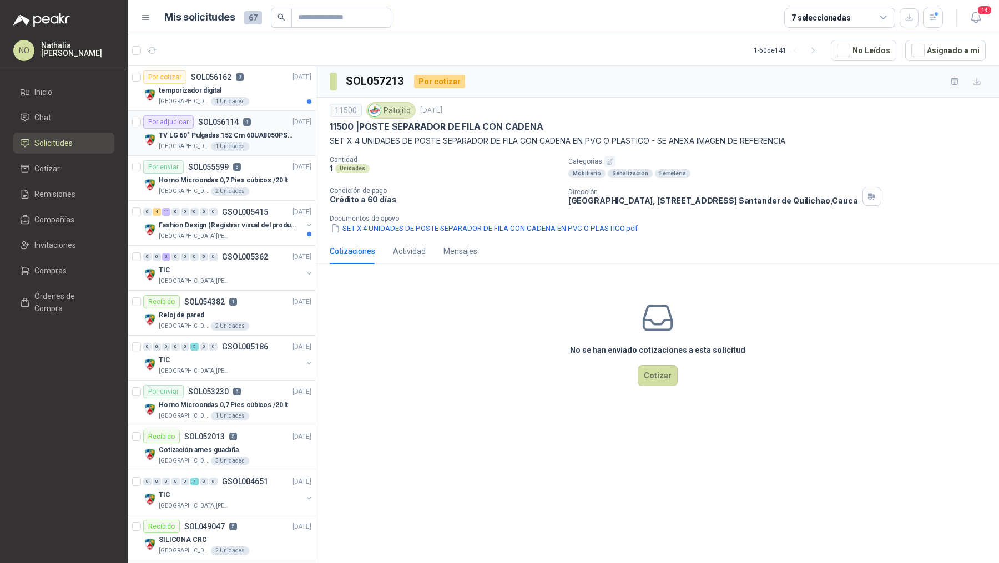
click at [293, 134] on p "TV LG 60" Pulgadas 152 Cm 60UA8050PSA 4K-UHD Smart TV con IA" at bounding box center [228, 135] width 138 height 11
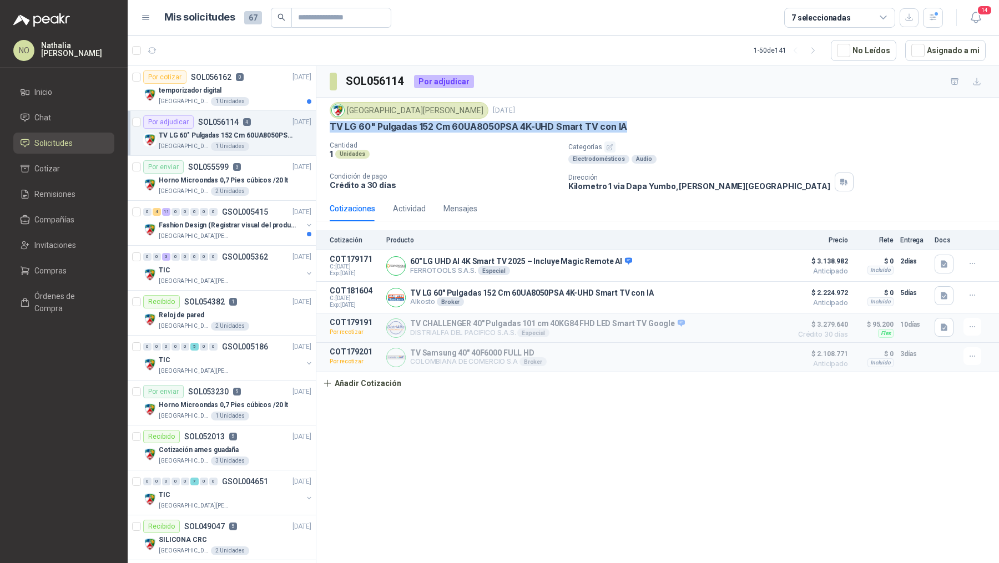
drag, startPoint x: 329, startPoint y: 127, endPoint x: 659, endPoint y: 130, distance: 330.8
click at [660, 130] on div "Colegio [PERSON_NAME] [DATE] TV LG 60" Pulgadas 152 Cm 60UA8050PSA 4K-UHD Smart…" at bounding box center [657, 147] width 683 height 98
copy p "TV LG 60" Pulgadas 152 Cm 60UA8050PSA 4K-UHD Smart TV con IA"
click at [927, 24] on button "button" at bounding box center [933, 18] width 20 height 20
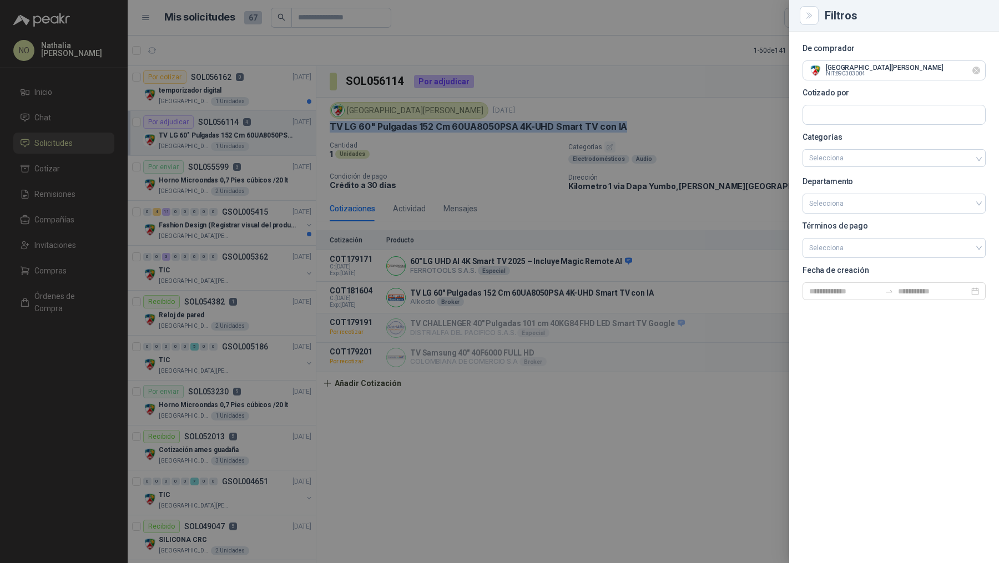
click at [977, 73] on icon "Limpiar" at bounding box center [976, 70] width 9 height 9
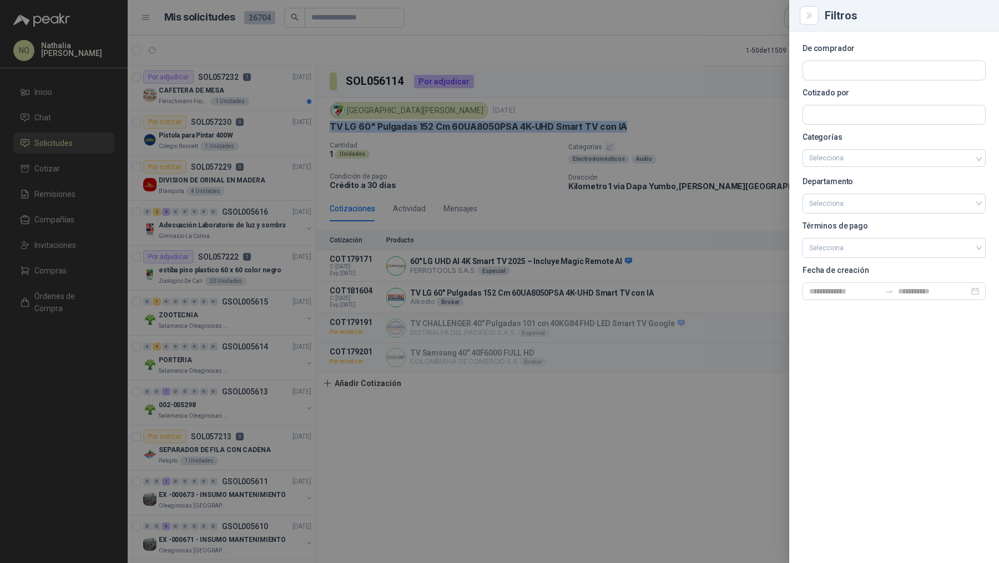
click at [229, 193] on div at bounding box center [499, 281] width 999 height 563
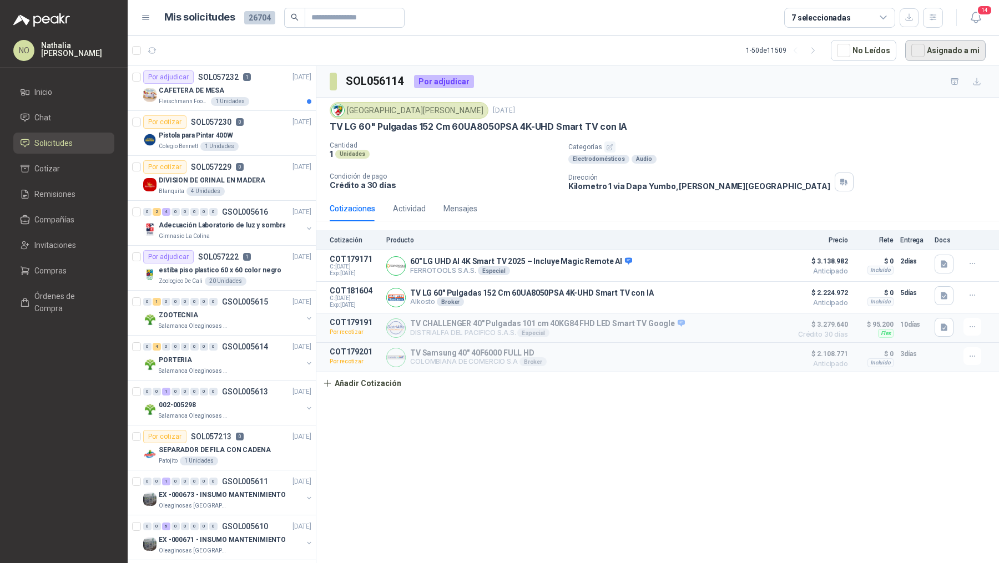
click at [930, 45] on button "Asignado a mi" at bounding box center [945, 50] width 80 height 21
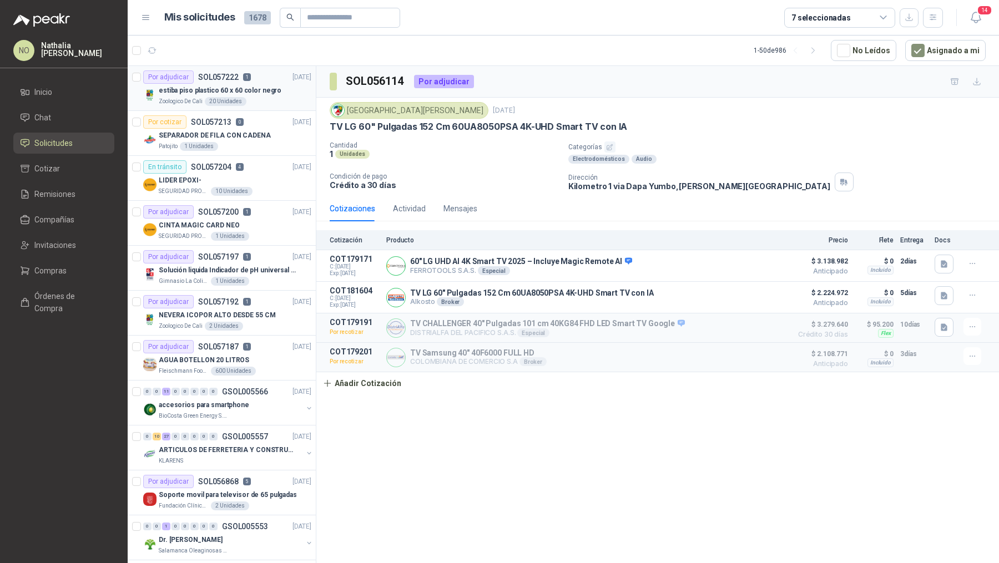
click at [225, 95] on div "estiba piso plastico 60 x 60 color negro" at bounding box center [235, 90] width 153 height 13
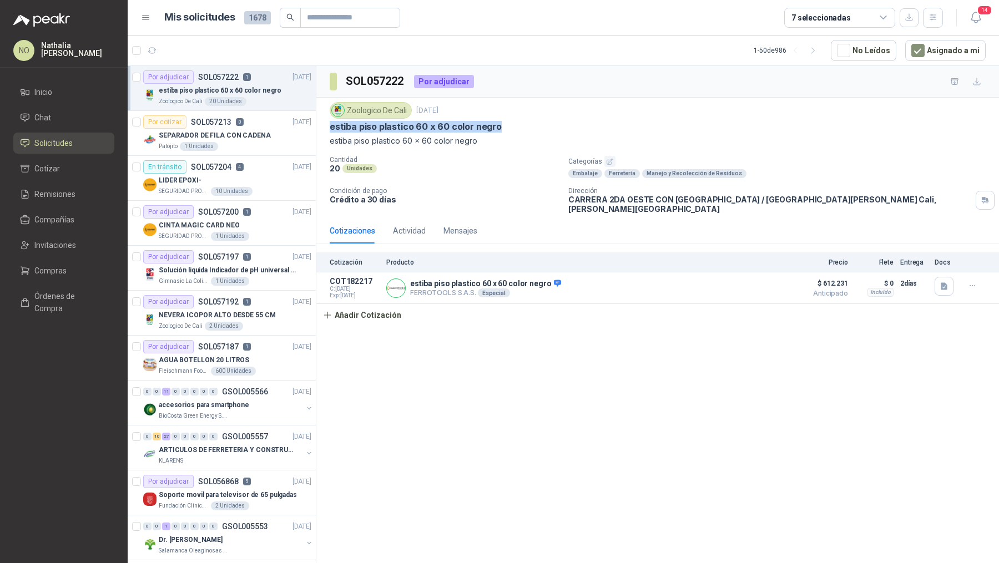
drag, startPoint x: 330, startPoint y: 126, endPoint x: 510, endPoint y: 121, distance: 179.9
click at [511, 122] on div "estiba piso plastico 60 x 60 color negro" at bounding box center [658, 127] width 656 height 12
copy p "estiba piso plastico 60 x 60 color negro"
click at [947, 282] on icon "button" at bounding box center [944, 286] width 9 height 9
click at [897, 254] on button "Imagen de WhatsApp [DATE] 14.01.14_ded8c968.jpg" at bounding box center [854, 253] width 183 height 12
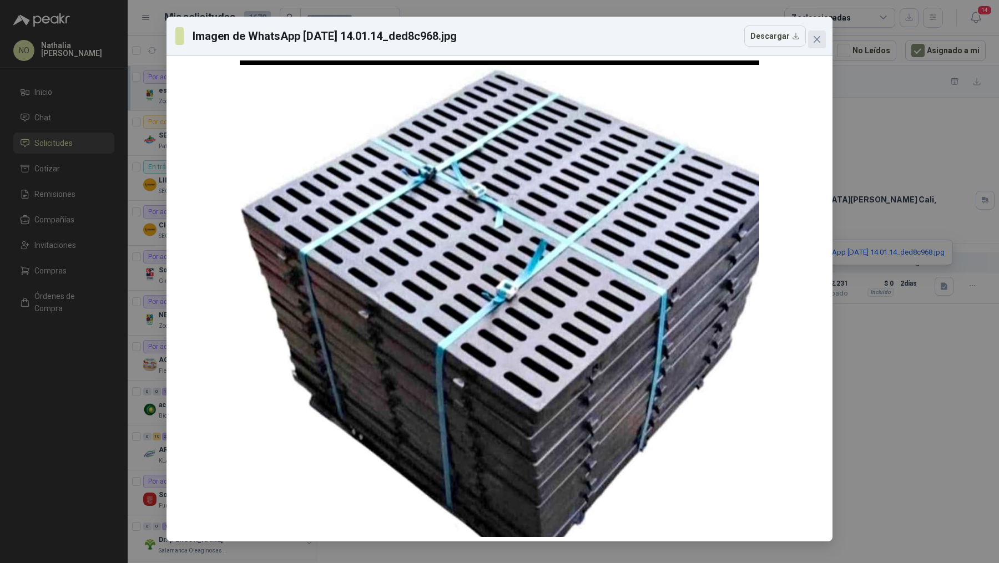
click at [818, 36] on icon "close" at bounding box center [817, 39] width 9 height 9
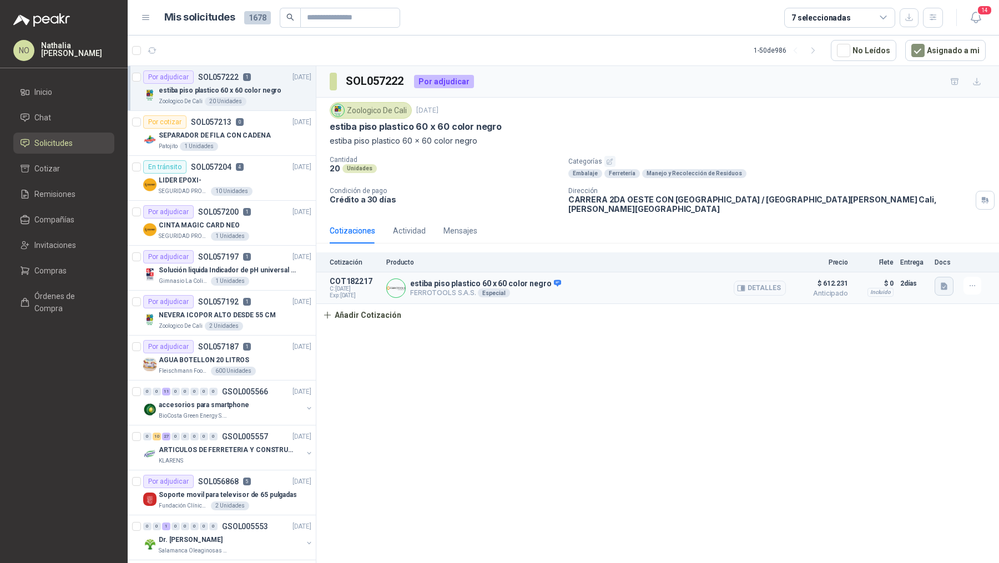
click at [941, 283] on icon "button" at bounding box center [944, 286] width 7 height 7
click at [886, 254] on button "Imagen de WhatsApp [DATE] 14.01.14_ded8c968.jpg" at bounding box center [854, 253] width 183 height 12
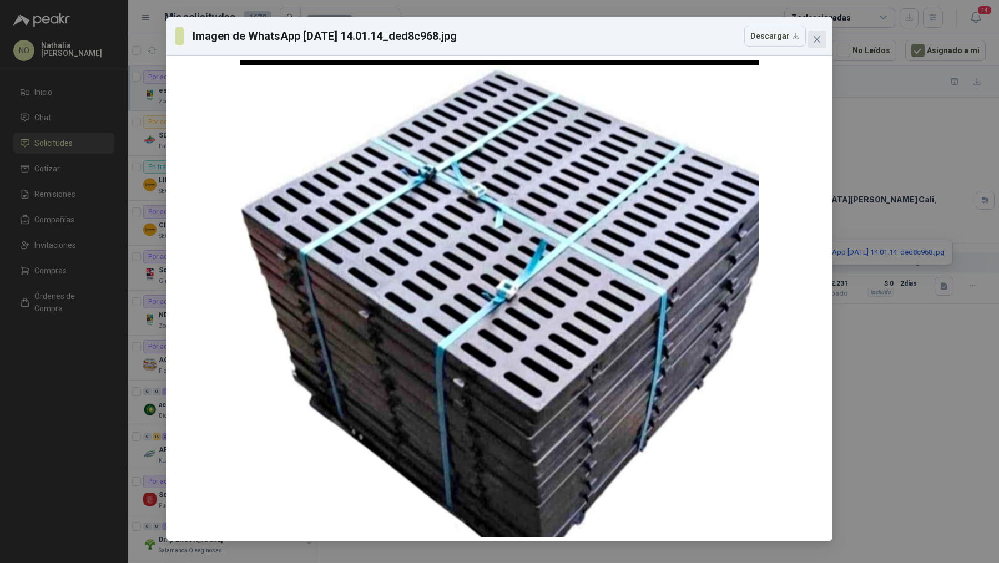
click at [814, 43] on icon "close" at bounding box center [817, 39] width 9 height 9
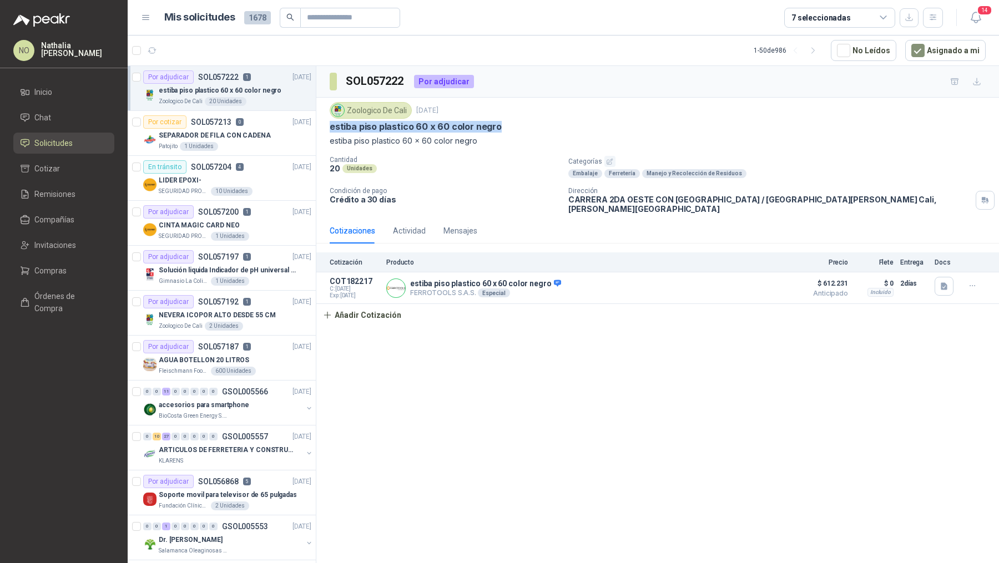
drag, startPoint x: 331, startPoint y: 127, endPoint x: 551, endPoint y: 127, distance: 219.8
click at [551, 128] on div "estiba piso plastico 60 x 60 color negro" at bounding box center [658, 127] width 656 height 12
copy p "estiba piso plastico 60 x 60 color negro"
click at [937, 277] on button "button" at bounding box center [944, 286] width 19 height 19
click at [901, 254] on button "Imagen de WhatsApp [DATE] 14.01.14_ded8c968.jpg" at bounding box center [854, 253] width 183 height 12
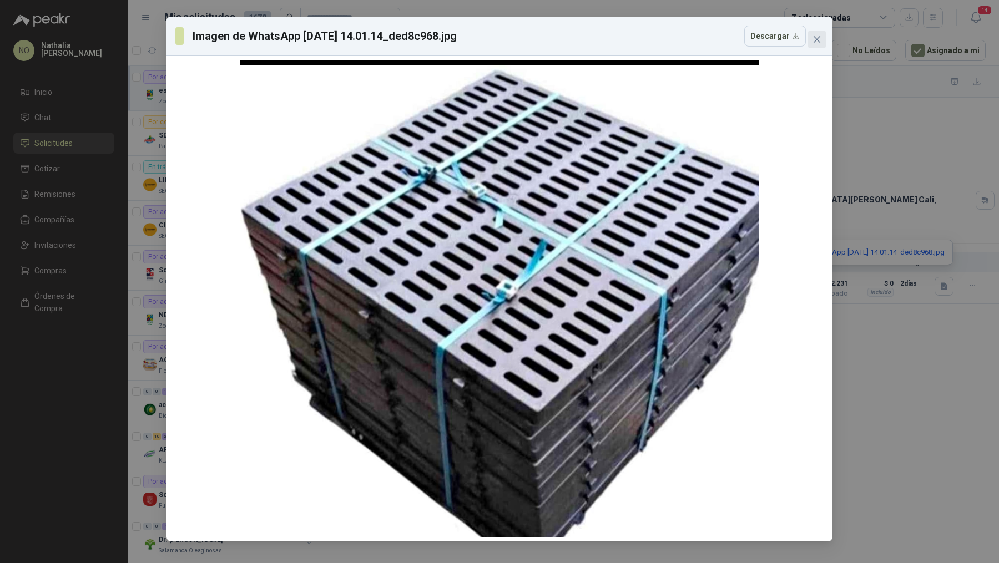
click at [821, 36] on span "Close" at bounding box center [817, 39] width 18 height 9
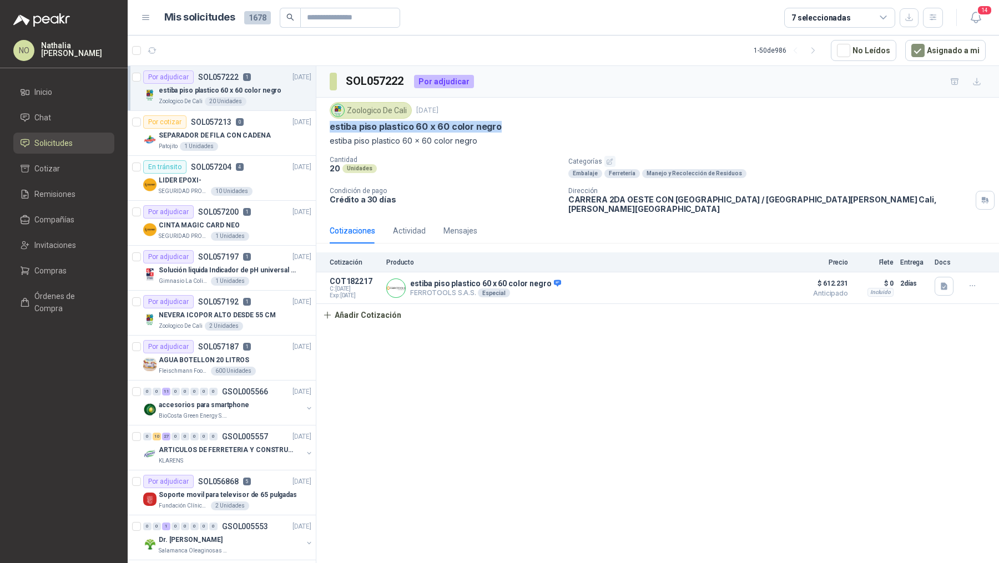
drag, startPoint x: 331, startPoint y: 127, endPoint x: 539, endPoint y: 128, distance: 207.6
click at [541, 128] on div "estiba piso plastico 60 x 60 color negro" at bounding box center [658, 127] width 656 height 12
click at [330, 124] on p "estiba piso plastico 60 x 60 color negro" at bounding box center [416, 127] width 172 height 12
drag, startPoint x: 329, startPoint y: 124, endPoint x: 519, endPoint y: 129, distance: 189.9
click at [519, 129] on div "estiba piso plastico 60 x 60 color negro" at bounding box center [658, 127] width 656 height 12
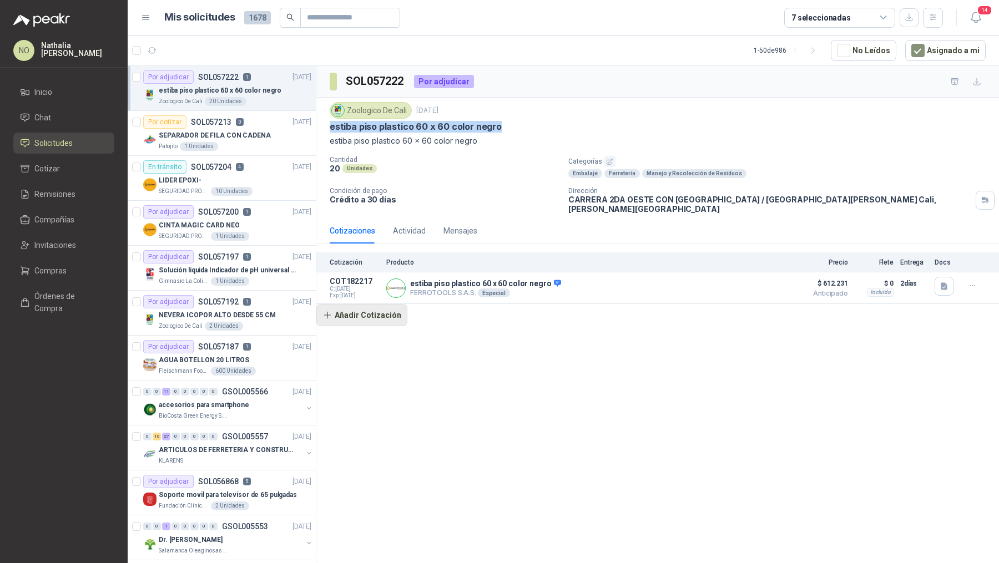
click at [381, 304] on button "Añadir Cotización" at bounding box center [361, 315] width 91 height 22
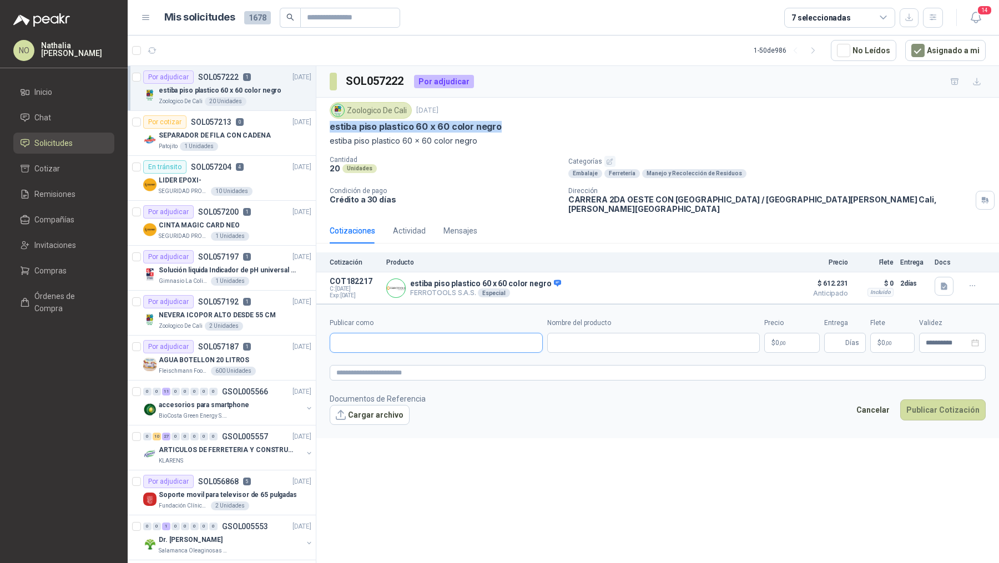
click at [395, 335] on input "Publicar como" at bounding box center [436, 343] width 212 height 19
click at [415, 362] on div "Homecenter NIT : 800242106" at bounding box center [436, 360] width 194 height 12
click at [576, 333] on input "Nombre del producto" at bounding box center [653, 343] width 213 height 20
paste input "**********"
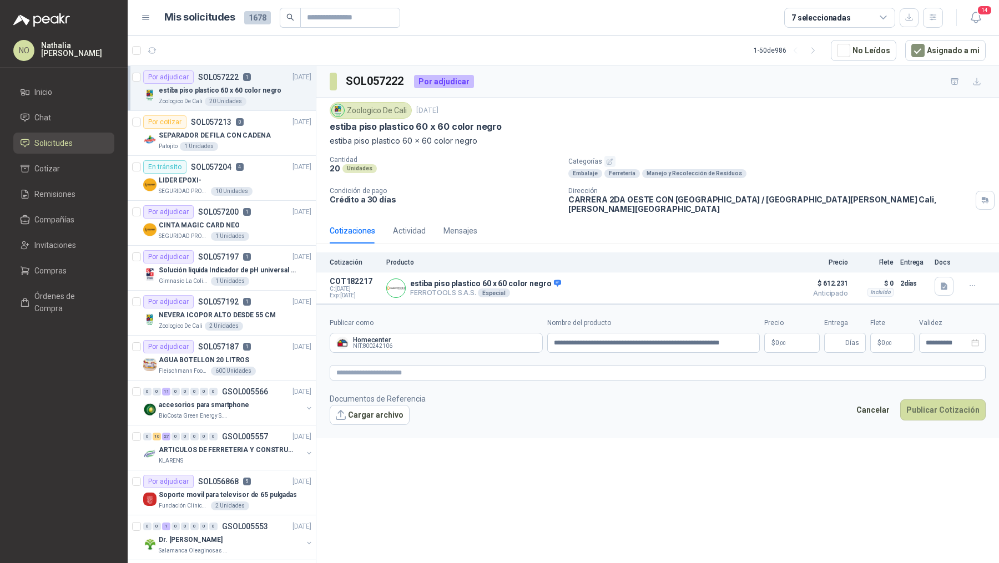
click at [779, 332] on body "NO [PERSON_NAME] Inicio Chat Solicitudes Cotizar Remisiones Compañías Invitacio…" at bounding box center [499, 281] width 999 height 563
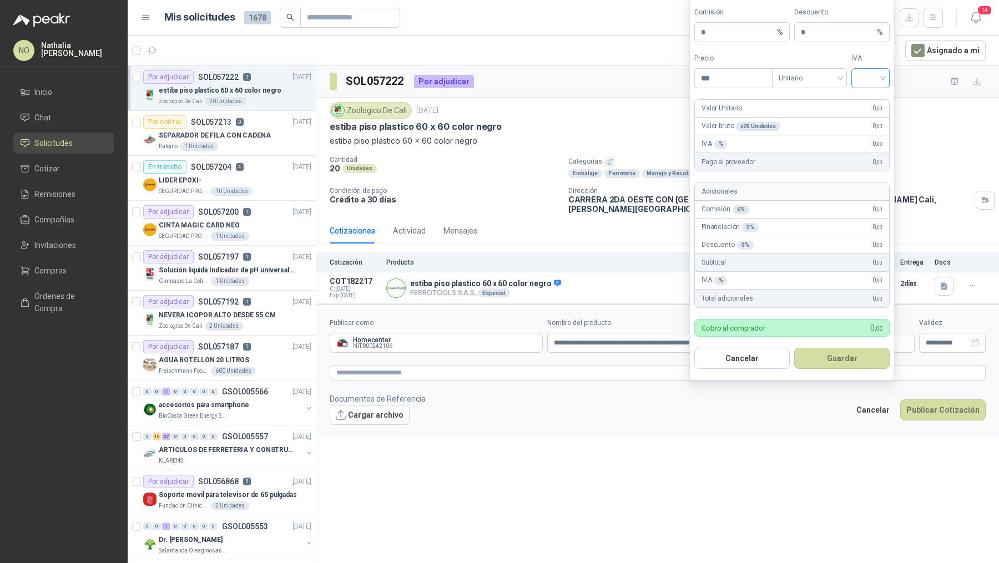
click at [868, 82] on input "search" at bounding box center [870, 77] width 25 height 17
click at [868, 98] on div "19%" at bounding box center [870, 103] width 21 height 12
click at [810, 85] on span "Unitario" at bounding box center [810, 78] width 62 height 17
click at [814, 117] on div "Unitario con IVA" at bounding box center [809, 121] width 57 height 12
click at [727, 79] on input "***" at bounding box center [733, 78] width 77 height 19
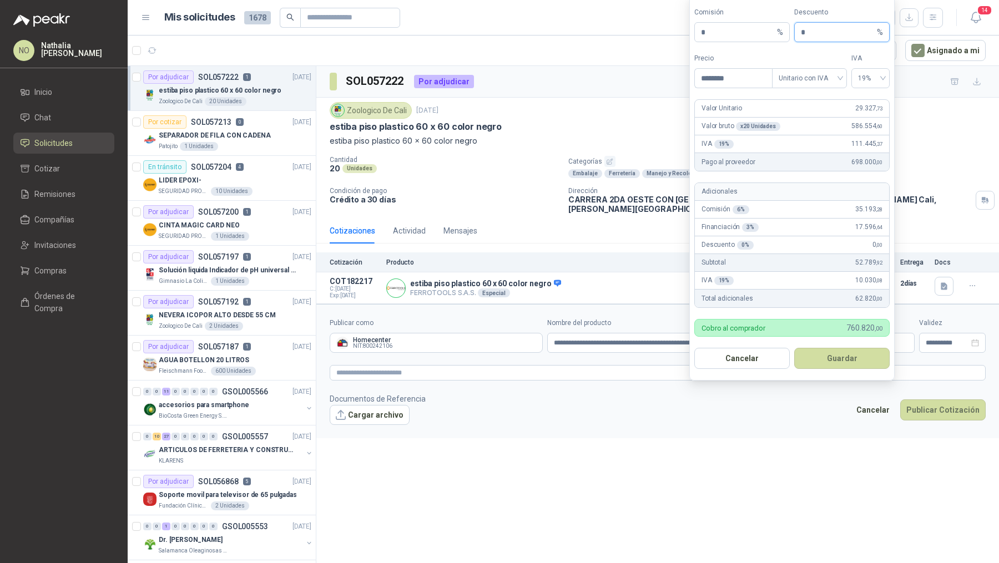
click at [813, 32] on input "*" at bounding box center [838, 32] width 74 height 19
click at [838, 355] on button "Guardar" at bounding box center [841, 358] width 95 height 21
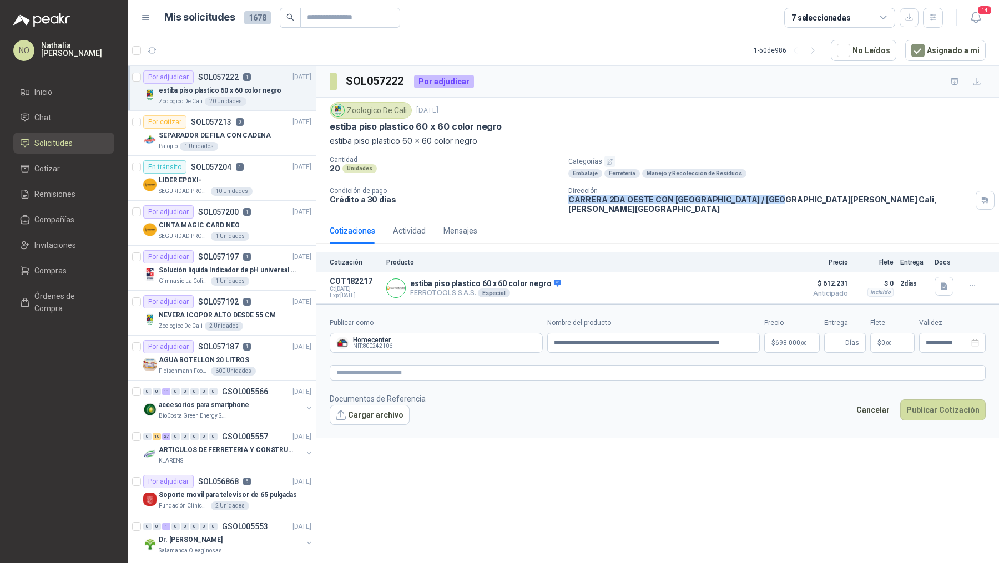
drag, startPoint x: 568, startPoint y: 200, endPoint x: 771, endPoint y: 201, distance: 203.1
click at [771, 201] on p "CARRERA 2DA OESTE CON [GEOGRAPHIC_DATA] / [GEOGRAPHIC_DATA][PERSON_NAME] , [PER…" at bounding box center [769, 204] width 403 height 19
click at [380, 406] on button "Cargar archivo" at bounding box center [370, 415] width 80 height 20
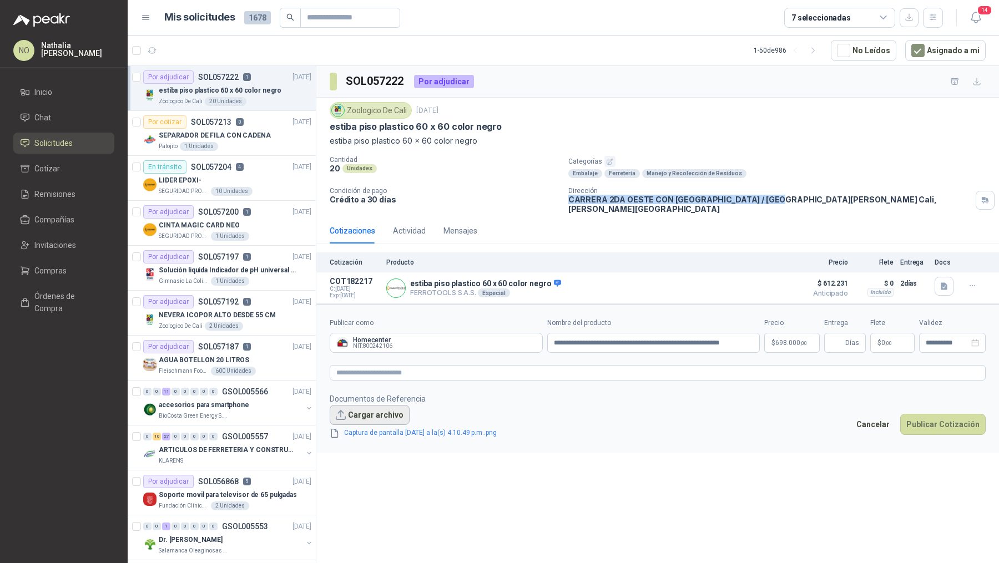
click at [369, 407] on button "Cargar archivo" at bounding box center [370, 415] width 80 height 20
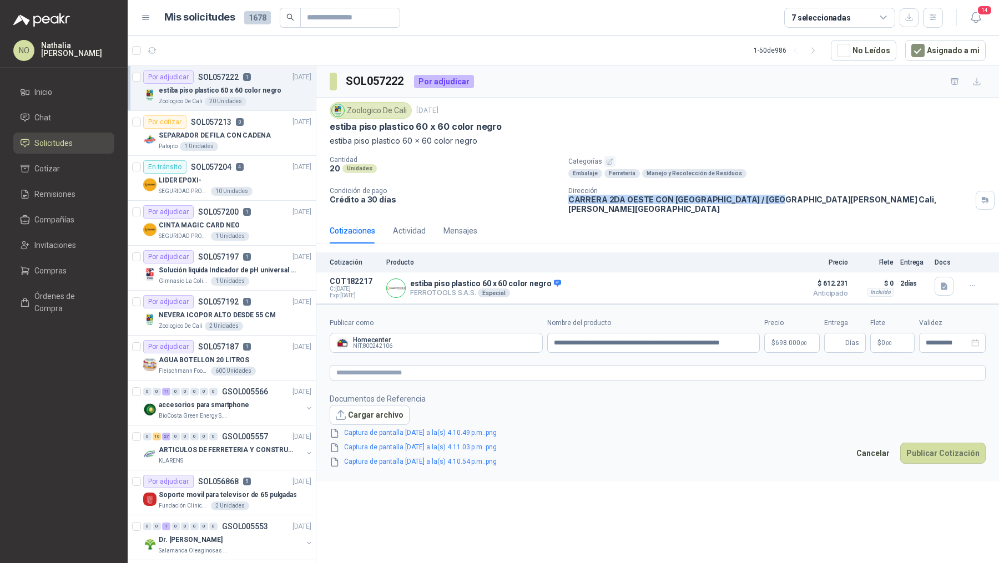
click at [895, 333] on p "$ 0 ,00" at bounding box center [892, 343] width 44 height 20
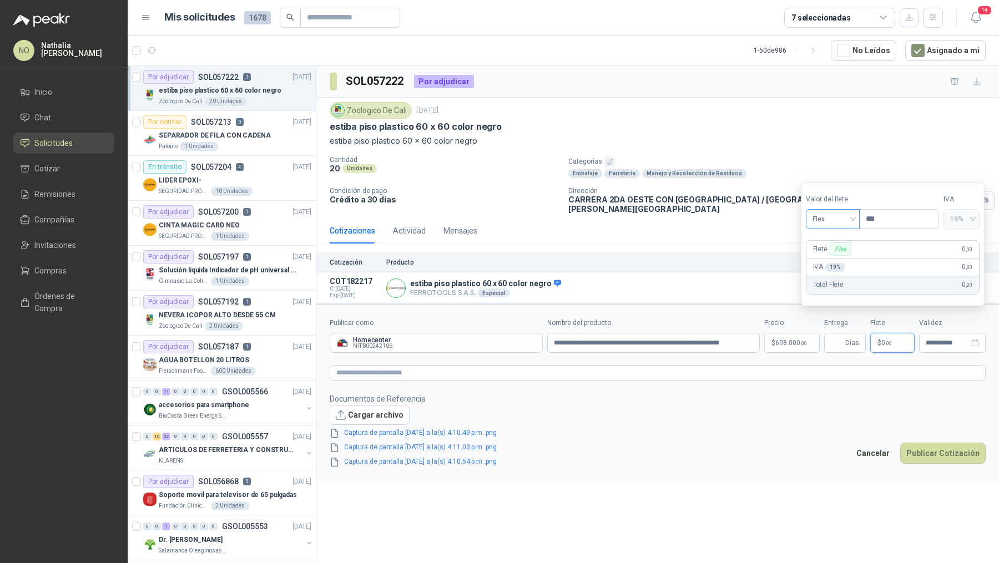
click at [823, 224] on span "Flex" at bounding box center [833, 219] width 41 height 17
click at [826, 282] on div "Fijo" at bounding box center [832, 279] width 37 height 12
click at [878, 226] on input "***" at bounding box center [899, 219] width 79 height 19
click at [941, 340] on input "**********" at bounding box center [947, 343] width 43 height 7
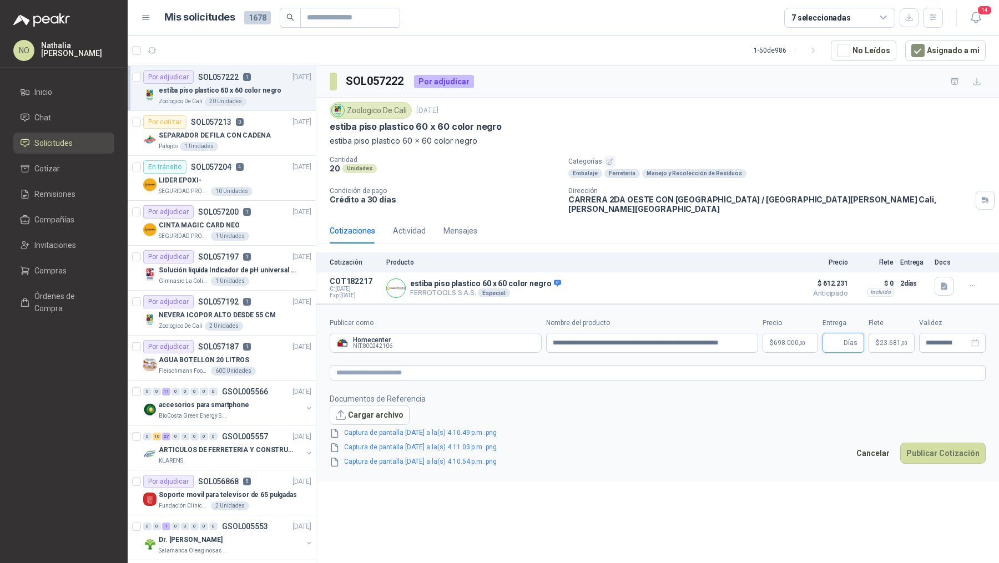
click at [839, 334] on input "Entrega" at bounding box center [835, 343] width 12 height 19
click at [796, 436] on footer "Documentos de Referencia Cargar archivo Captura de pantalla [DATE] a la(s) 4.10…" at bounding box center [658, 430] width 656 height 75
click at [795, 336] on body "NO [PERSON_NAME] Inicio Chat Solicitudes Cotizar Remisiones Compañías Invitacio…" at bounding box center [499, 281] width 999 height 563
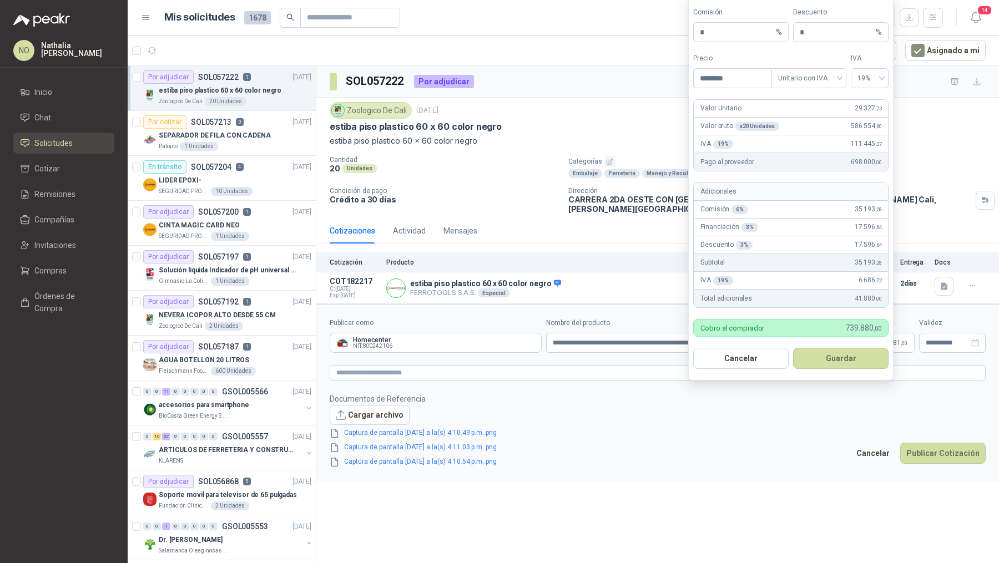
click at [707, 404] on footer "Documentos de Referencia Cargar archivo Captura de pantalla [DATE] a la(s) 4.10…" at bounding box center [658, 430] width 656 height 75
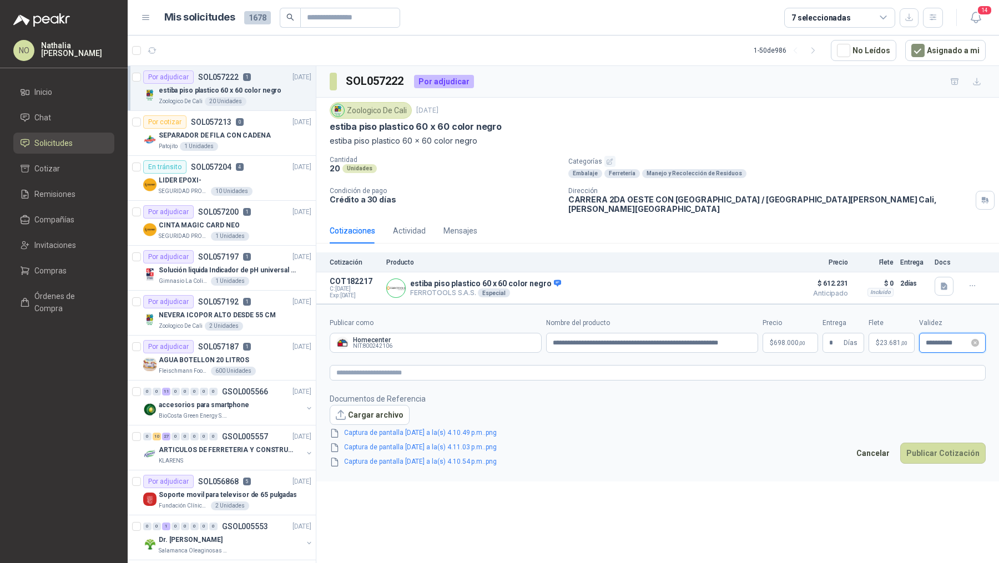
click at [947, 340] on input "**********" at bounding box center [947, 343] width 43 height 7
click at [945, 400] on div "3" at bounding box center [945, 402] width 13 height 13
click at [947, 443] on button "Publicar Cotización" at bounding box center [942, 453] width 85 height 21
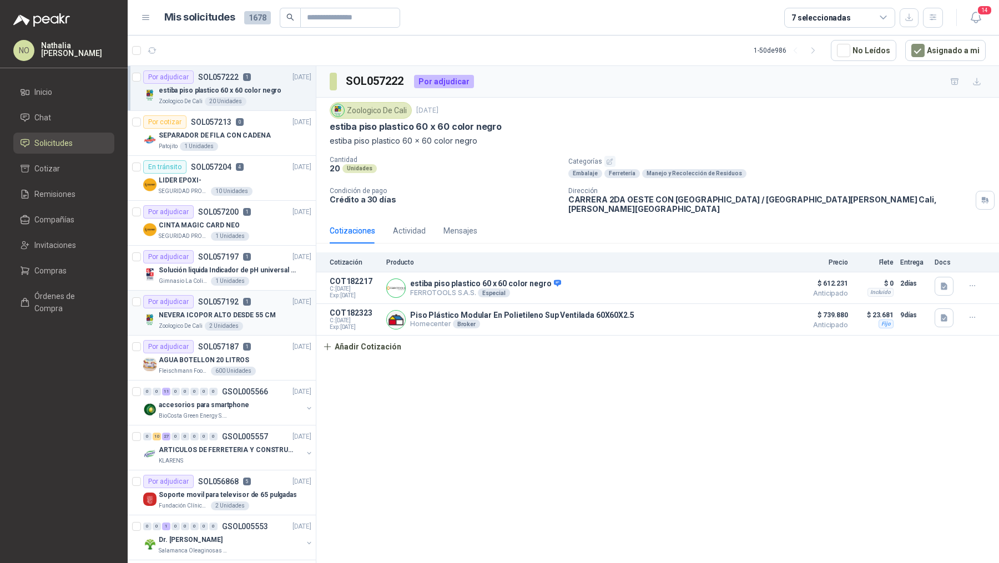
click at [239, 312] on p "NEVERA ICOPOR ALTO DESDE 55 CM" at bounding box center [217, 315] width 117 height 11
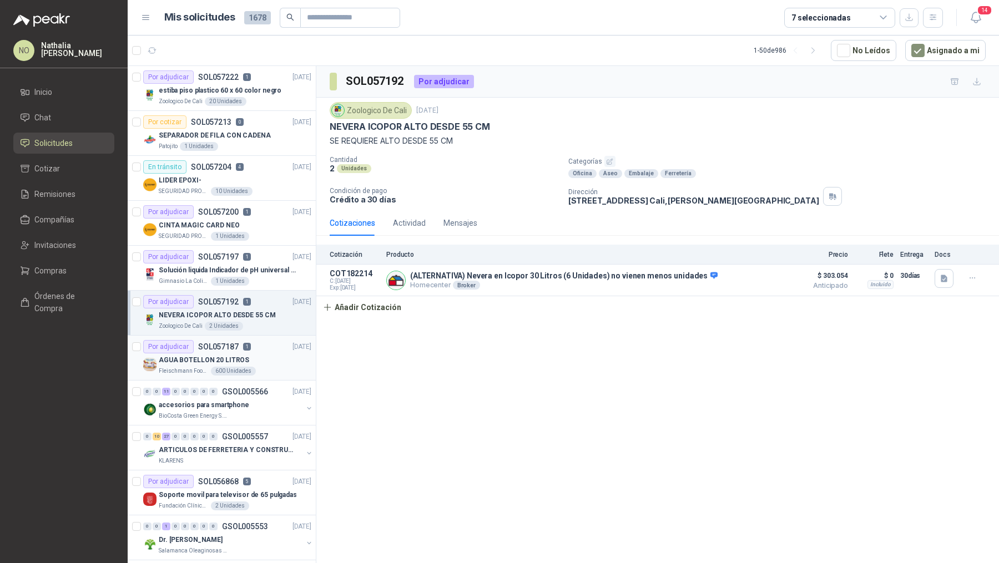
click at [248, 359] on div "AGUA BOTELLON 20 LITROS" at bounding box center [235, 360] width 153 height 13
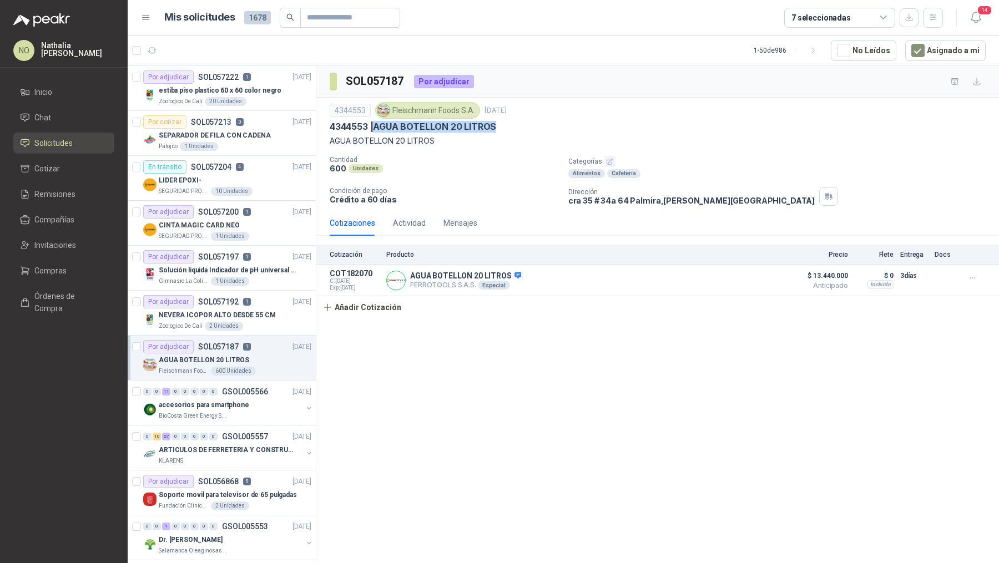
drag, startPoint x: 377, startPoint y: 128, endPoint x: 512, endPoint y: 131, distance: 134.9
click at [512, 131] on div "4344553 | AGUA BOTELLON 20 LITROS" at bounding box center [658, 127] width 656 height 12
click at [376, 125] on p "4344553 | AGUA BOTELLON 20 LITROS" at bounding box center [413, 127] width 167 height 12
drag, startPoint x: 376, startPoint y: 125, endPoint x: 502, endPoint y: 125, distance: 126.0
click at [505, 125] on div "4344553 | AGUA BOTELLON 20 LITROS" at bounding box center [658, 127] width 656 height 12
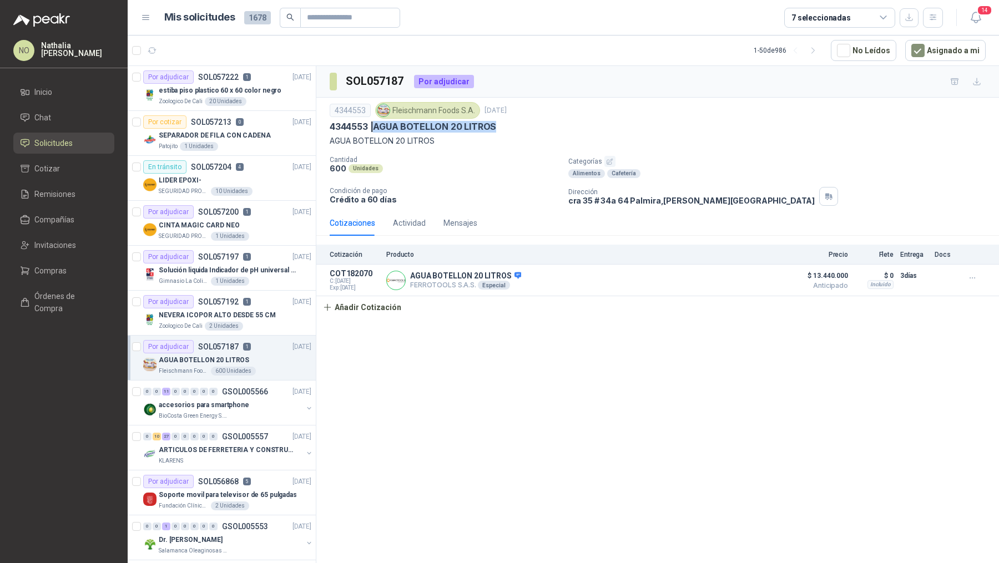
drag, startPoint x: 377, startPoint y: 126, endPoint x: 500, endPoint y: 126, distance: 122.7
click at [500, 126] on div "4344553 | AGUA BOTELLON 20 LITROS" at bounding box center [658, 127] width 656 height 12
click at [375, 128] on p "4344553 | AGUA BOTELLON 20 LITROS" at bounding box center [413, 127] width 167 height 12
drag, startPoint x: 375, startPoint y: 128, endPoint x: 494, endPoint y: 128, distance: 118.8
click at [495, 128] on p "4344553 | AGUA BOTELLON 20 LITROS" at bounding box center [413, 127] width 167 height 12
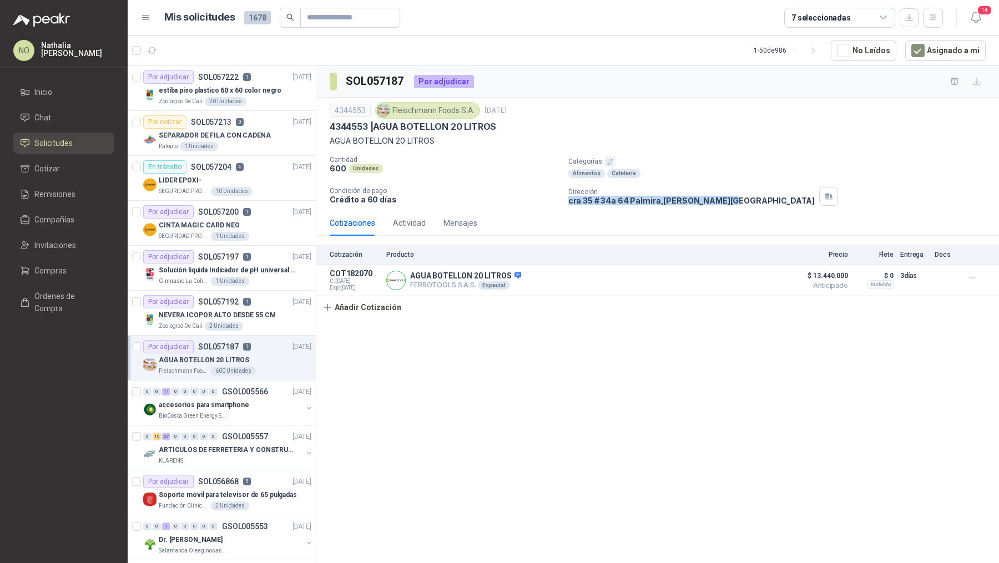
drag, startPoint x: 568, startPoint y: 200, endPoint x: 715, endPoint y: 200, distance: 146.5
click at [715, 200] on p "[STREET_ADDRESS][PERSON_NAME][PERSON_NAME]" at bounding box center [691, 200] width 247 height 9
drag, startPoint x: 377, startPoint y: 127, endPoint x: 520, endPoint y: 127, distance: 142.6
click at [520, 127] on div "4344553 | AGUA BOTELLON 20 LITROS" at bounding box center [658, 127] width 656 height 12
click at [225, 121] on p "SOL057213" at bounding box center [211, 122] width 41 height 8
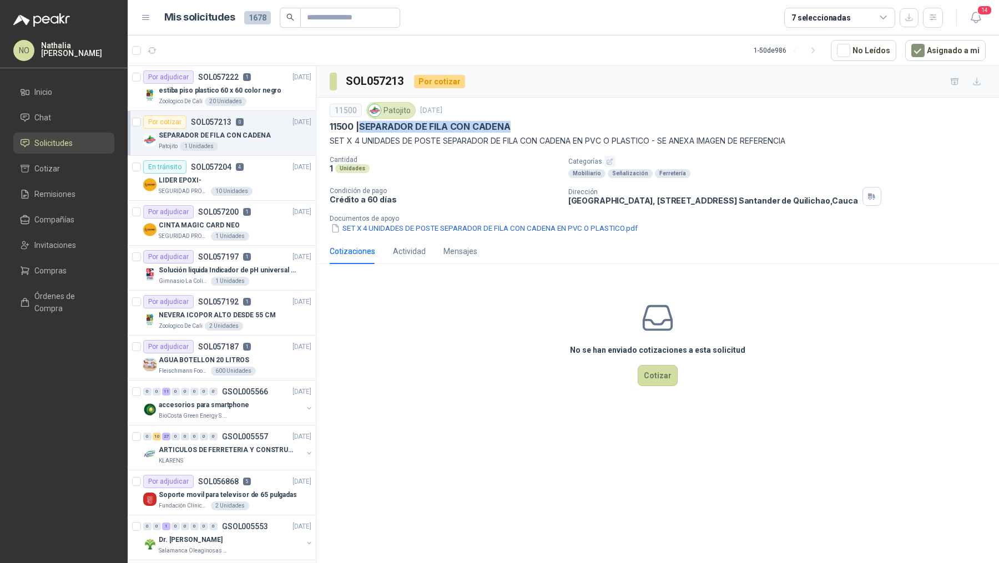
drag, startPoint x: 360, startPoint y: 126, endPoint x: 521, endPoint y: 125, distance: 161.5
click at [522, 126] on div "11500 | SEPARADOR DE FILA CON CADENA" at bounding box center [658, 127] width 656 height 12
click at [410, 228] on button "SET X 4 UNIDADES DE POSTE SEPARADOR DE FILA CON CADENA EN PVC O PLASTICO.pdf" at bounding box center [484, 229] width 309 height 12
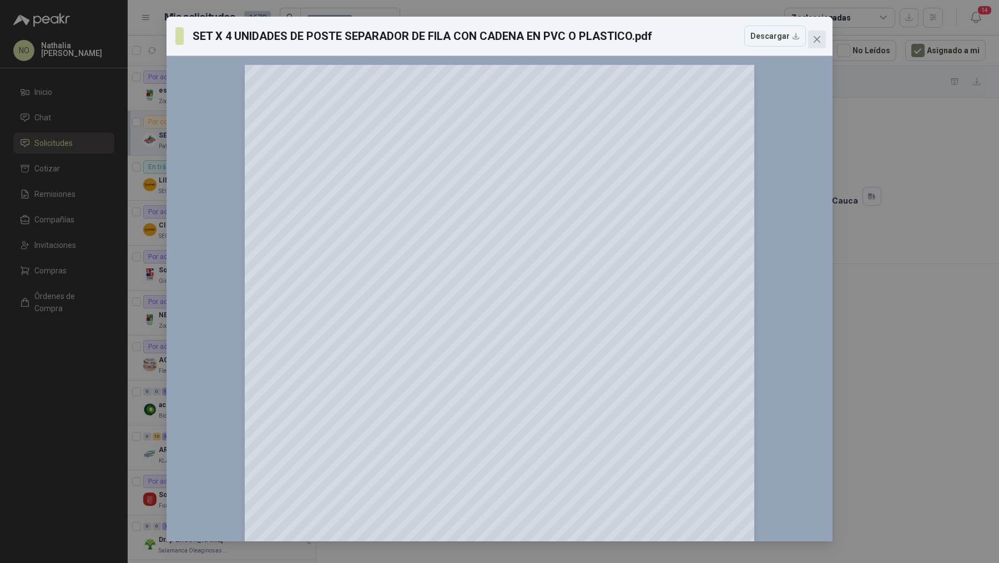
click at [814, 43] on icon "close" at bounding box center [817, 39] width 9 height 9
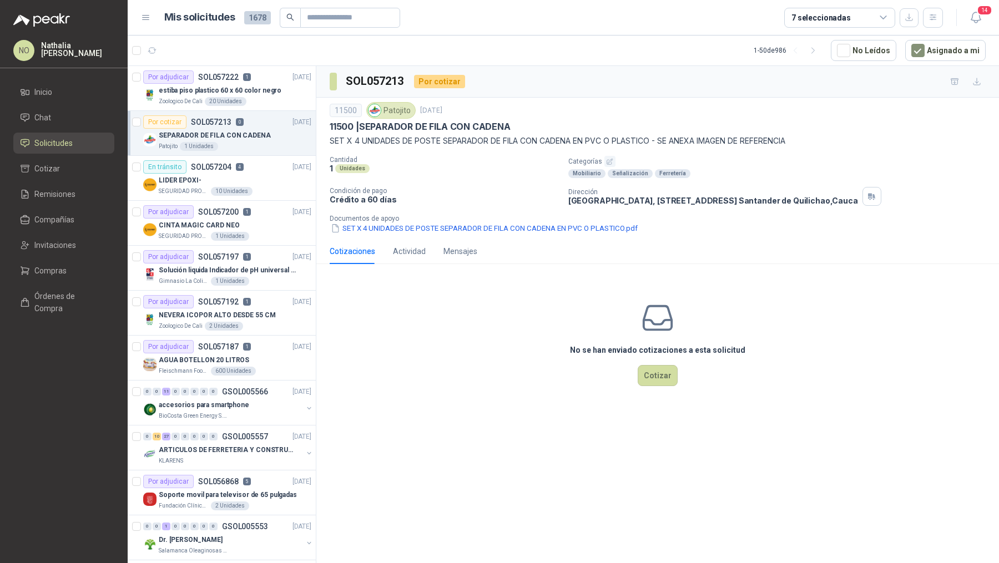
drag, startPoint x: 332, startPoint y: 141, endPoint x: 554, endPoint y: 141, distance: 222.6
click at [555, 141] on p "SET X 4 UNIDADES DE POSTE SEPARADOR DE FILA CON CADENA EN PVC O PLASTICO - SE A…" at bounding box center [658, 141] width 656 height 12
drag, startPoint x: 329, startPoint y: 138, endPoint x: 576, endPoint y: 138, distance: 246.4
click at [576, 139] on div "11500 Patojito [DATE] 11500 | SEPARADOR DE FILA CON CADENA SET X 4 UNIDADES DE …" at bounding box center [657, 168] width 683 height 141
click at [389, 140] on p "SET X 4 UNIDADES DE POSTE SEPARADOR DE FILA CON CADENA EN PVC O PLASTICO - SE A…" at bounding box center [658, 141] width 656 height 12
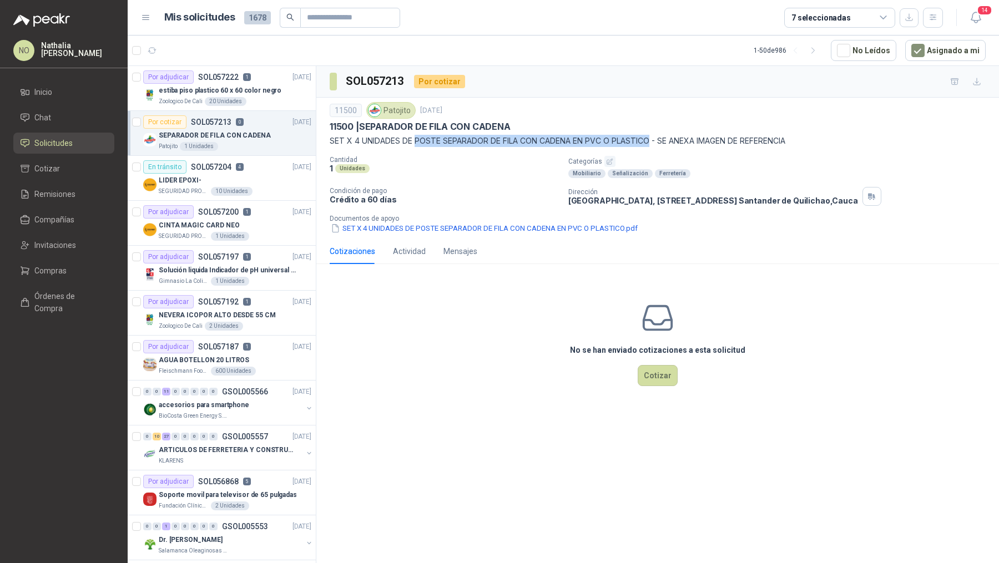
drag, startPoint x: 416, startPoint y: 141, endPoint x: 653, endPoint y: 142, distance: 236.4
click at [653, 142] on p "SET X 4 UNIDADES DE POSTE SEPARADOR DE FILA CON CADENA EN PVC O PLASTICO - SE A…" at bounding box center [658, 141] width 656 height 12
click at [402, 229] on button "SET X 4 UNIDADES DE POSTE SEPARADOR DE FILA CON CADENA EN PVC O PLASTICO.pdf" at bounding box center [484, 229] width 309 height 12
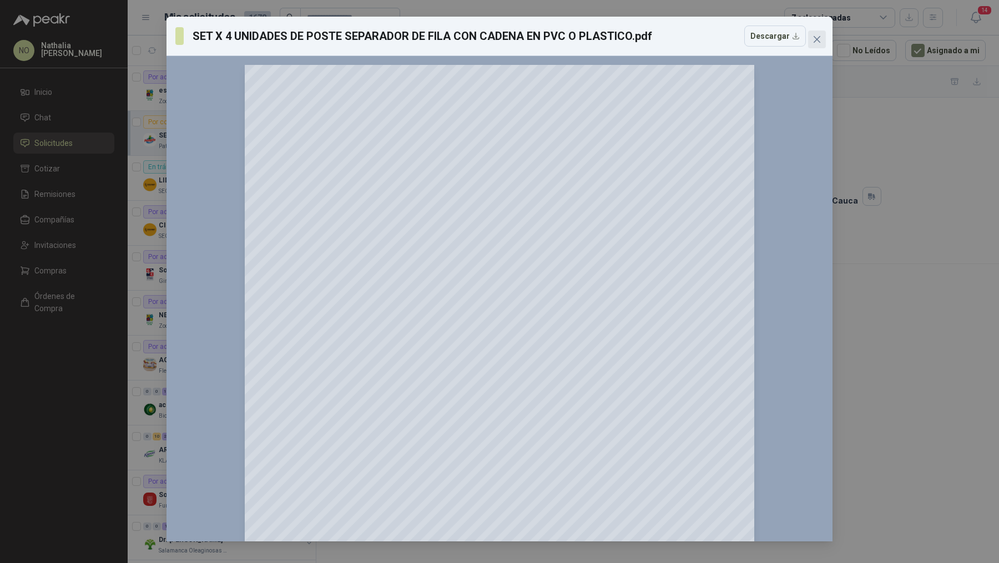
click at [814, 39] on icon "close" at bounding box center [817, 39] width 9 height 9
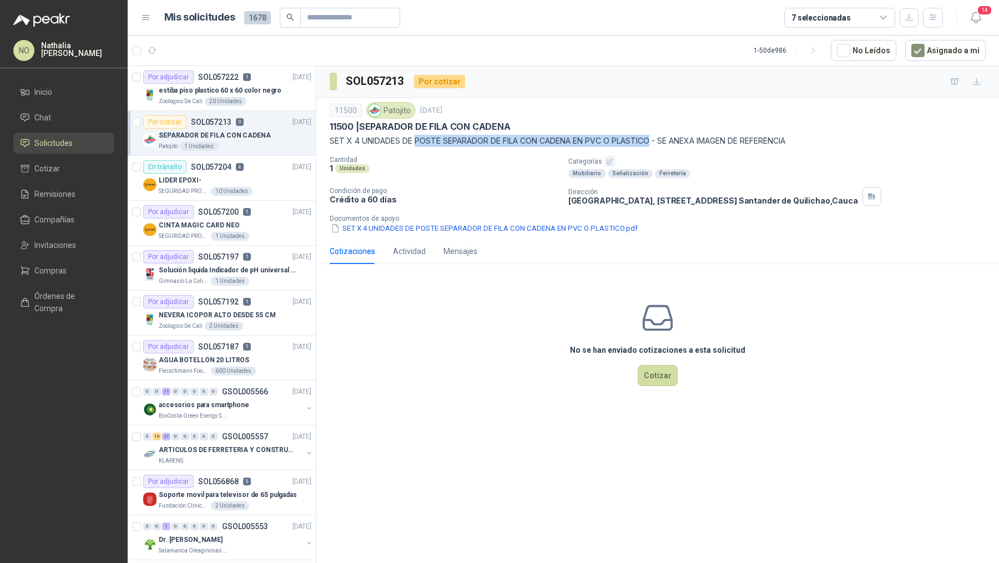
click at [374, 128] on p "11500 | SEPARADOR DE FILA CON CADENA" at bounding box center [420, 127] width 181 height 12
drag, startPoint x: 360, startPoint y: 125, endPoint x: 525, endPoint y: 125, distance: 164.3
click at [525, 125] on div "11500 | SEPARADOR DE FILA CON CADENA" at bounding box center [658, 127] width 656 height 12
click at [470, 138] on p "SET X 4 UNIDADES DE POSTE SEPARADOR DE FILA CON CADENA EN PVC O PLASTICO - SE A…" at bounding box center [658, 141] width 656 height 12
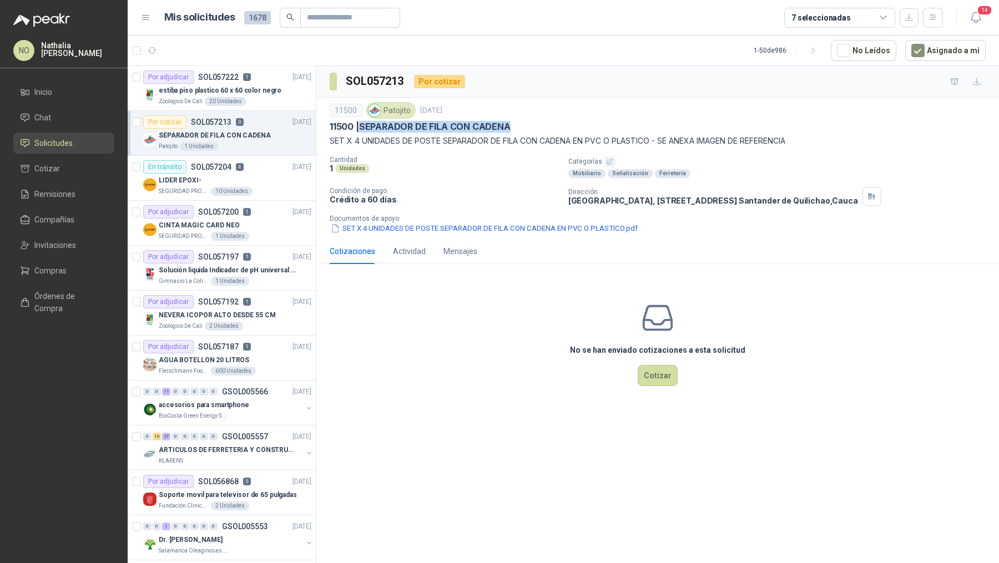
drag, startPoint x: 364, startPoint y: 126, endPoint x: 521, endPoint y: 125, distance: 157.1
click at [521, 125] on div "11500 | SEPARADOR DE FILA CON CADENA" at bounding box center [658, 127] width 656 height 12
click at [468, 225] on button "SET X 4 UNIDADES DE POSTE SEPARADOR DE FILA CON CADENA EN PVC O PLASTICO.pdf" at bounding box center [484, 229] width 309 height 12
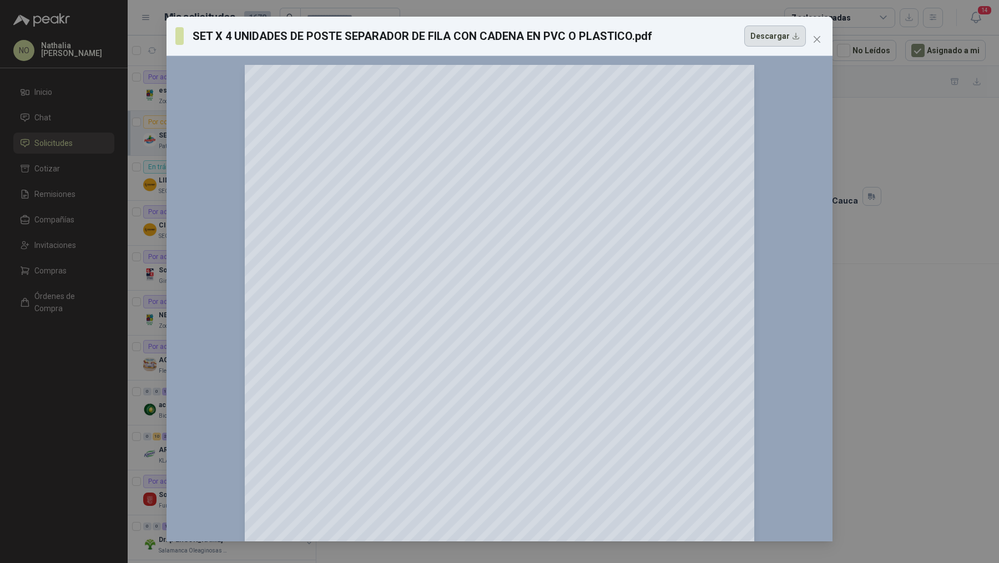
click at [767, 39] on button "Descargar" at bounding box center [775, 36] width 62 height 21
